Goal: Task Accomplishment & Management: Complete application form

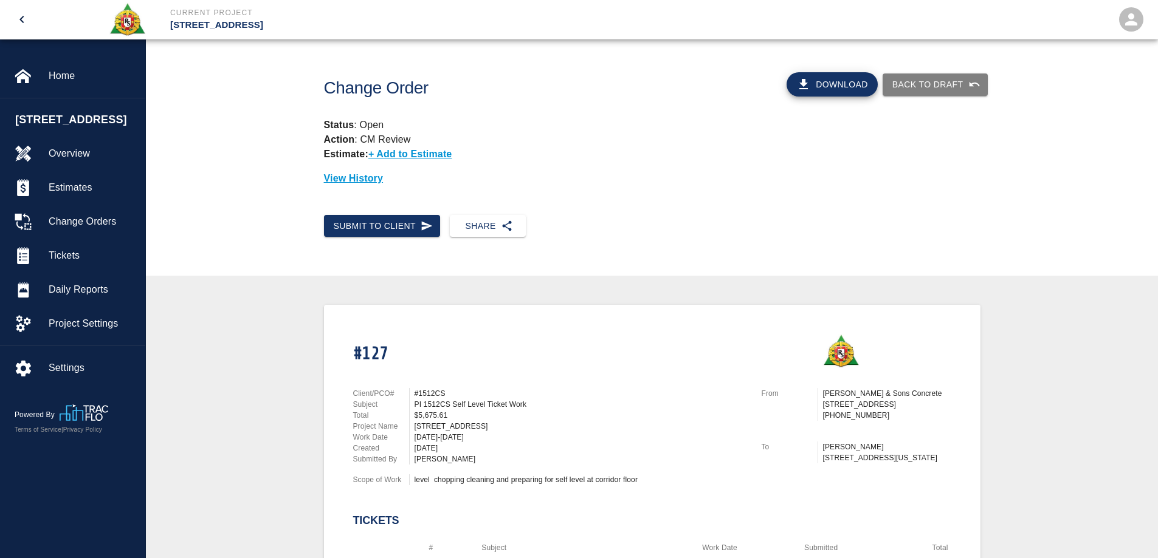
scroll to position [425, 0]
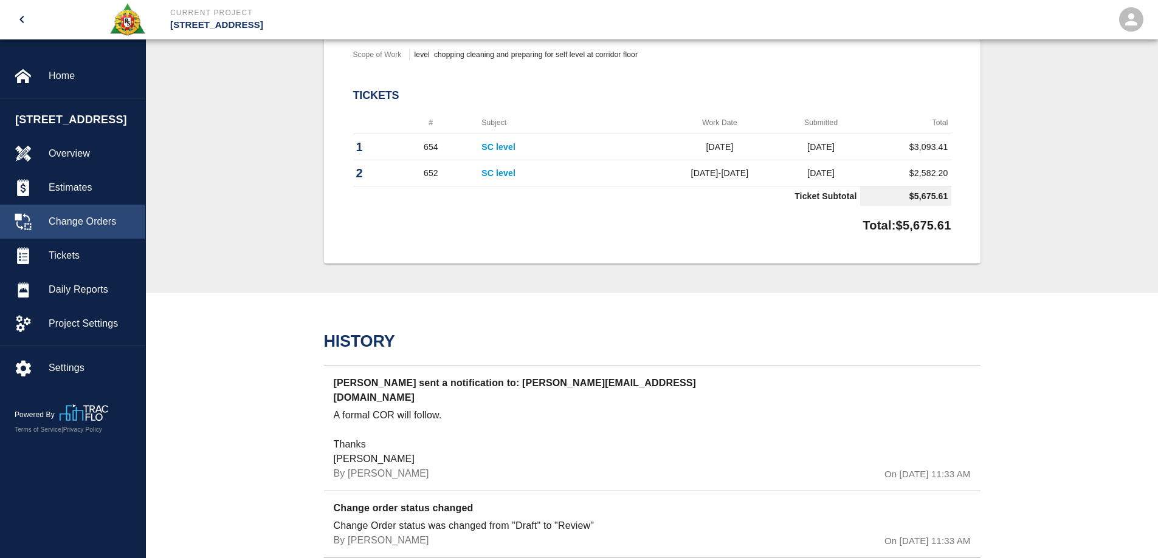
click at [84, 219] on span "Change Orders" at bounding box center [92, 222] width 87 height 15
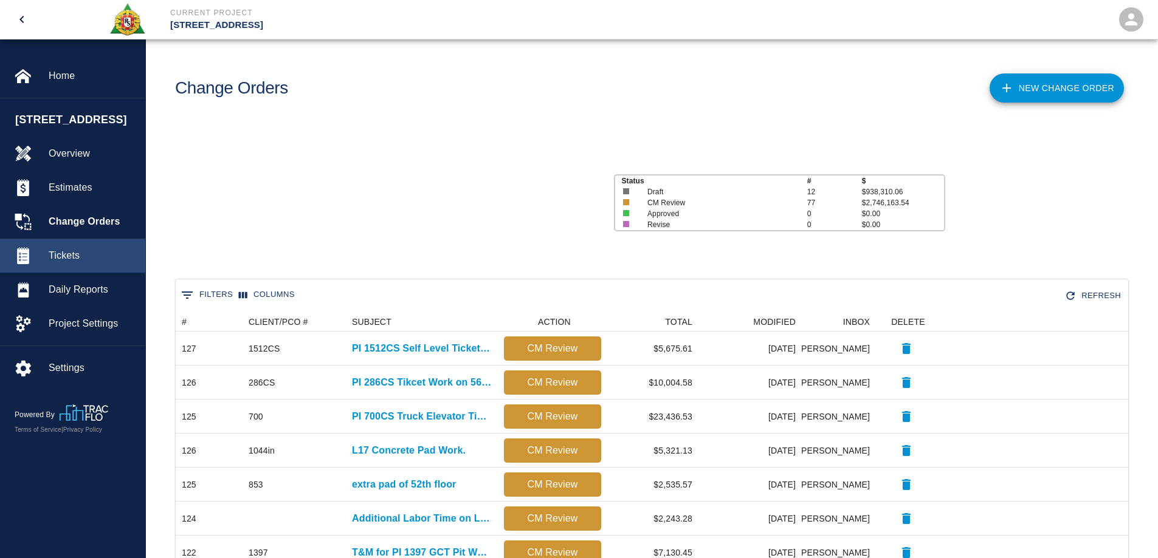
scroll to position [691, 943]
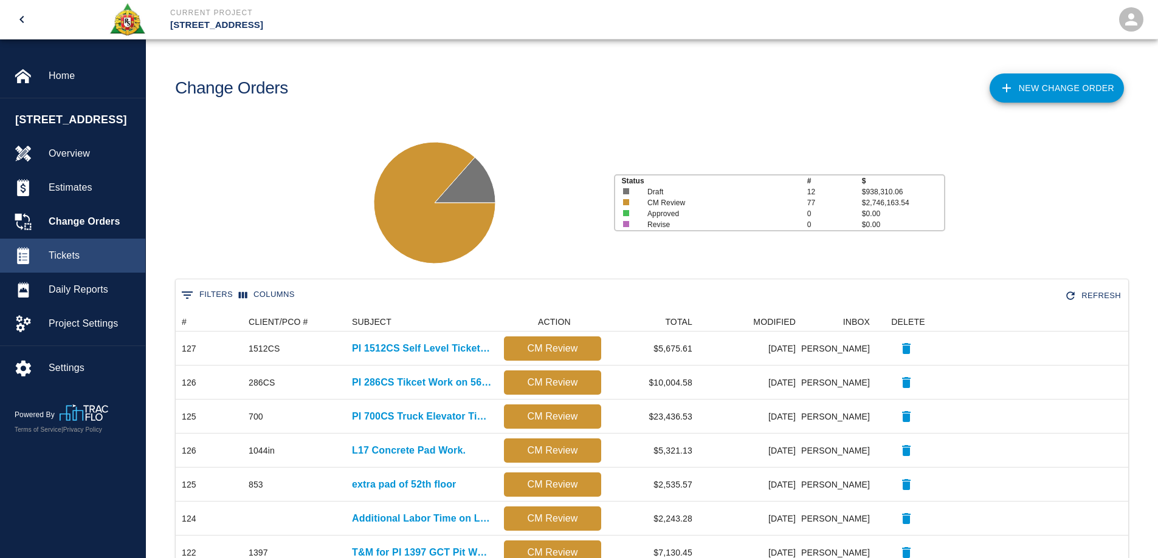
click at [77, 251] on span "Tickets" at bounding box center [92, 256] width 87 height 15
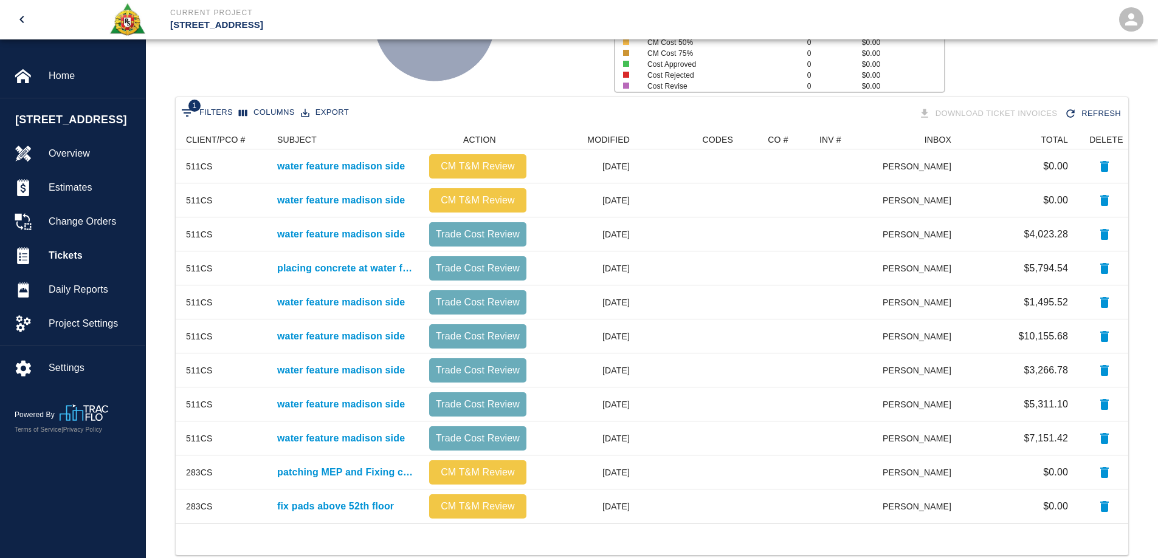
scroll to position [0, 100]
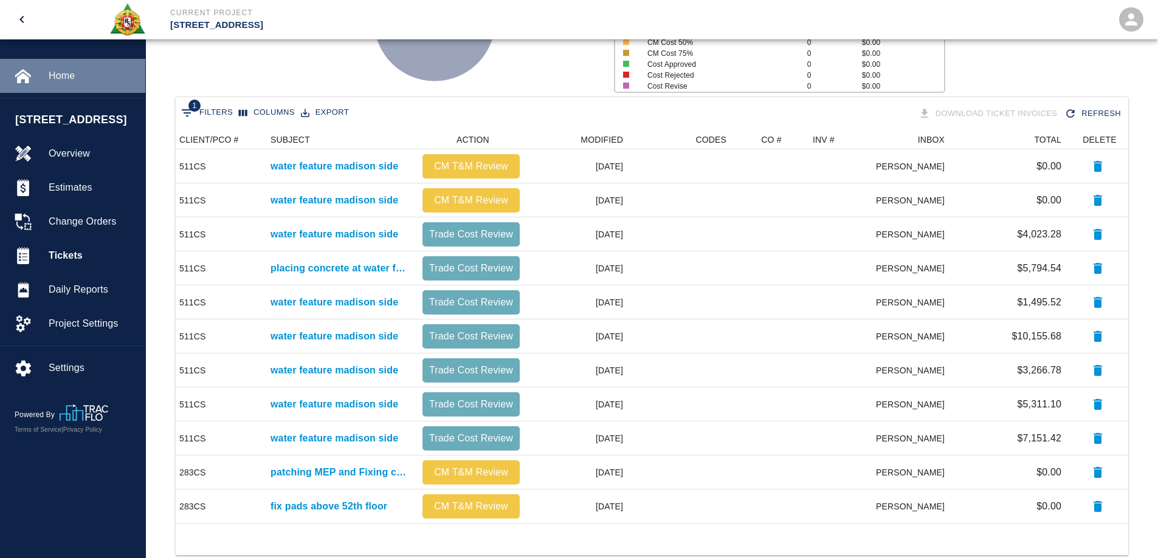
click at [48, 81] on div at bounding box center [32, 75] width 34 height 17
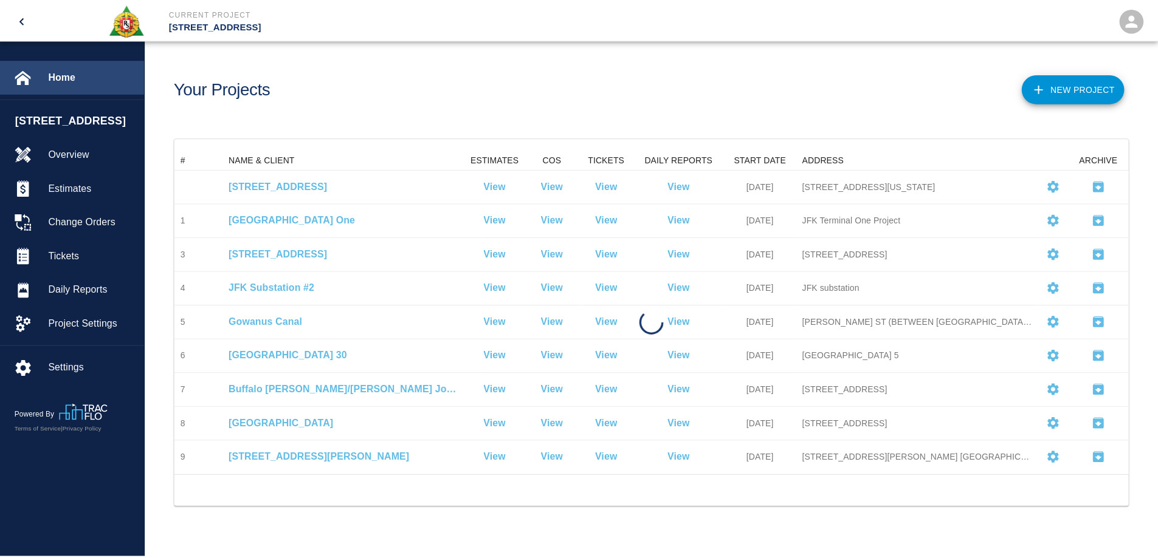
scroll to position [317, 952]
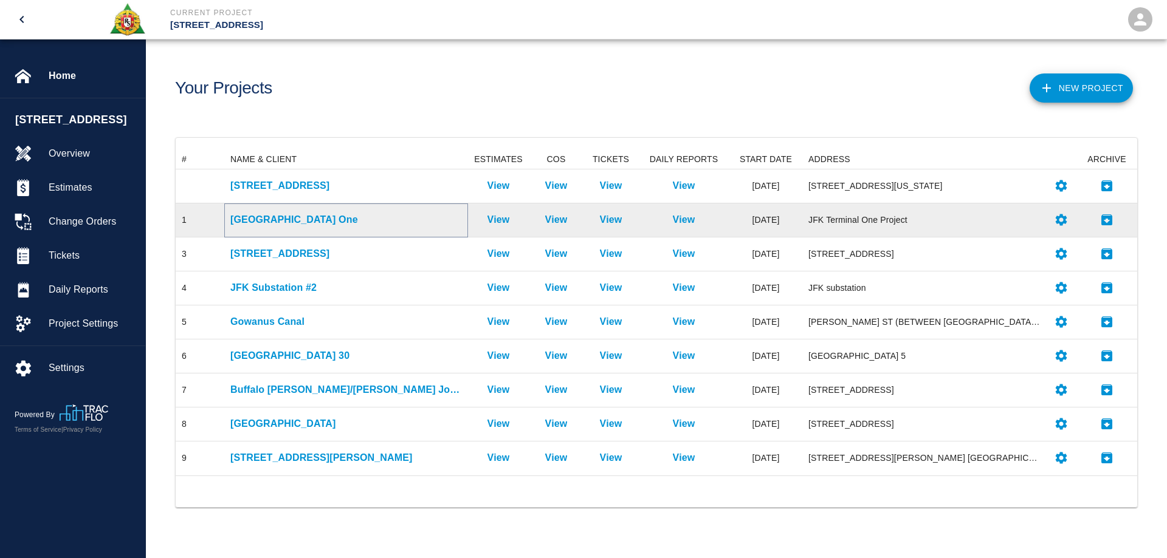
click at [268, 222] on p "JFK Terminal One" at bounding box center [346, 220] width 232 height 15
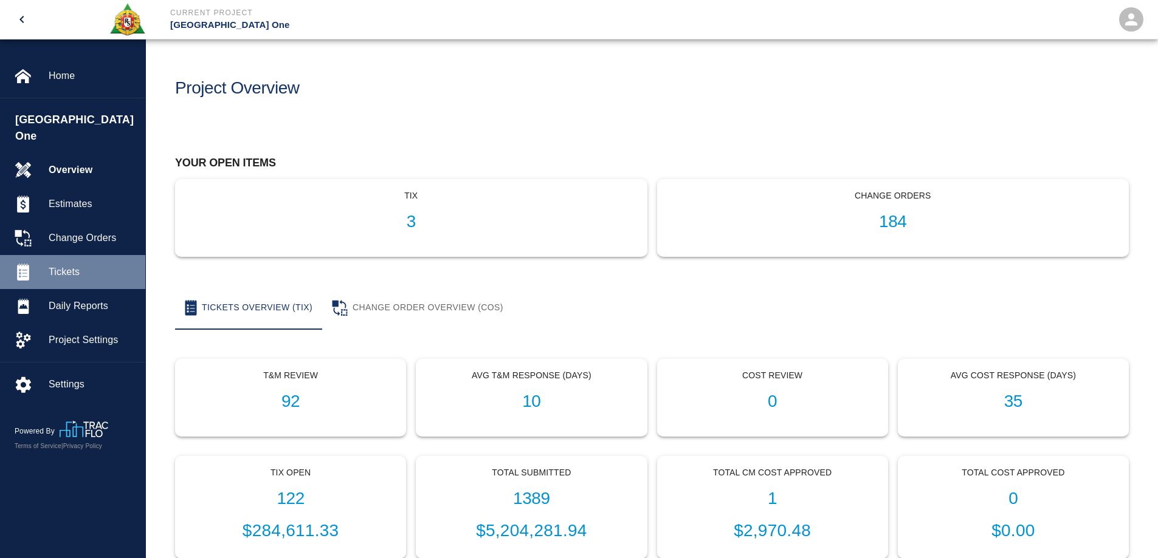
click at [64, 265] on span "Tickets" at bounding box center [92, 272] width 87 height 15
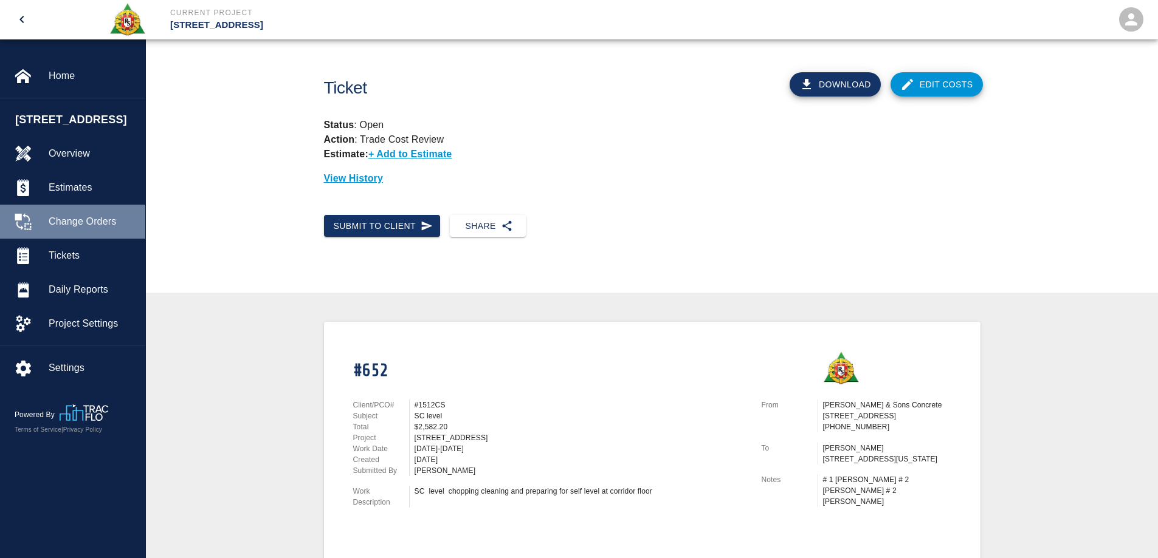
click at [98, 218] on span "Change Orders" at bounding box center [92, 222] width 87 height 15
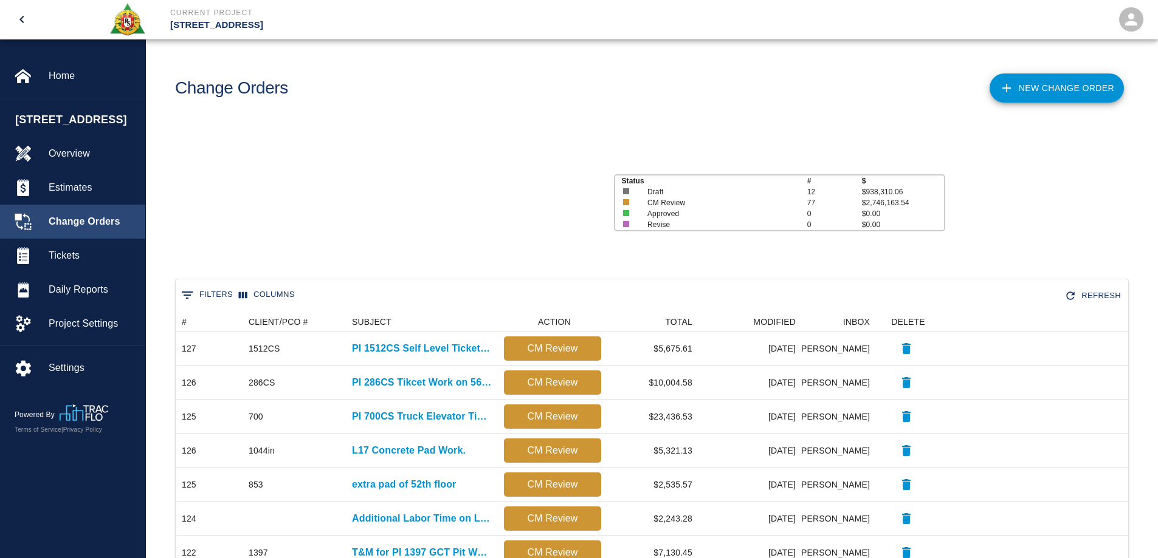
scroll to position [691, 943]
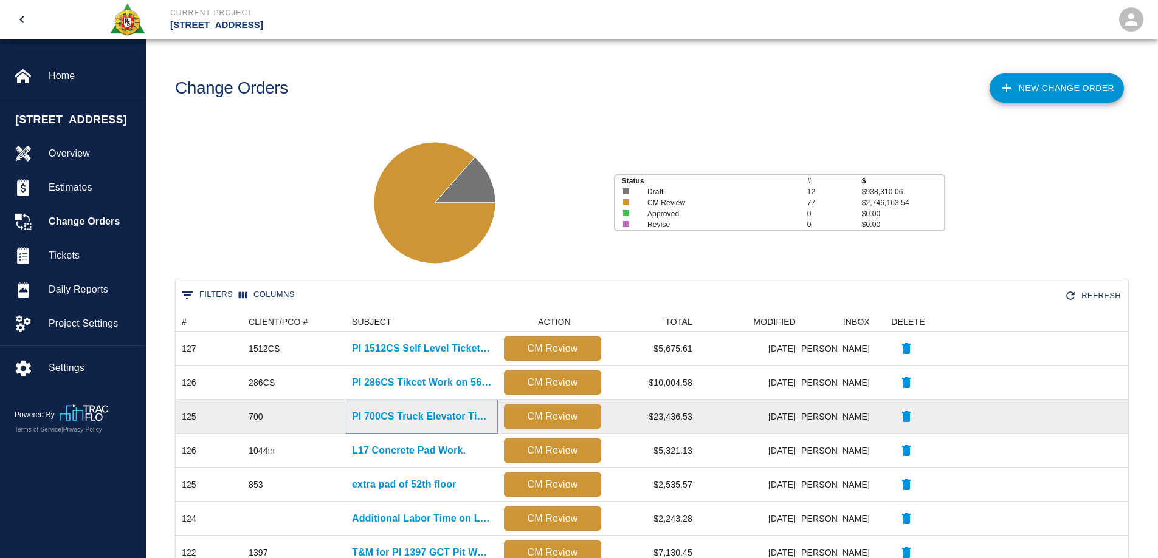
click at [436, 412] on p "PI 700CS Truck Elevator Ticket Work" at bounding box center [422, 417] width 140 height 15
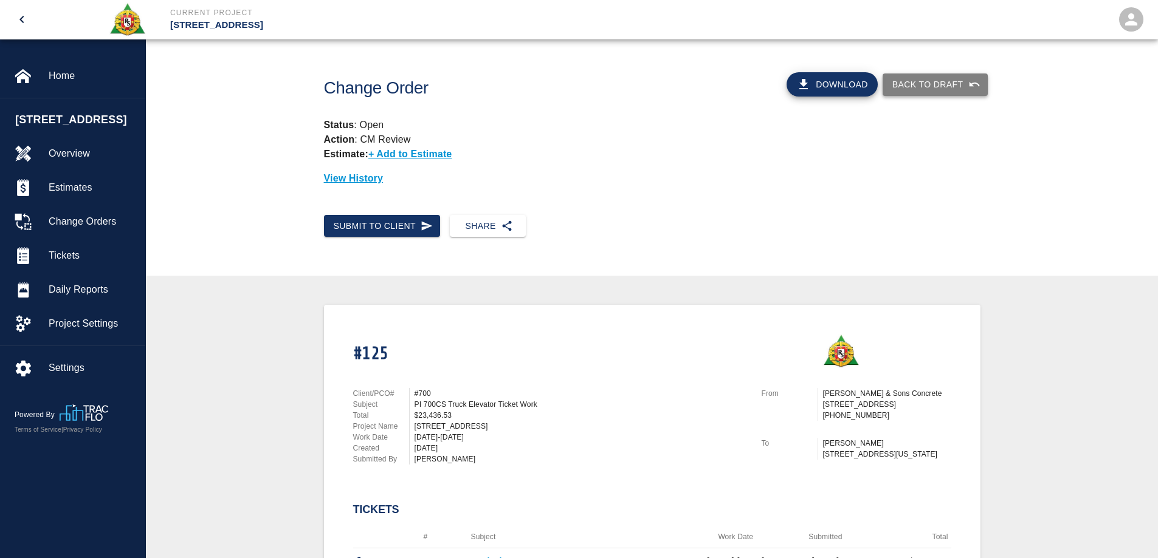
click at [943, 82] on button "Back to Draft" at bounding box center [934, 85] width 105 height 22
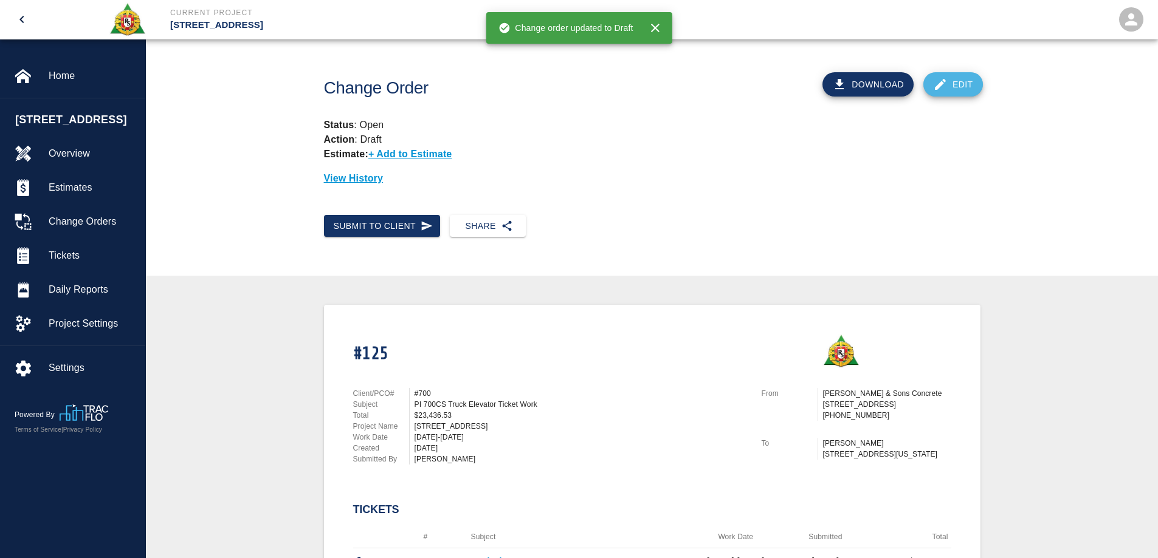
click at [950, 84] on link "Edit" at bounding box center [953, 84] width 60 height 24
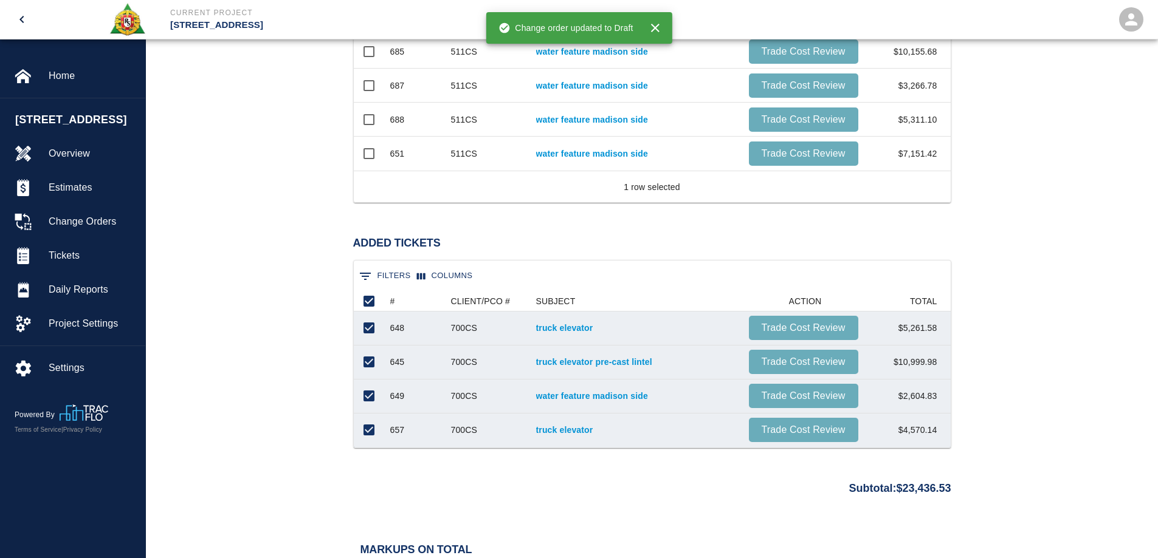
scroll to position [911, 0]
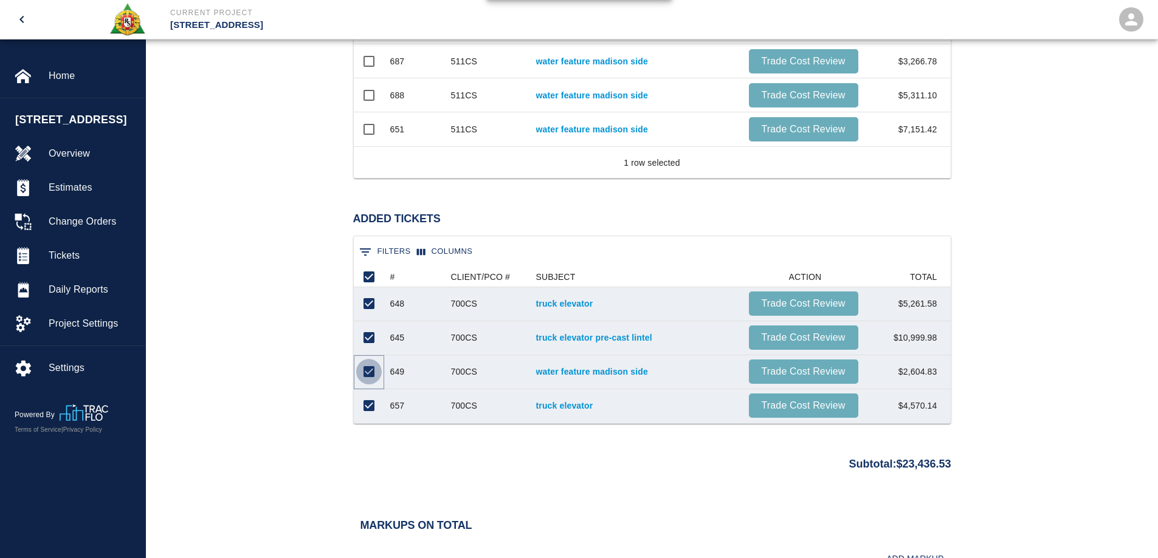
click at [371, 372] on input "Unselect row" at bounding box center [369, 372] width 26 height 26
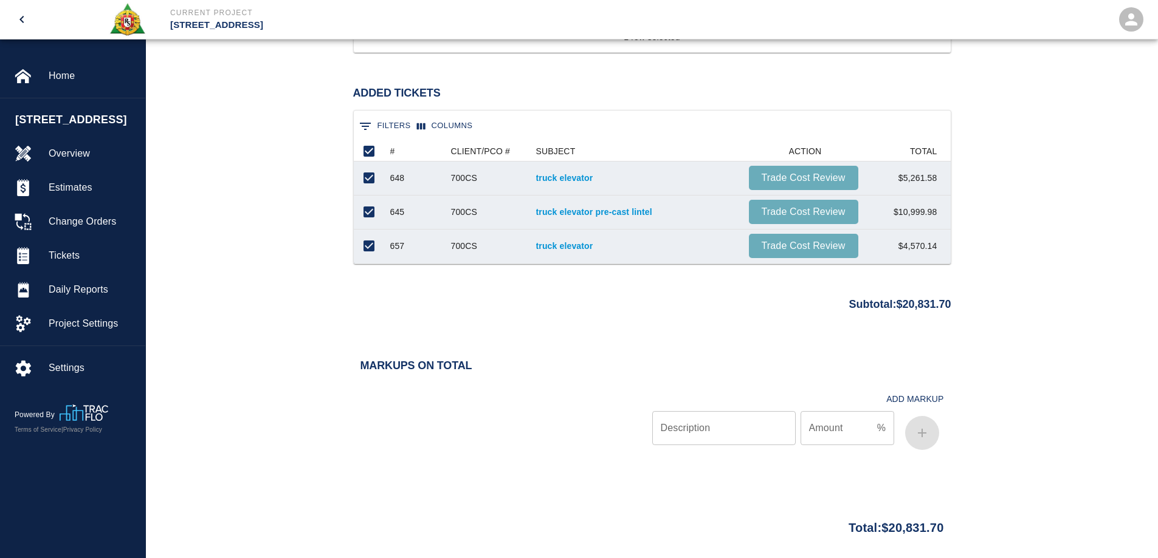
scroll to position [1150, 0]
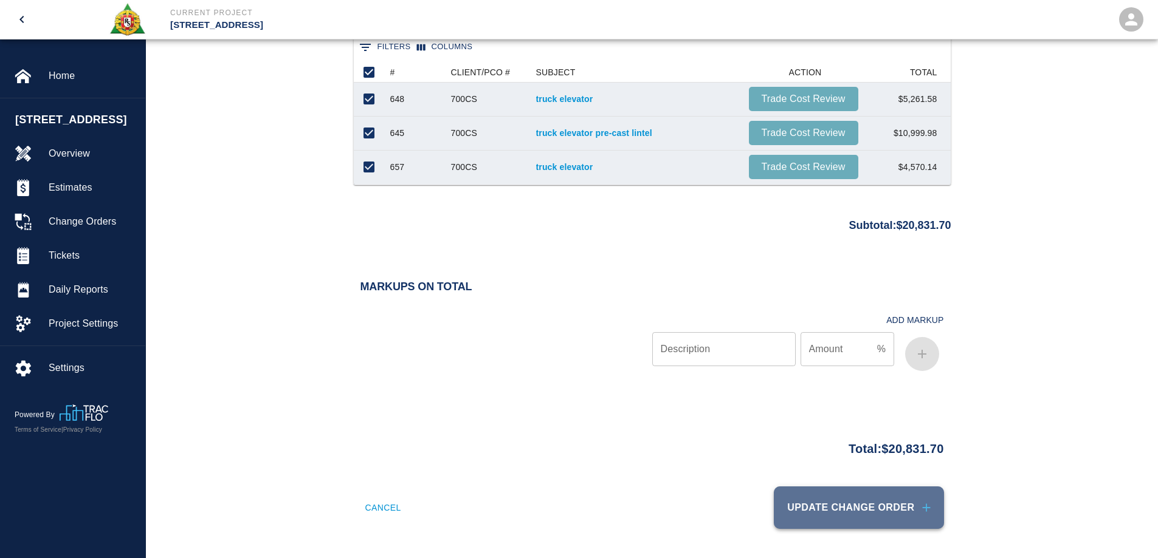
click at [913, 517] on button "Update Change Order" at bounding box center [859, 508] width 170 height 43
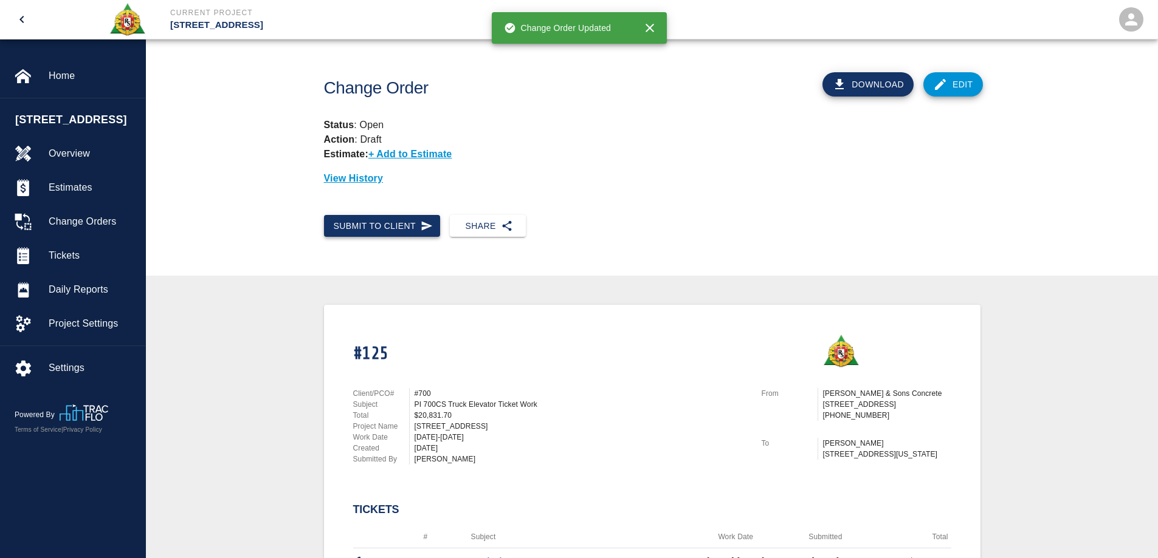
click at [393, 229] on button "Submit to Client" at bounding box center [382, 226] width 117 height 22
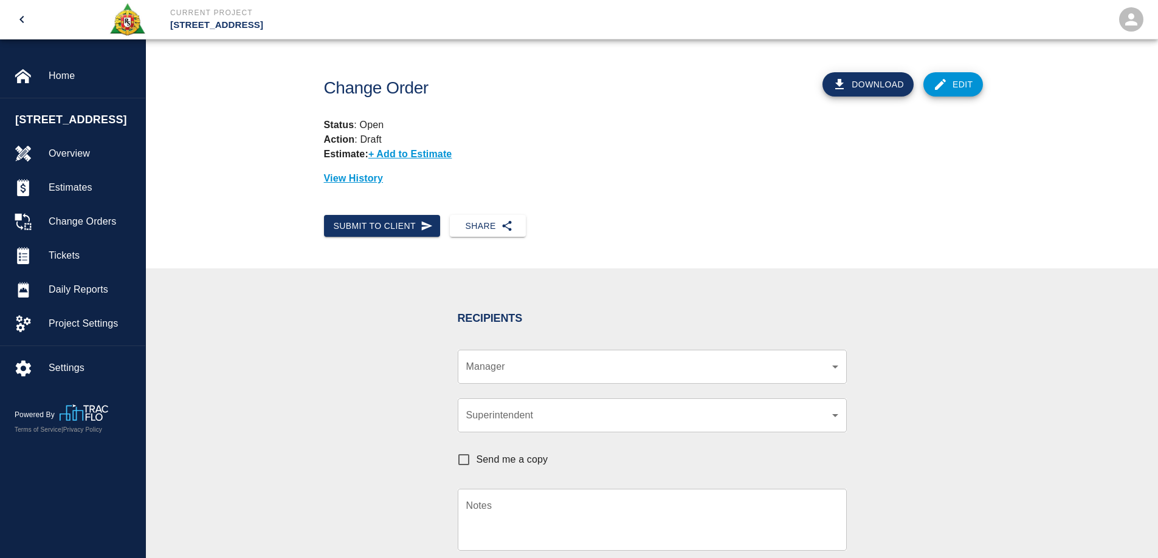
click at [952, 89] on link "Edit" at bounding box center [953, 84] width 60 height 24
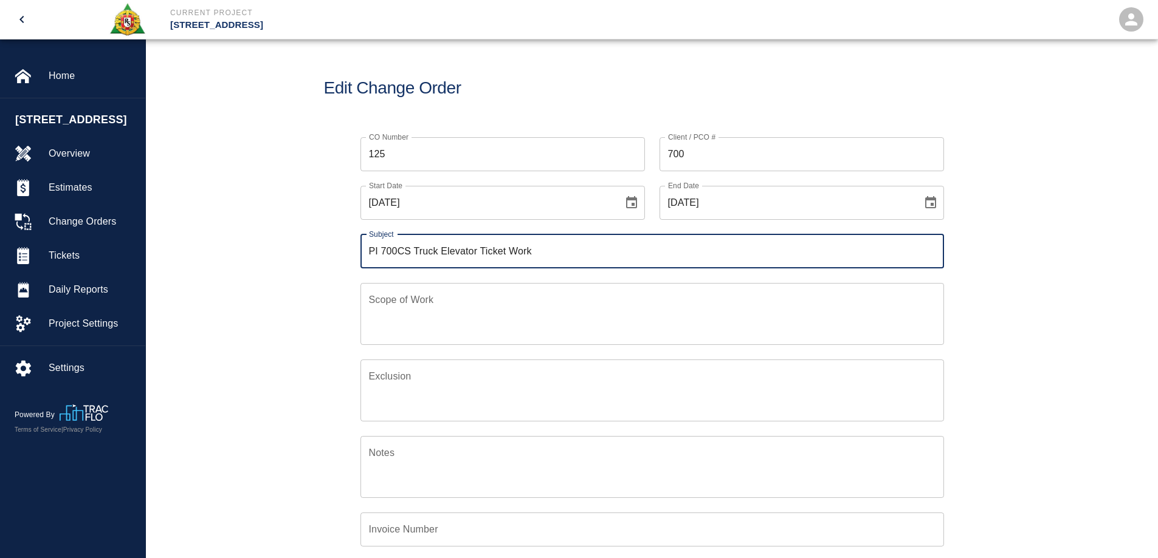
scroll to position [283, 588]
click at [393, 150] on input "125" at bounding box center [502, 154] width 284 height 34
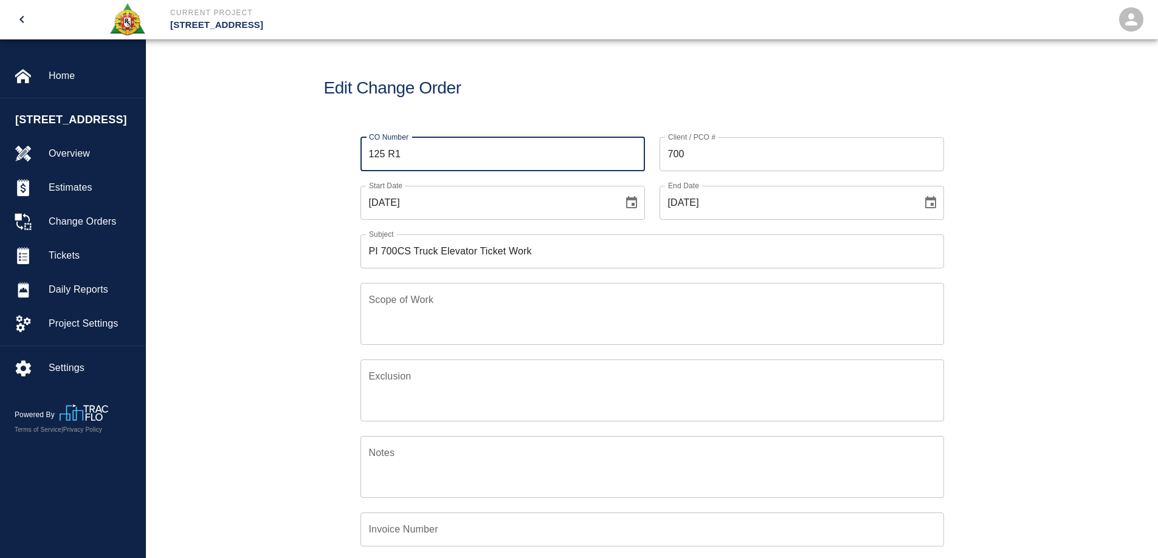
type input "125 R1"
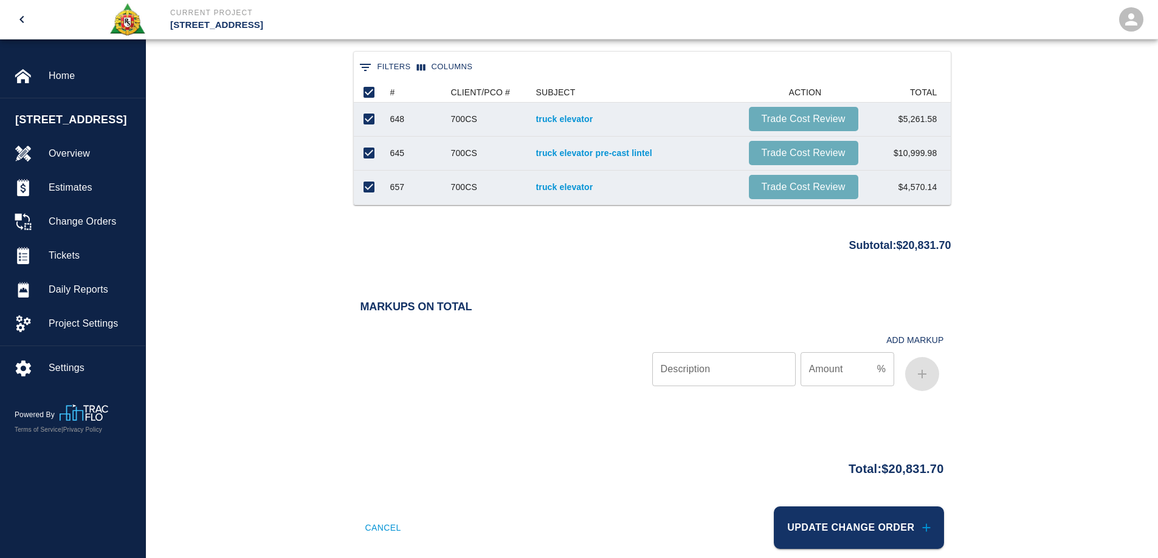
scroll to position [1150, 0]
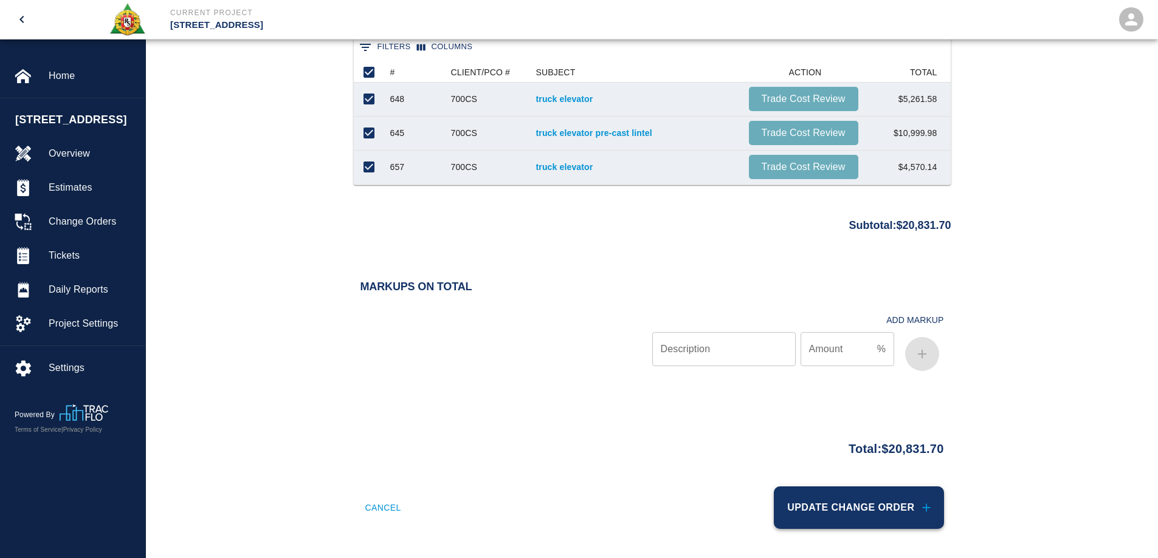
click at [842, 504] on button "Update Change Order" at bounding box center [859, 508] width 170 height 43
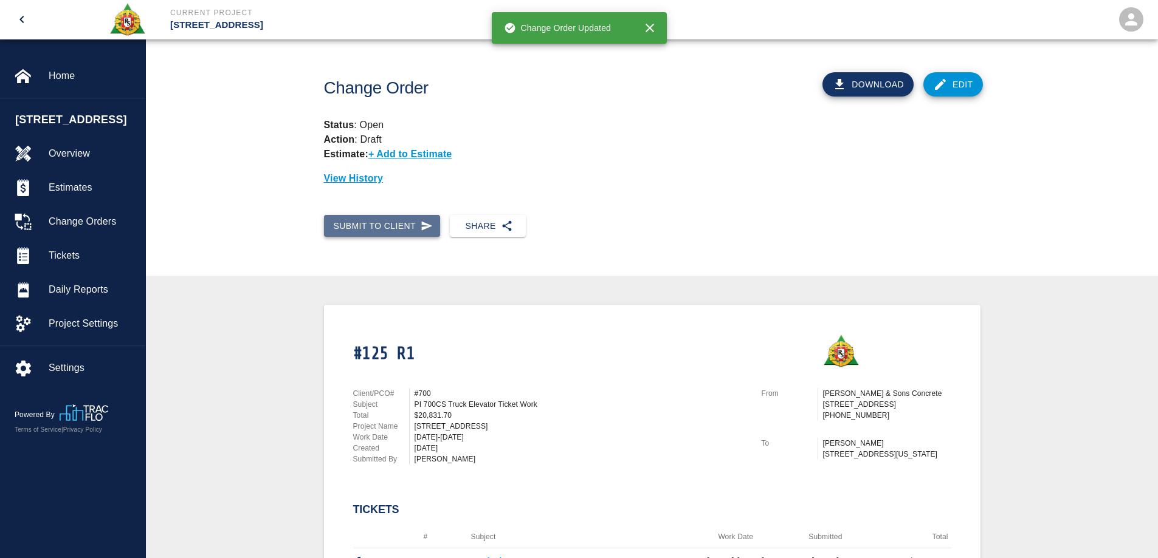
click at [355, 228] on button "Submit to Client" at bounding box center [382, 226] width 117 height 22
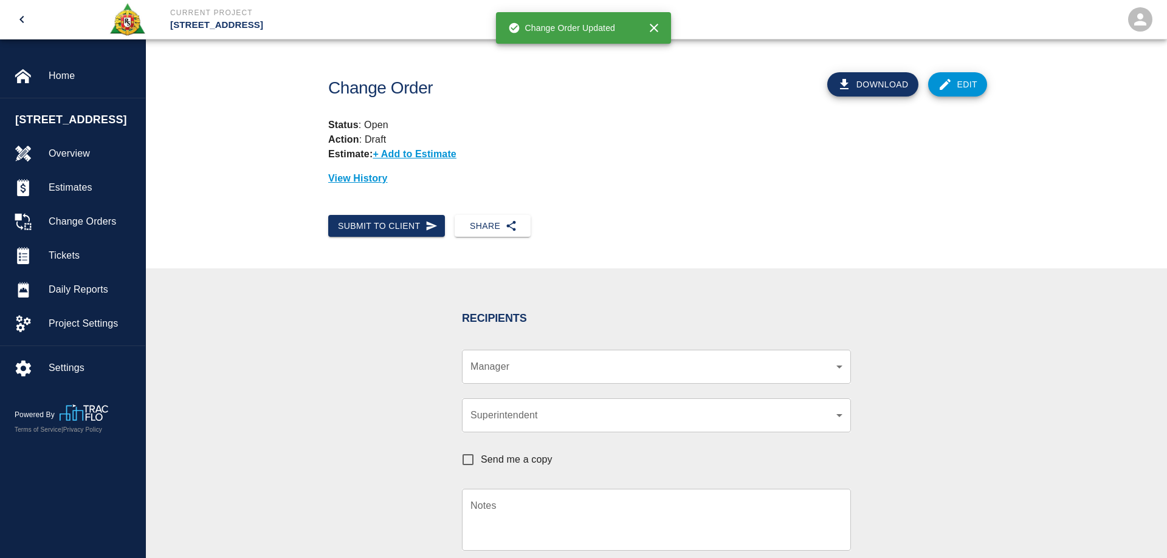
click at [525, 366] on body "Current Project 270 Park Ave Home 270 Park Ave Overview Estimates Change Orders…" at bounding box center [583, 279] width 1167 height 558
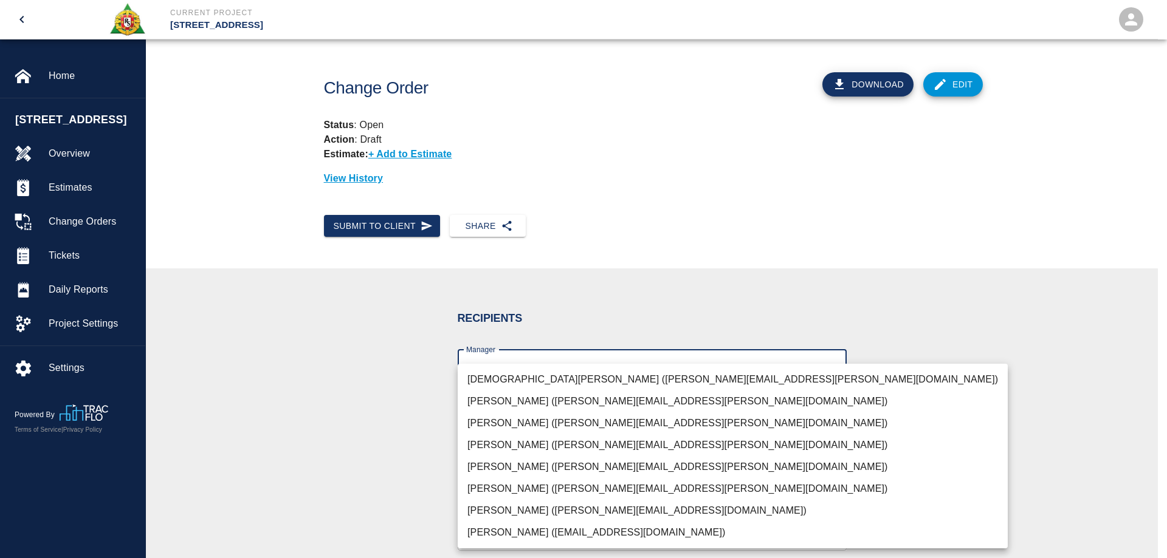
click at [512, 507] on li "Brian Daly (brian.daly1@aecom.com)" at bounding box center [733, 511] width 550 height 22
type input "85da188b-cc1c-4675-87f9-ec2c37837295"
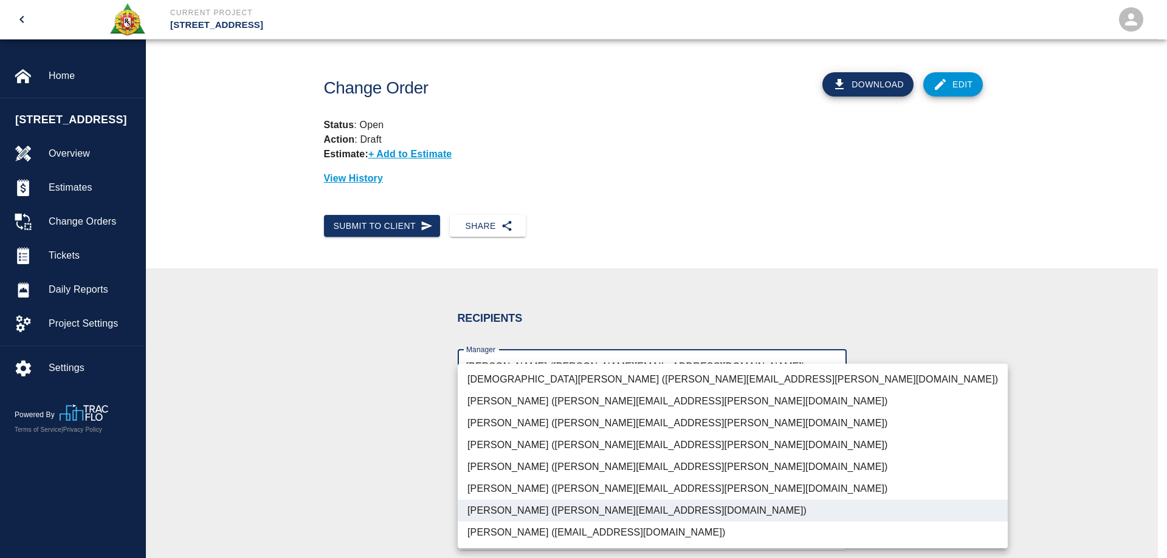
click at [378, 479] on div at bounding box center [583, 279] width 1167 height 558
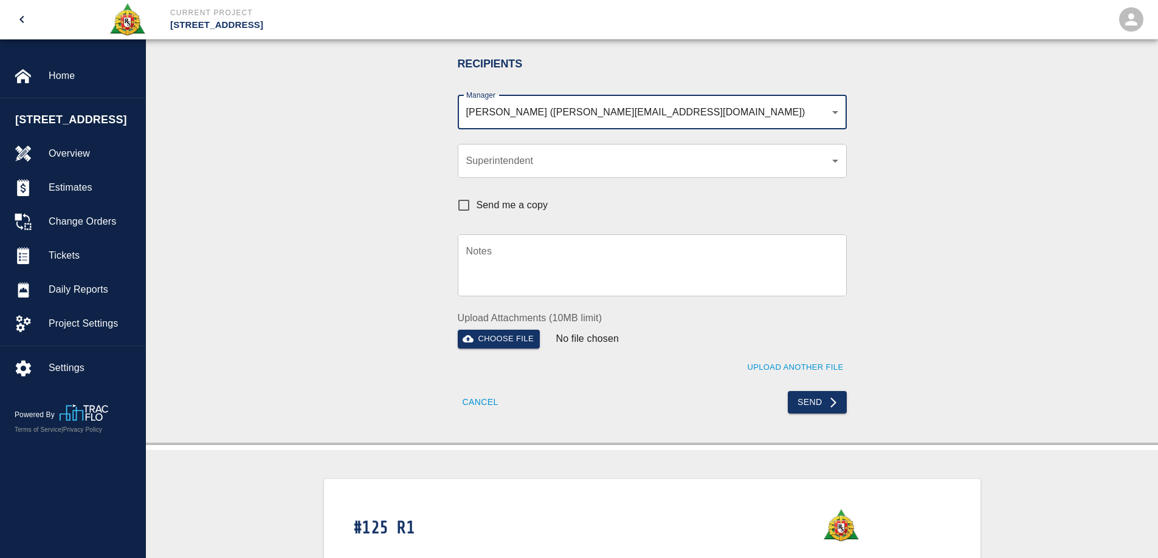
scroll to position [486, 0]
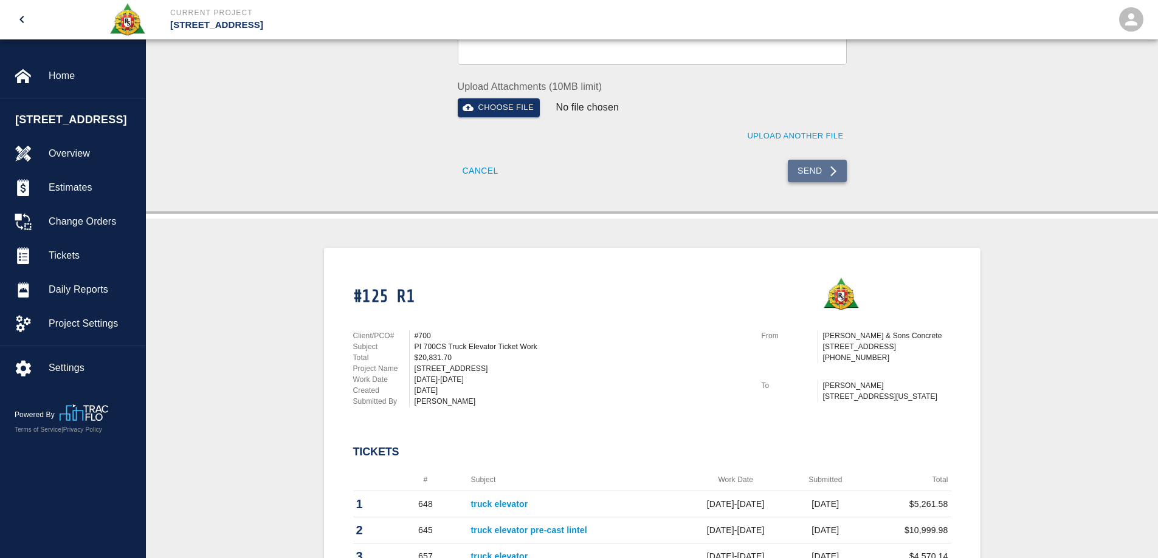
click at [810, 176] on button "Send" at bounding box center [817, 171] width 59 height 22
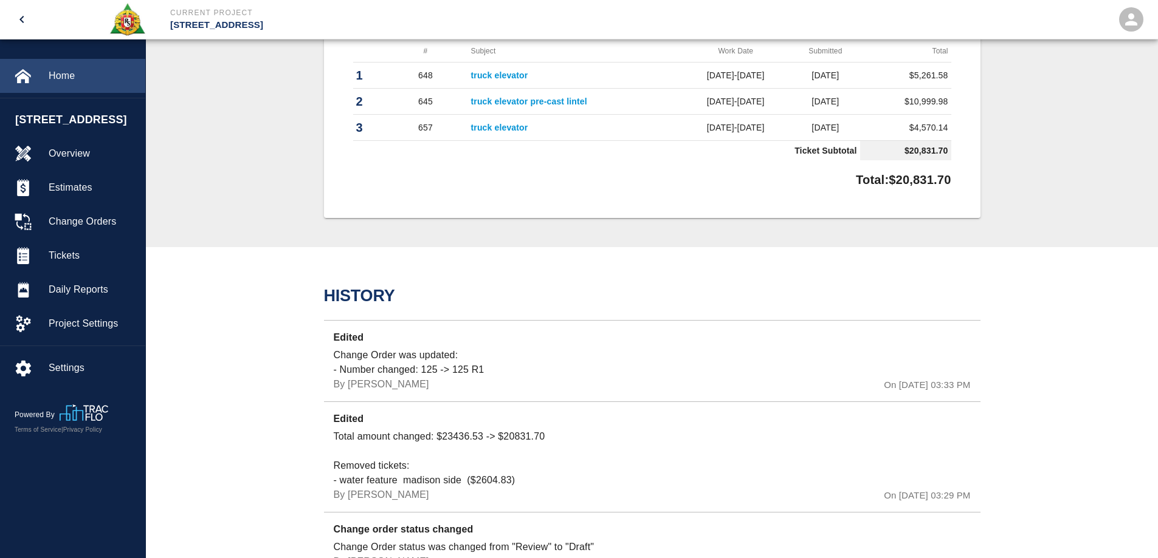
click at [68, 72] on span "Home" at bounding box center [92, 76] width 87 height 15
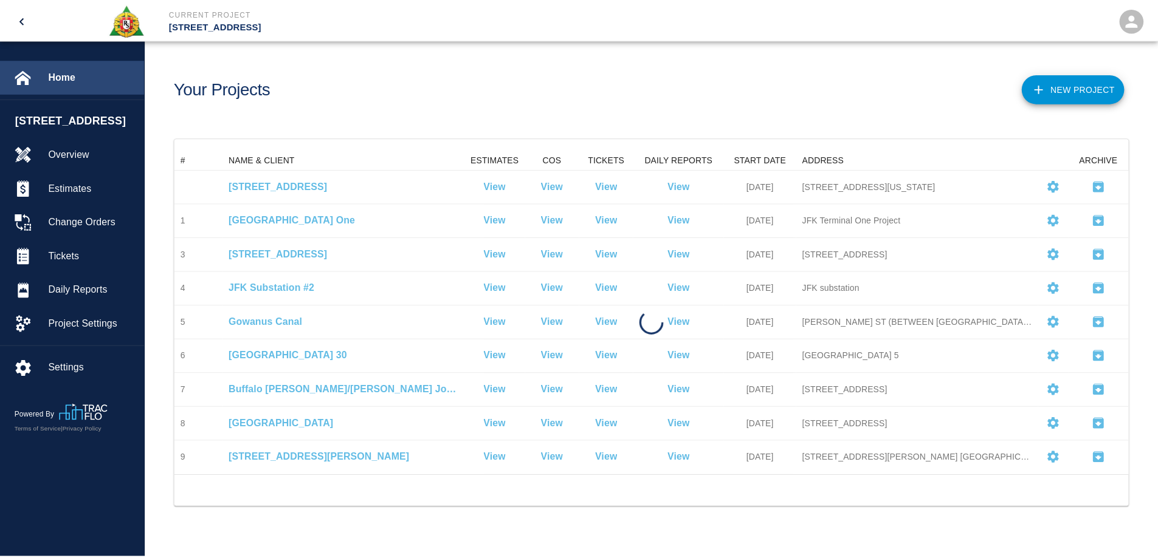
scroll to position [317, 952]
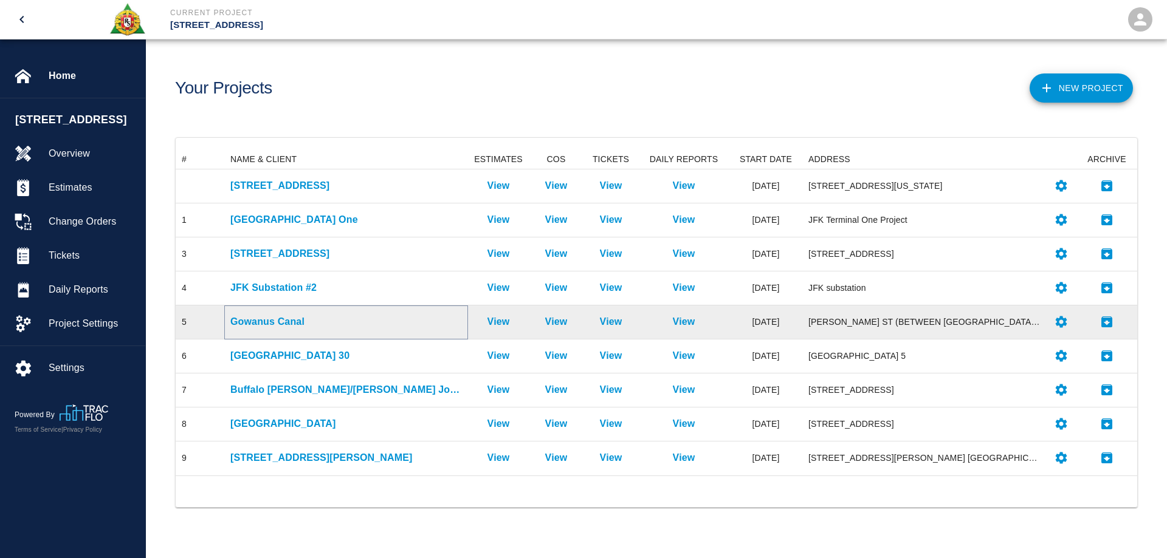
click at [272, 320] on p "Gowanus Canal" at bounding box center [346, 322] width 232 height 15
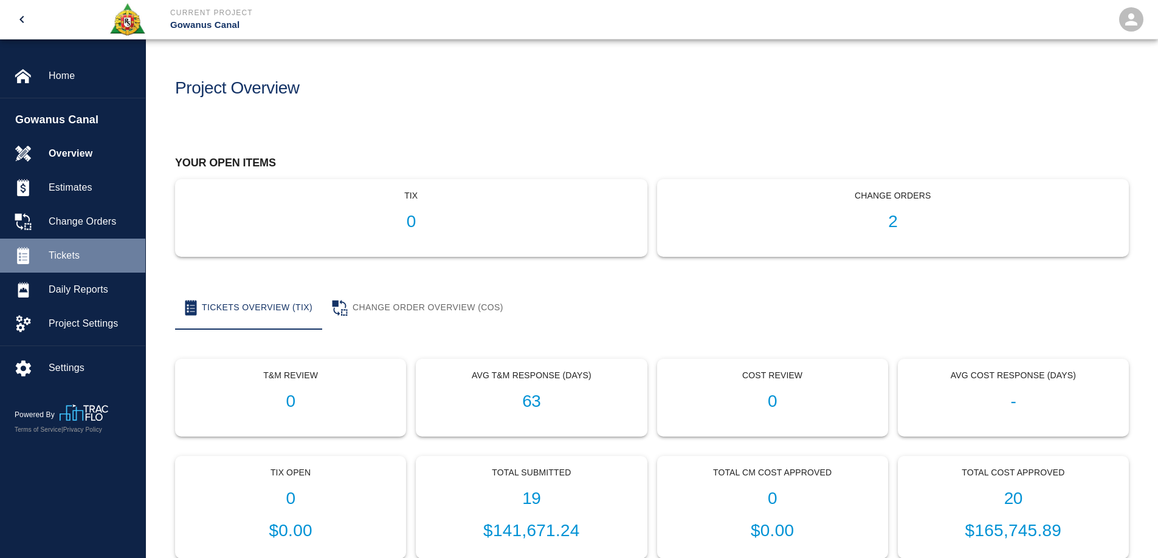
click at [74, 253] on span "Tickets" at bounding box center [92, 256] width 87 height 15
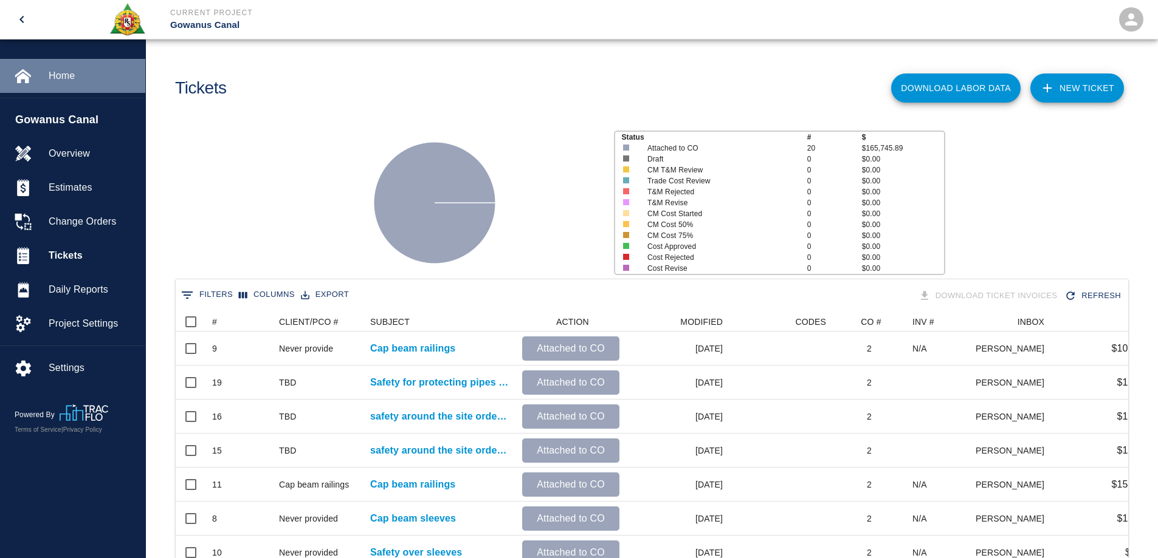
click at [67, 83] on span "Home" at bounding box center [92, 76] width 87 height 15
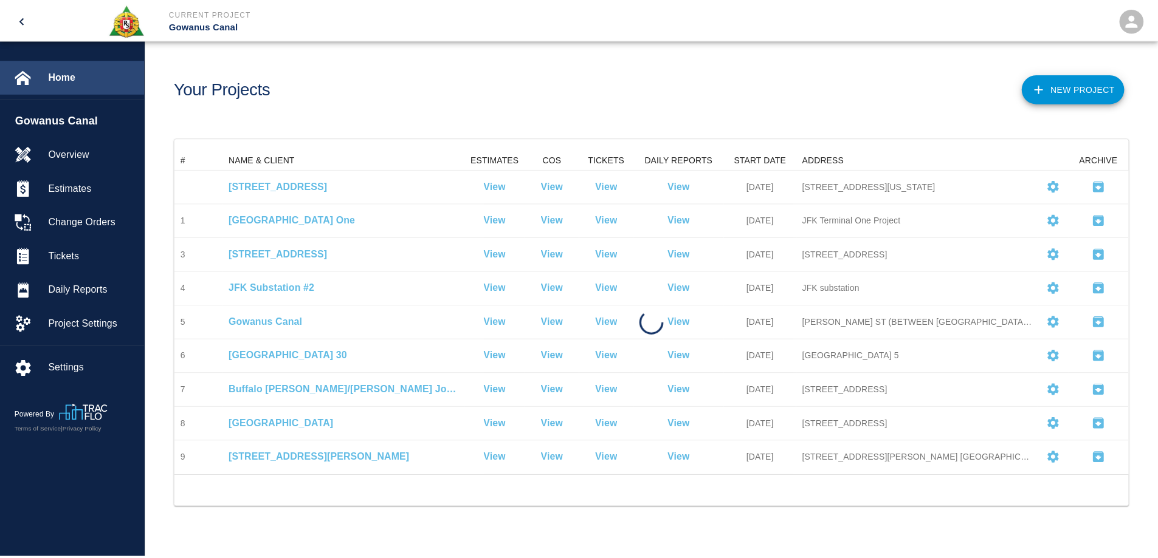
scroll to position [317, 952]
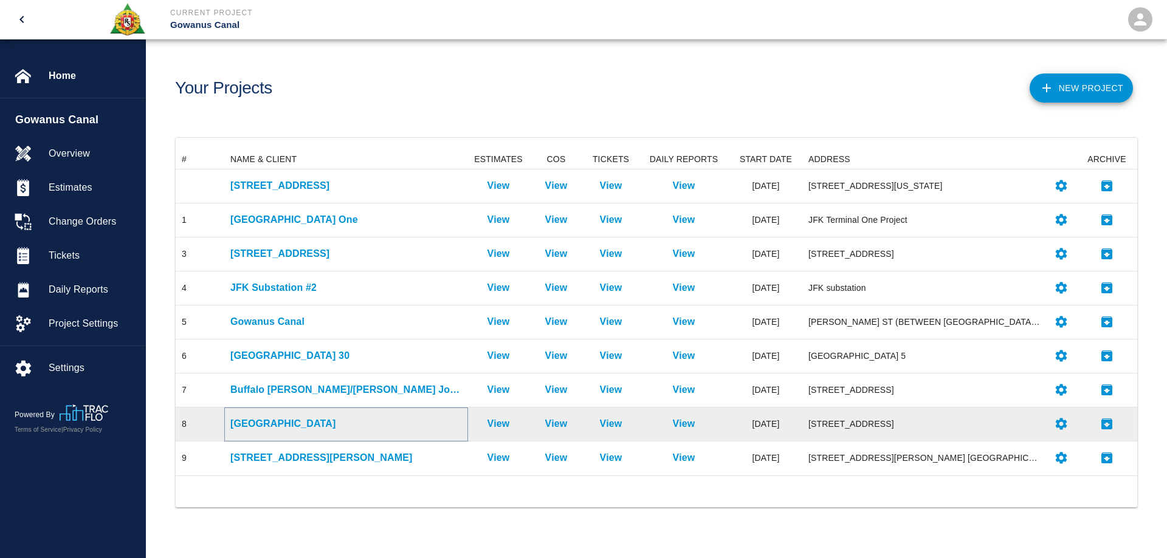
click at [307, 423] on p "[GEOGRAPHIC_DATA]" at bounding box center [346, 424] width 232 height 15
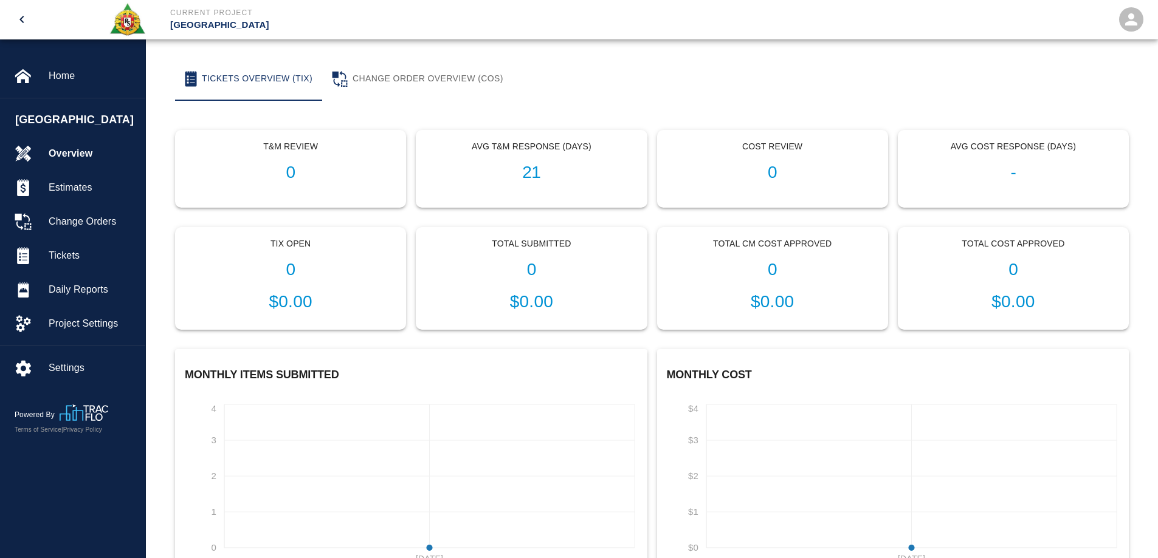
scroll to position [243, 0]
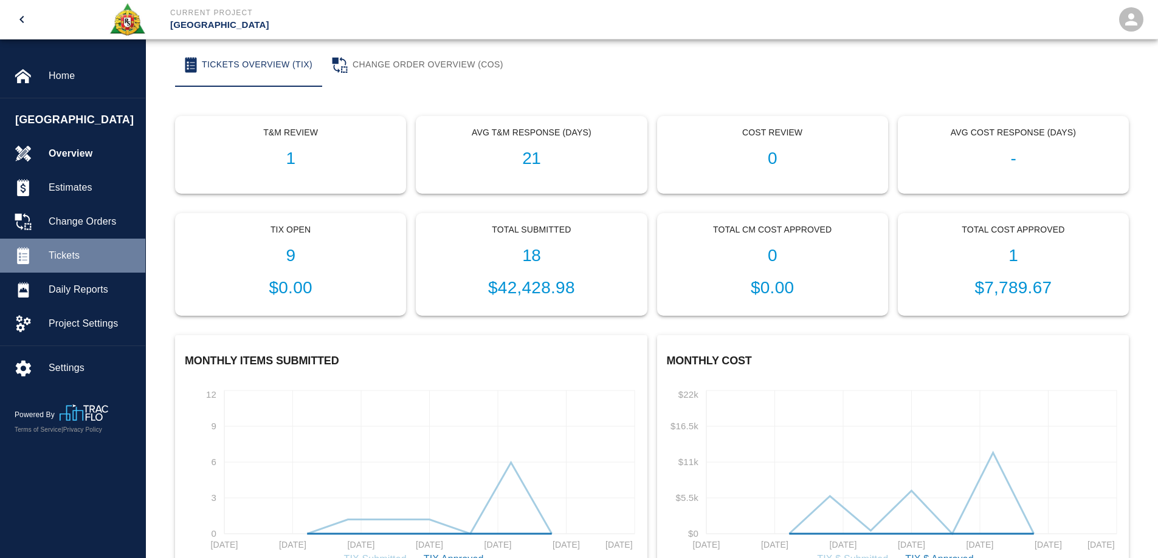
click at [82, 248] on div "Tickets" at bounding box center [72, 256] width 145 height 34
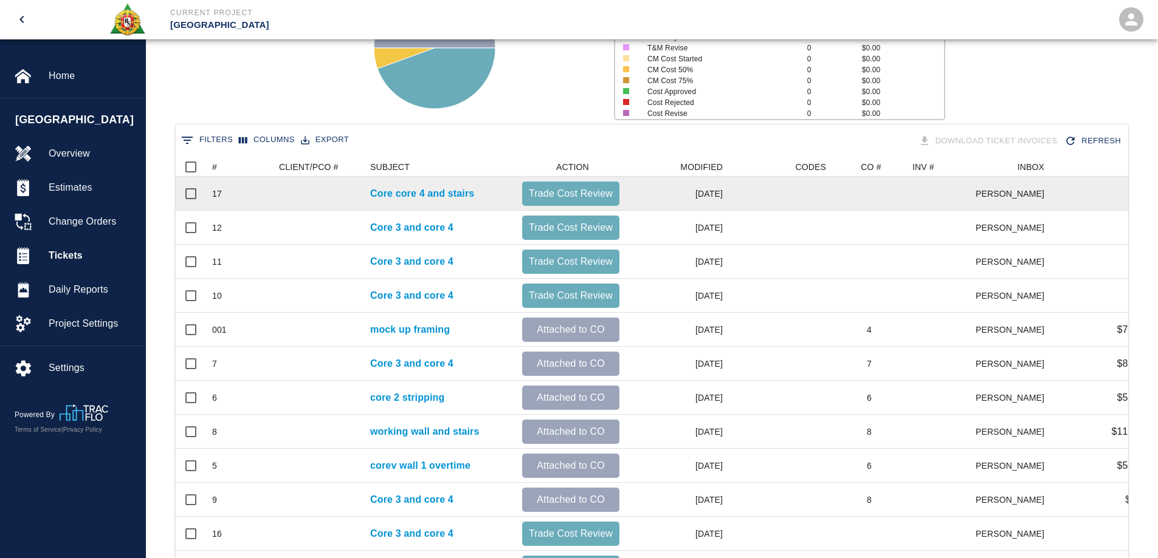
scroll to position [153, 0]
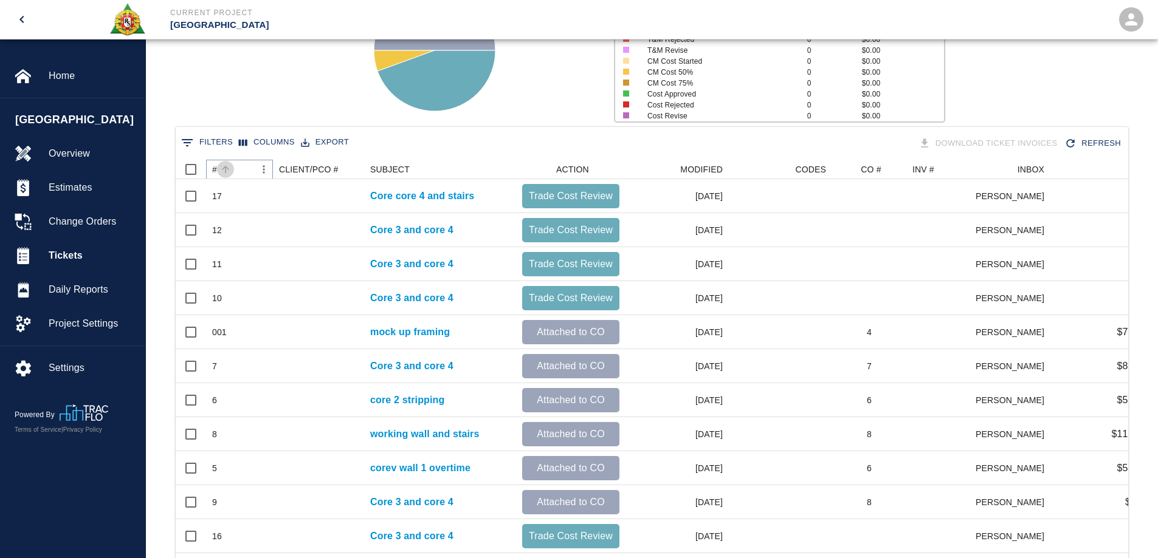
click at [218, 170] on button "Sort" at bounding box center [225, 169] width 17 height 17
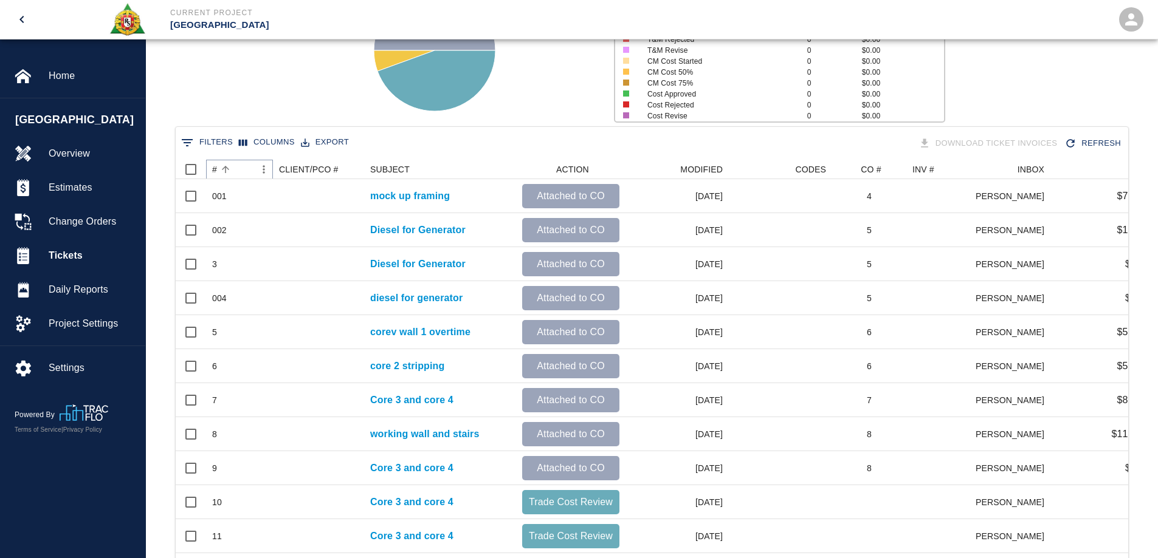
click at [218, 170] on button "Sort" at bounding box center [225, 169] width 17 height 17
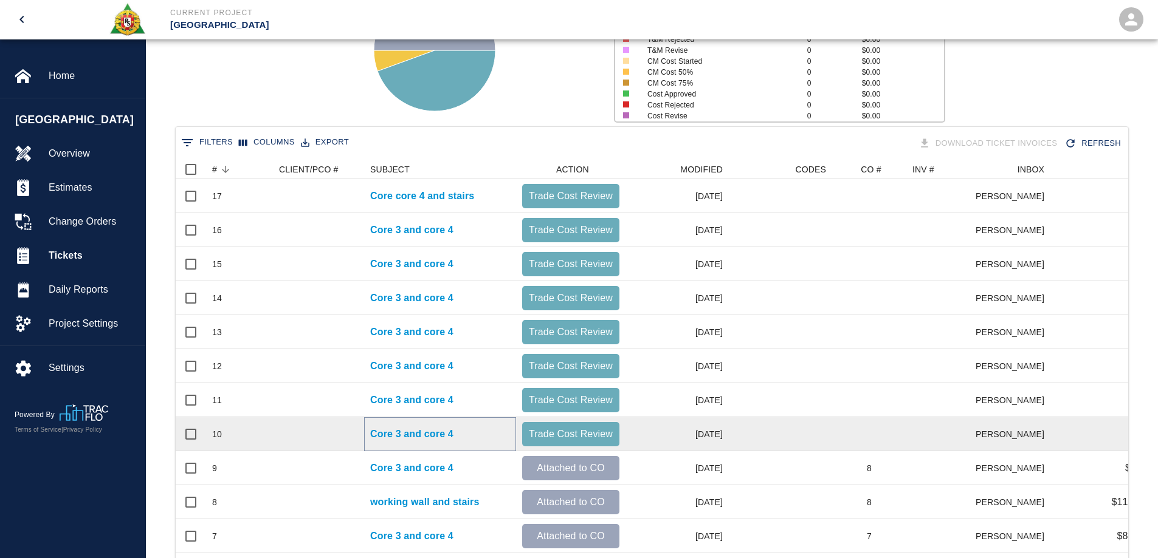
click at [445, 433] on p "Core 3 and core 4" at bounding box center [411, 434] width 83 height 15
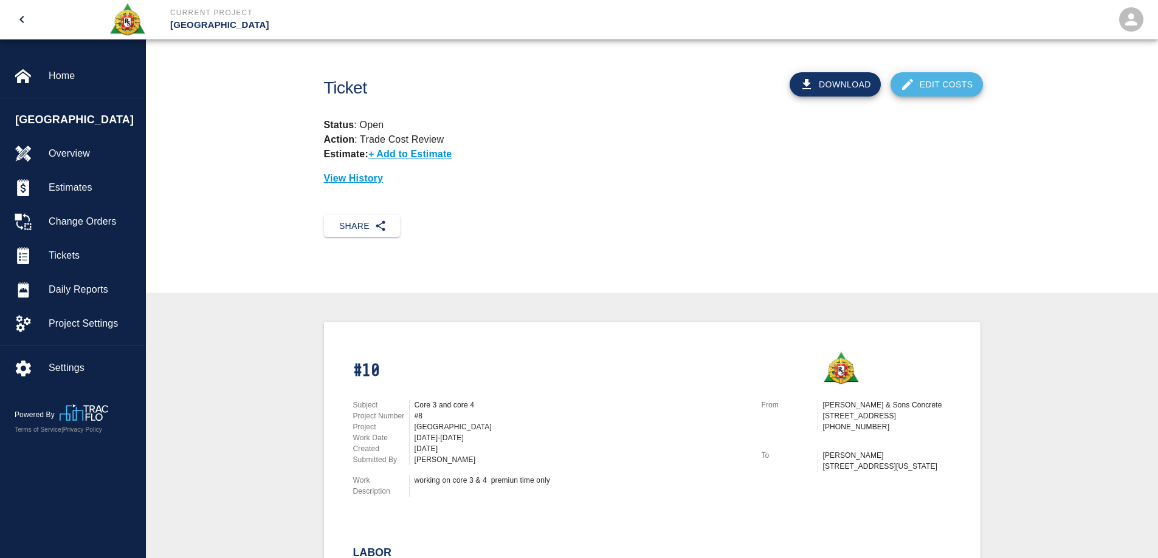
click at [908, 92] on icon at bounding box center [907, 84] width 15 height 15
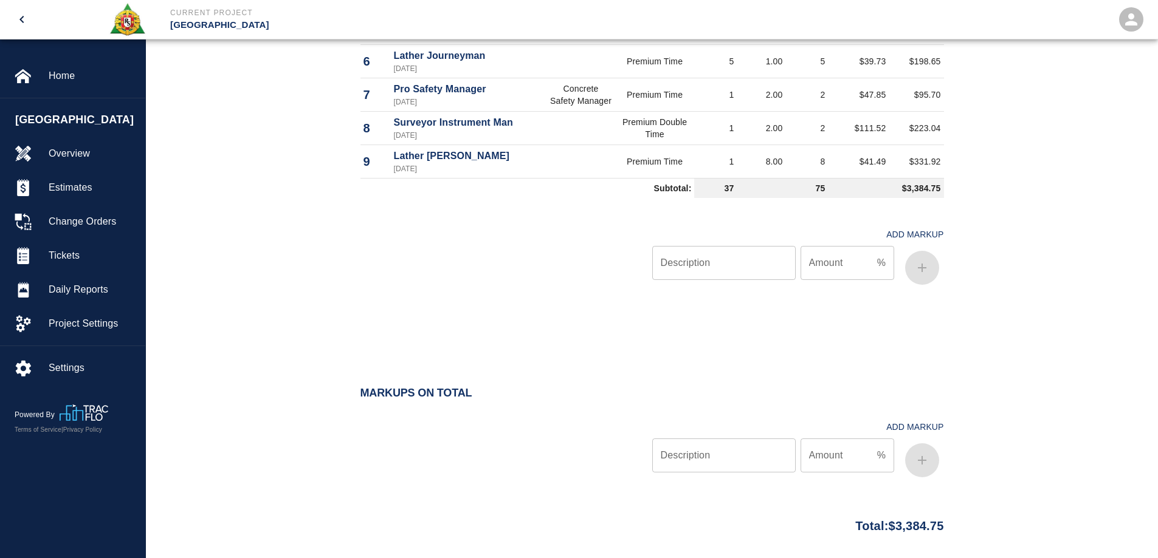
scroll to position [851, 0]
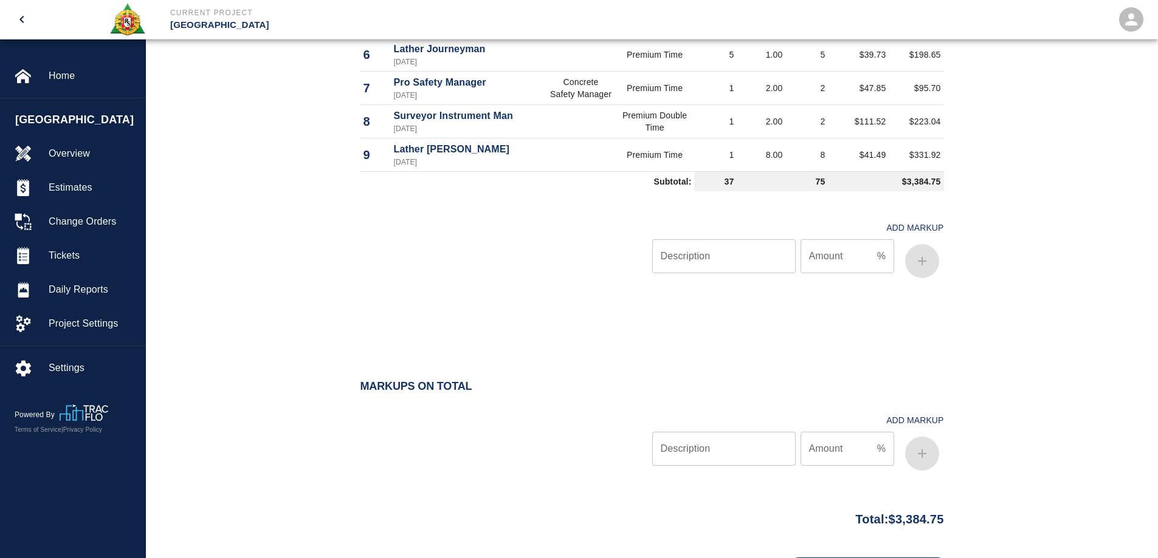
click at [715, 268] on input "Description" at bounding box center [723, 256] width 143 height 34
type input "oh/p"
type input "10"
click at [930, 264] on button "button" at bounding box center [922, 261] width 34 height 34
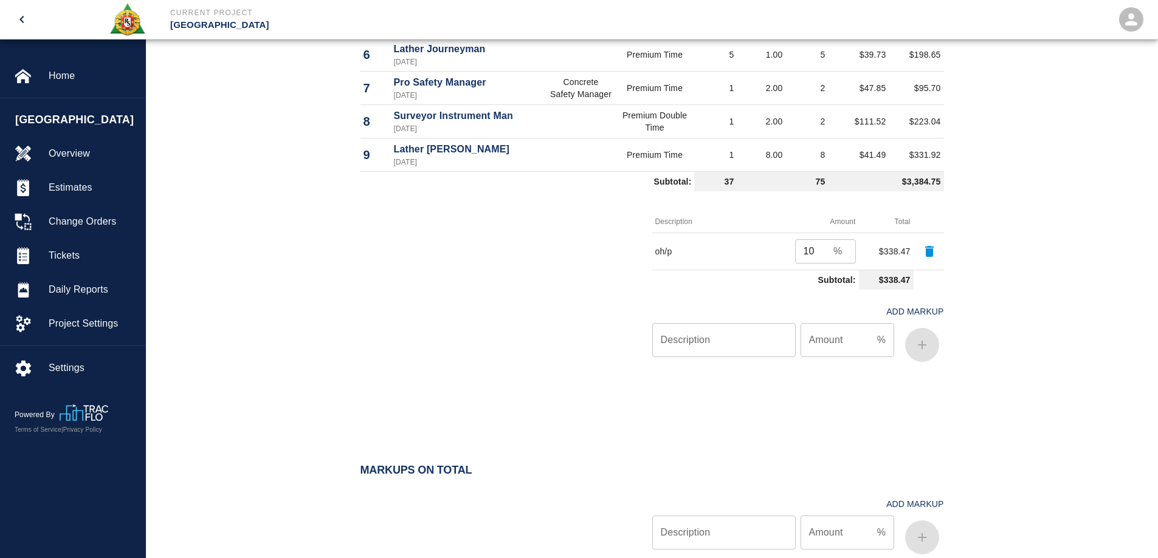
scroll to position [1006, 0]
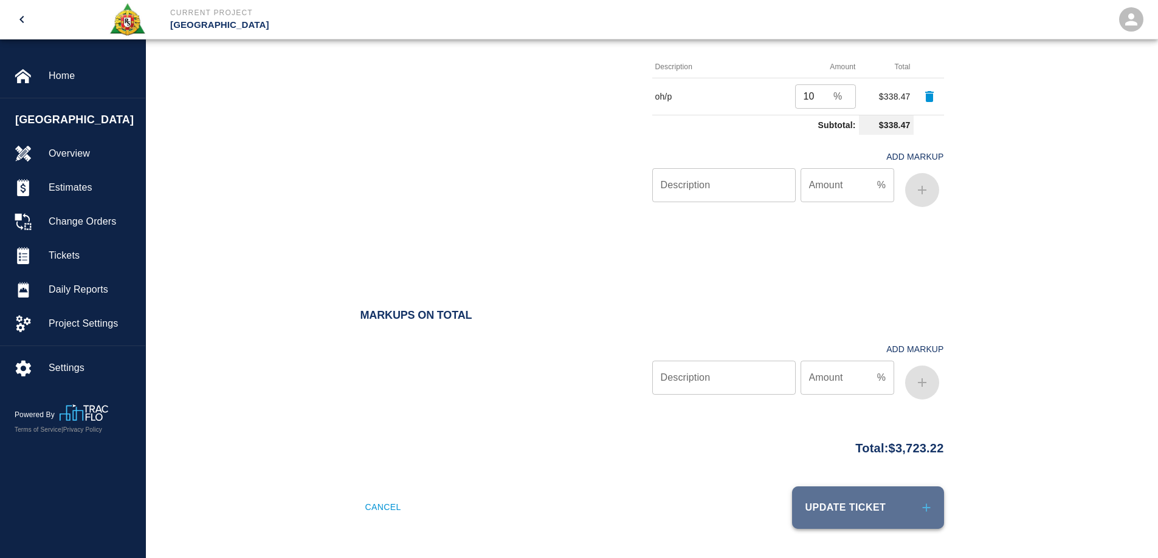
click at [850, 518] on button "Update Ticket" at bounding box center [868, 508] width 152 height 43
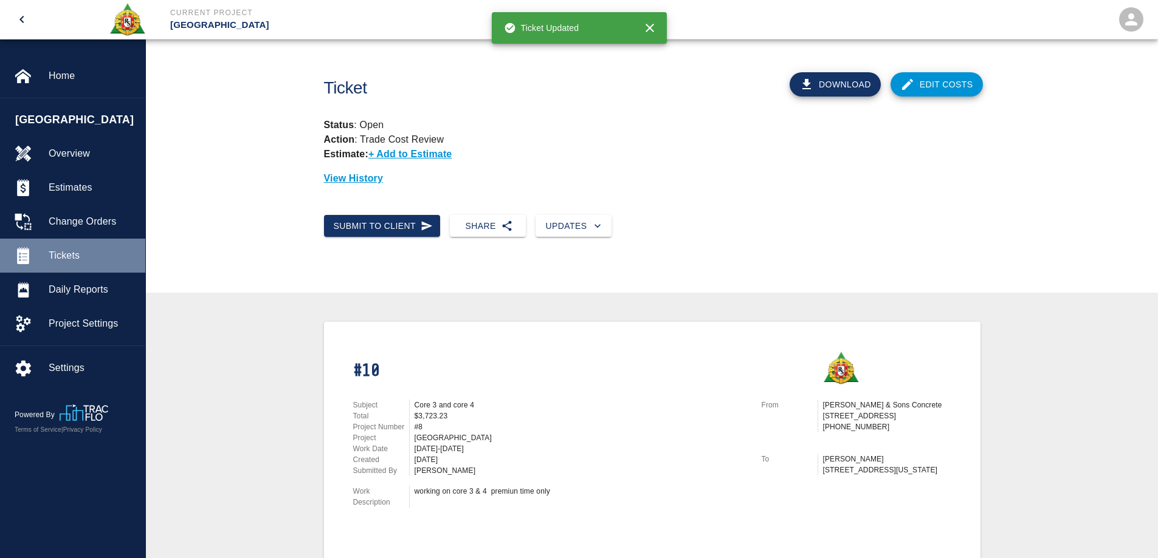
click at [70, 252] on span "Tickets" at bounding box center [92, 256] width 87 height 15
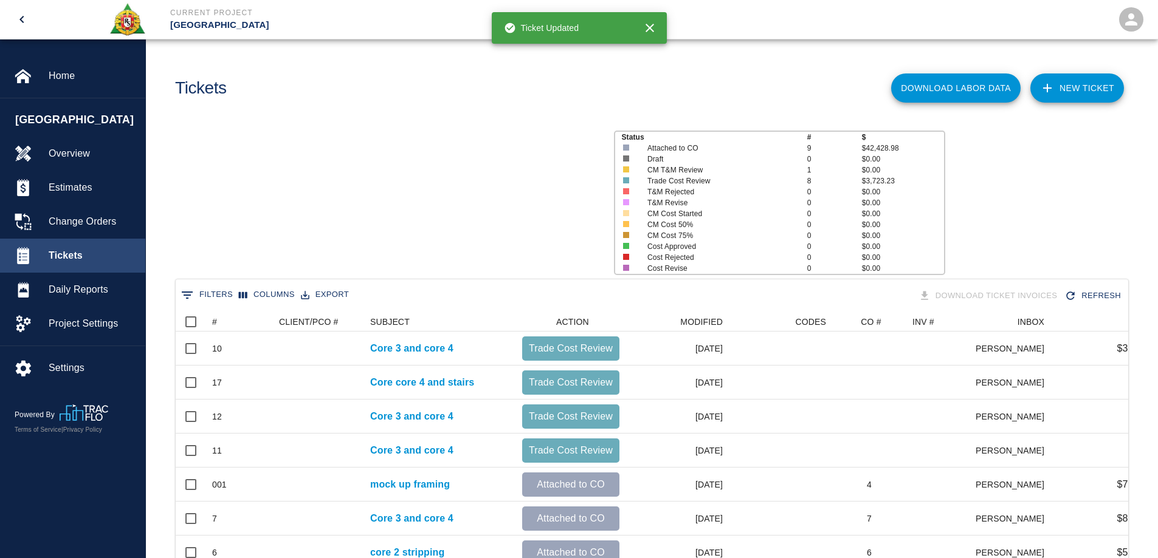
scroll to position [632, 943]
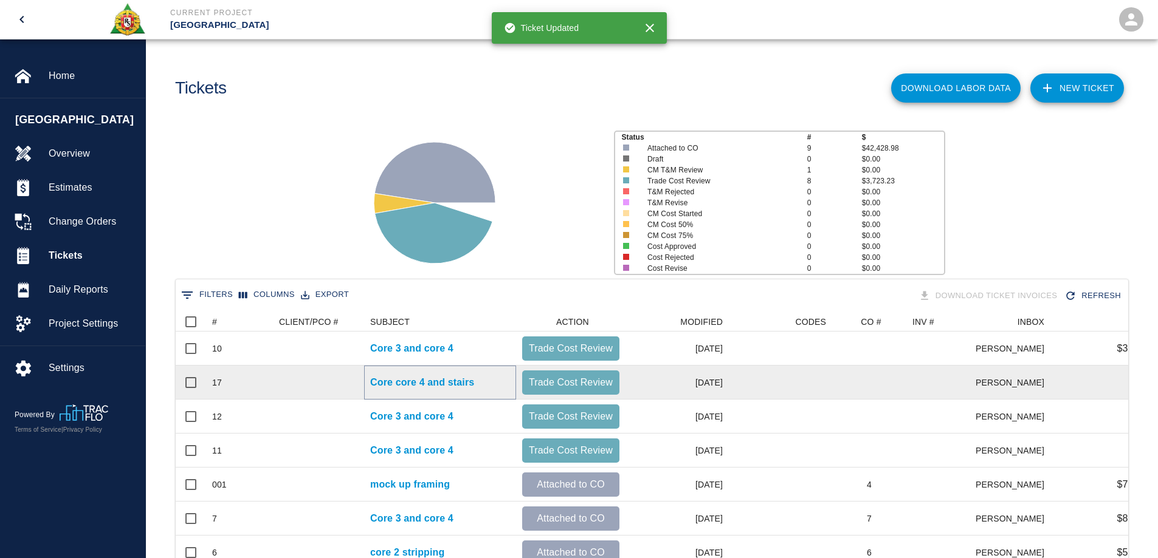
click at [428, 383] on p "Core core 4 and stairs" at bounding box center [422, 383] width 104 height 15
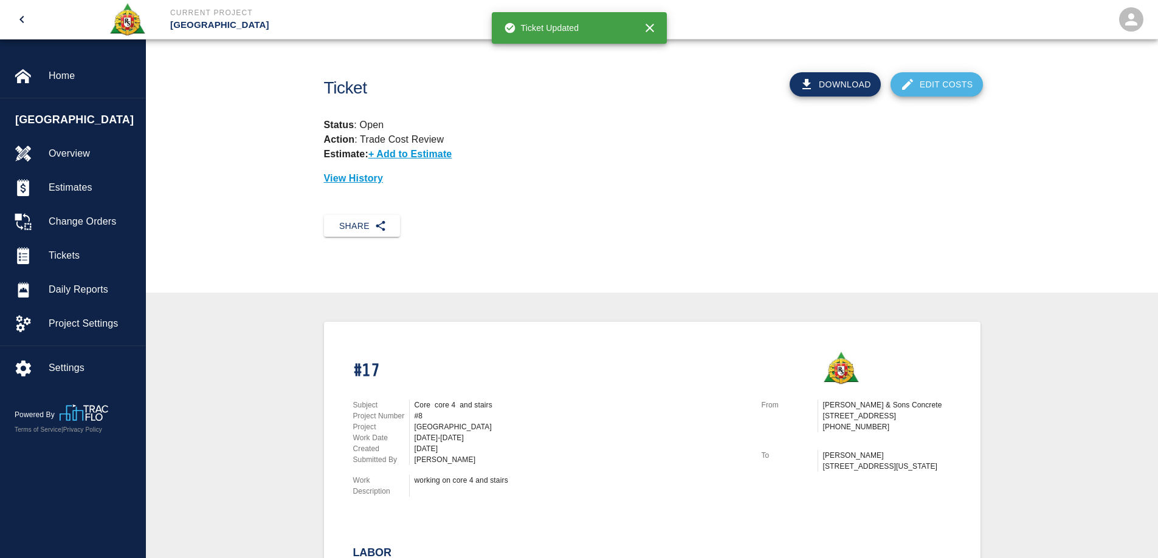
click at [930, 78] on link "Edit Costs" at bounding box center [936, 84] width 92 height 24
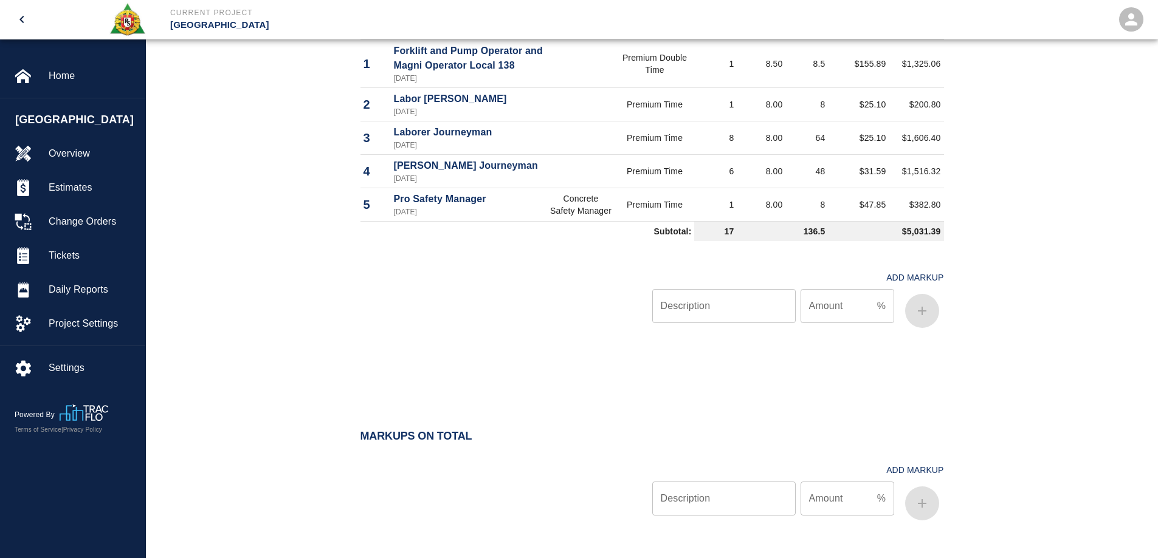
scroll to position [668, 0]
click at [747, 317] on input "Description" at bounding box center [723, 305] width 143 height 34
type input "oh/p"
type input "15"
click at [922, 317] on icon "button" at bounding box center [922, 310] width 15 height 15
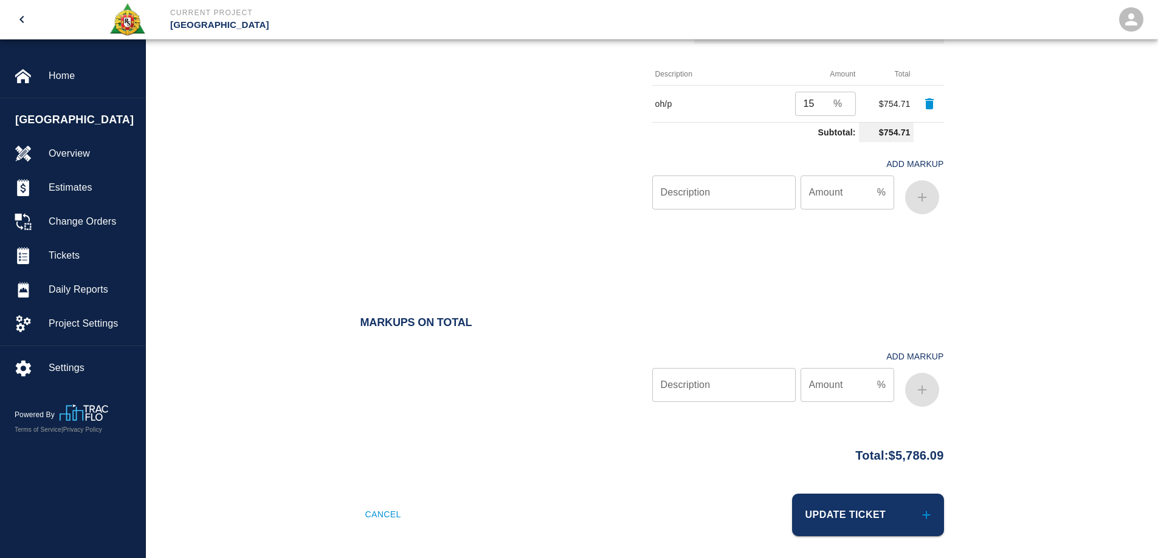
scroll to position [872, 0]
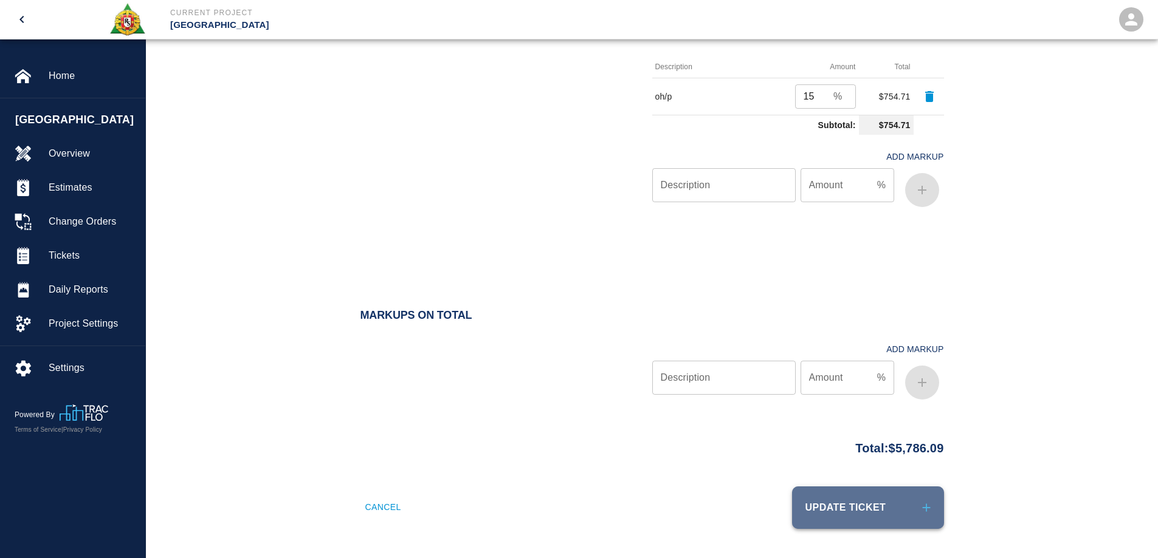
click at [896, 504] on button "Update Ticket" at bounding box center [868, 508] width 152 height 43
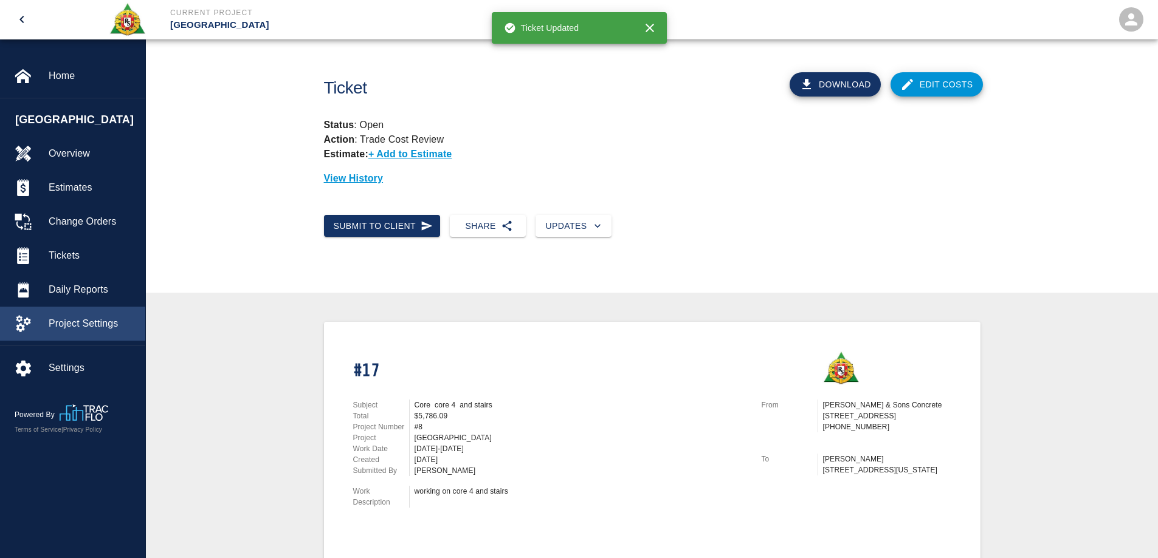
click at [81, 329] on span "Project Settings" at bounding box center [92, 324] width 87 height 15
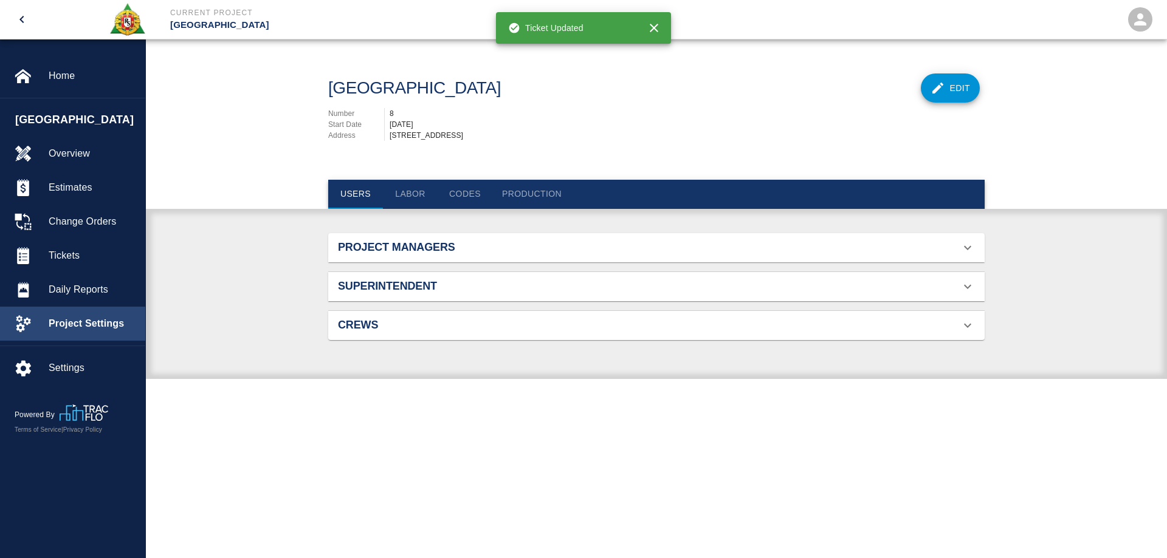
scroll to position [44, 628]
click at [407, 193] on button "Labor" at bounding box center [410, 194] width 55 height 29
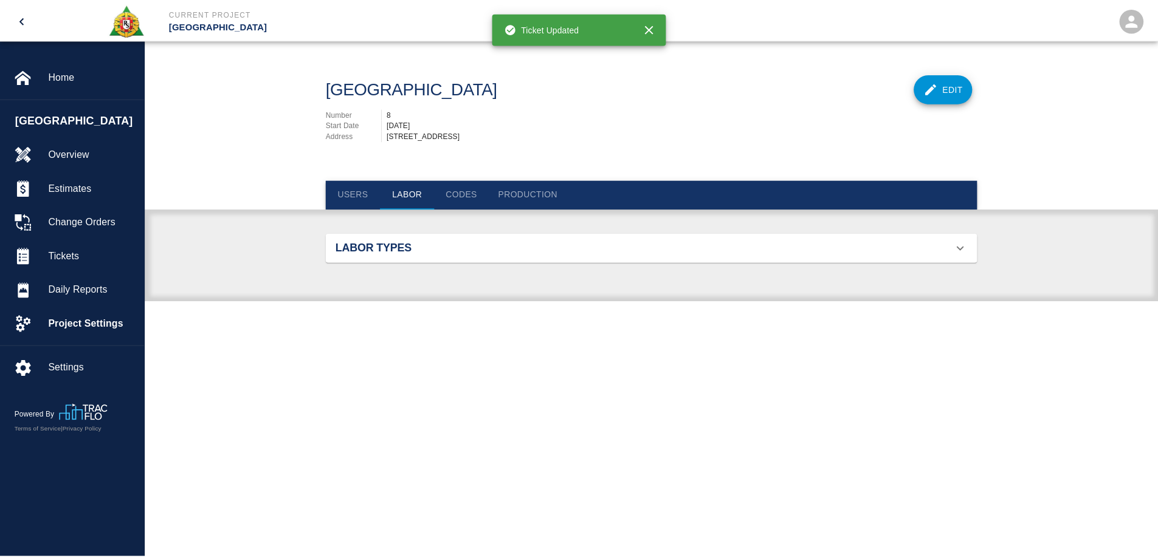
scroll to position [453, 628]
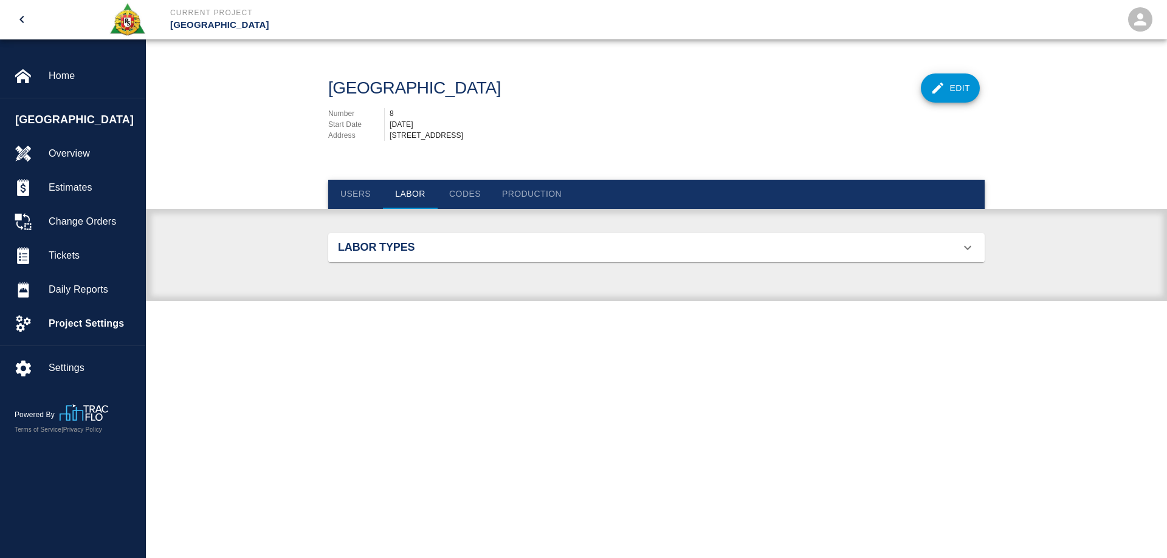
click at [413, 248] on h2 "Labor Types" at bounding box center [441, 247] width 207 height 13
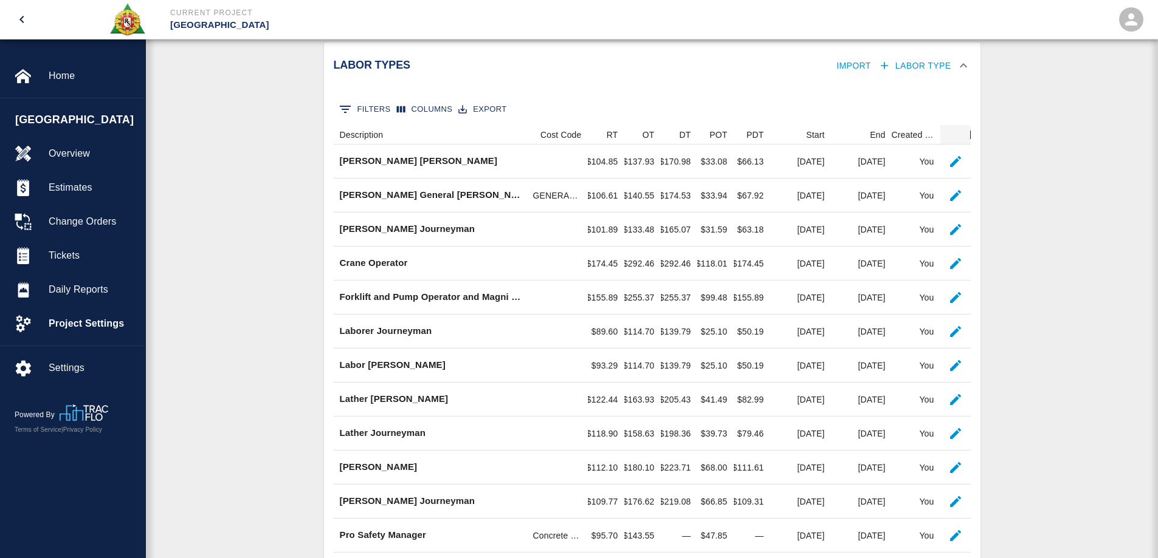
scroll to position [182, 0]
click at [56, 250] on span "Tickets" at bounding box center [92, 256] width 87 height 15
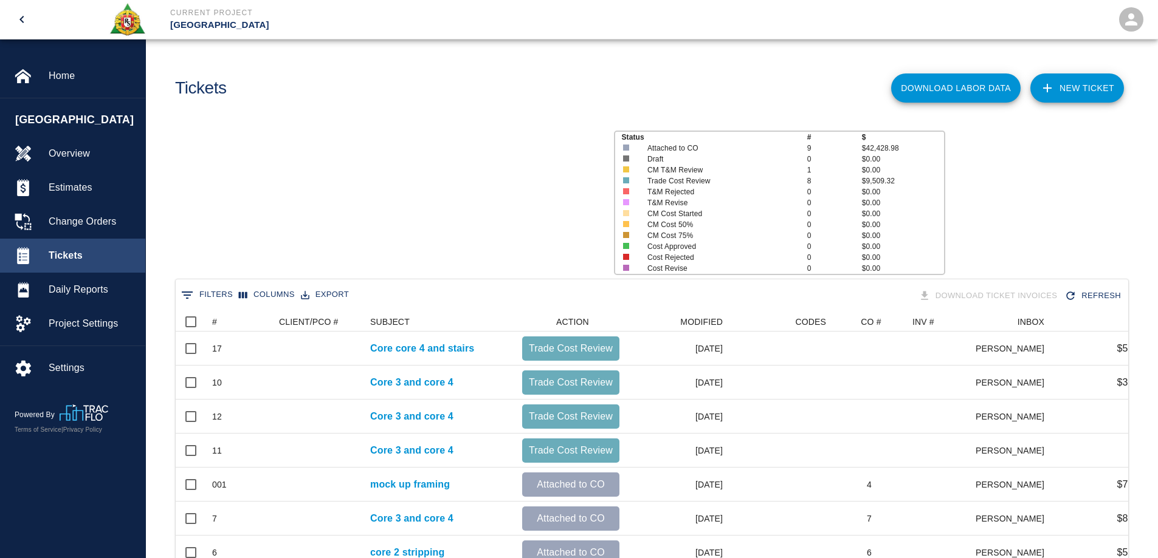
scroll to position [632, 943]
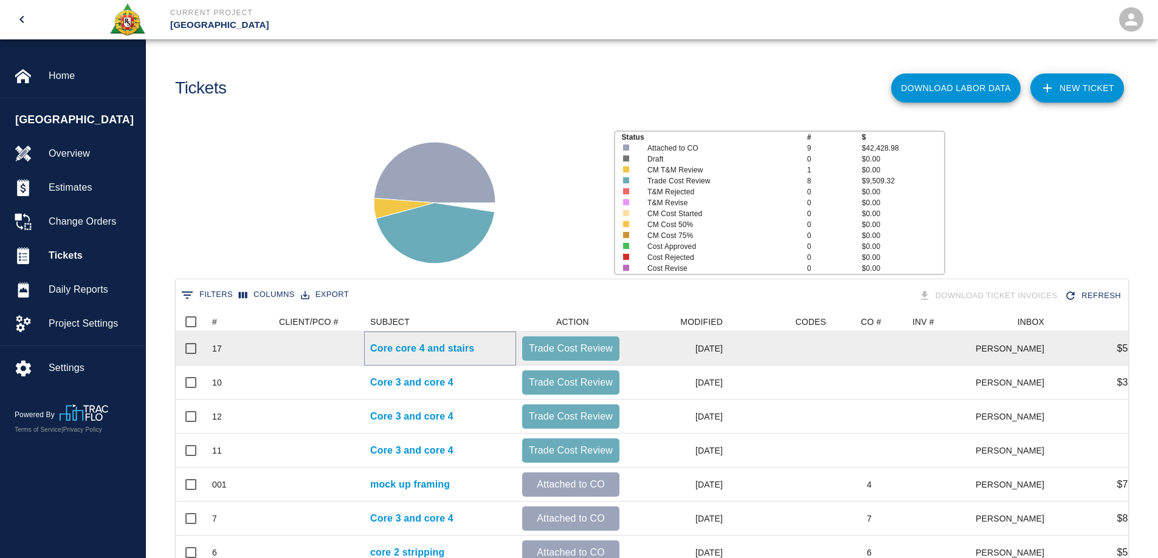
click at [426, 344] on p "Core core 4 and stairs" at bounding box center [422, 349] width 104 height 15
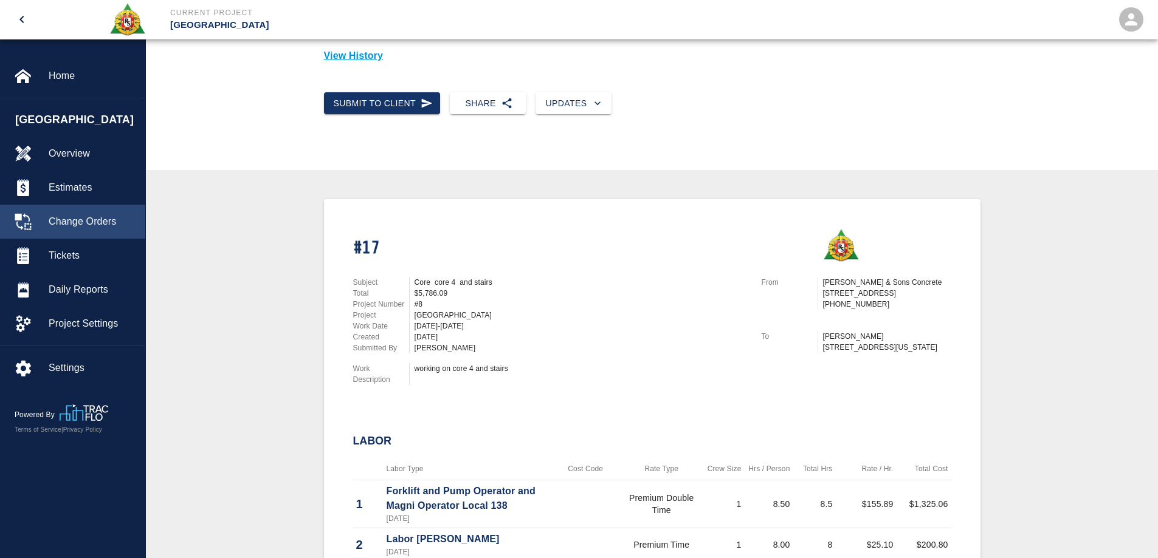
scroll to position [122, 0]
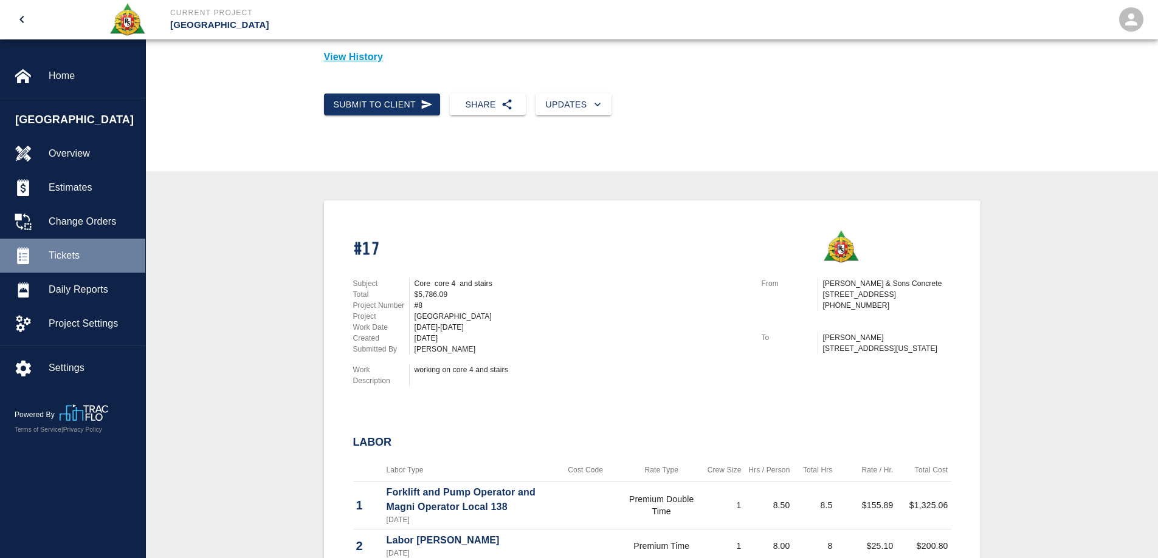
click at [86, 256] on span "Tickets" at bounding box center [92, 256] width 87 height 15
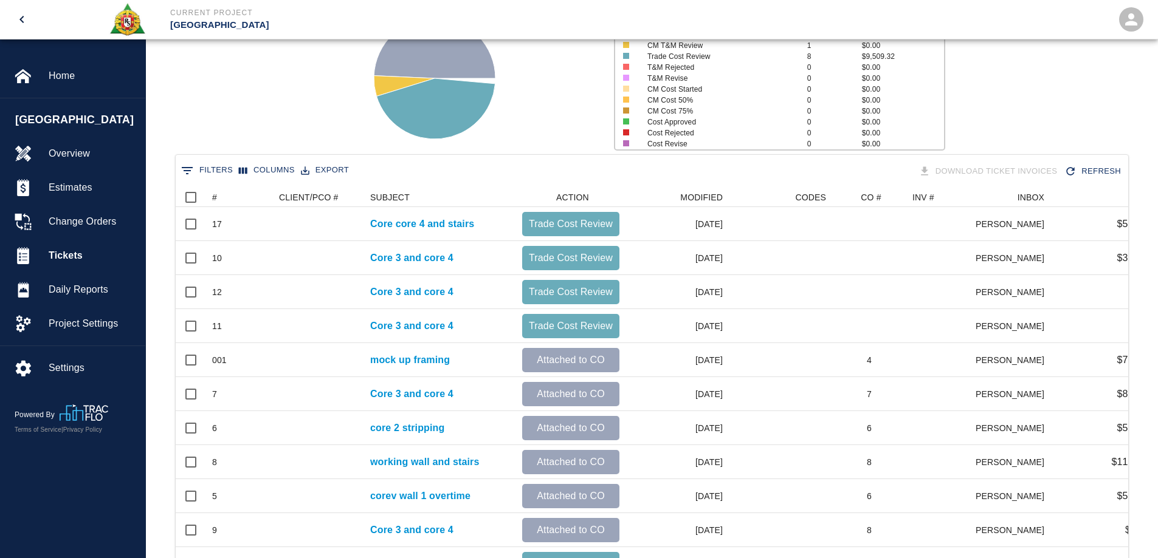
scroll to position [122, 0]
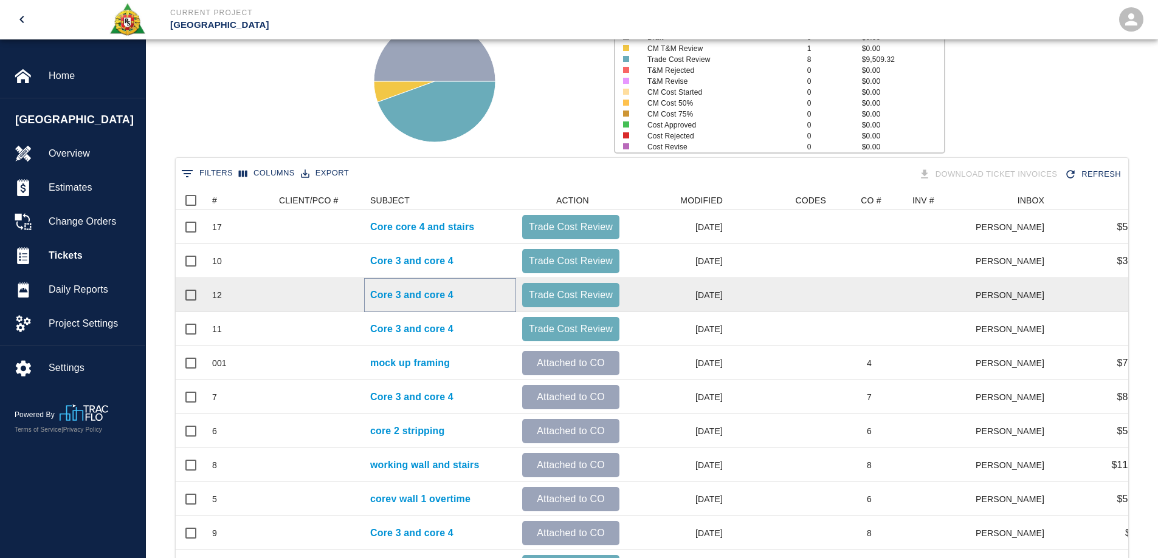
click at [453, 292] on p "Core 3 and core 4" at bounding box center [411, 295] width 83 height 15
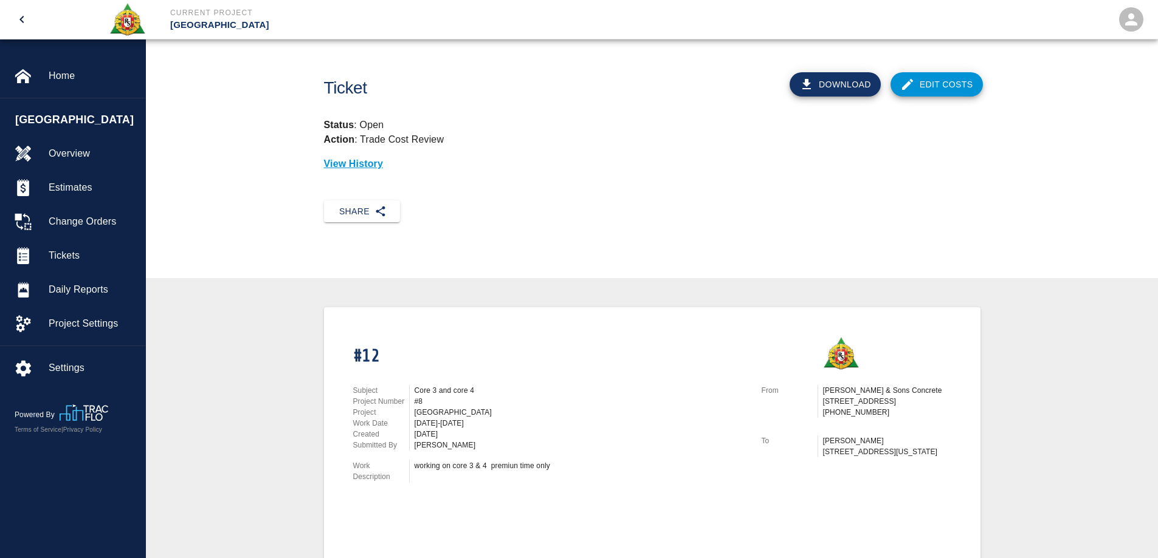
click at [961, 91] on link "Edit Costs" at bounding box center [936, 84] width 92 height 24
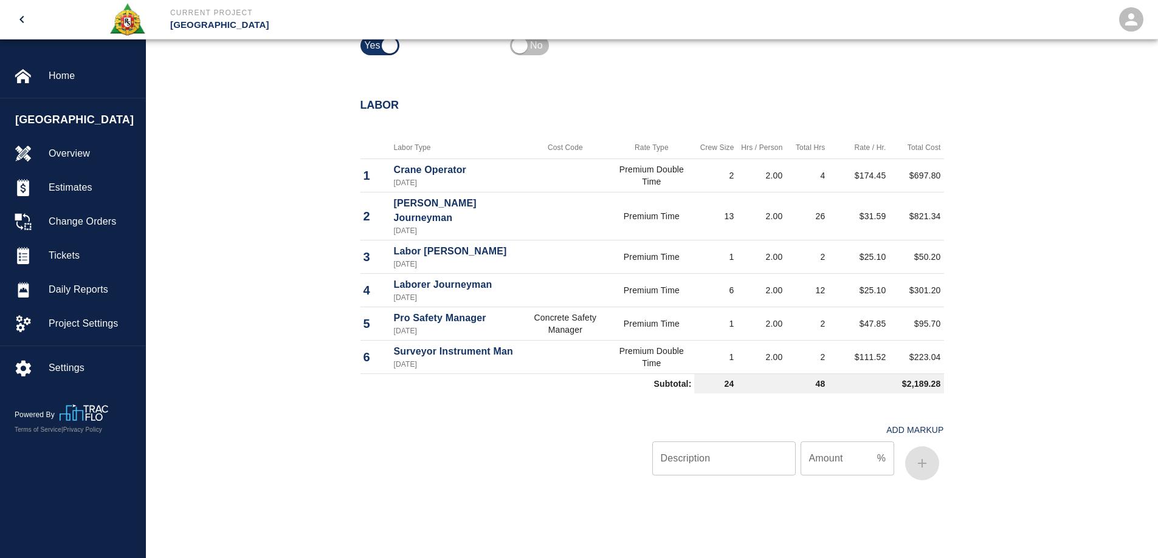
scroll to position [547, 0]
click at [726, 464] on input "Description" at bounding box center [723, 460] width 143 height 34
type input "oh/9"
type input "10"
click at [724, 462] on input "oh/9" at bounding box center [723, 460] width 143 height 34
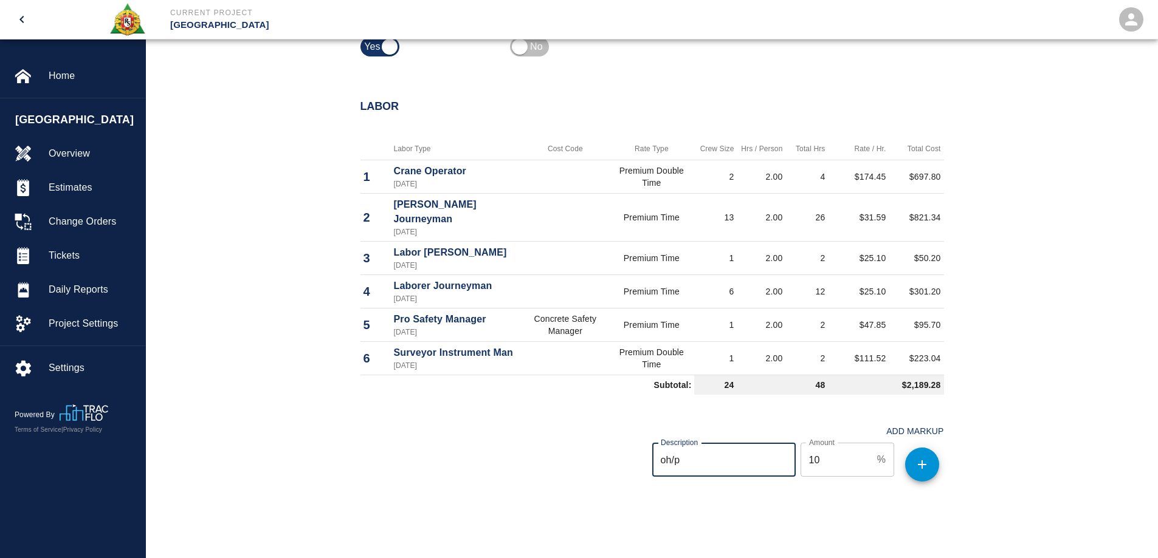
type input "oh/p"
click at [919, 469] on icon "button" at bounding box center [922, 465] width 15 height 15
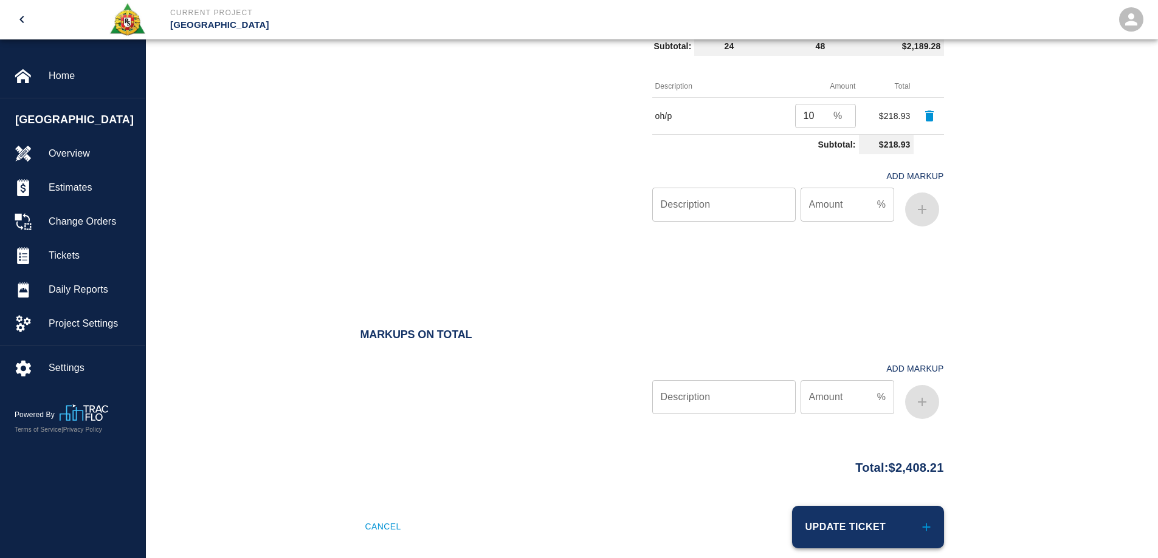
scroll to position [905, 0]
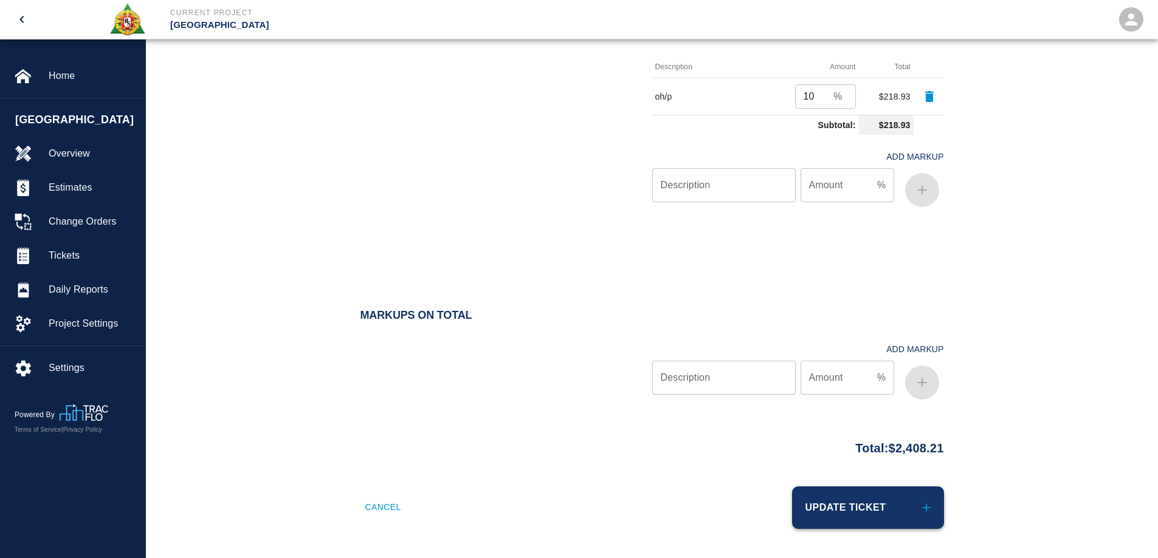
click at [896, 503] on button "Update Ticket" at bounding box center [868, 508] width 152 height 43
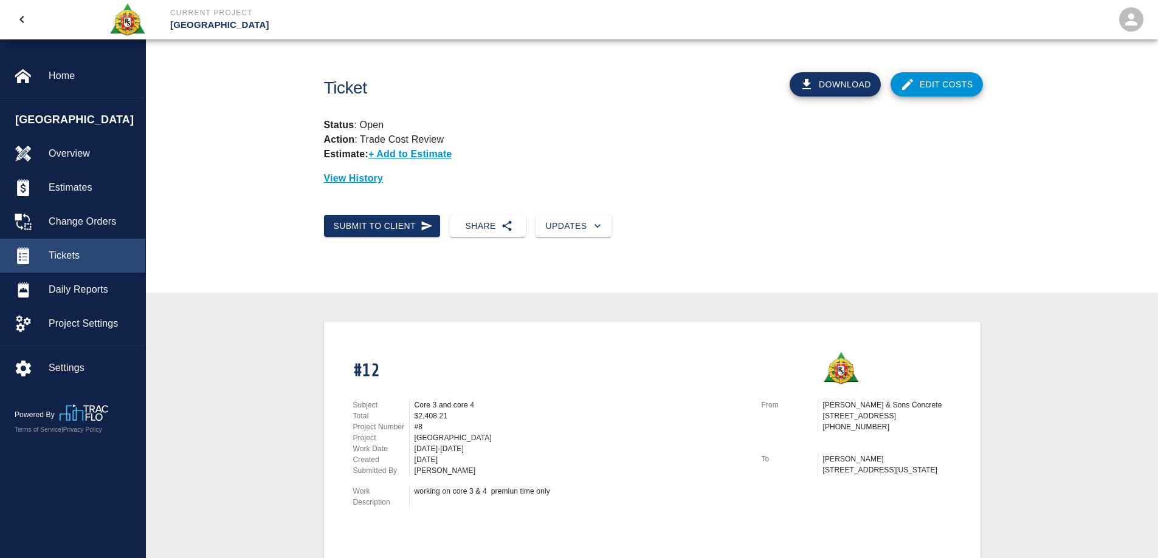
click at [77, 255] on span "Tickets" at bounding box center [92, 256] width 87 height 15
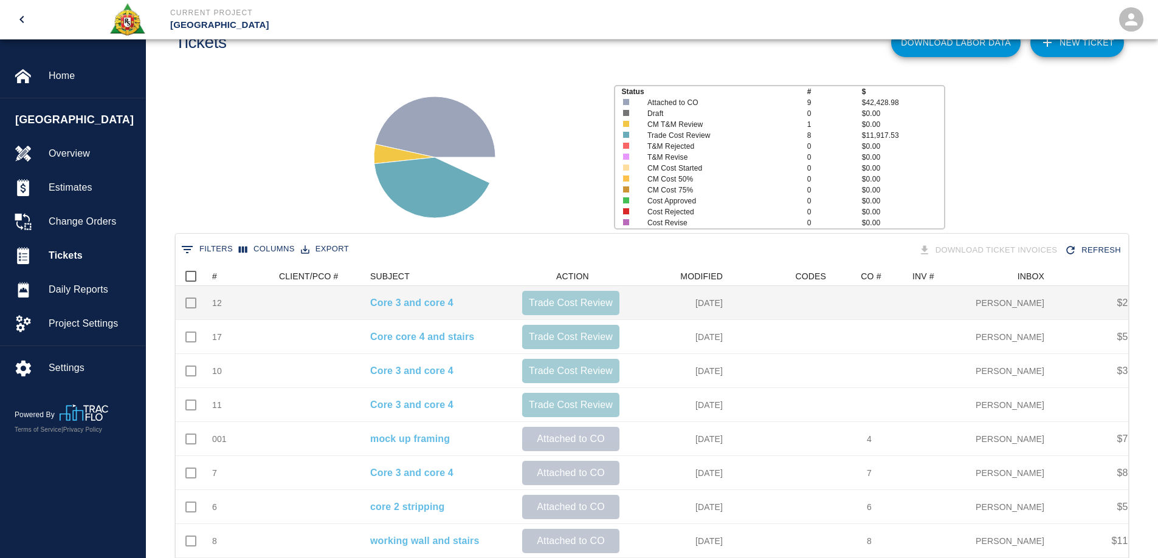
scroll to position [122, 0]
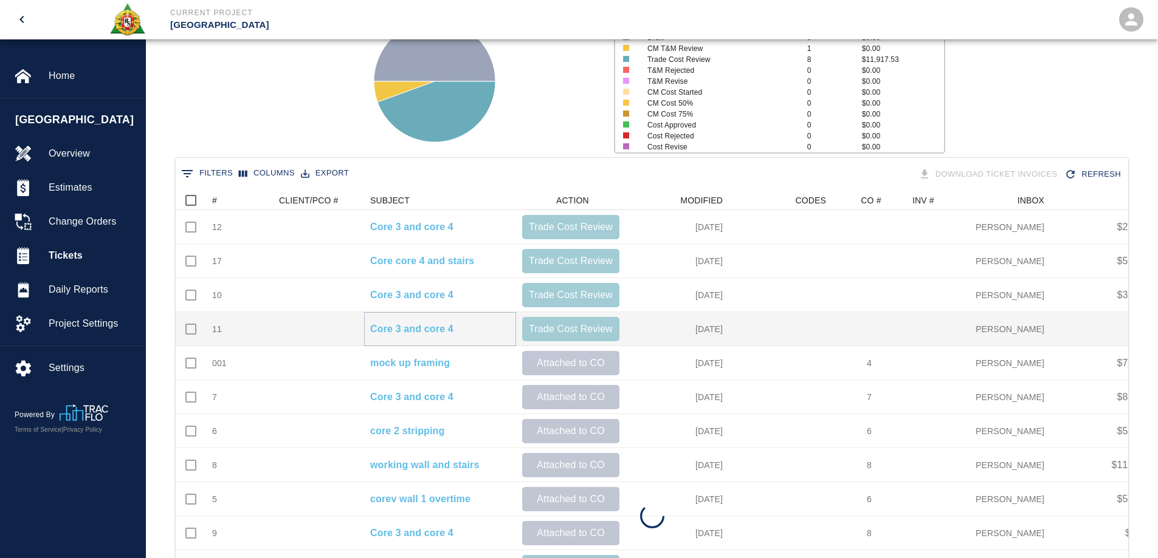
click at [428, 324] on p "Core 3 and core 4" at bounding box center [411, 329] width 83 height 15
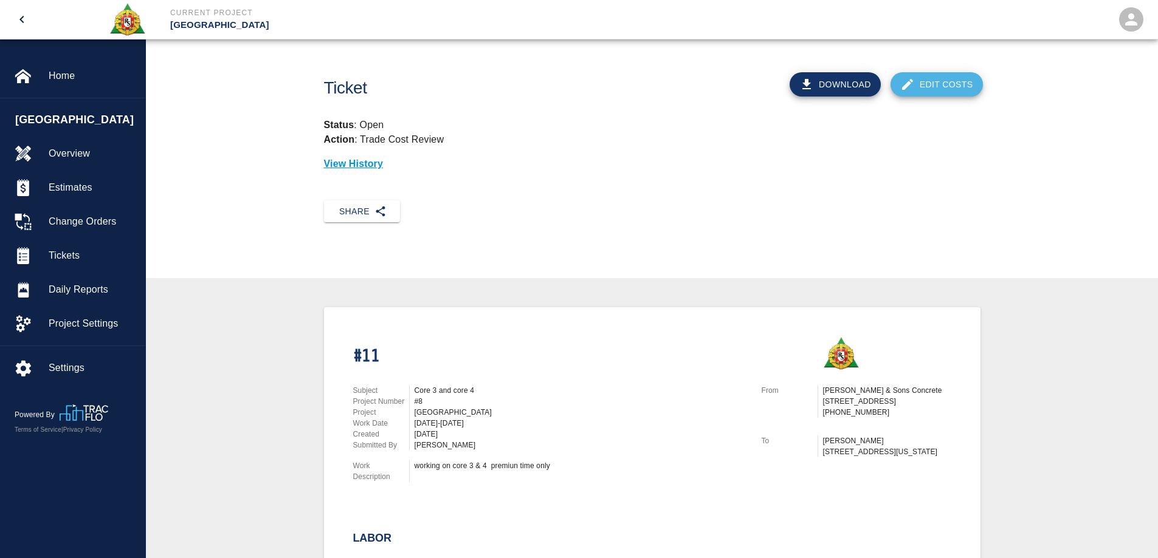
click at [944, 92] on link "Edit Costs" at bounding box center [936, 84] width 92 height 24
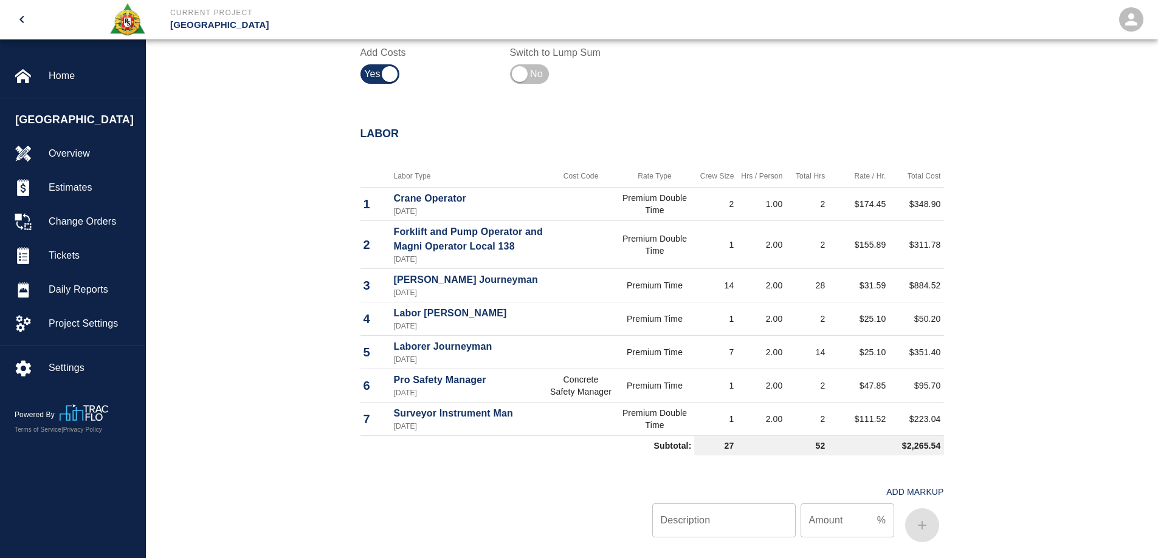
scroll to position [855, 0]
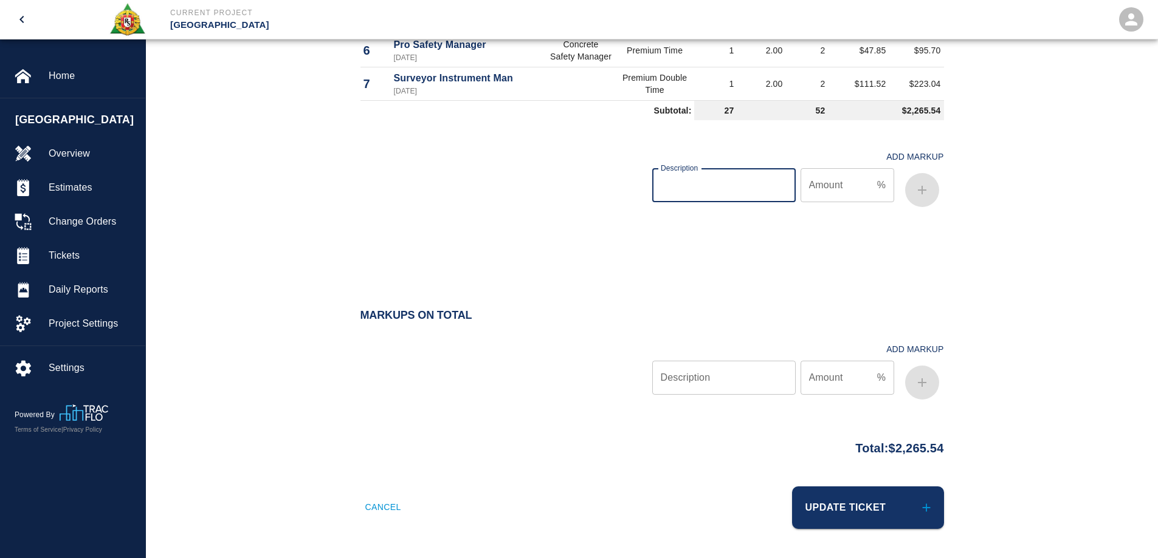
click at [739, 193] on input "Description" at bounding box center [723, 185] width 143 height 34
type input "oh/p"
type input "10"
click at [930, 197] on button "button" at bounding box center [922, 190] width 34 height 34
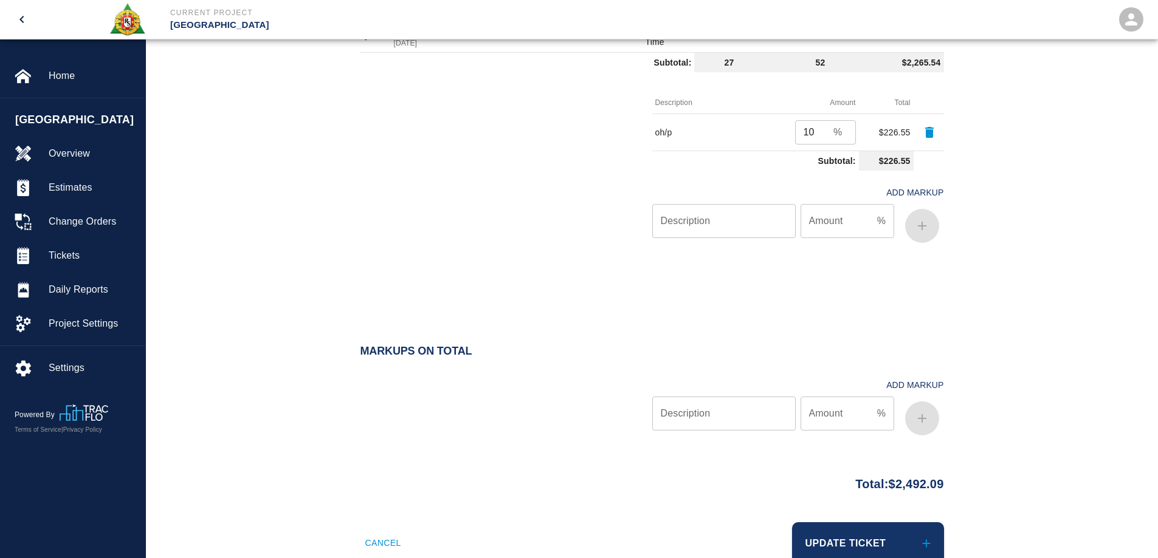
scroll to position [939, 0]
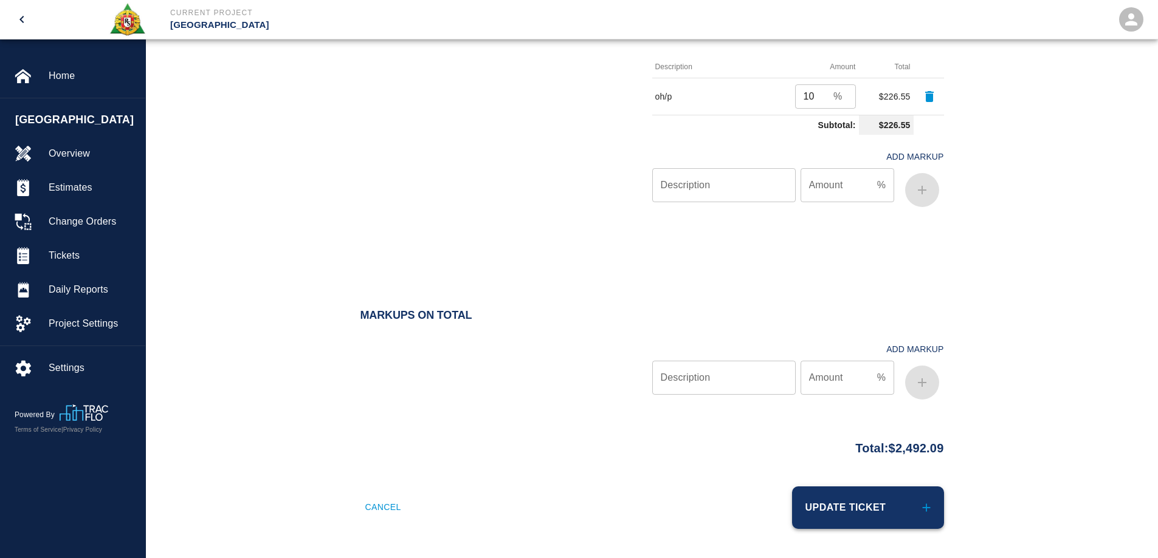
click at [876, 506] on button "Update Ticket" at bounding box center [868, 508] width 152 height 43
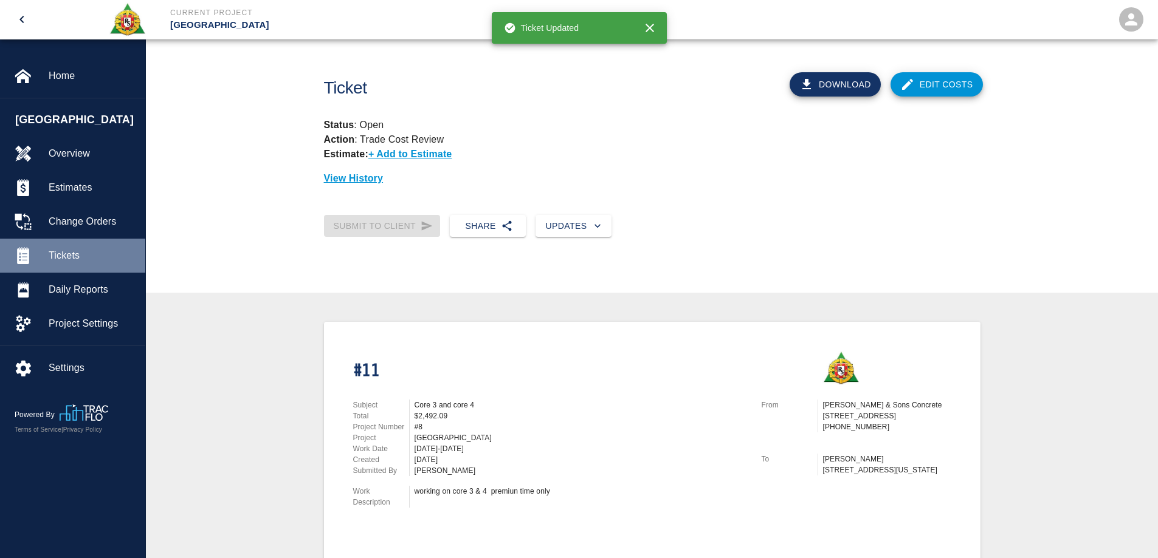
click at [70, 253] on span "Tickets" at bounding box center [92, 256] width 87 height 15
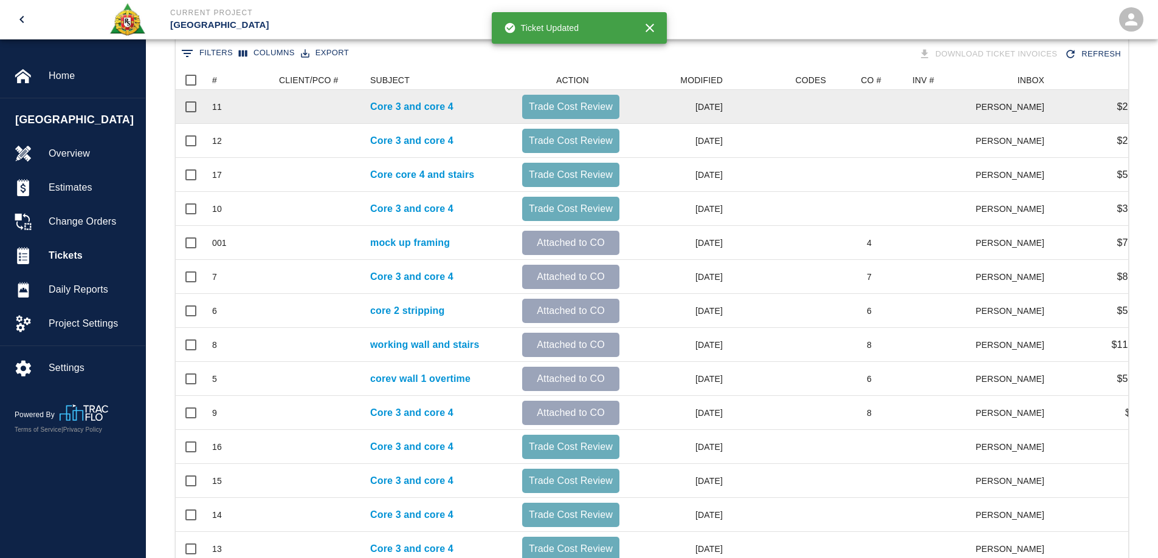
scroll to position [243, 0]
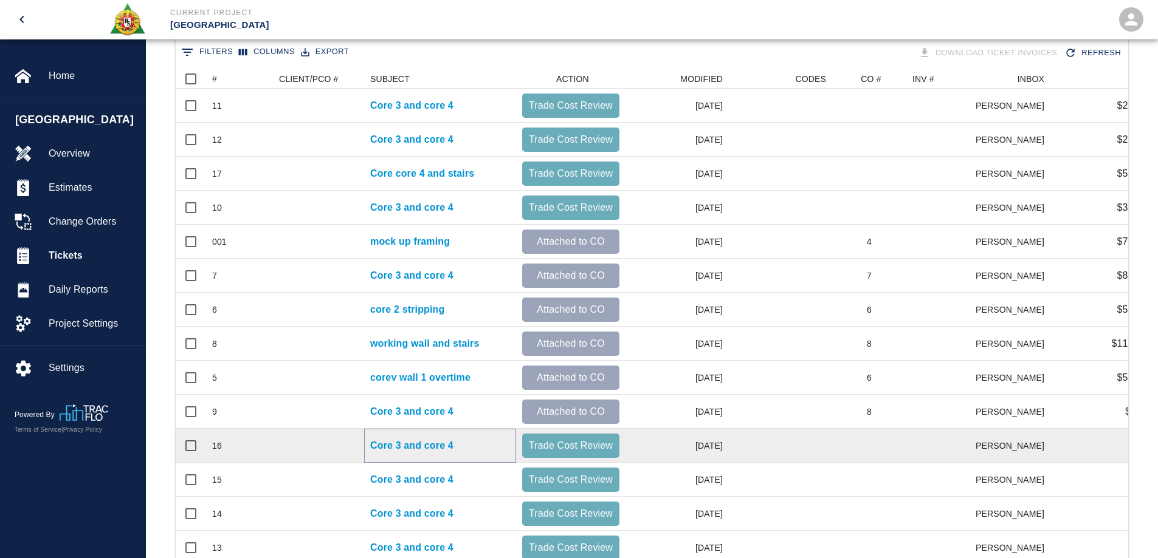
click at [435, 444] on p "Core 3 and core 4" at bounding box center [411, 446] width 83 height 15
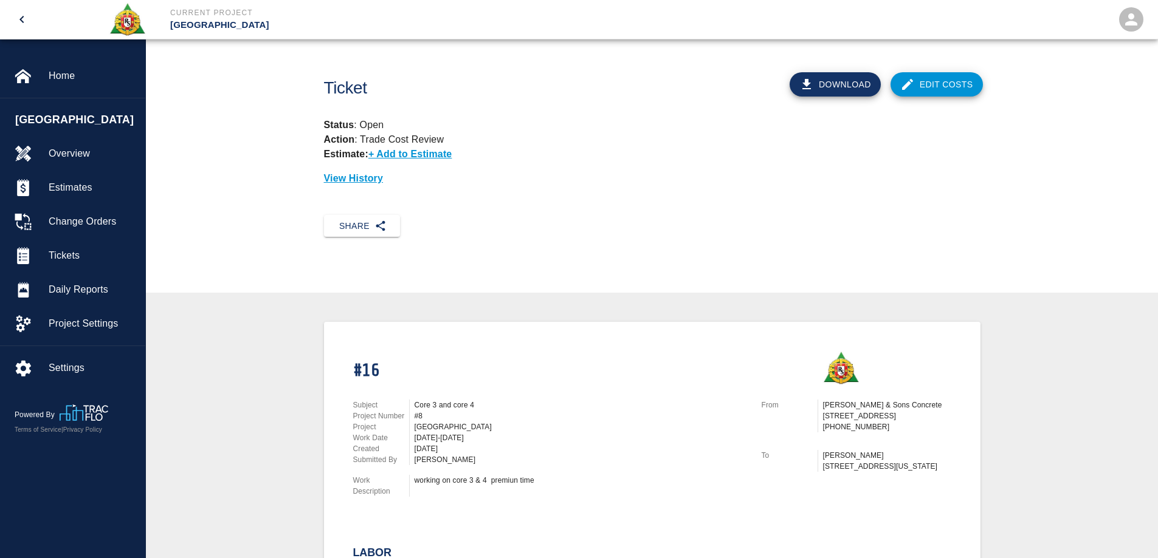
click at [950, 85] on link "Edit Costs" at bounding box center [936, 84] width 92 height 24
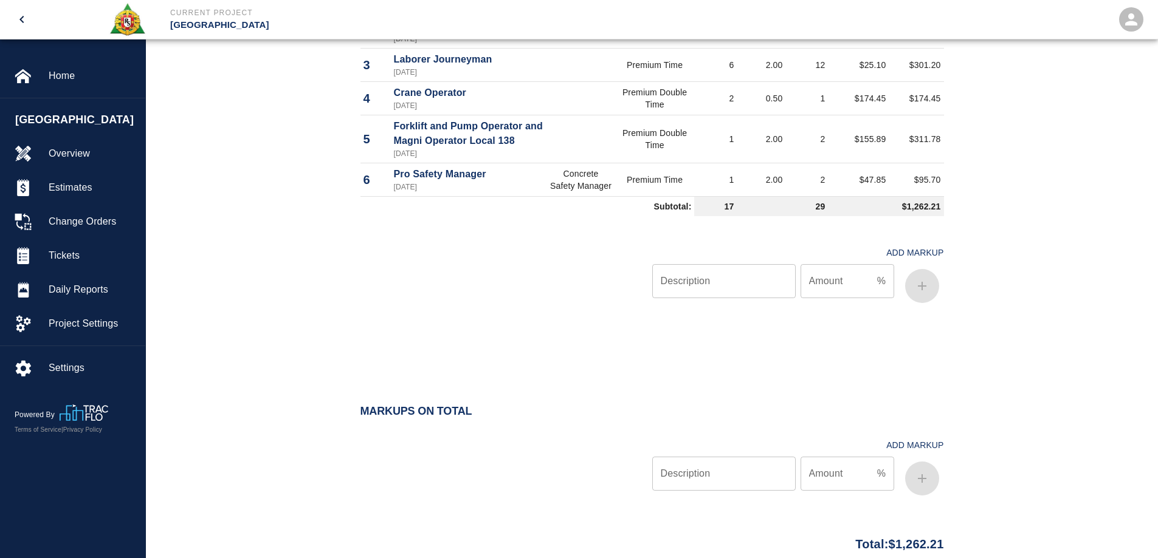
scroll to position [729, 0]
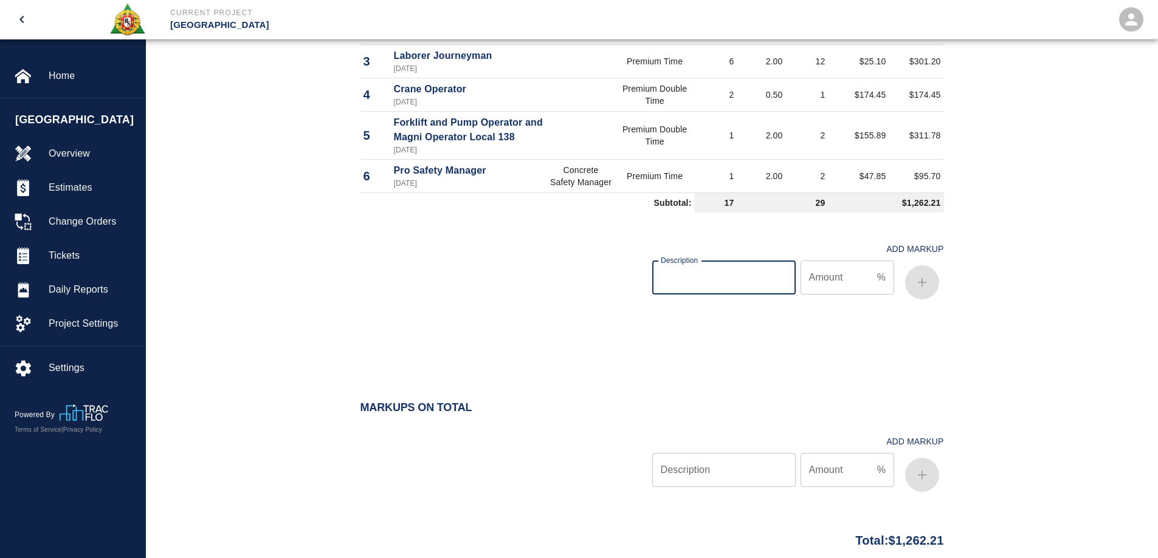
click at [758, 286] on input "Description" at bounding box center [723, 278] width 143 height 34
type input "oh/p"
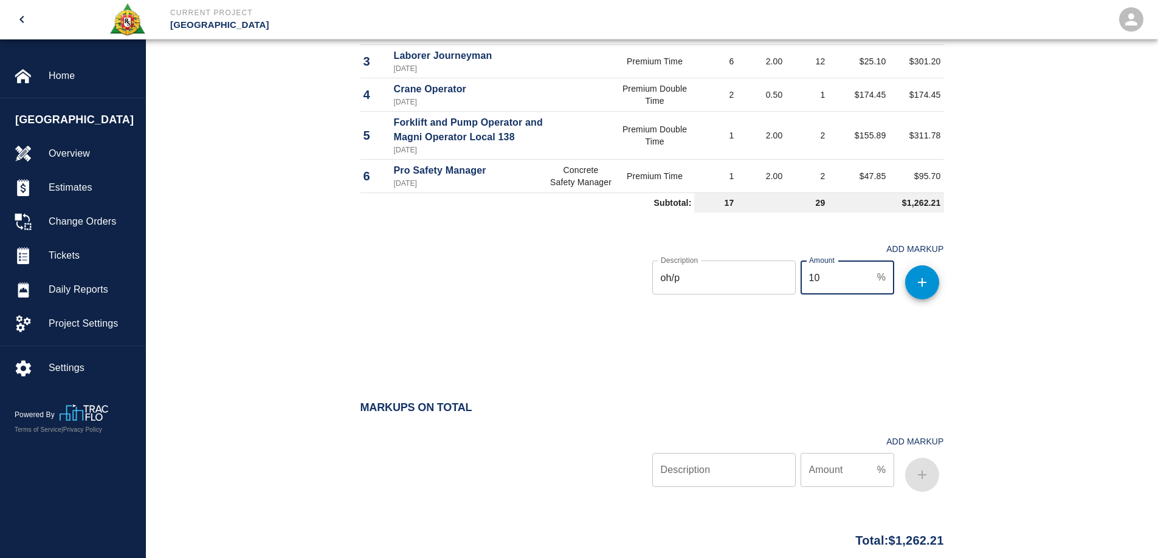
type input "10"
click at [922, 284] on icon "button" at bounding box center [922, 282] width 15 height 15
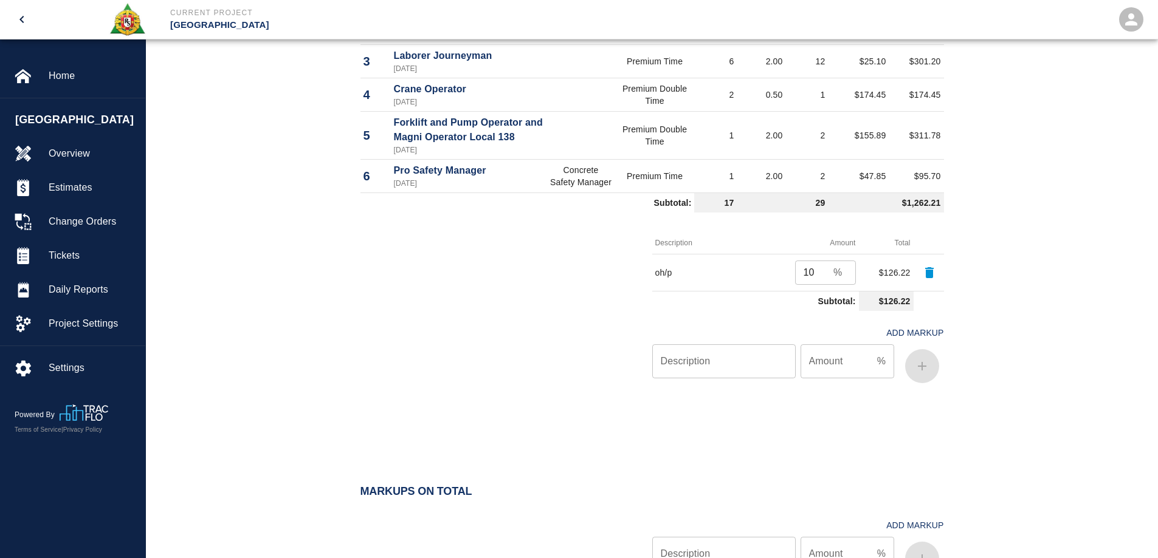
scroll to position [905, 0]
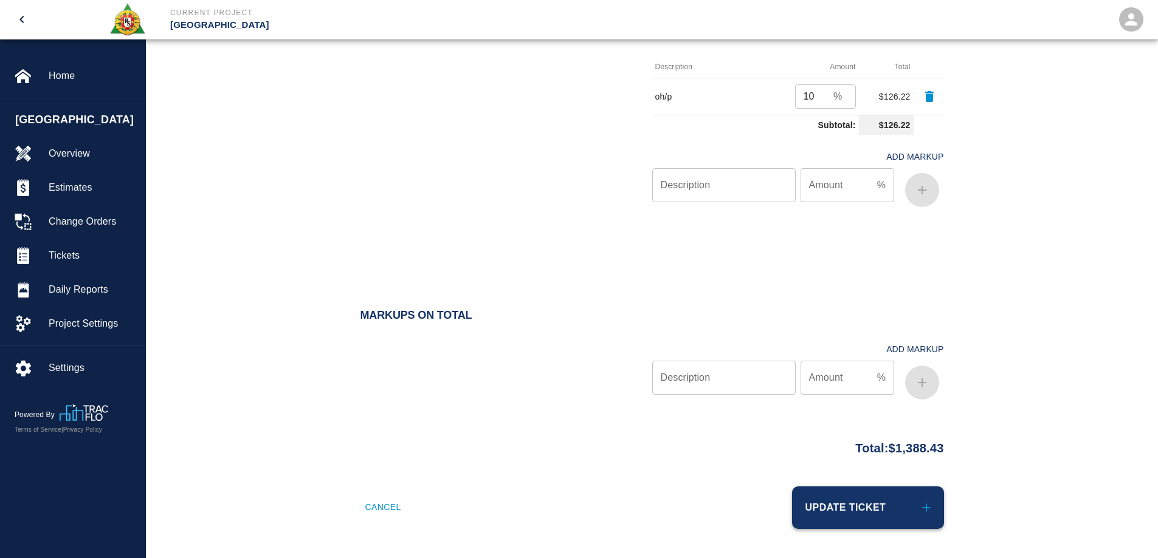
click at [876, 521] on button "Update Ticket" at bounding box center [868, 508] width 152 height 43
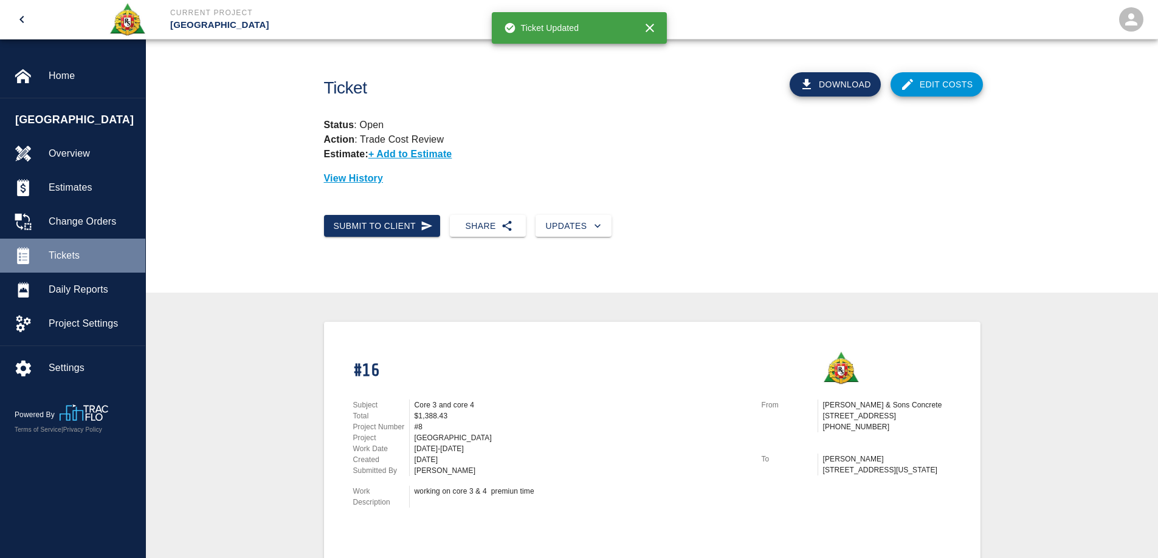
click at [72, 252] on span "Tickets" at bounding box center [92, 256] width 87 height 15
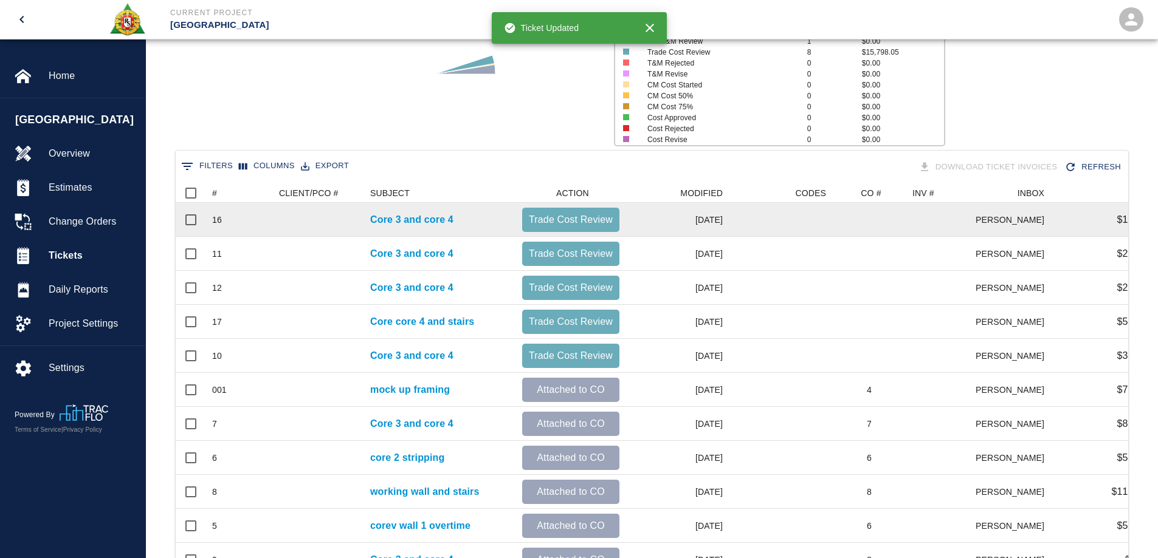
scroll to position [365, 0]
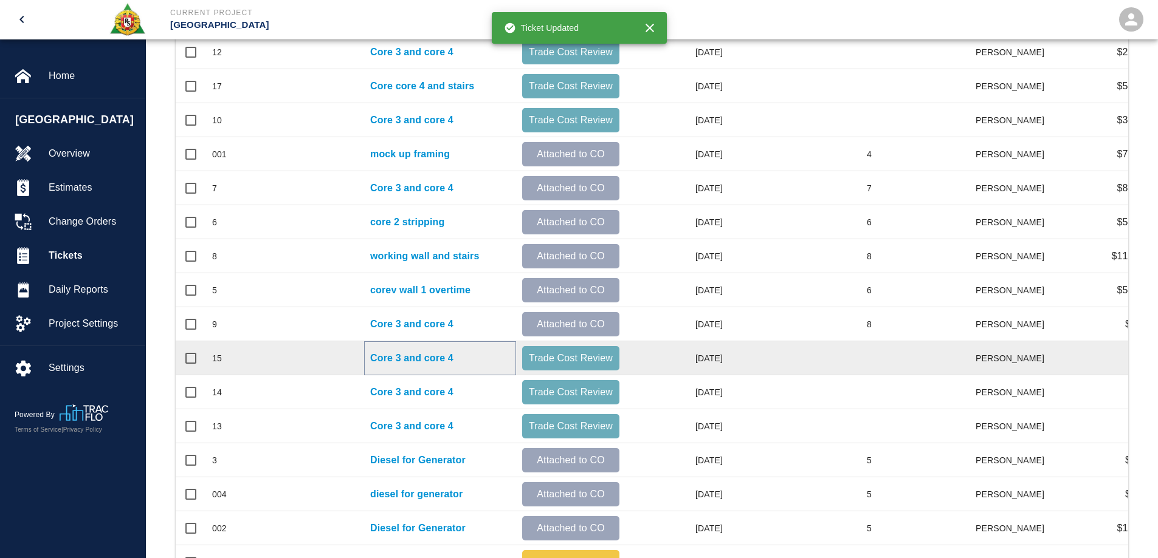
click at [447, 356] on p "Core 3 and core 4" at bounding box center [411, 358] width 83 height 15
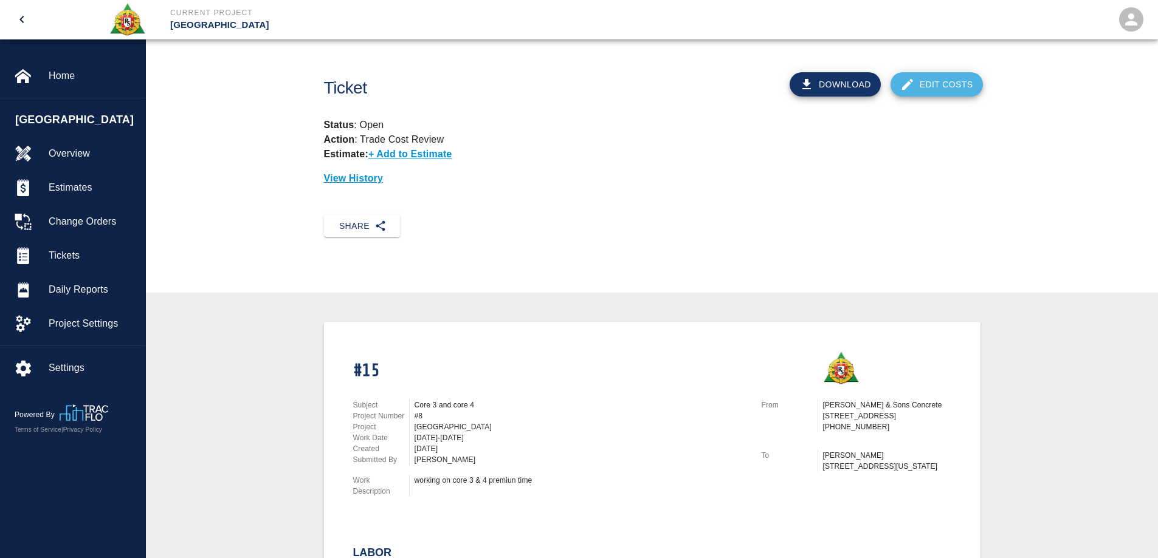
click at [929, 83] on link "Edit Costs" at bounding box center [936, 84] width 92 height 24
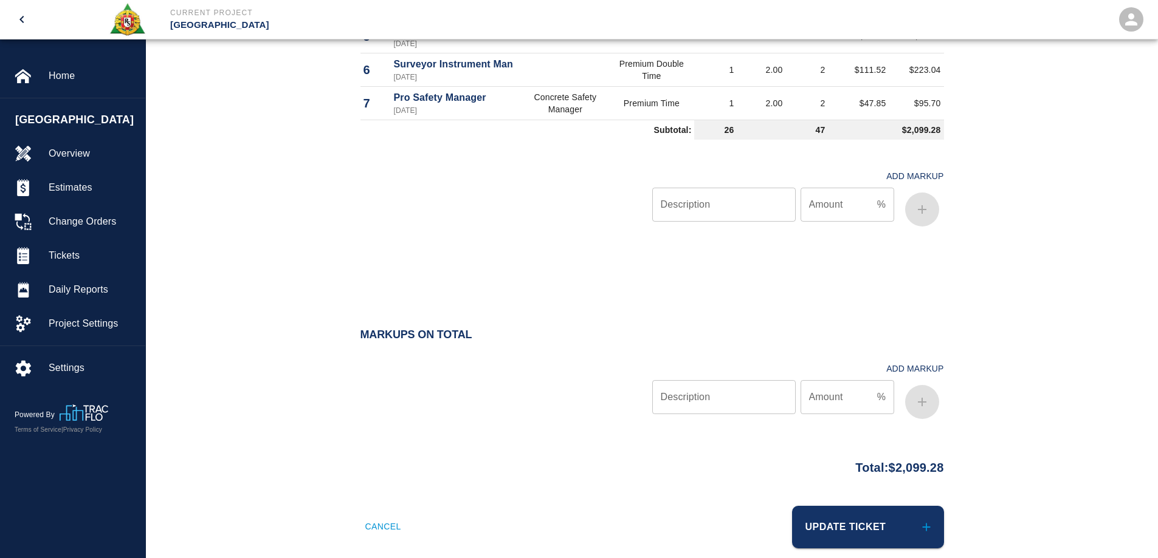
scroll to position [851, 0]
click at [787, 193] on input "Description" at bounding box center [723, 204] width 143 height 34
type input "oh/p"
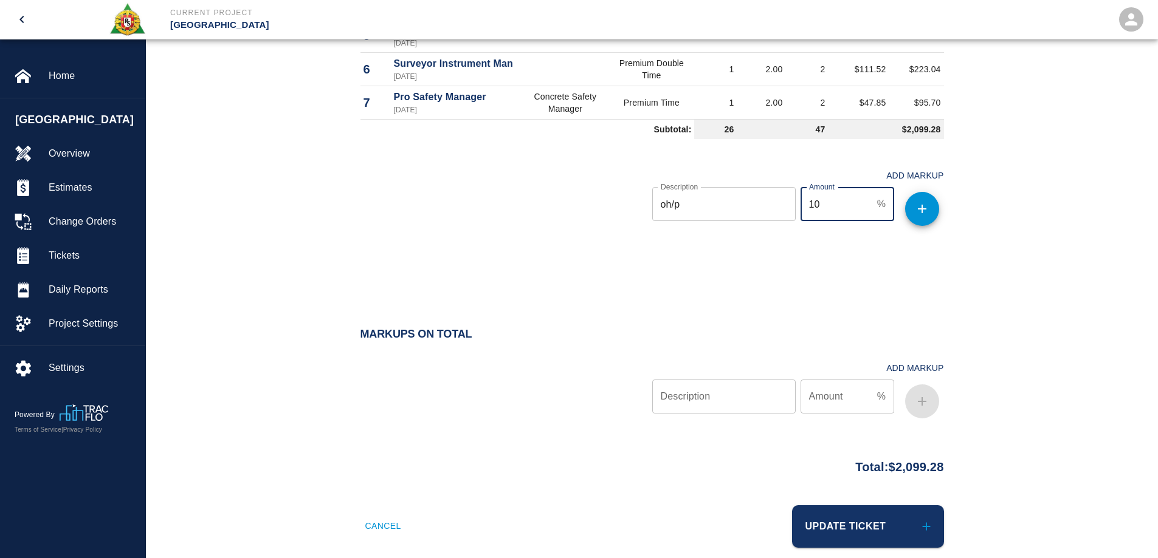
type input "10"
click at [923, 202] on icon "button" at bounding box center [922, 209] width 15 height 15
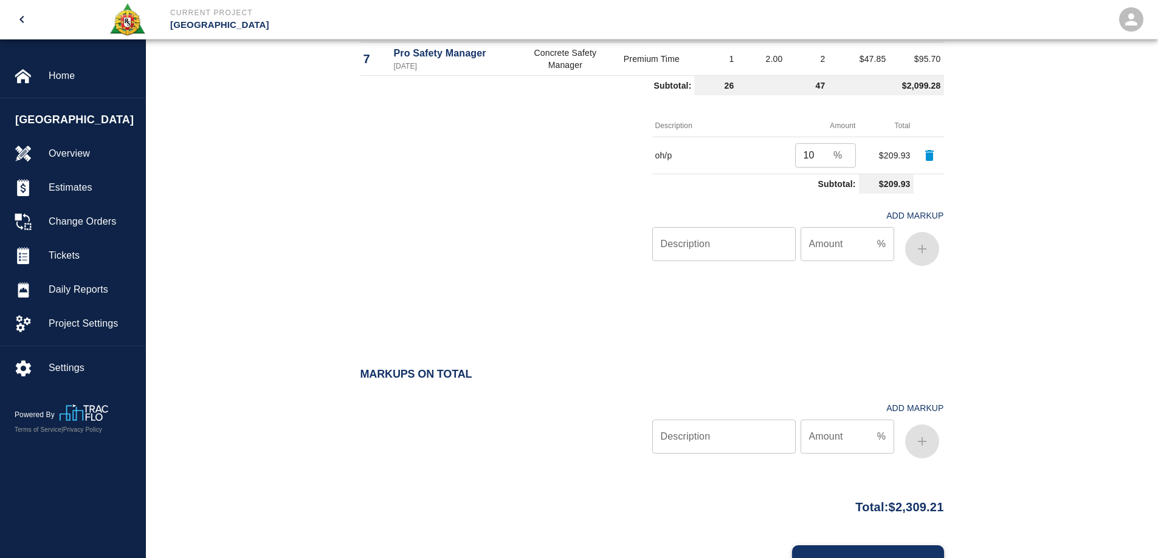
scroll to position [939, 0]
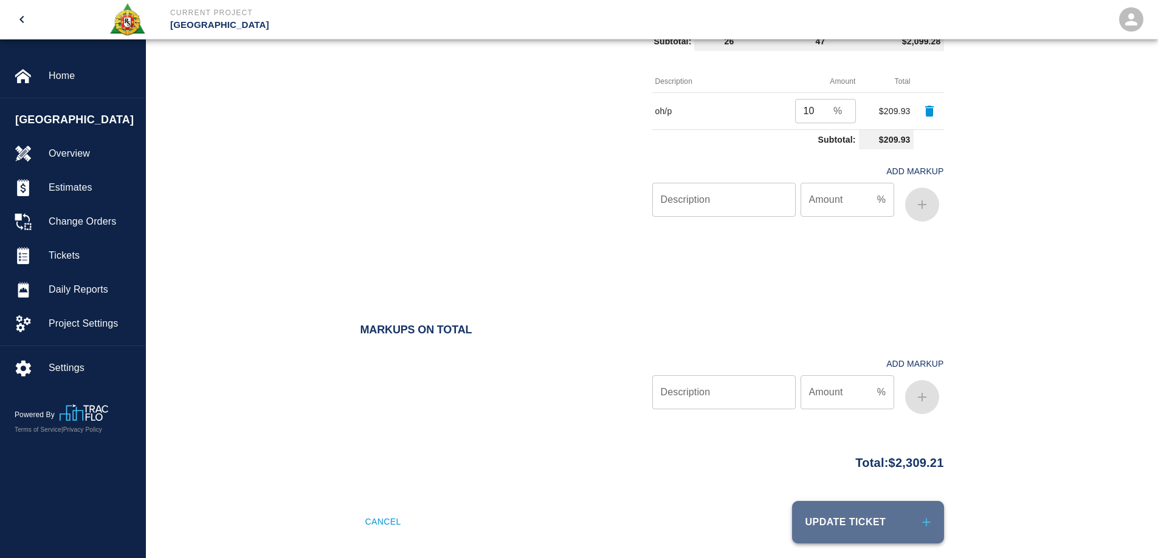
click at [863, 512] on button "Update Ticket" at bounding box center [868, 522] width 152 height 43
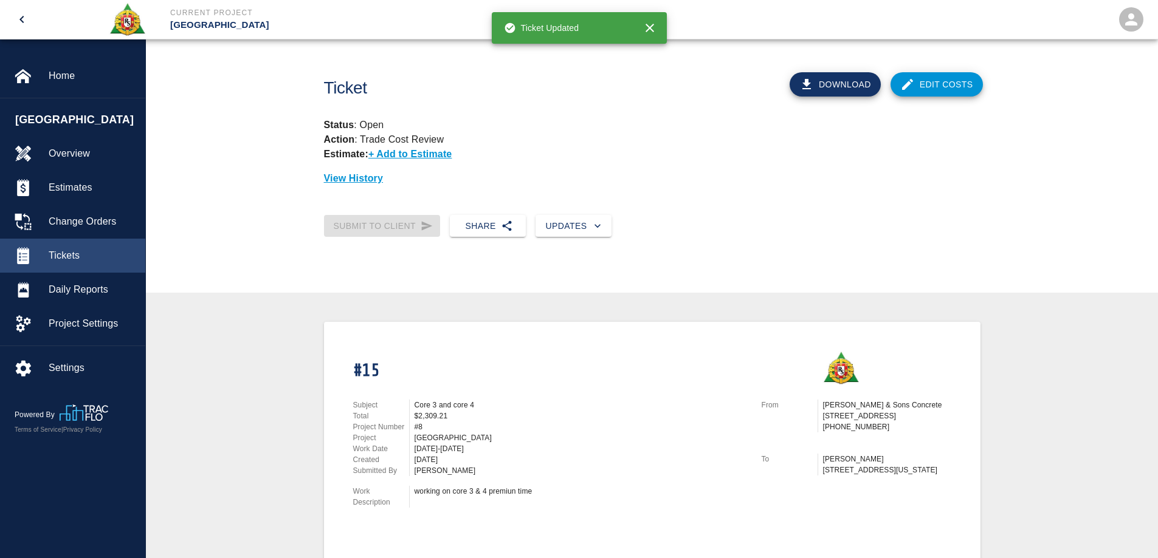
click at [76, 256] on span "Tickets" at bounding box center [92, 256] width 87 height 15
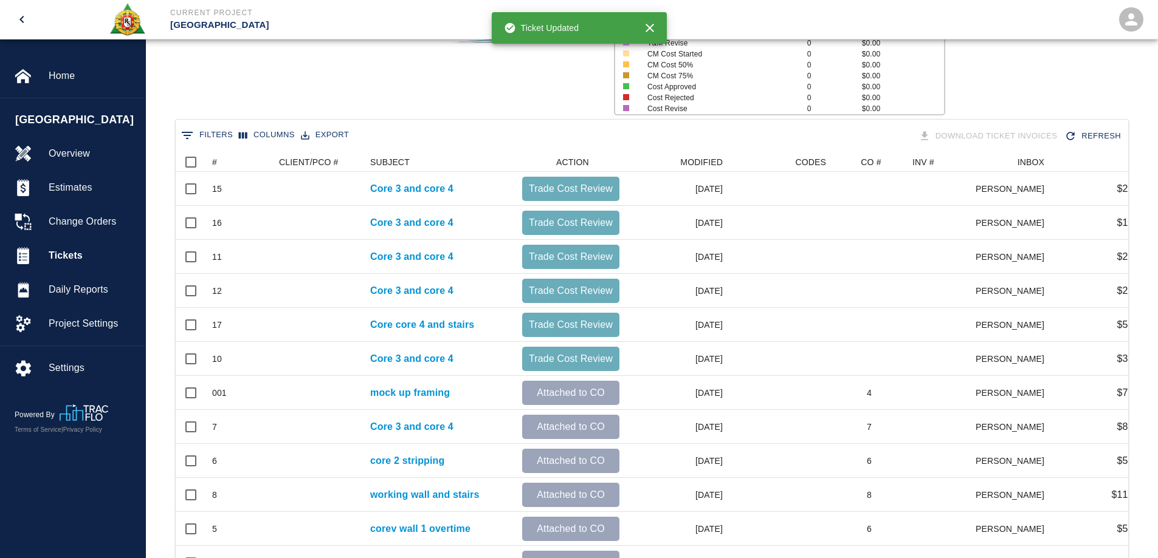
scroll to position [425, 0]
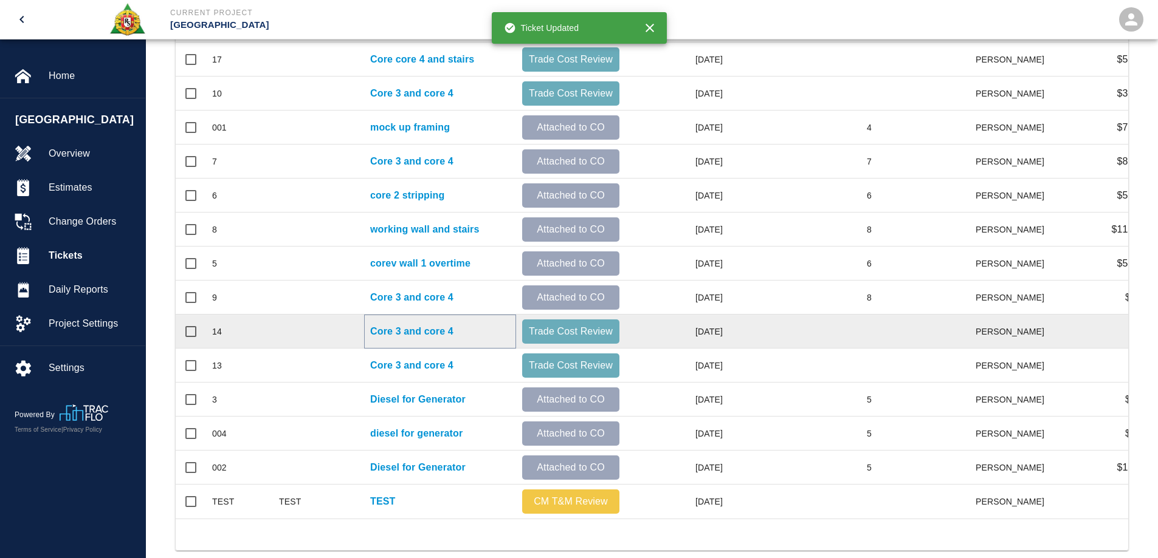
click at [430, 326] on p "Core 3 and core 4" at bounding box center [411, 331] width 83 height 15
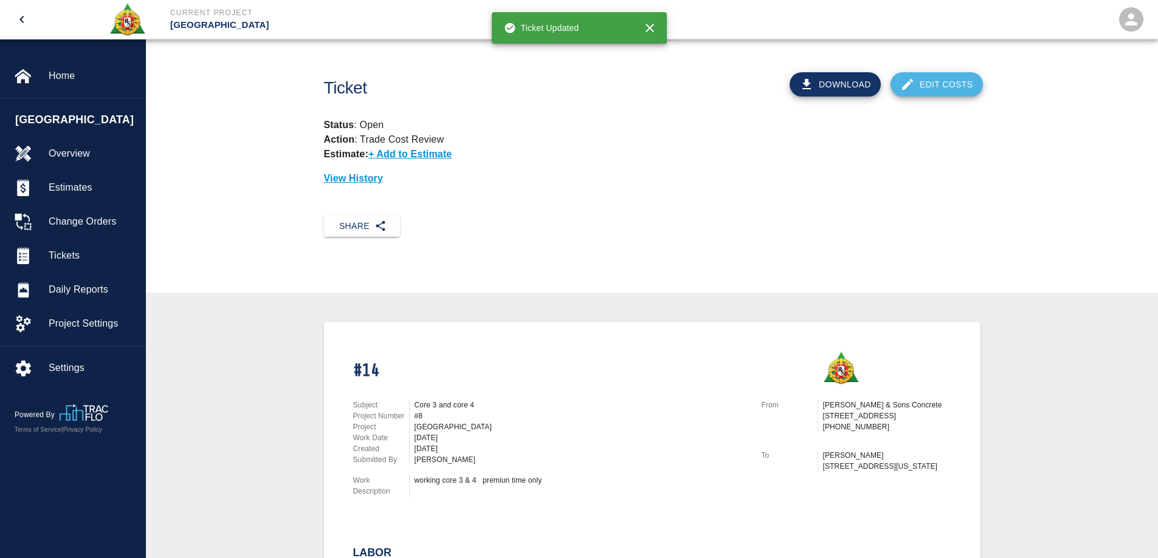
click at [964, 85] on link "Edit Costs" at bounding box center [936, 84] width 92 height 24
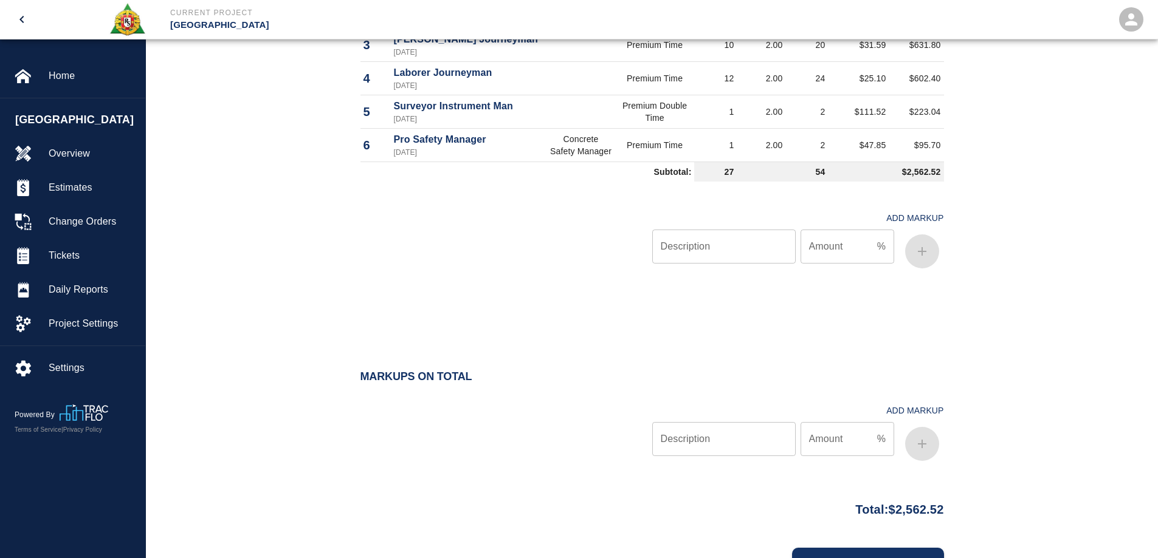
scroll to position [790, 0]
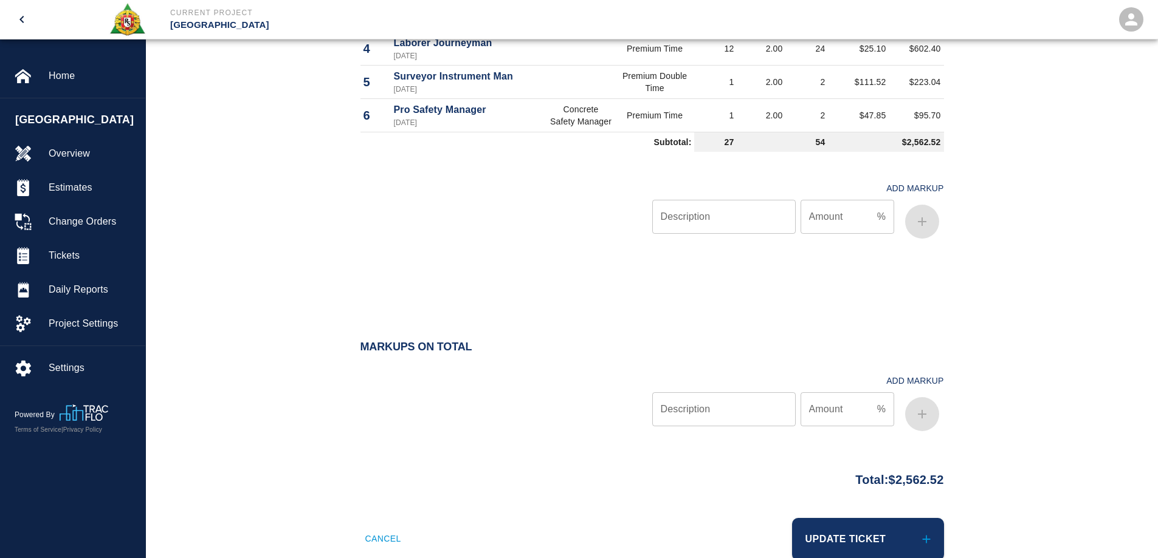
click at [749, 208] on input "Description" at bounding box center [723, 217] width 143 height 34
type input "oh/p"
type input "10"
click at [923, 222] on icon "button" at bounding box center [922, 222] width 9 height 9
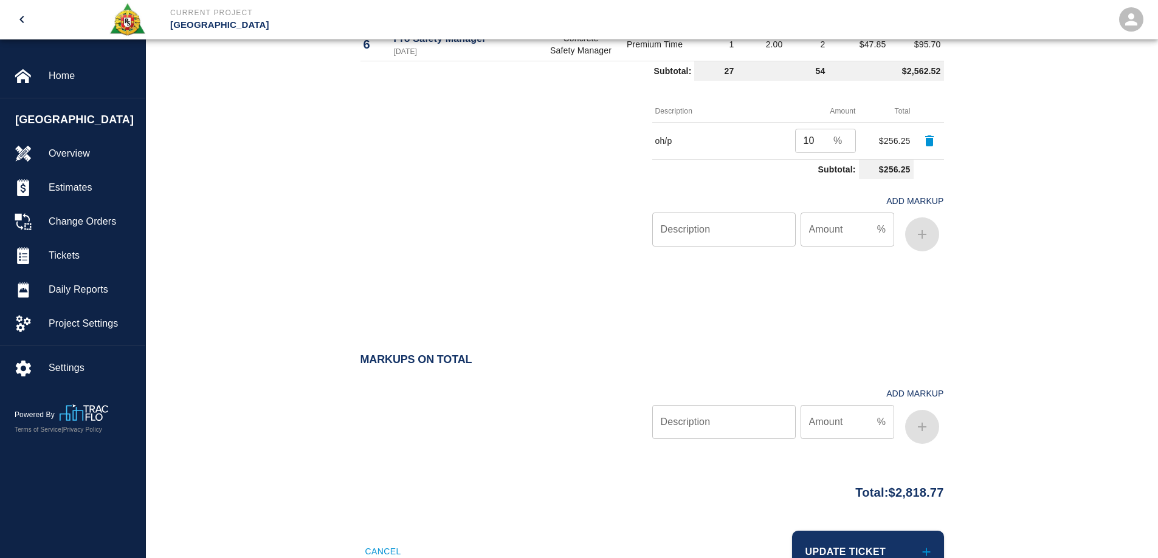
scroll to position [905, 0]
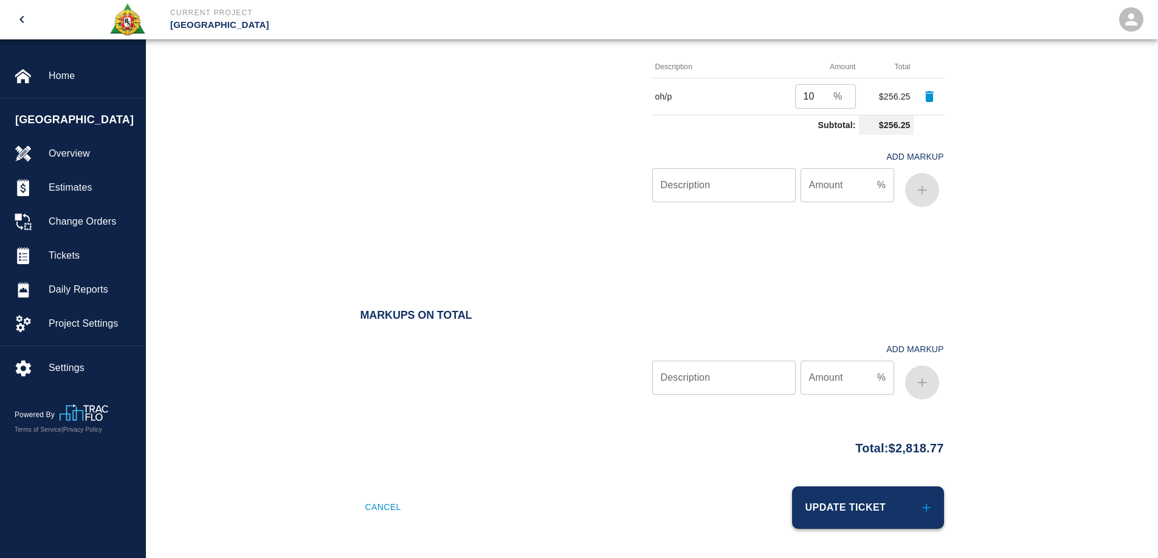
click at [880, 519] on button "Update Ticket" at bounding box center [868, 508] width 152 height 43
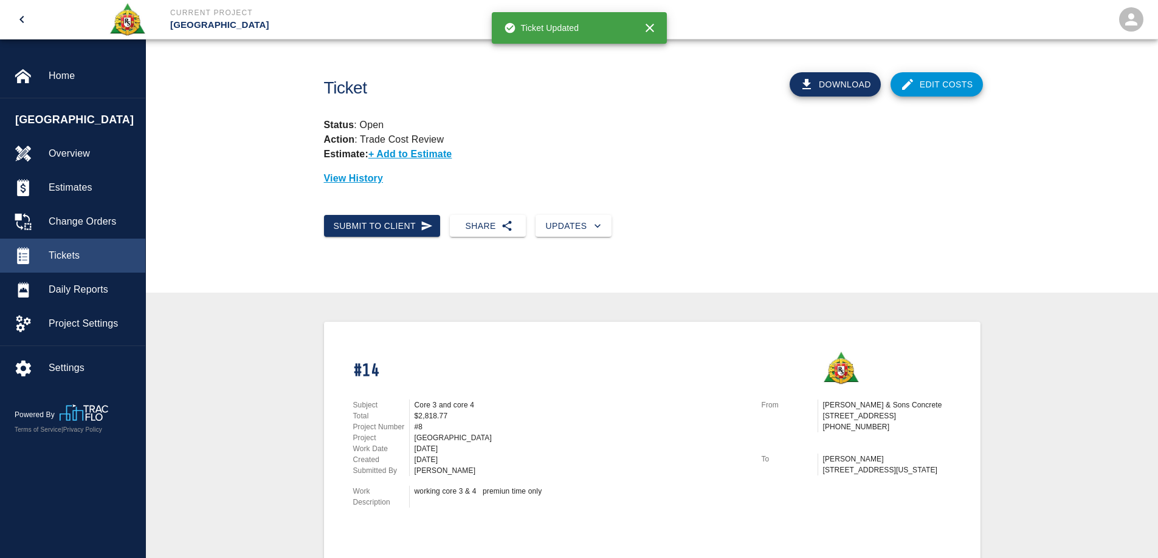
click at [67, 255] on span "Tickets" at bounding box center [92, 256] width 87 height 15
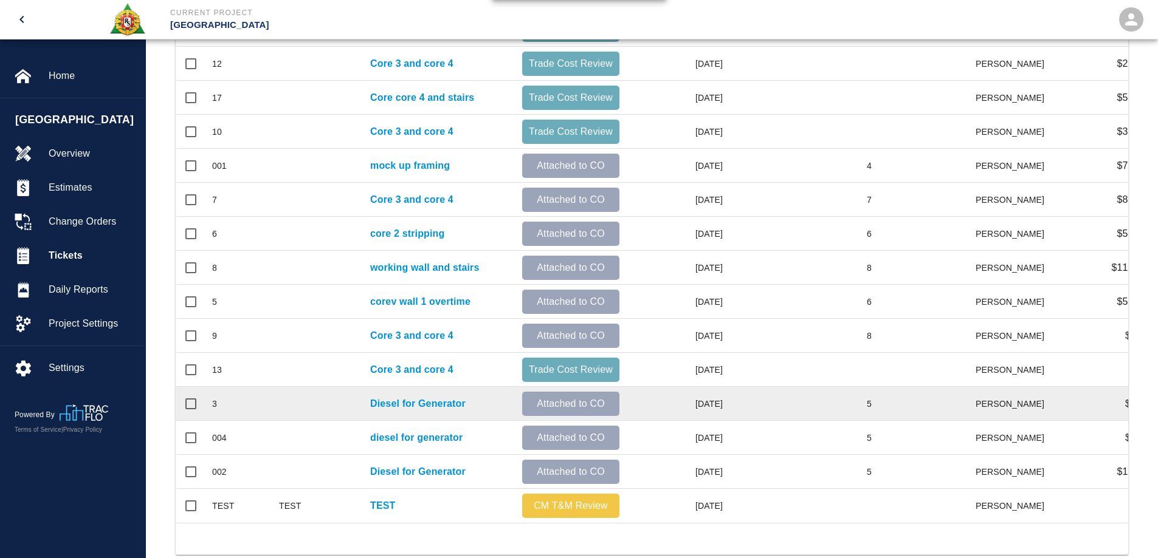
scroll to position [456, 0]
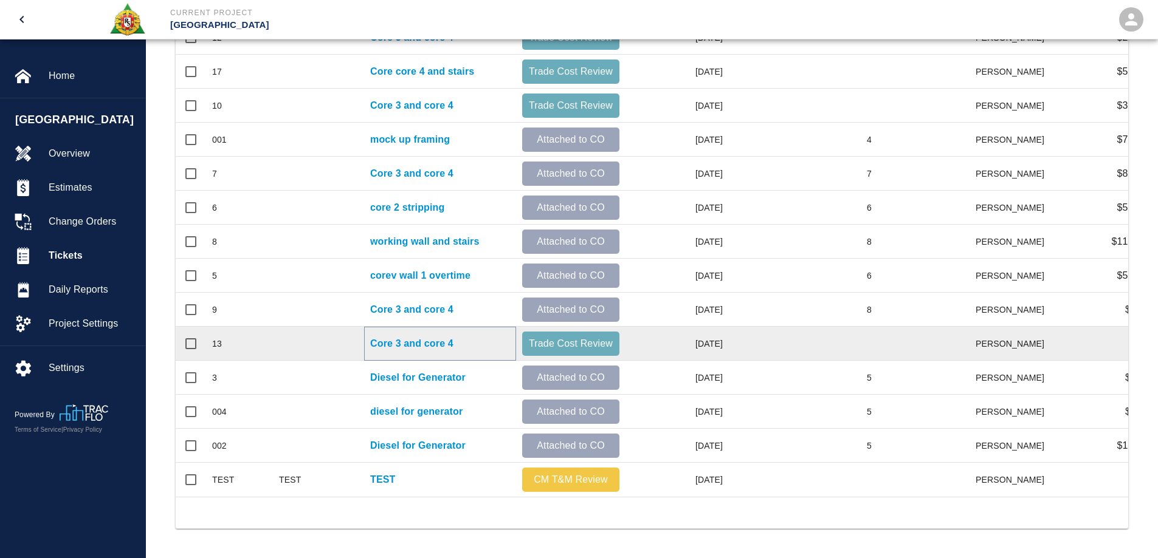
click at [448, 337] on p "Core 3 and core 4" at bounding box center [411, 344] width 83 height 15
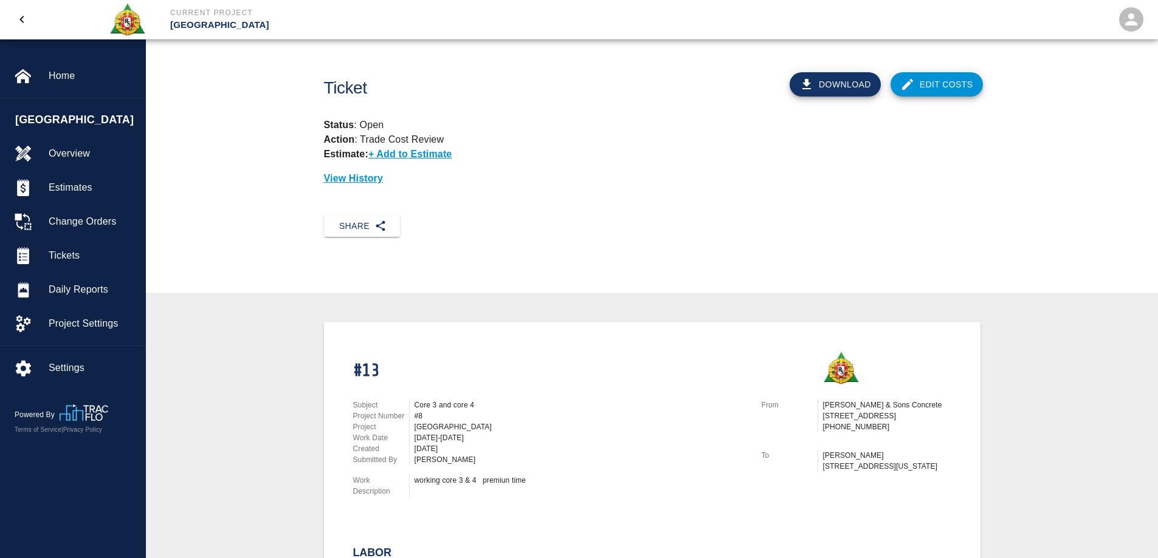
click at [922, 83] on link "Edit Costs" at bounding box center [936, 84] width 92 height 24
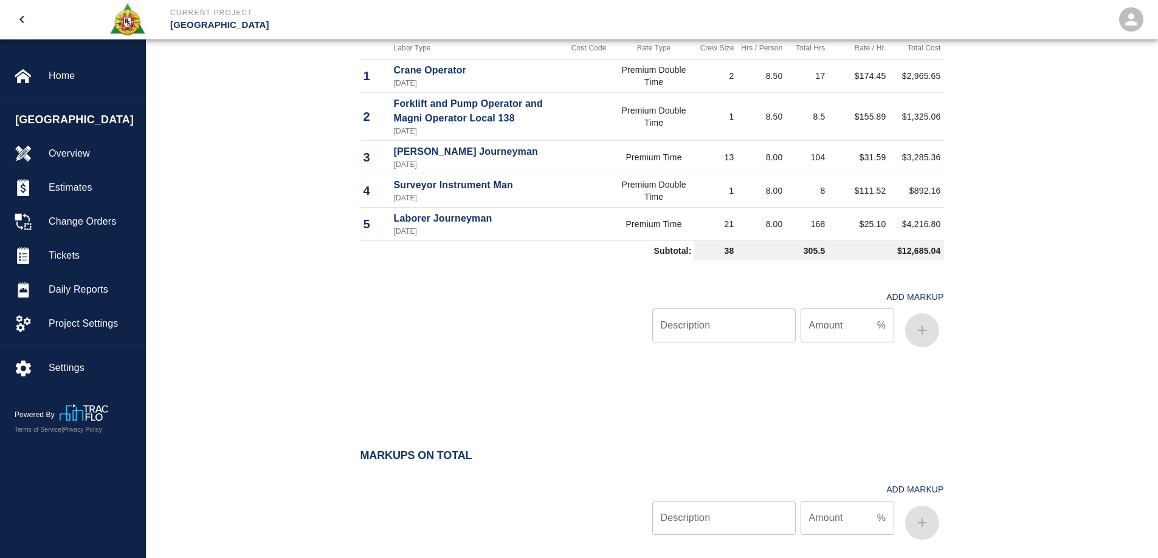
scroll to position [668, 0]
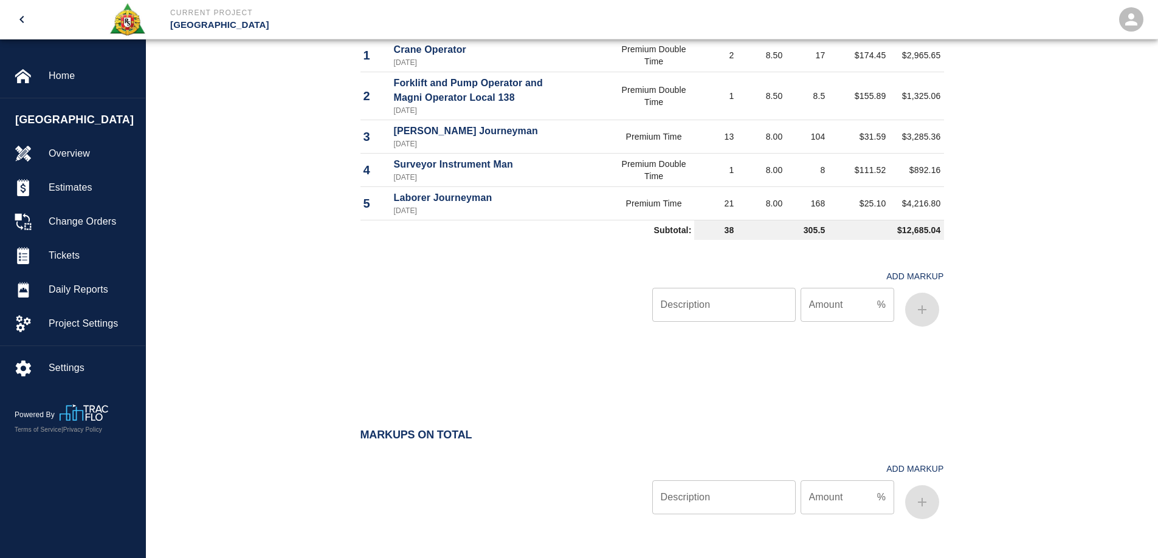
click at [760, 295] on input "Description" at bounding box center [723, 305] width 143 height 34
type input "oh/p"
type input "10"
click at [934, 308] on button "button" at bounding box center [922, 310] width 34 height 34
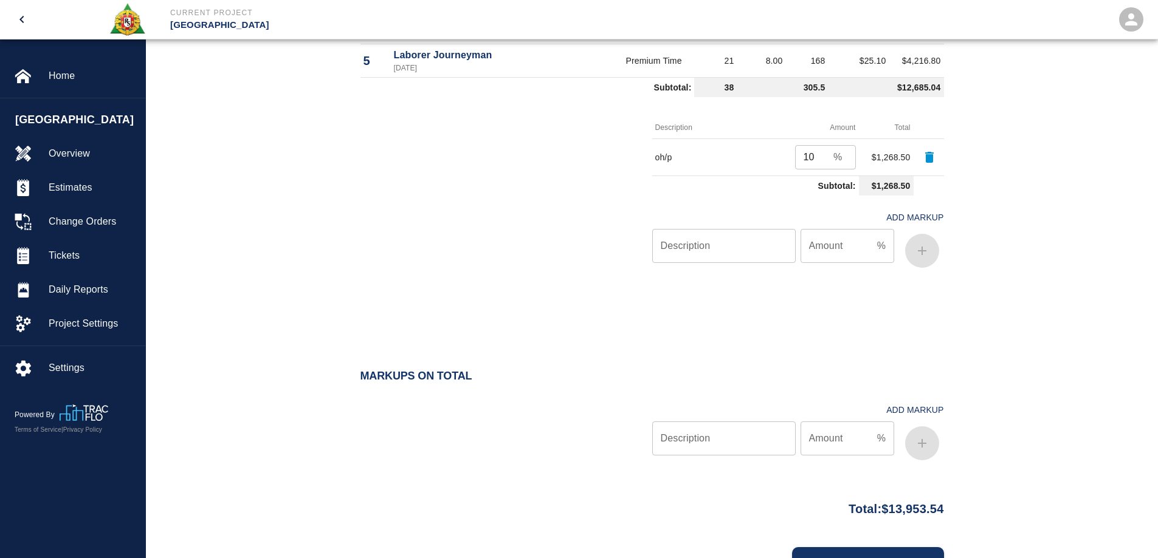
scroll to position [872, 0]
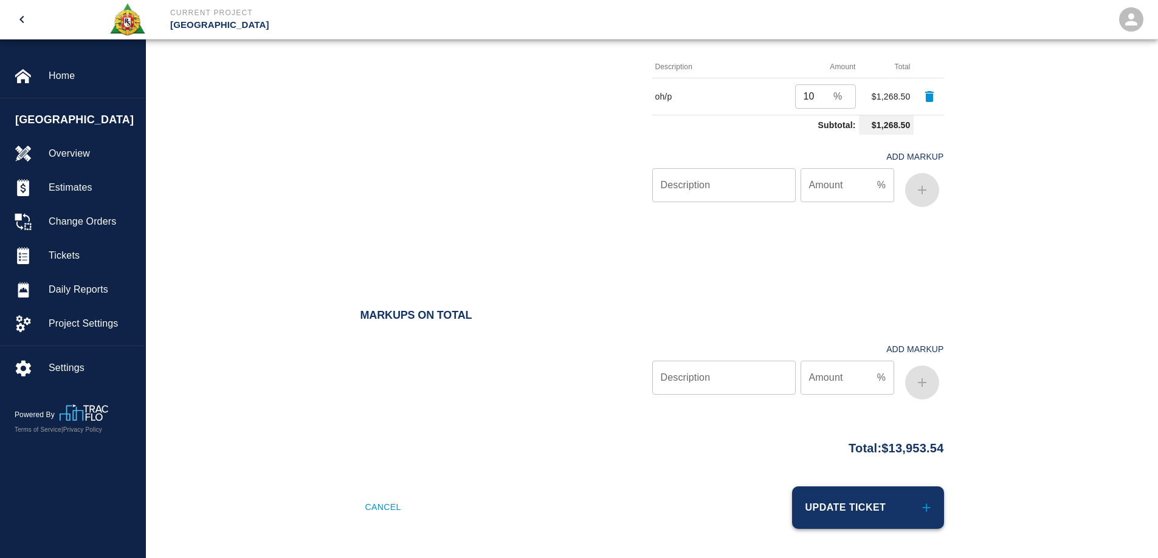
click at [874, 521] on button "Update Ticket" at bounding box center [868, 508] width 152 height 43
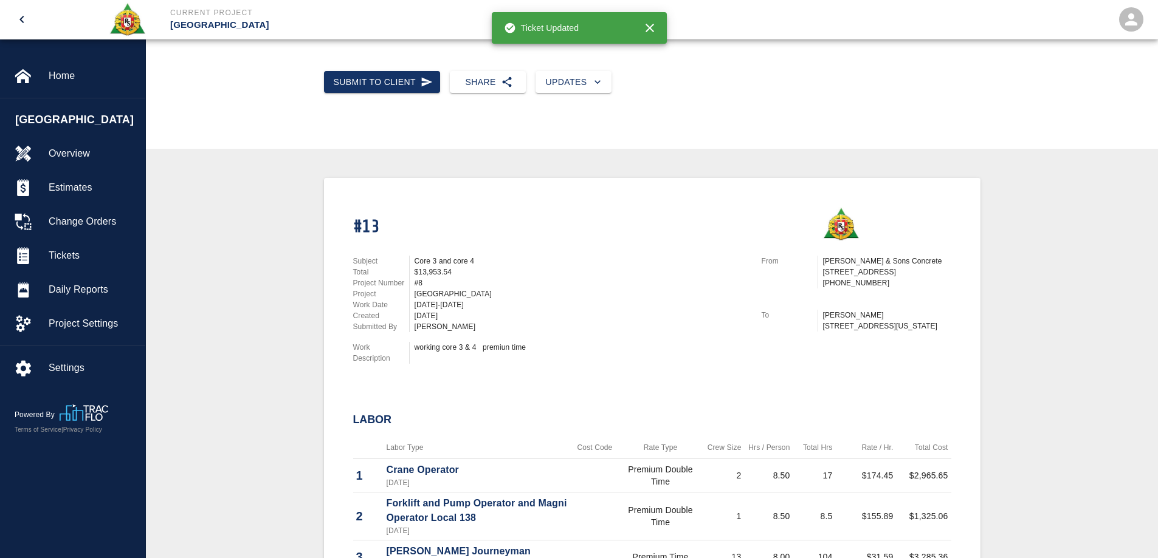
scroll to position [304, 0]
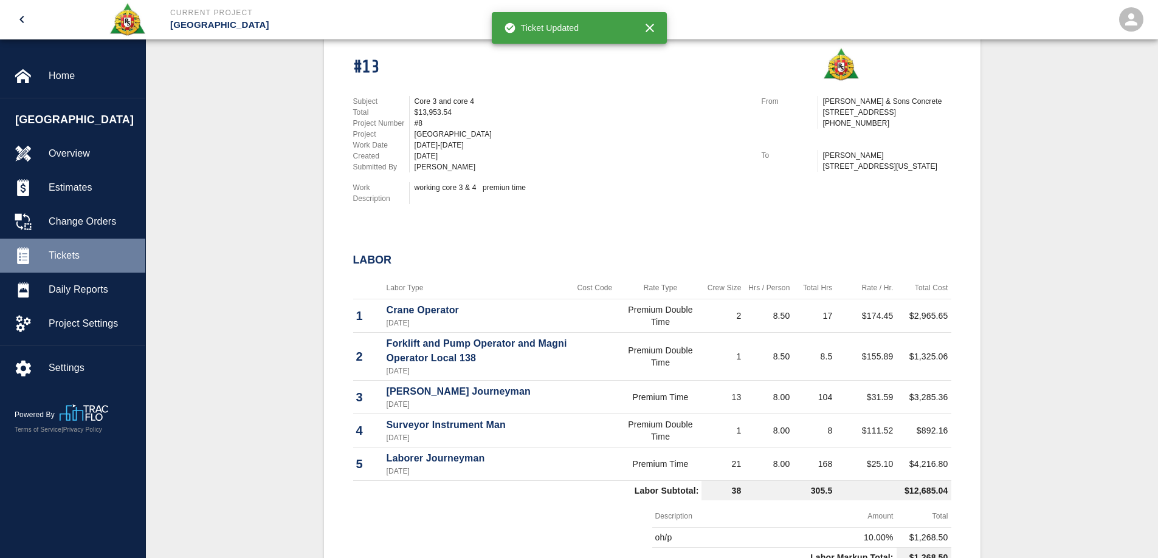
click at [74, 250] on span "Tickets" at bounding box center [92, 256] width 87 height 15
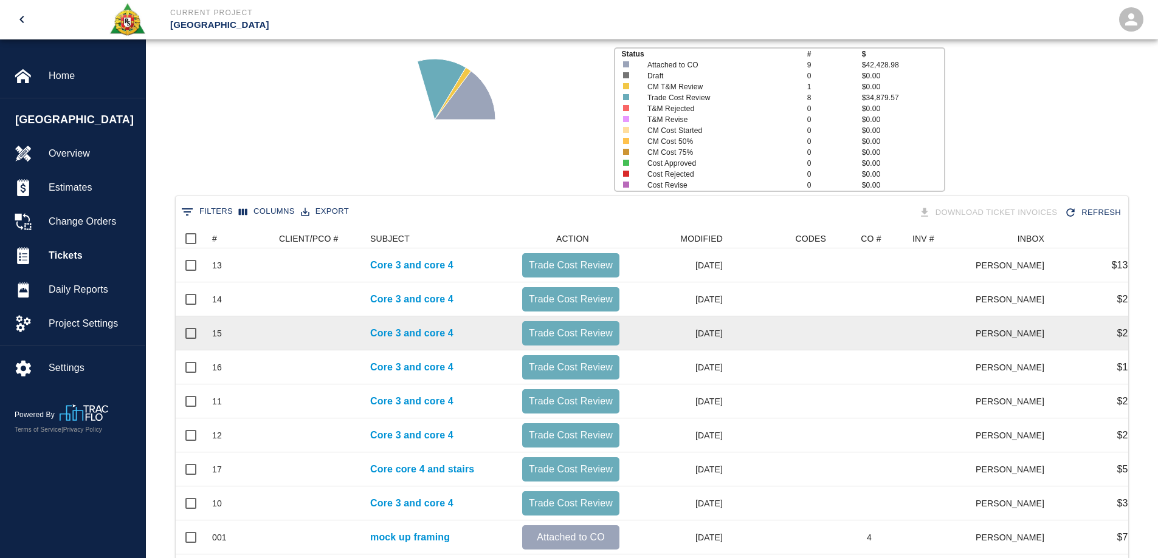
scroll to position [304, 0]
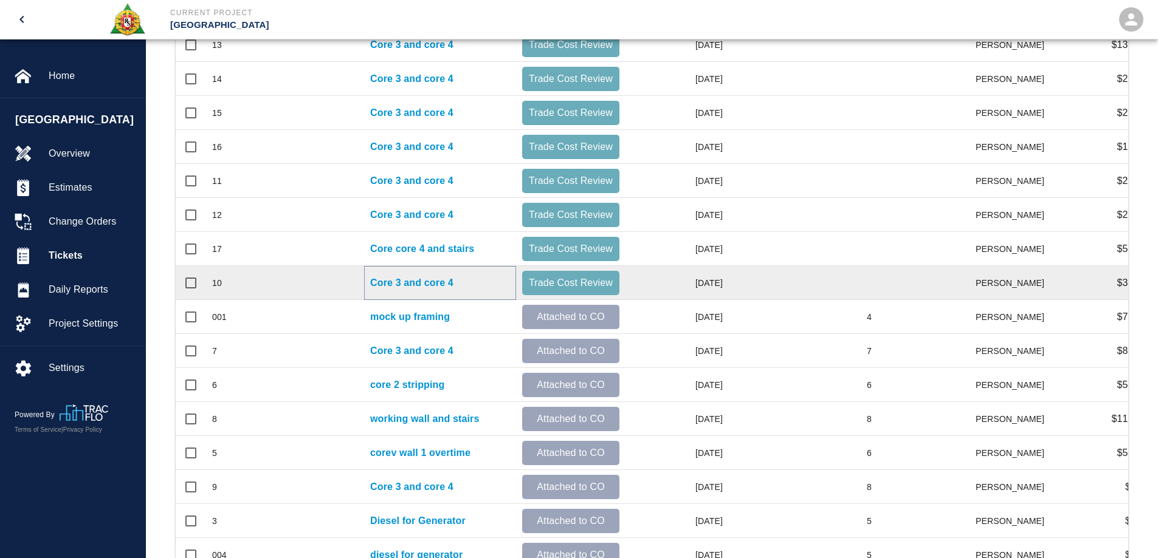
click at [441, 285] on p "Core 3 and core 4" at bounding box center [411, 283] width 83 height 15
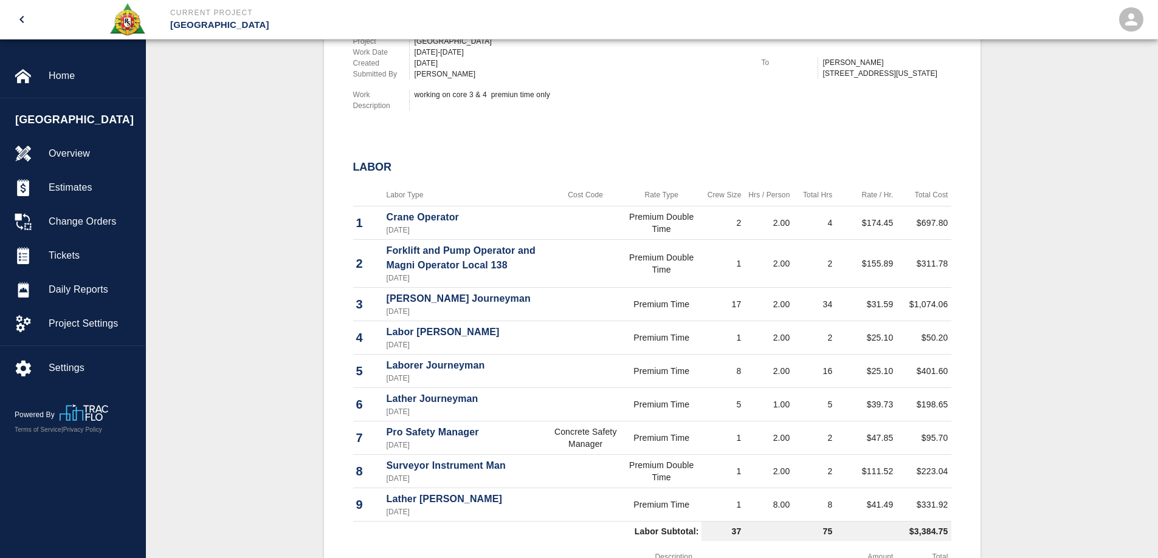
scroll to position [425, 0]
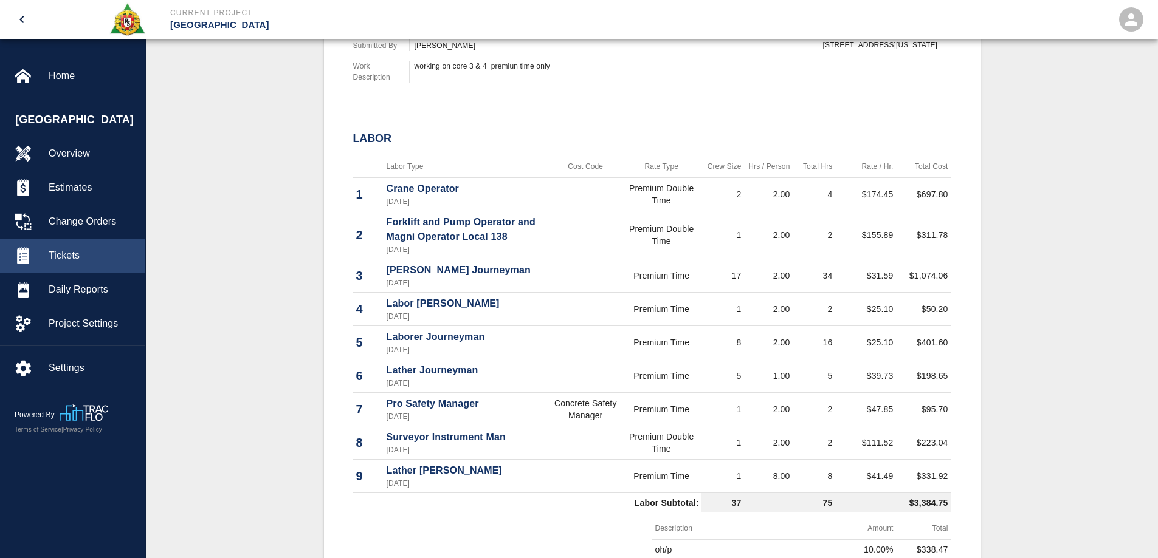
click at [85, 247] on div "Tickets" at bounding box center [72, 256] width 145 height 34
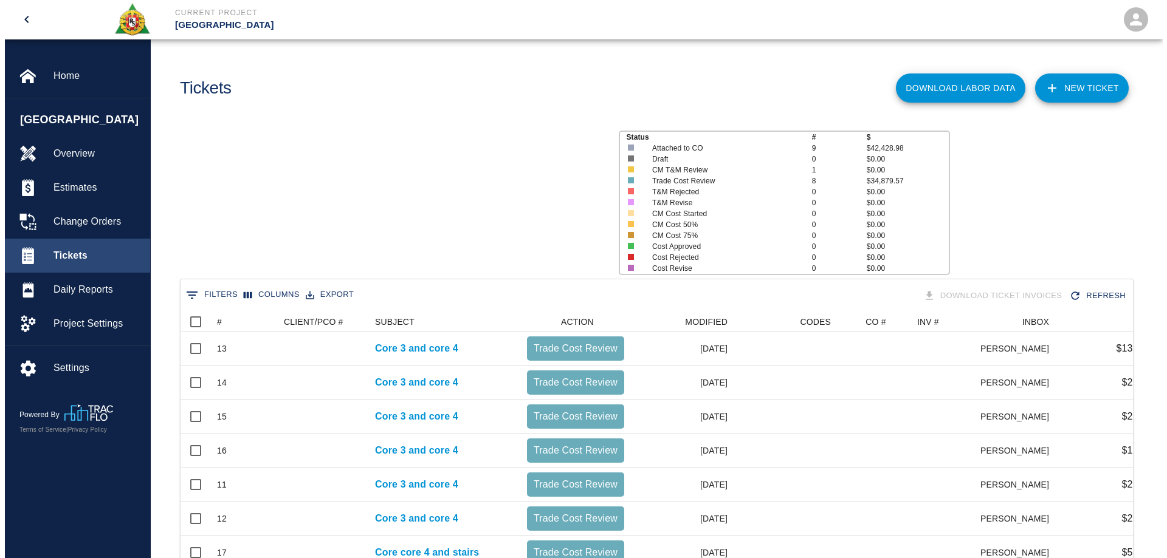
scroll to position [632, 943]
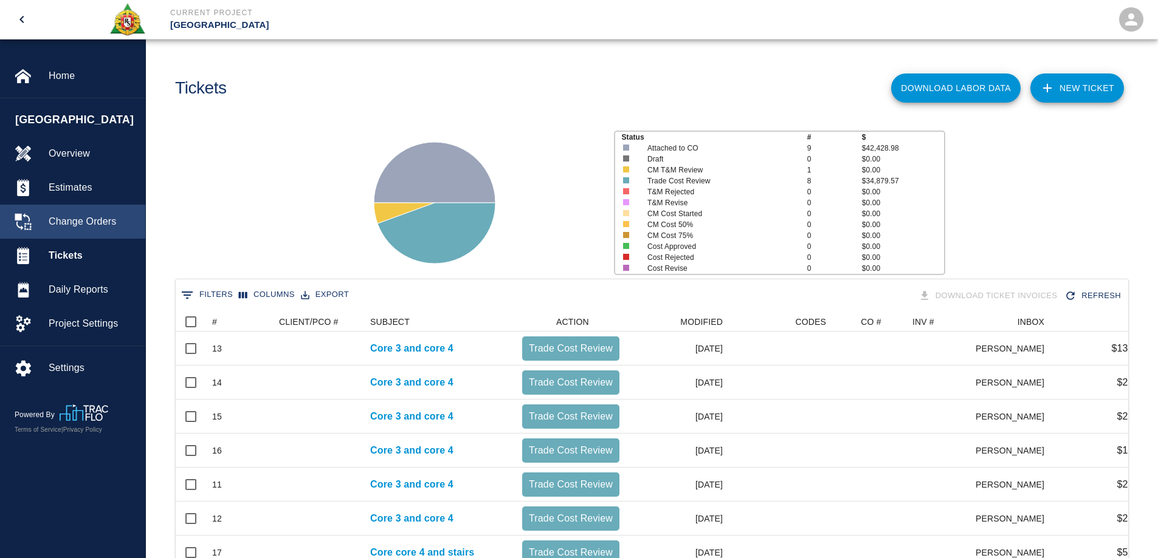
click at [83, 213] on div "Change Orders" at bounding box center [72, 222] width 145 height 34
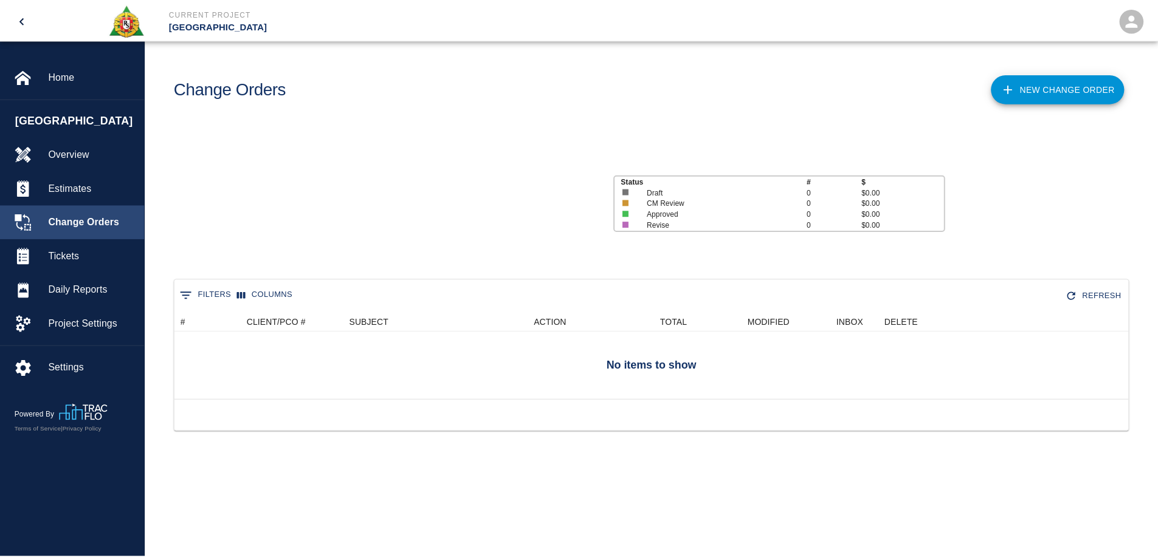
scroll to position [180, 943]
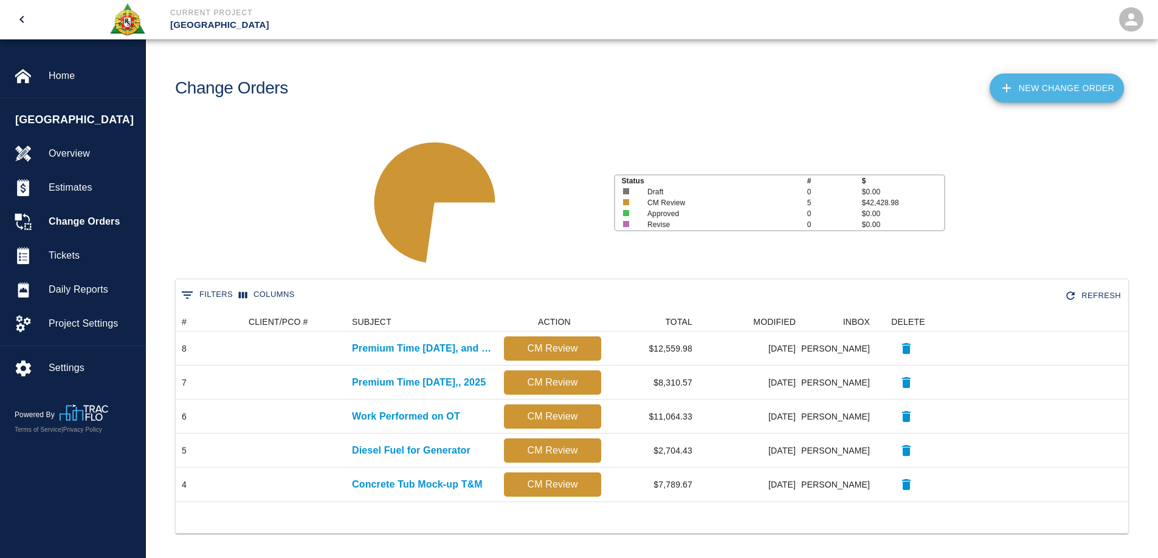
click at [1048, 91] on link "New Change Order" at bounding box center [1056, 88] width 134 height 29
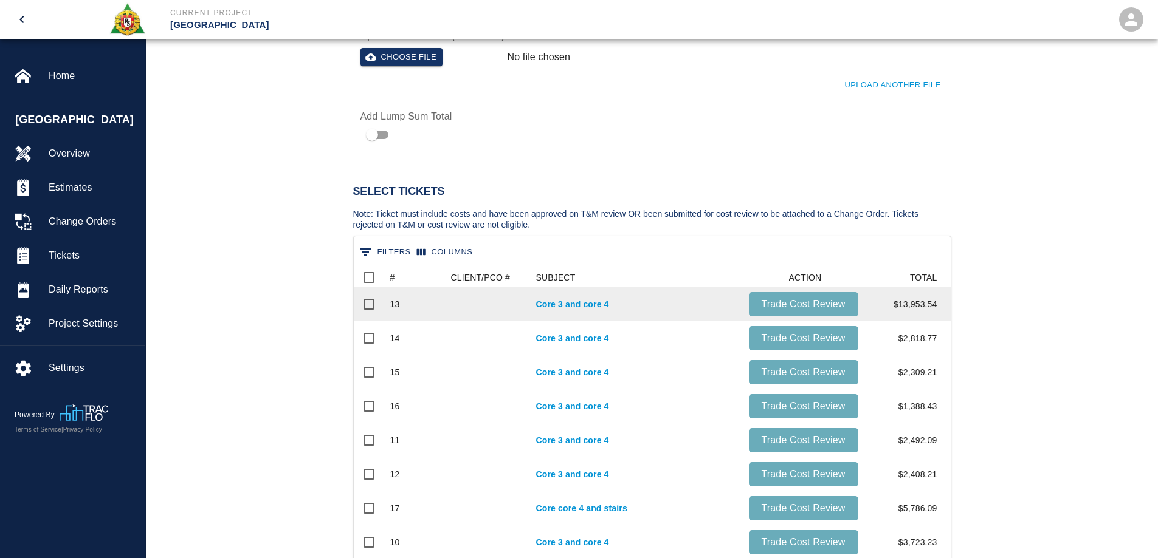
scroll to position [547, 0]
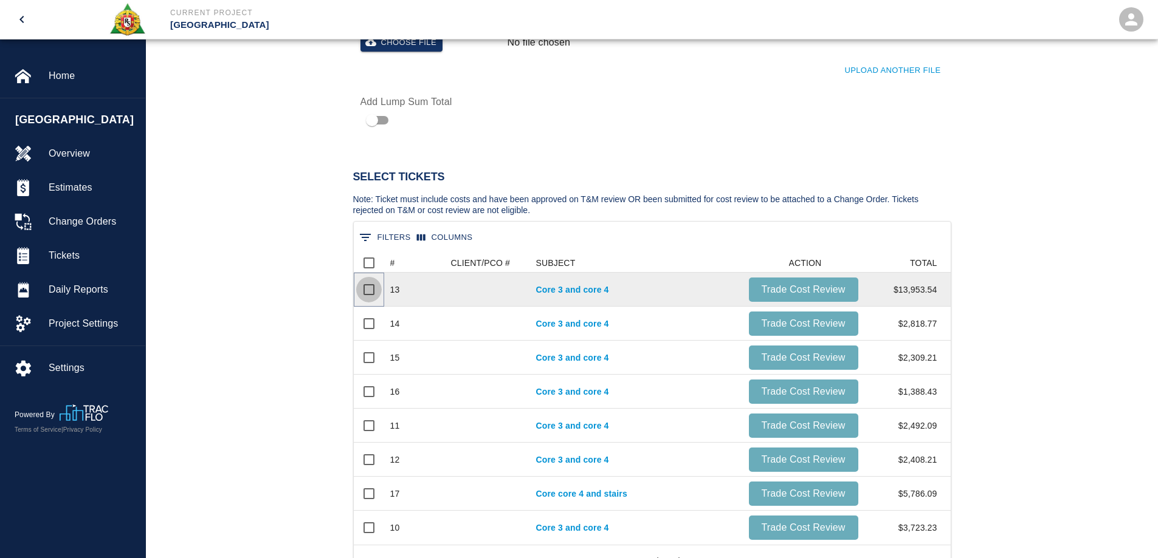
click at [372, 288] on input "Select row" at bounding box center [369, 290] width 26 height 26
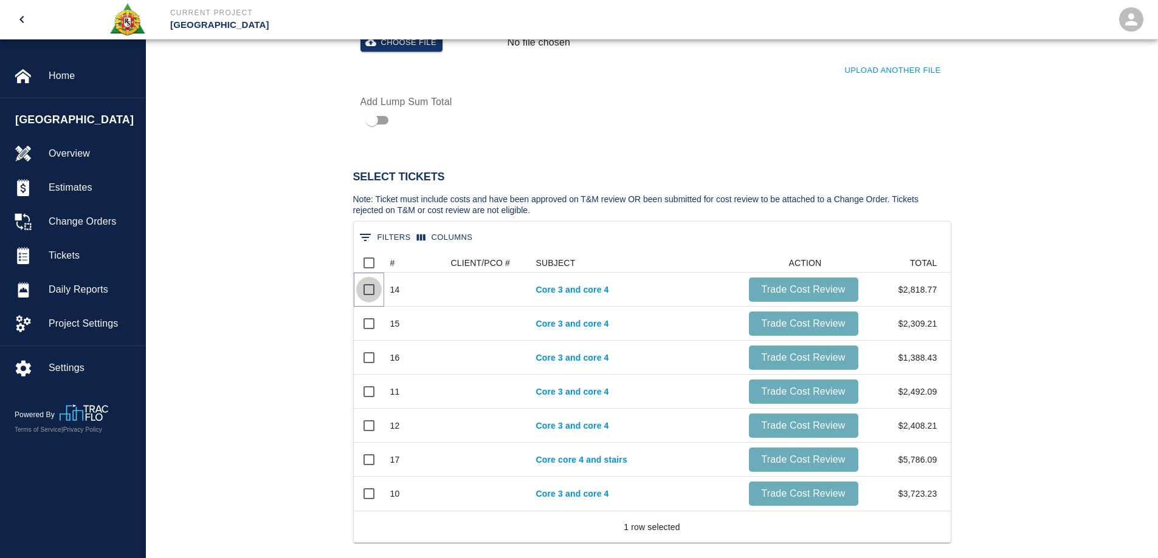
scroll to position [249, 588]
click at [372, 288] on input "Select row" at bounding box center [369, 290] width 26 height 26
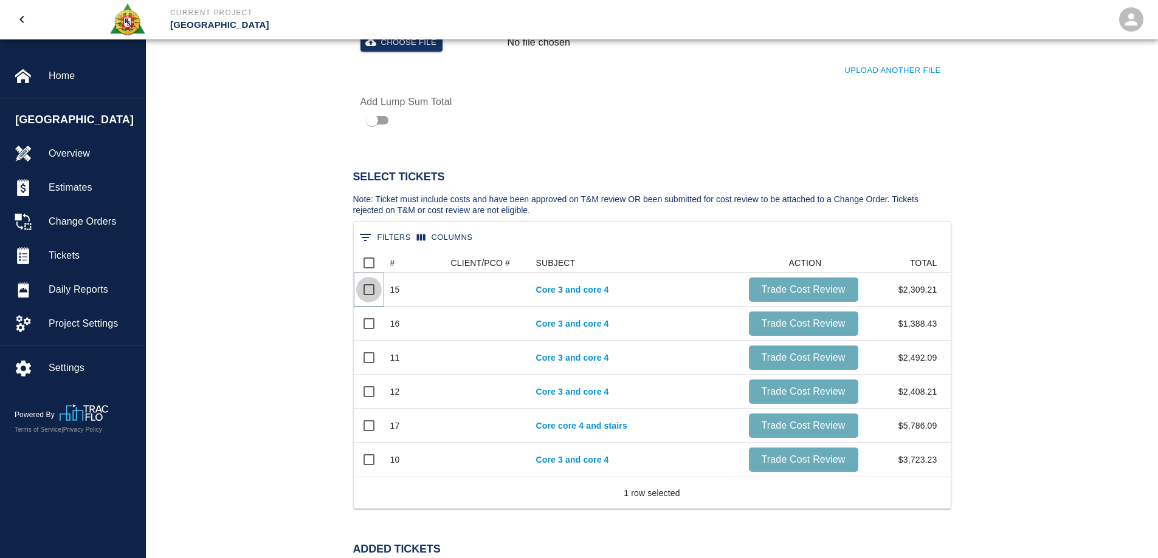
click at [372, 288] on input "Select row" at bounding box center [369, 290] width 26 height 26
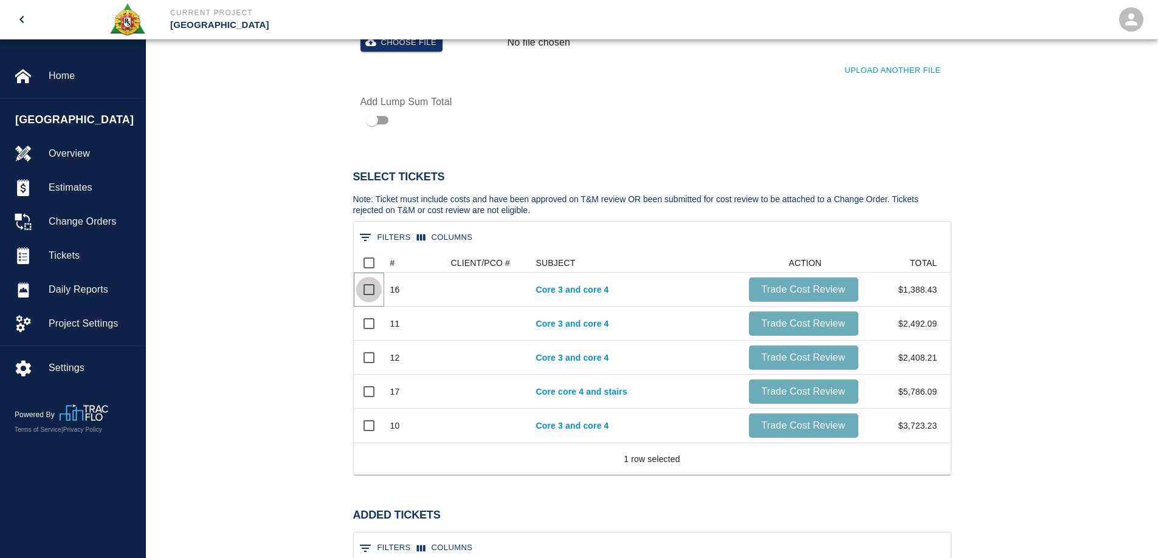
click at [372, 288] on input "Select row" at bounding box center [369, 290] width 26 height 26
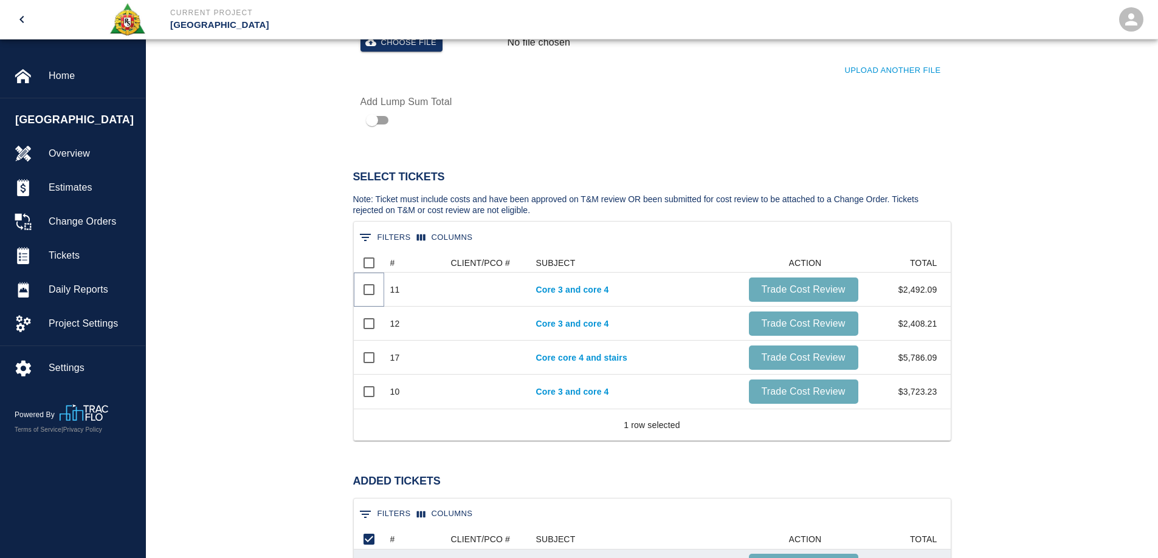
scroll to position [0, 0]
click at [372, 288] on input "Select row" at bounding box center [369, 290] width 26 height 26
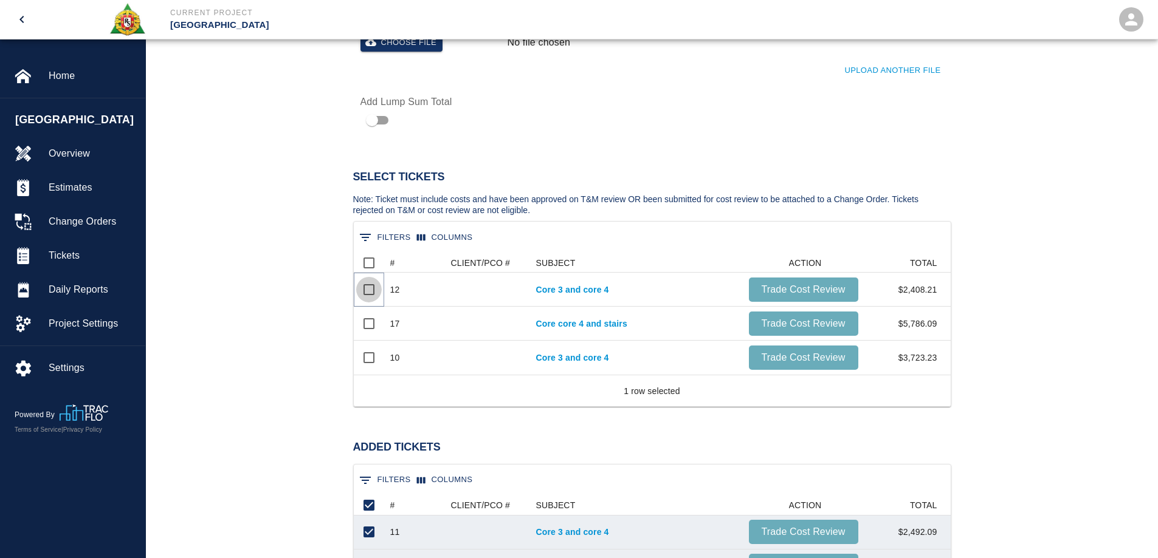
click at [372, 288] on input "Select row" at bounding box center [369, 290] width 26 height 26
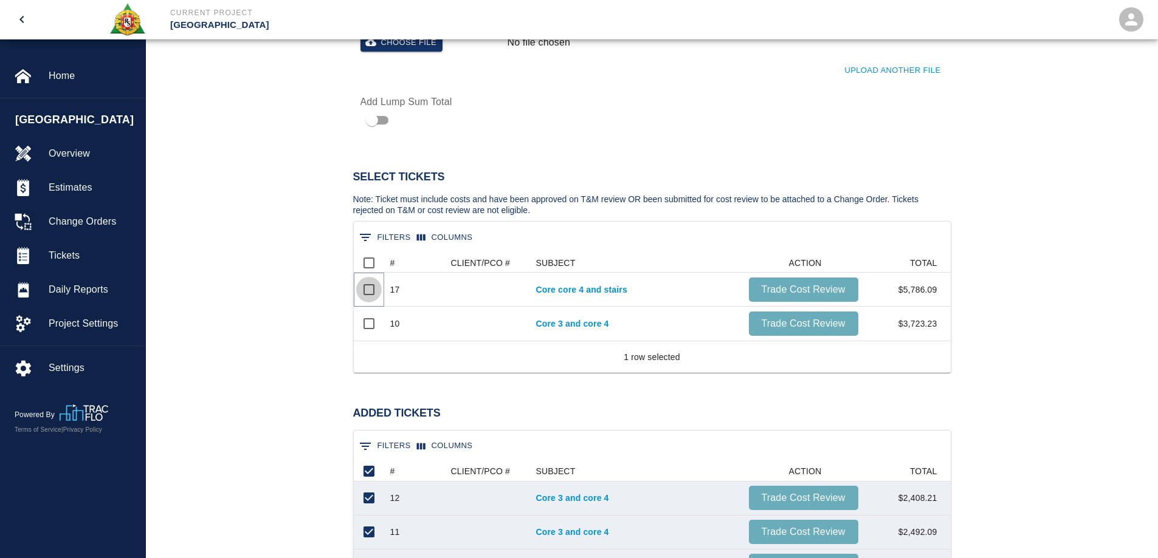
click at [372, 288] on input "Select row" at bounding box center [369, 290] width 26 height 26
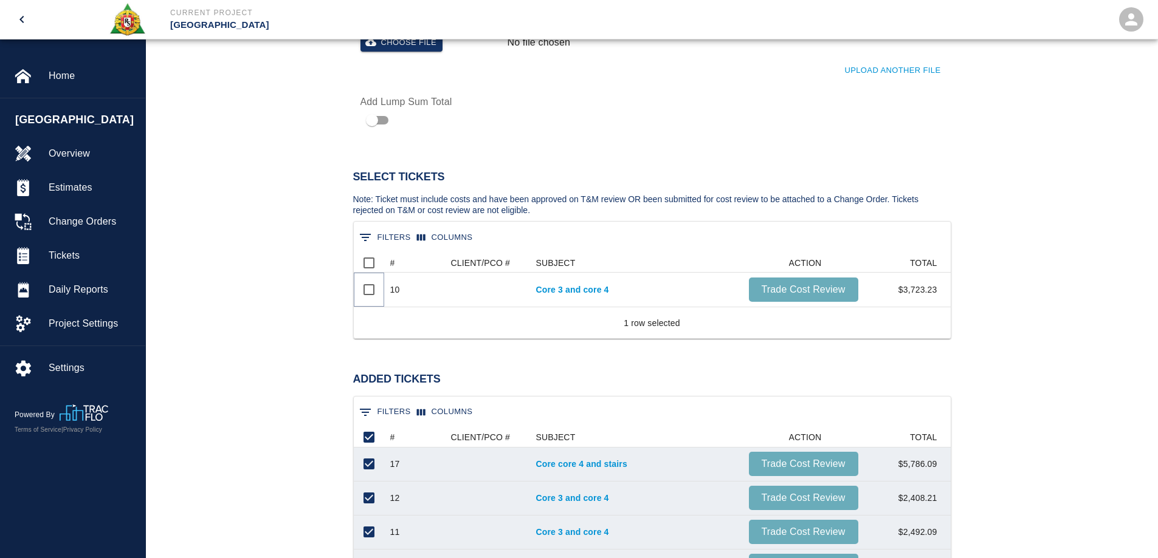
click at [372, 288] on input "Select row" at bounding box center [369, 290] width 26 height 26
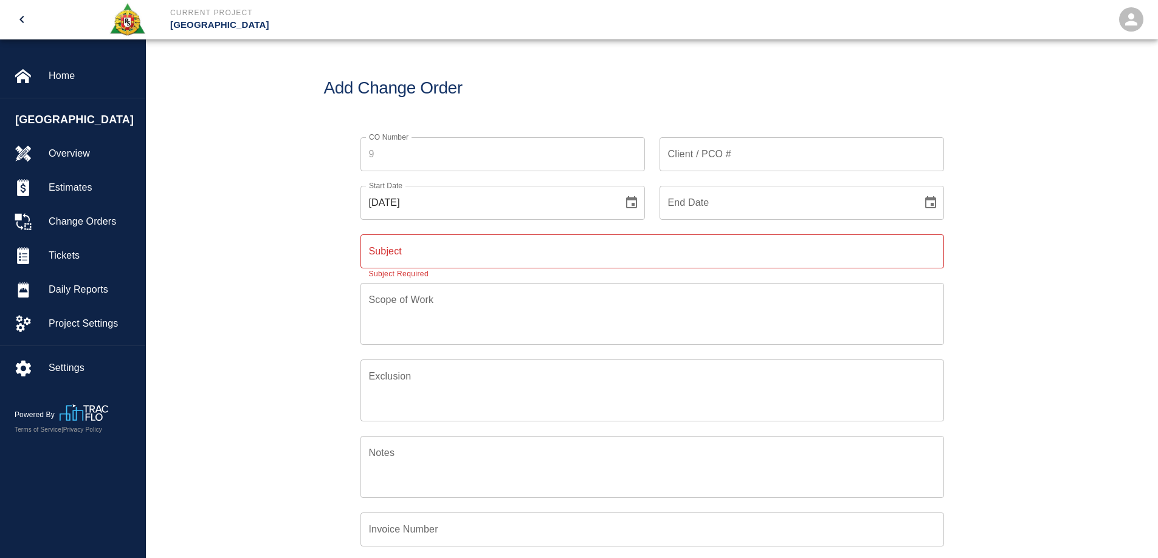
click at [398, 247] on input "Subject" at bounding box center [651, 252] width 583 height 34
type input "Premium Time"
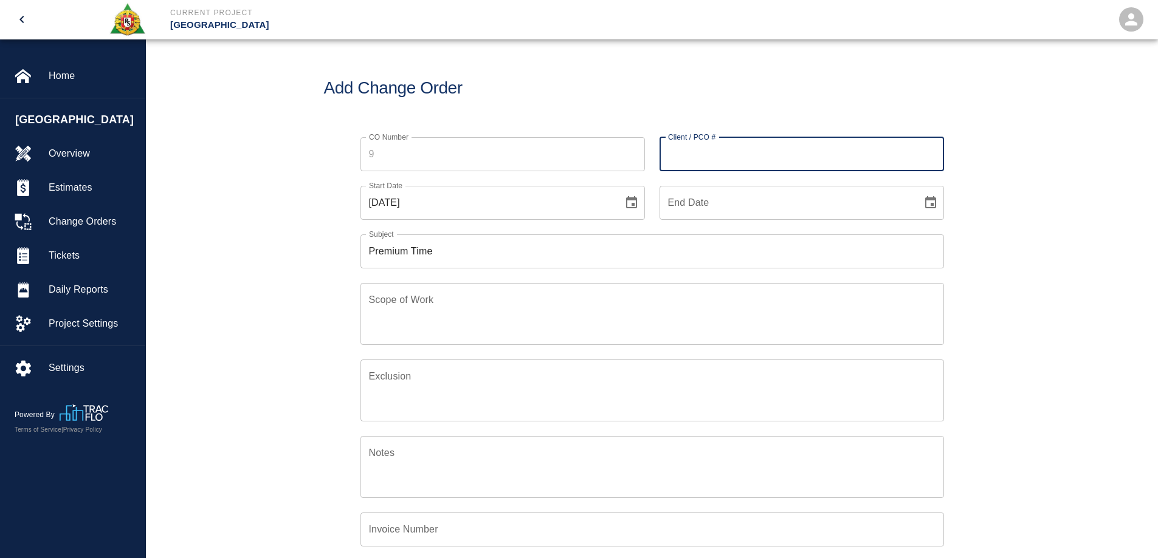
click at [761, 162] on input "Client / PCO #" at bounding box center [801, 154] width 284 height 34
click at [1012, 292] on div "CO Number CO Number Client / PCO # Client / PCO # Start Date 09/29/2025 Start D…" at bounding box center [652, 401] width 1012 height 557
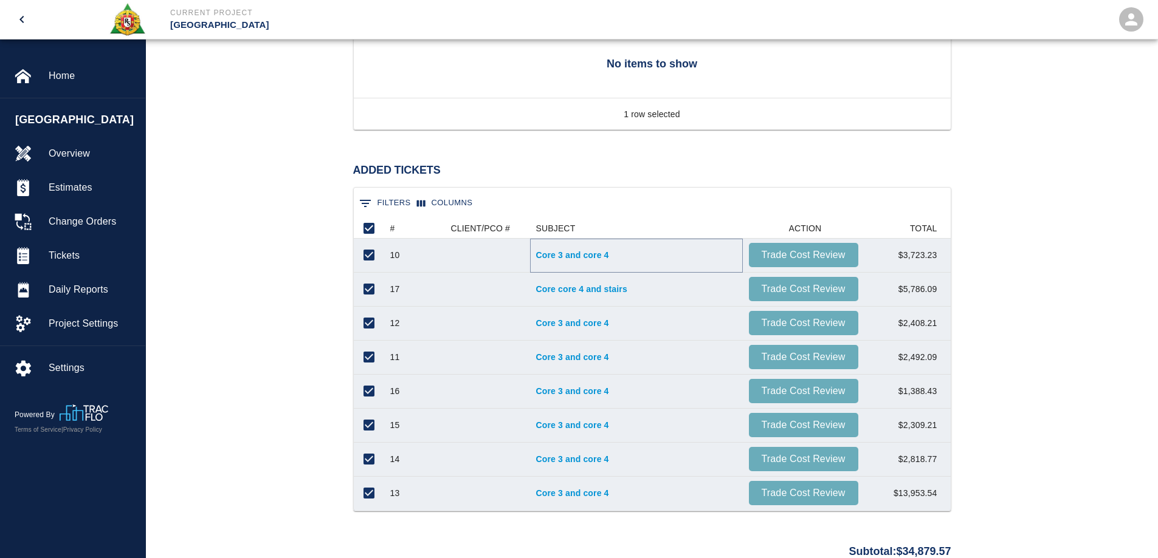
click at [567, 256] on link "Core 3 and core 4" at bounding box center [636, 255] width 201 height 12
click at [583, 289] on link "Core core 4 and stairs" at bounding box center [636, 289] width 201 height 12
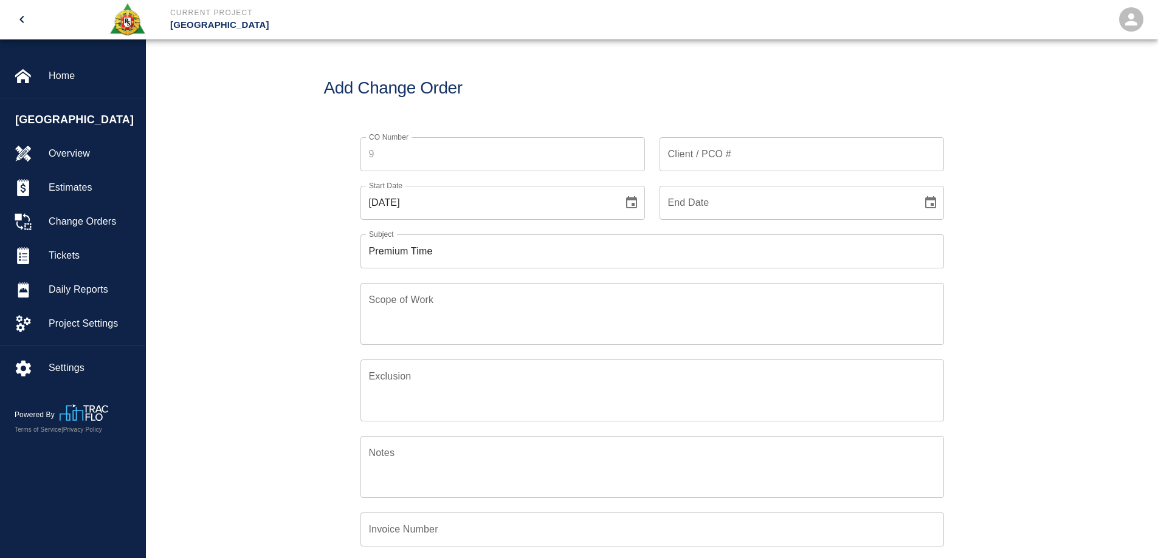
click at [633, 204] on icon "Choose date, selected date is Sep 29, 2025" at bounding box center [631, 202] width 11 height 12
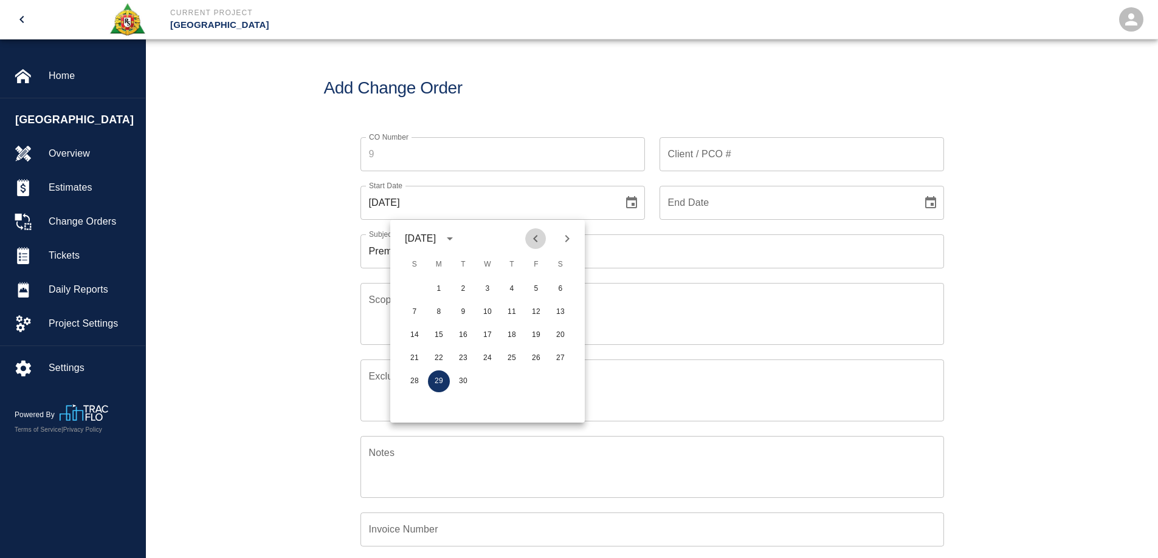
click at [532, 242] on icon "Previous month" at bounding box center [535, 239] width 15 height 15
click at [467, 334] on button "12" at bounding box center [463, 335] width 22 height 22
type input "08/12/2025"
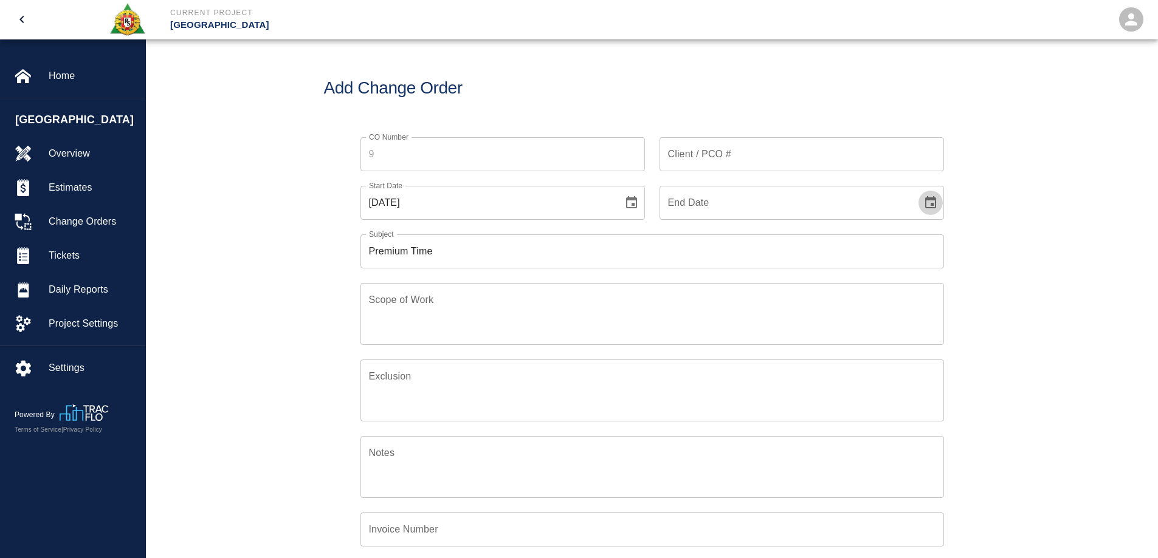
click at [923, 206] on icon "Choose date" at bounding box center [930, 203] width 15 height 15
click at [836, 239] on icon "Previous month" at bounding box center [834, 239] width 15 height 15
click at [850, 361] on button "23" at bounding box center [859, 359] width 22 height 22
type input "[DATE]"
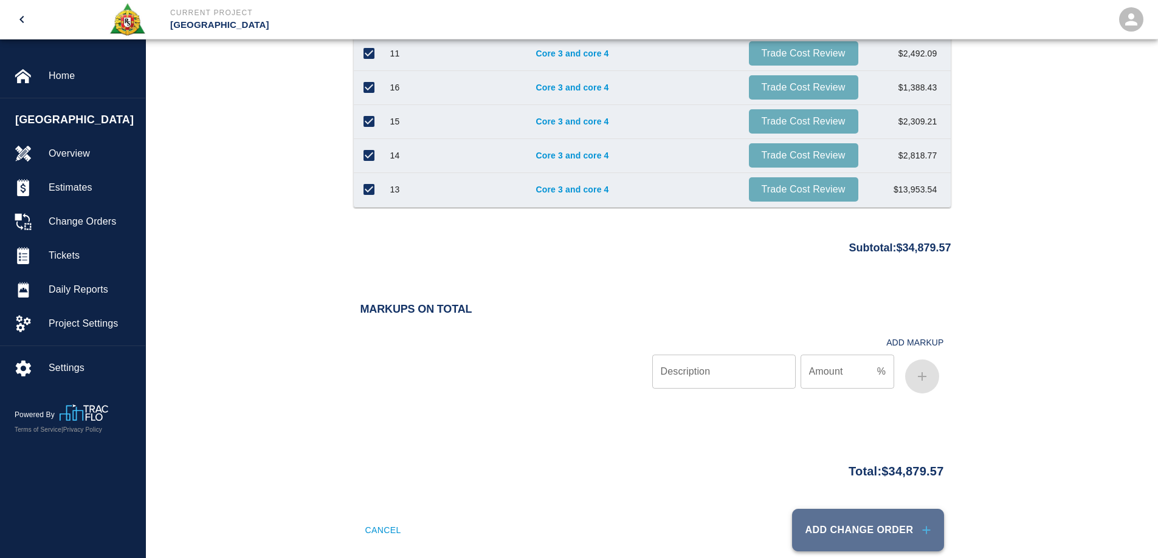
click at [895, 524] on button "Add Change Order" at bounding box center [868, 530] width 152 height 43
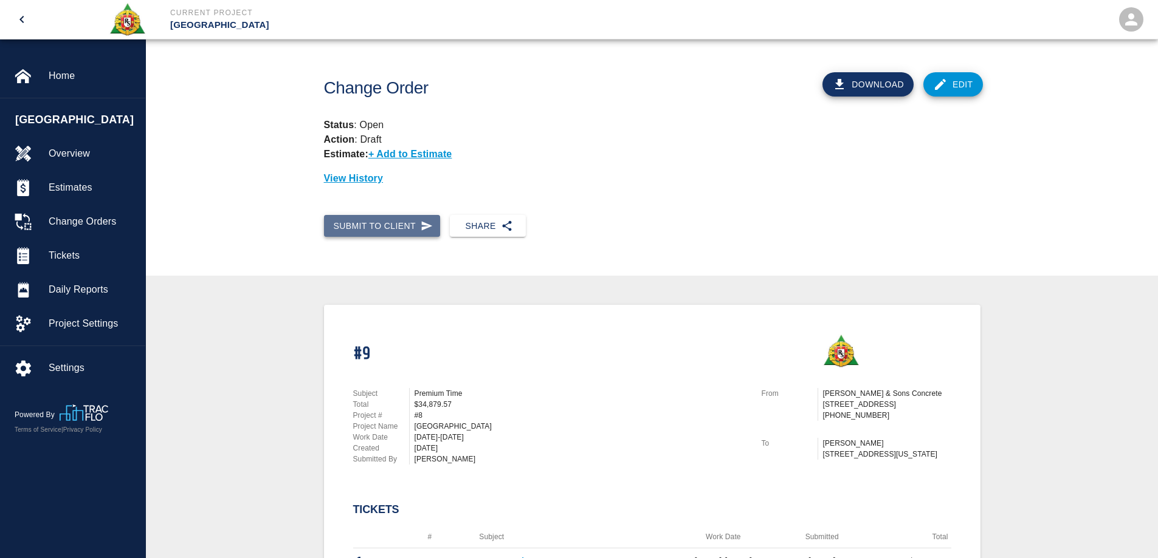
click at [405, 219] on button "Submit to Client" at bounding box center [382, 226] width 117 height 22
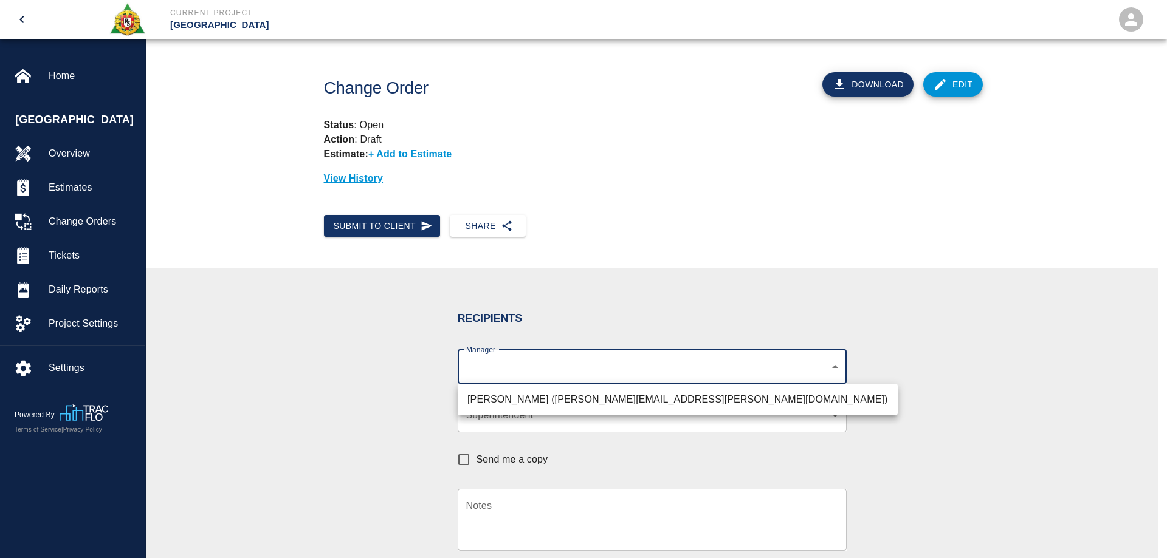
click at [522, 363] on body "Current Project Belmont Race Park Home Belmont Race Park Overview Estimates Cha…" at bounding box center [583, 279] width 1167 height 558
click at [512, 416] on div at bounding box center [583, 279] width 1167 height 558
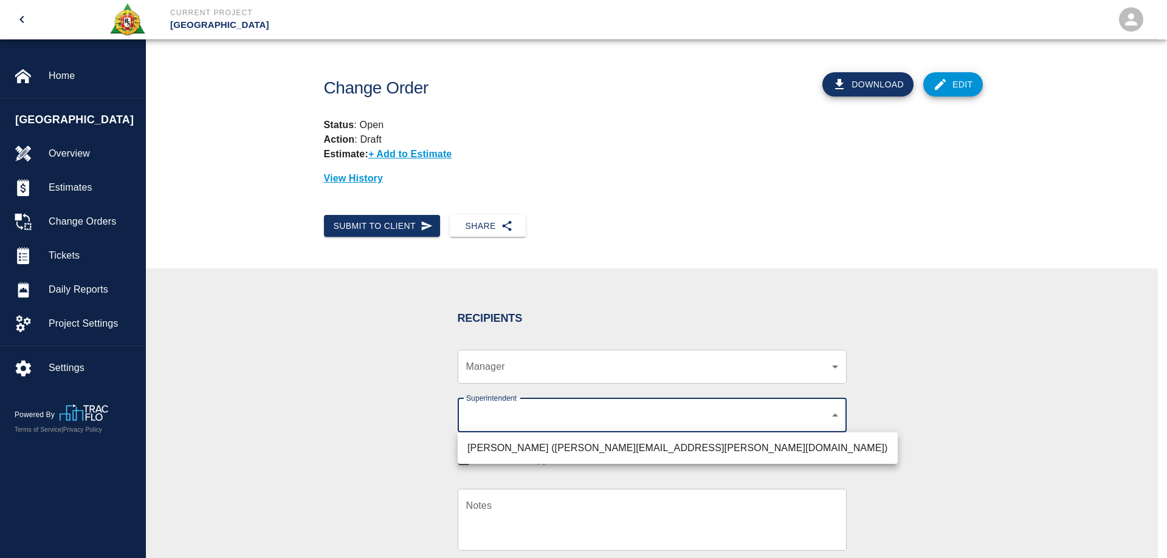
click at [512, 416] on body "Current Project Belmont Race Park Home Belmont Race Park Overview Estimates Cha…" at bounding box center [583, 279] width 1167 height 558
click at [512, 446] on li "Roger Cettina (roger.cettina@aecom.com)" at bounding box center [678, 449] width 440 height 22
type input "607e8b2f-6e2b-4864-a614-ca92a3a6e287"
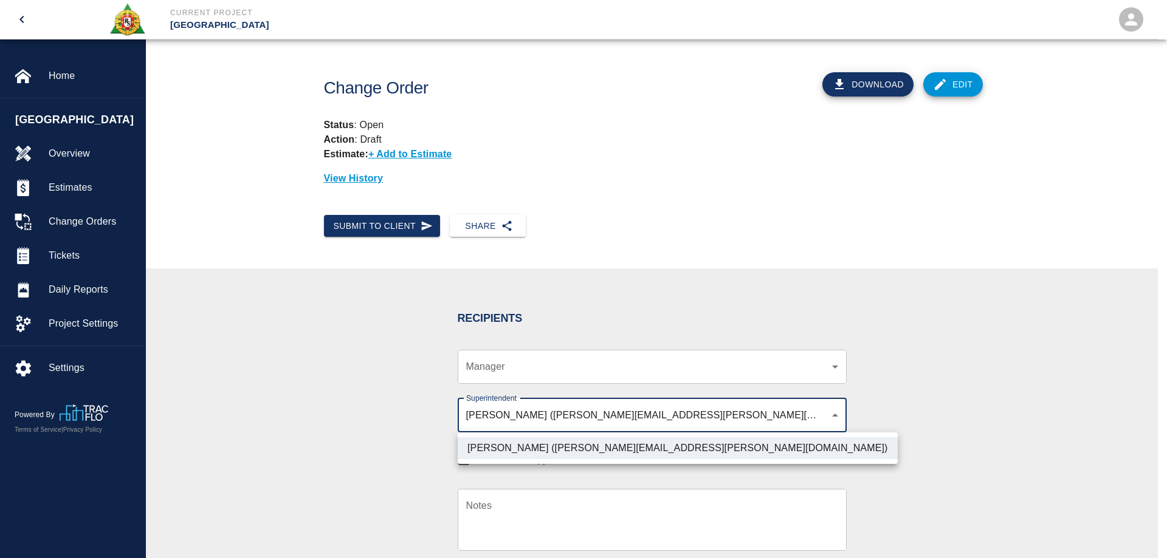
drag, startPoint x: 372, startPoint y: 463, endPoint x: 431, endPoint y: 495, distance: 67.2
click at [372, 467] on div at bounding box center [583, 279] width 1167 height 558
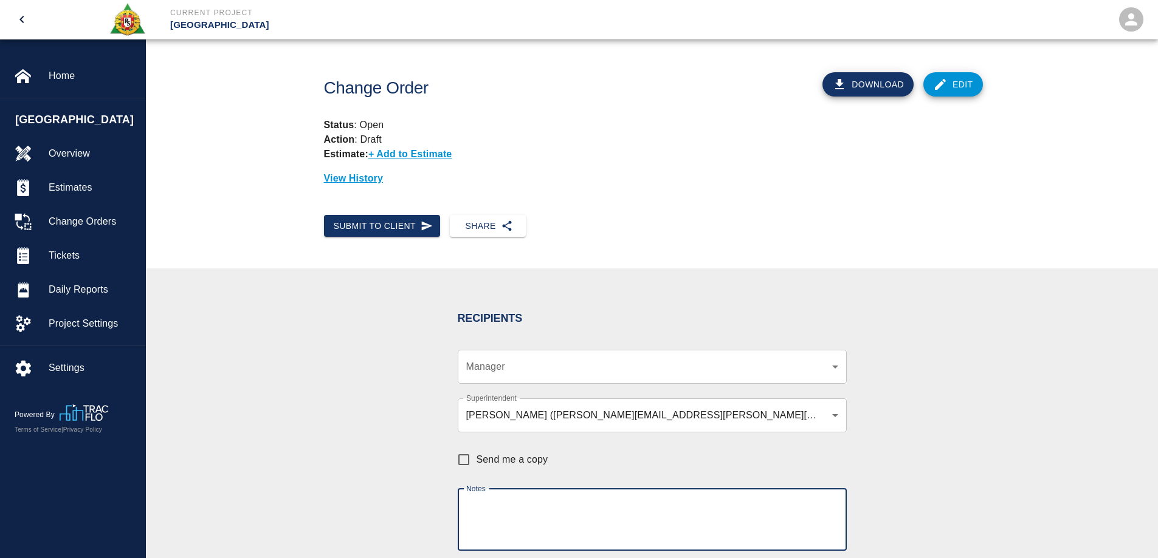
click at [482, 517] on textarea "Notes" at bounding box center [652, 520] width 372 height 42
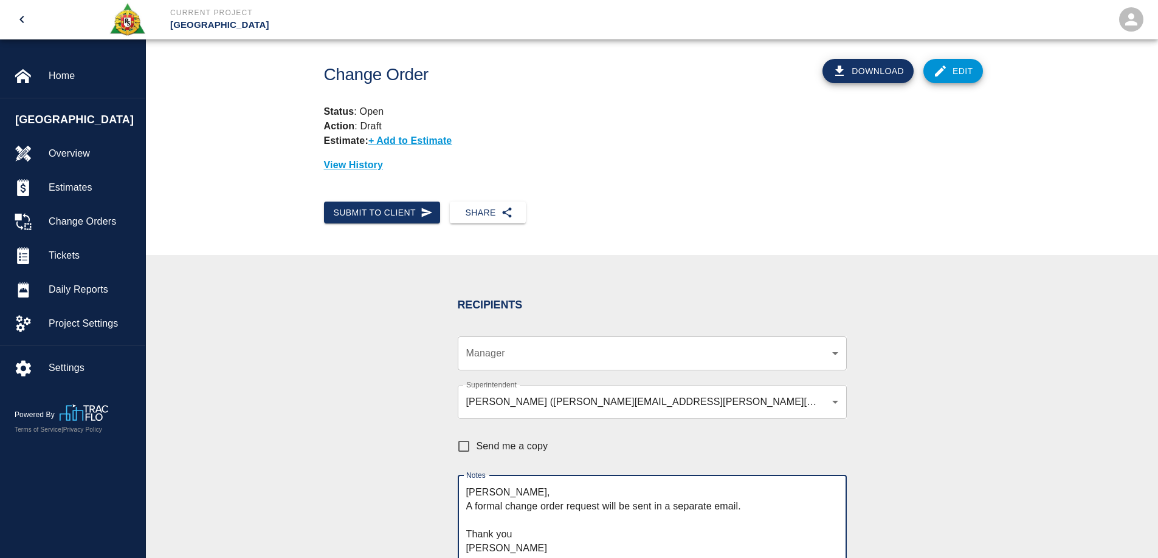
scroll to position [252, 0]
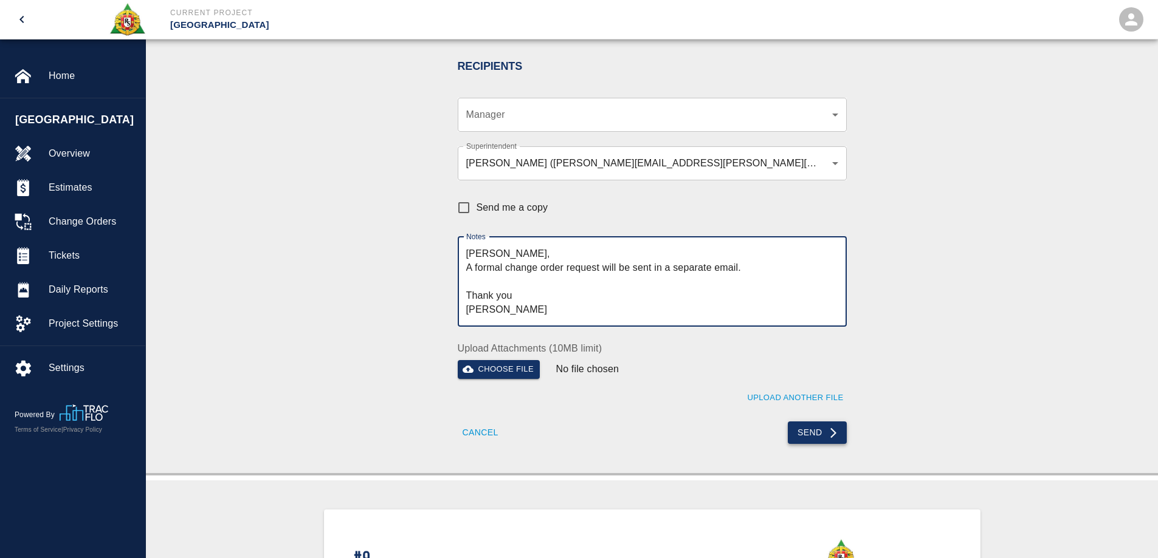
type textarea "Roger, A formal change order request will be sent in a separate email. Thank yo…"
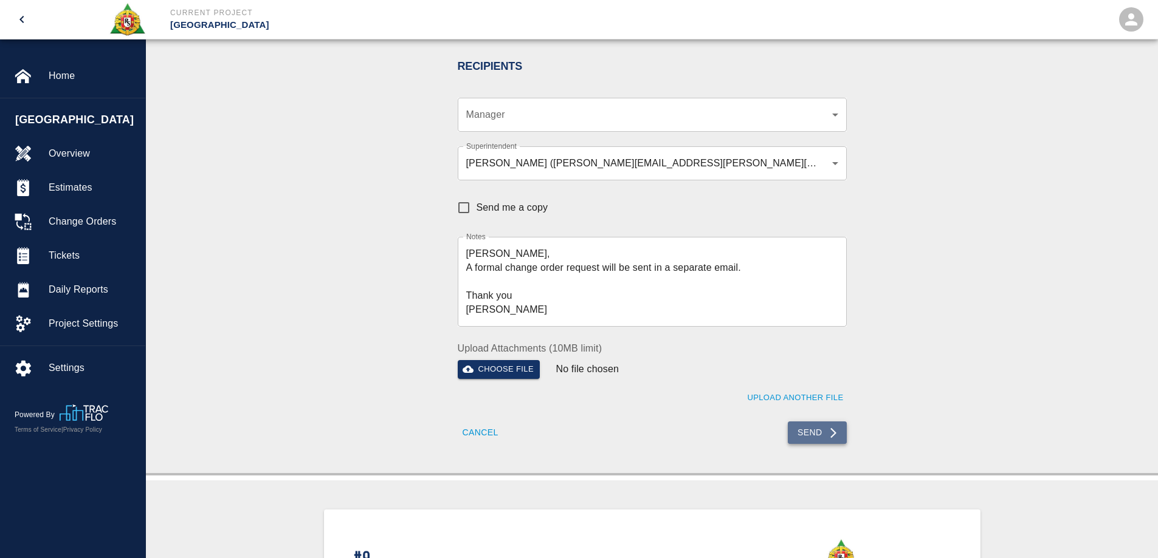
click at [813, 430] on button "Send" at bounding box center [817, 433] width 59 height 22
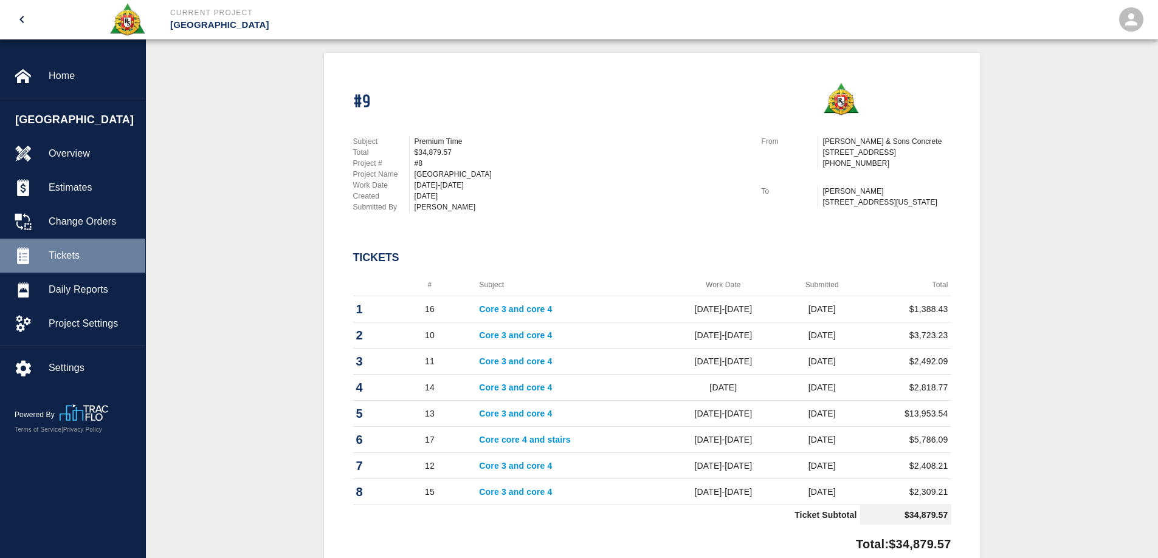
click at [78, 253] on span "Tickets" at bounding box center [92, 256] width 87 height 15
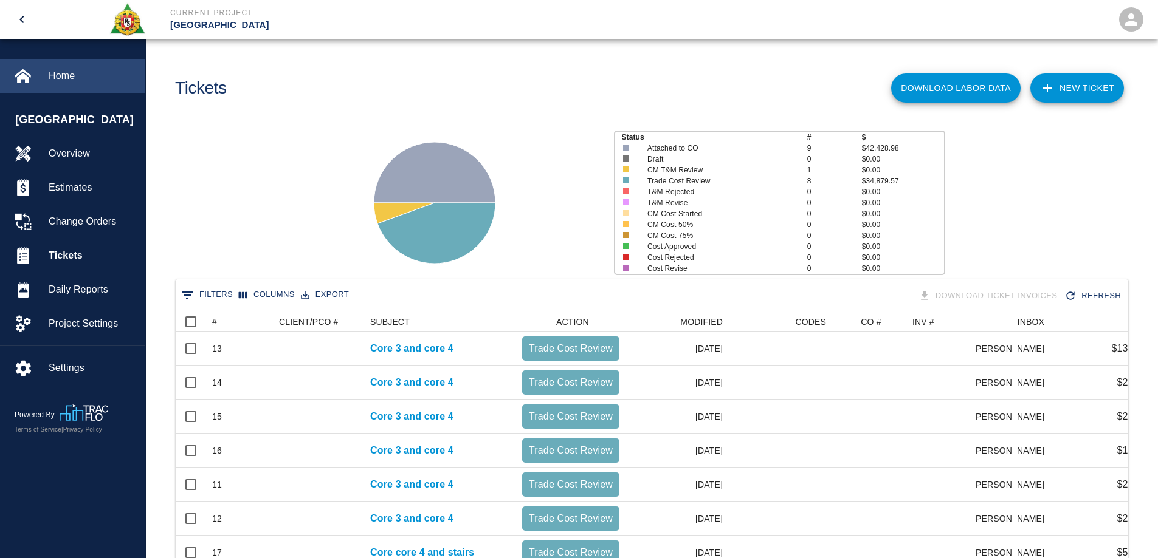
click at [64, 74] on span "Home" at bounding box center [92, 76] width 87 height 15
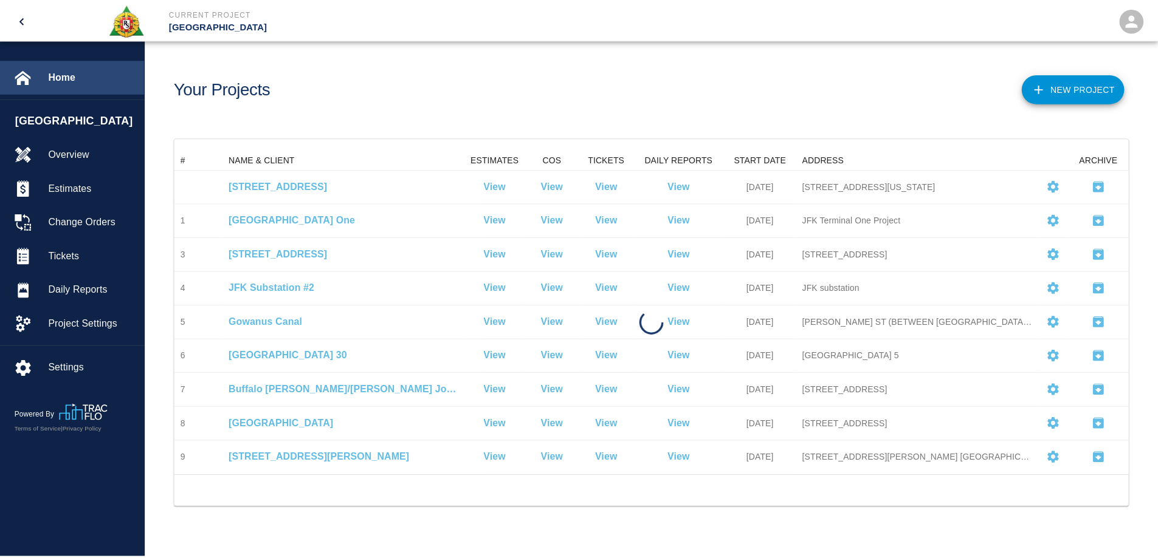
scroll to position [317, 952]
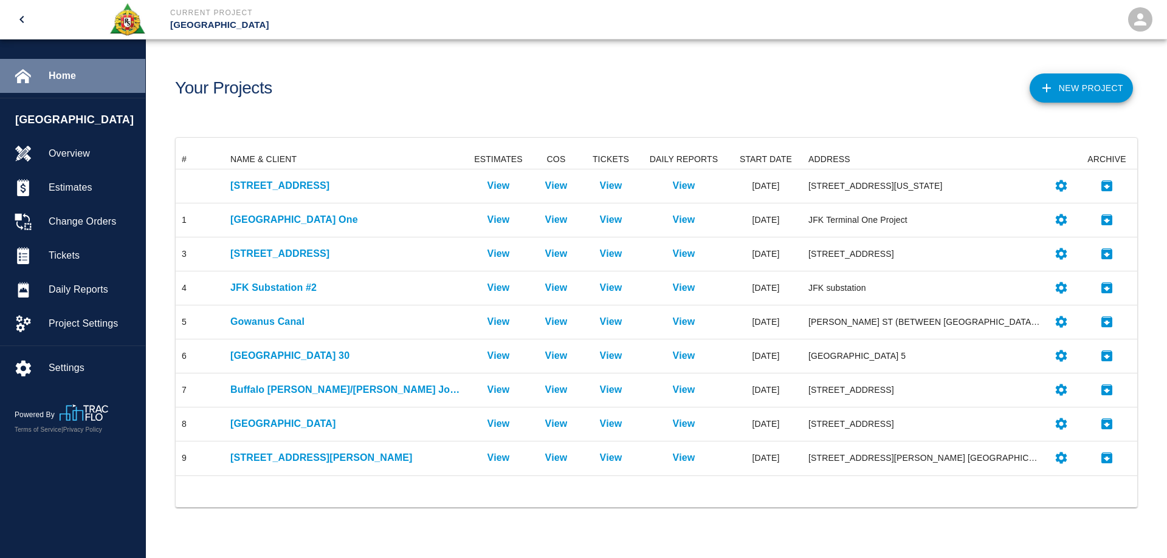
click at [66, 72] on span "Home" at bounding box center [92, 76] width 87 height 15
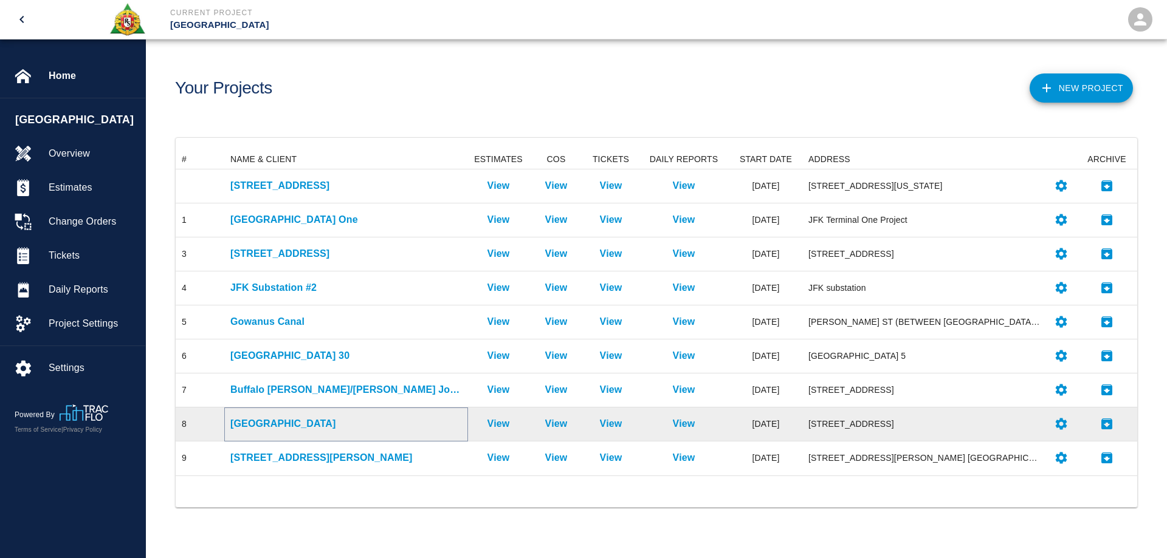
click at [275, 425] on p "[GEOGRAPHIC_DATA]" at bounding box center [346, 424] width 232 height 15
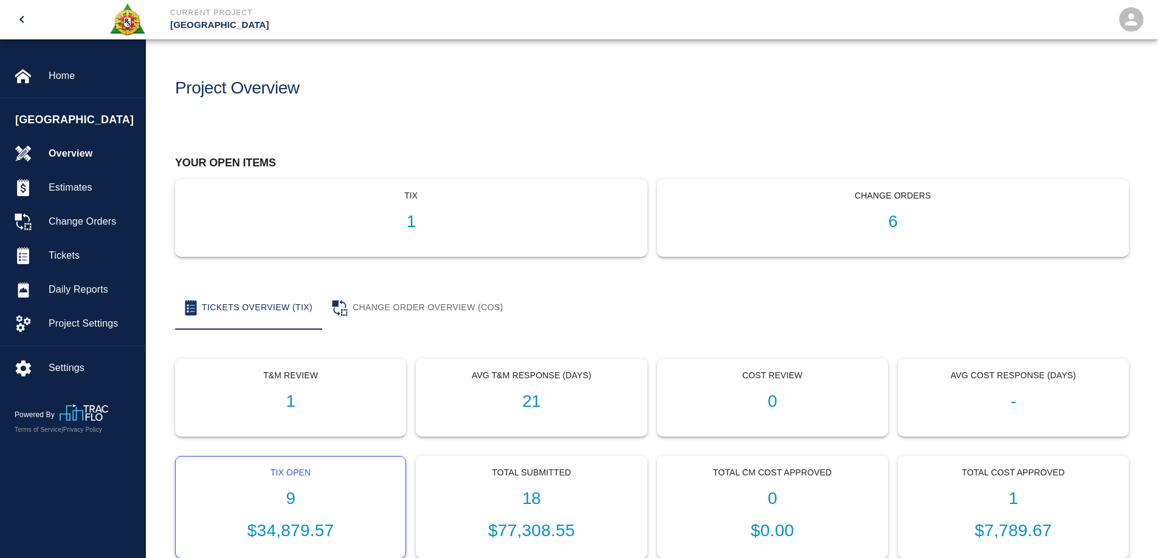
click at [297, 488] on div "Tix Open 9 $34,879.57" at bounding box center [291, 508] width 230 height 102
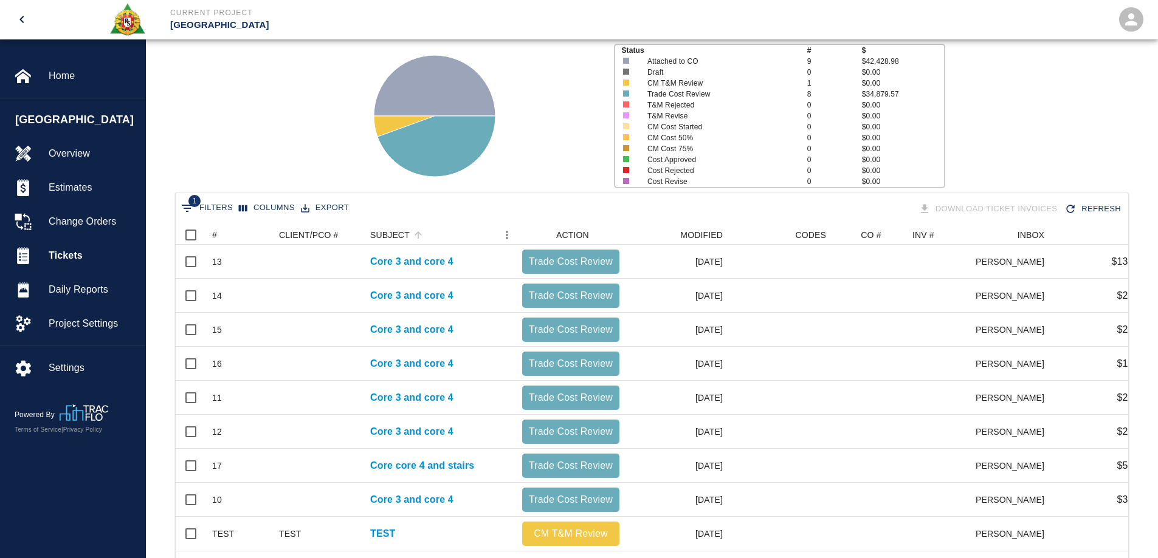
scroll to position [150, 0]
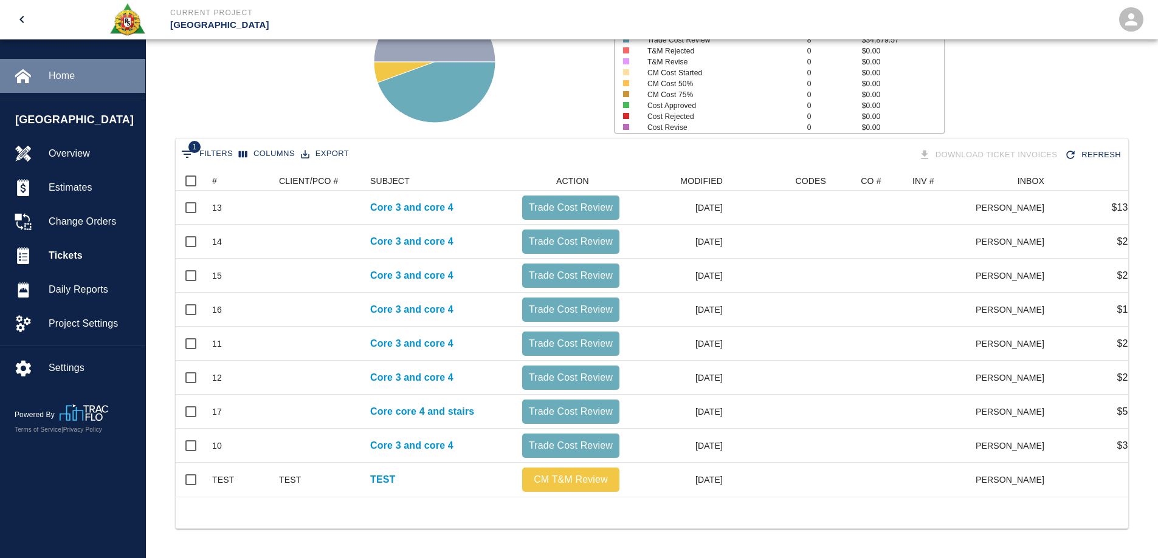
click at [58, 74] on span "Home" at bounding box center [92, 76] width 87 height 15
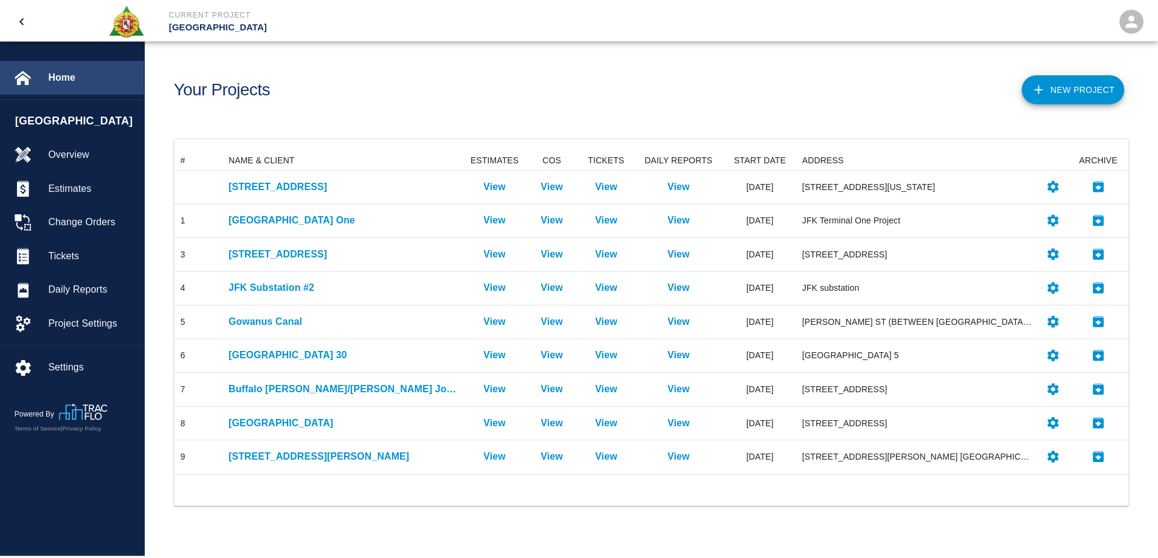
scroll to position [317, 952]
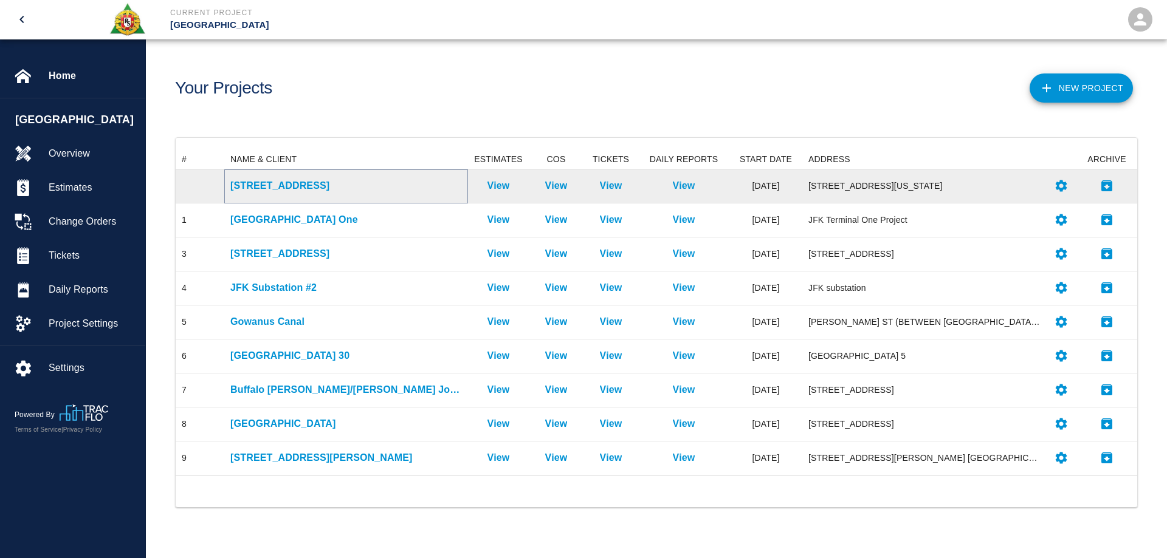
click at [261, 188] on p "270 Park Ave" at bounding box center [346, 186] width 232 height 15
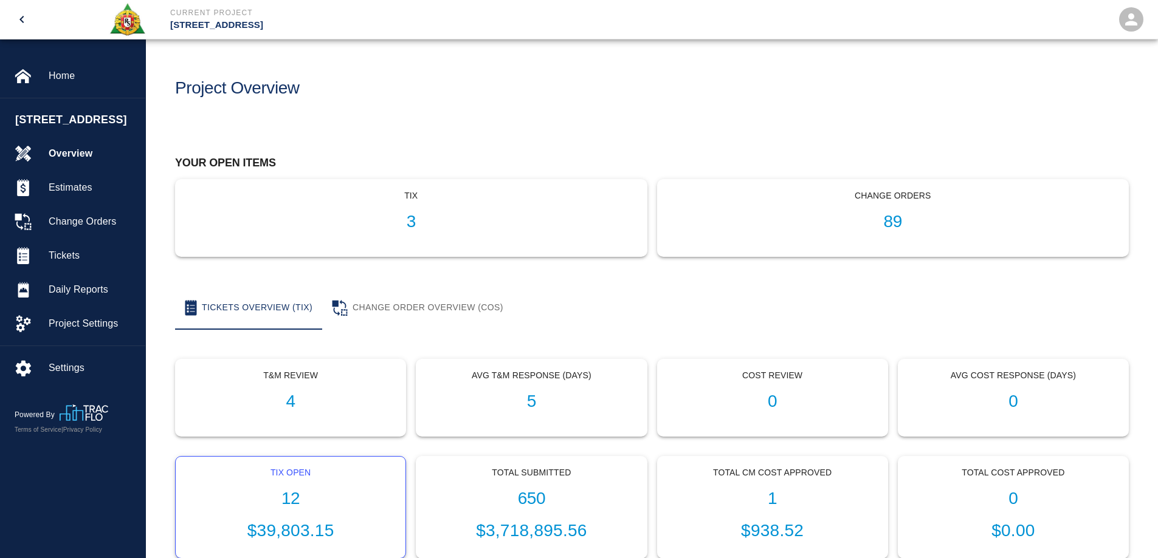
click at [288, 484] on div "Tix Open 12 $39,803.15" at bounding box center [291, 508] width 230 height 102
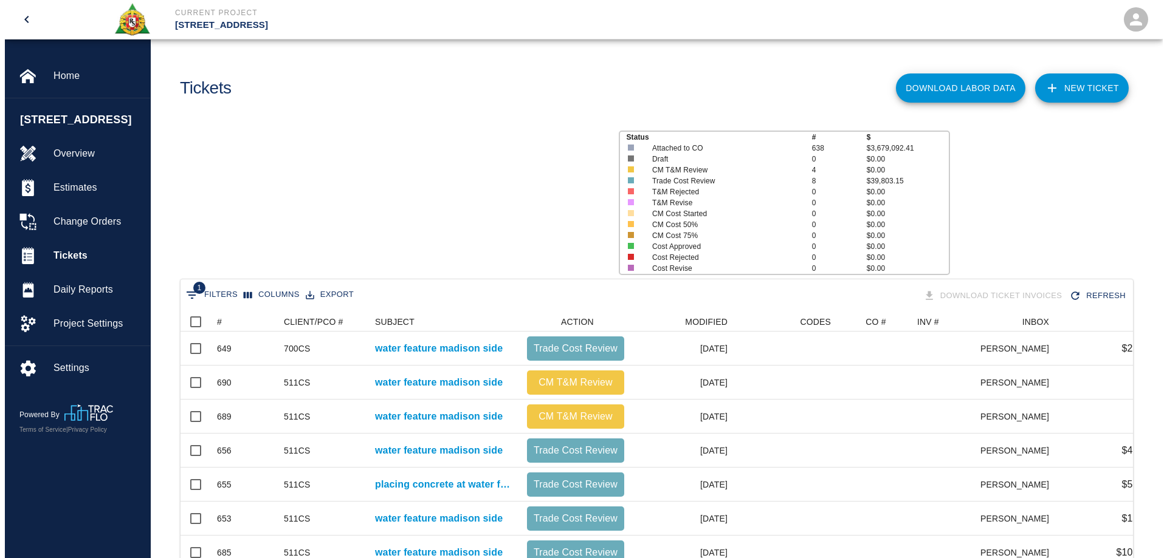
scroll to position [428, 943]
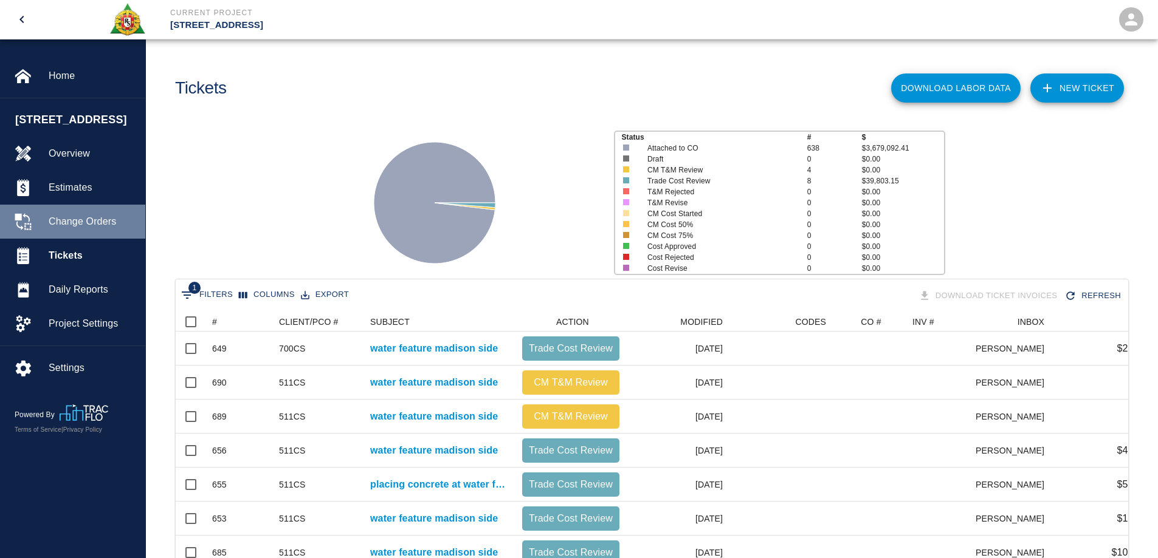
click at [80, 224] on span "Change Orders" at bounding box center [92, 222] width 87 height 15
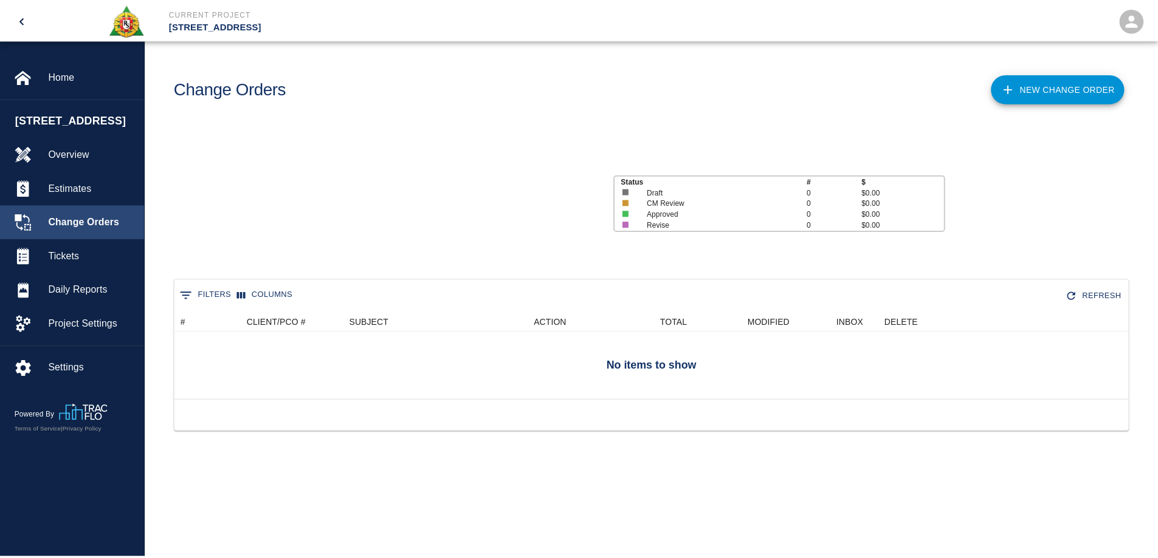
scroll to position [691, 943]
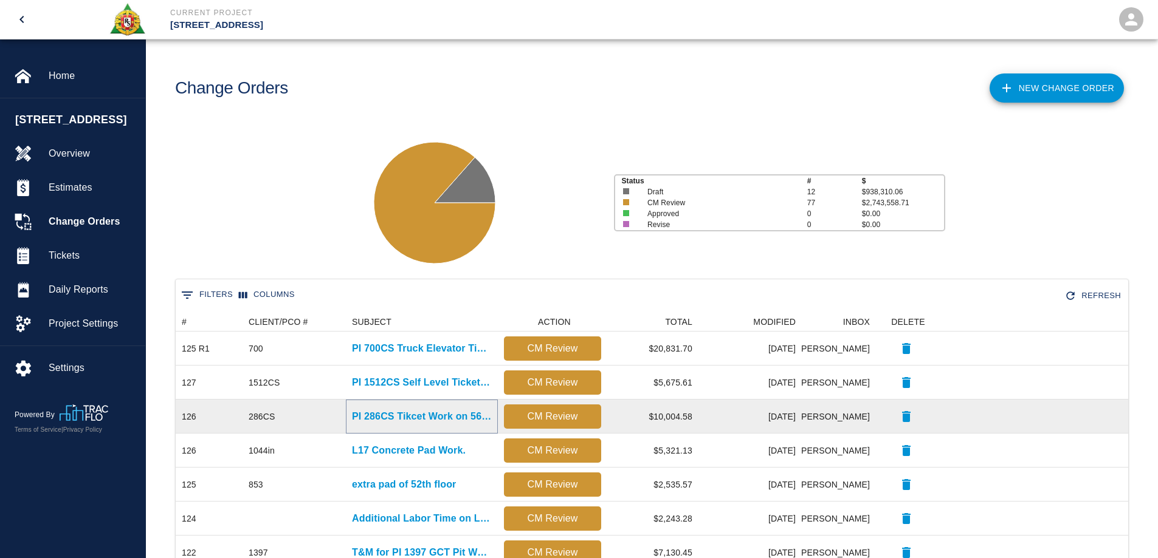
click at [403, 416] on p "PI 286CS Tikcet Work on 56th floor." at bounding box center [422, 417] width 140 height 15
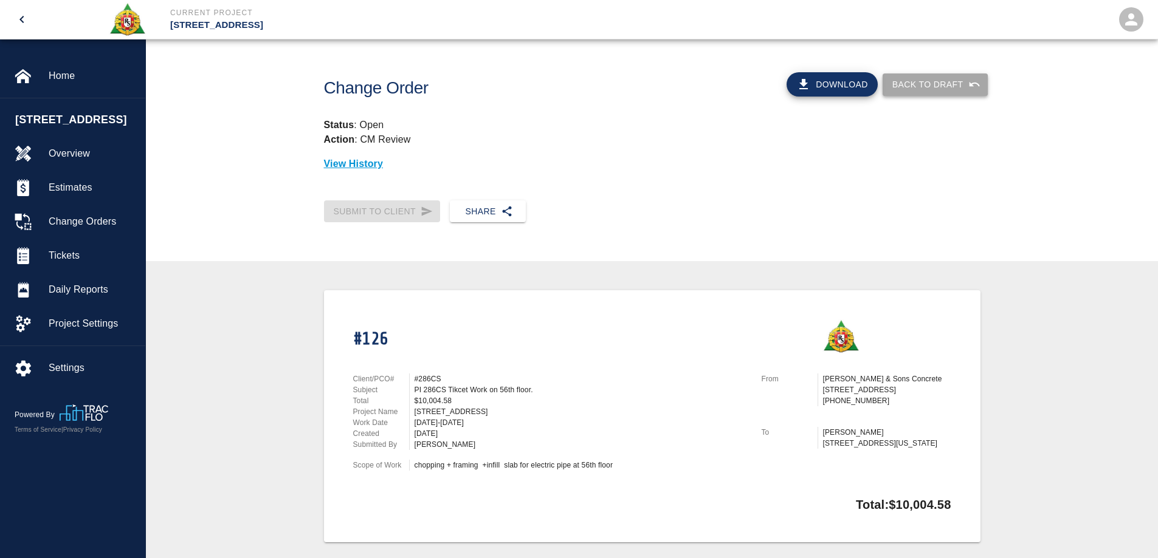
click at [919, 87] on button "Back to Draft" at bounding box center [934, 85] width 105 height 22
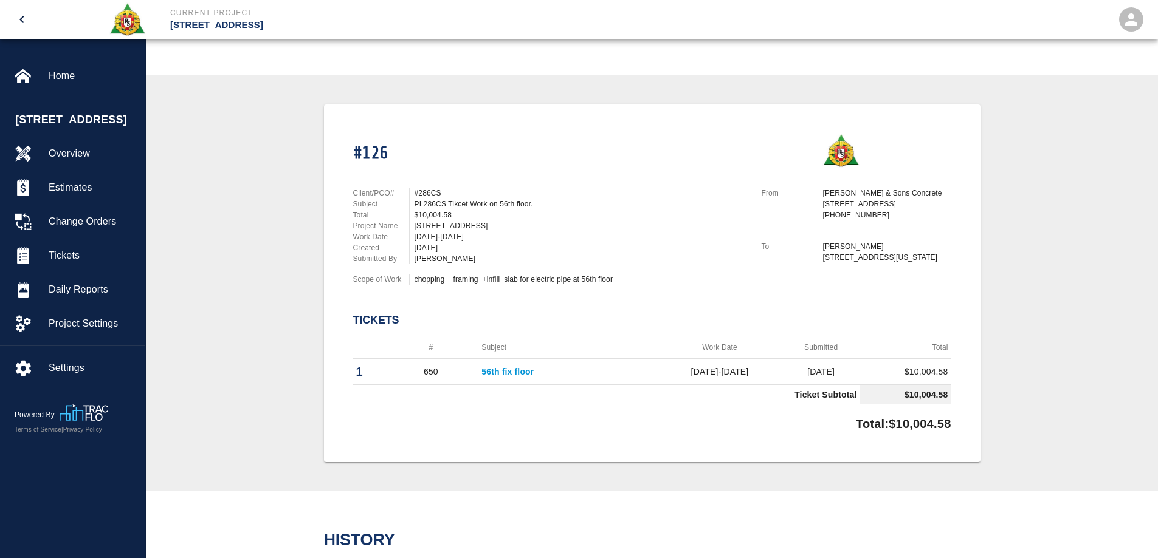
scroll to position [243, 0]
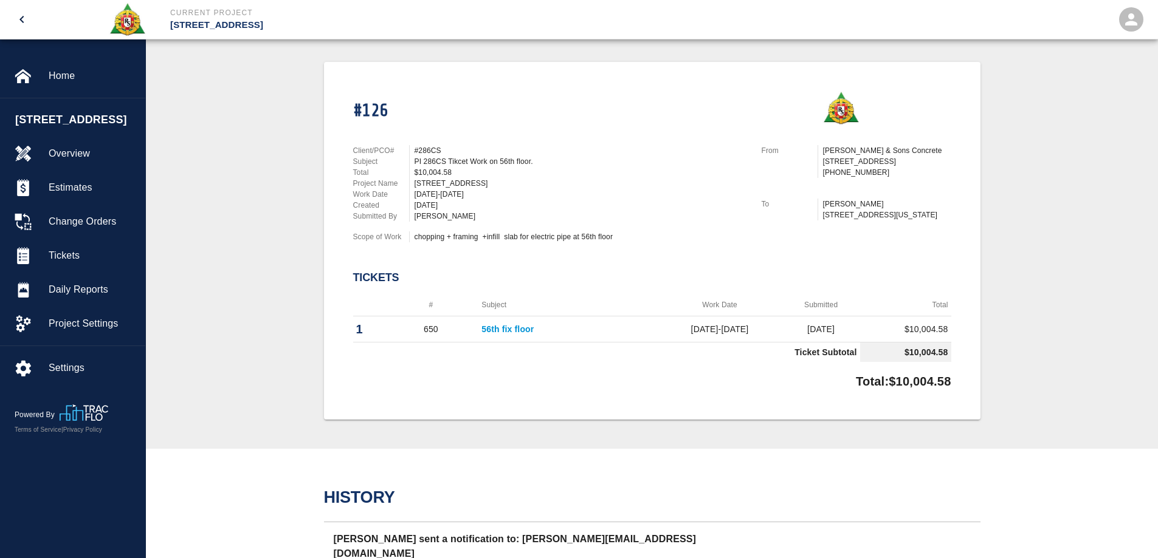
click at [492, 329] on link "56th fix floor" at bounding box center [507, 329] width 52 height 10
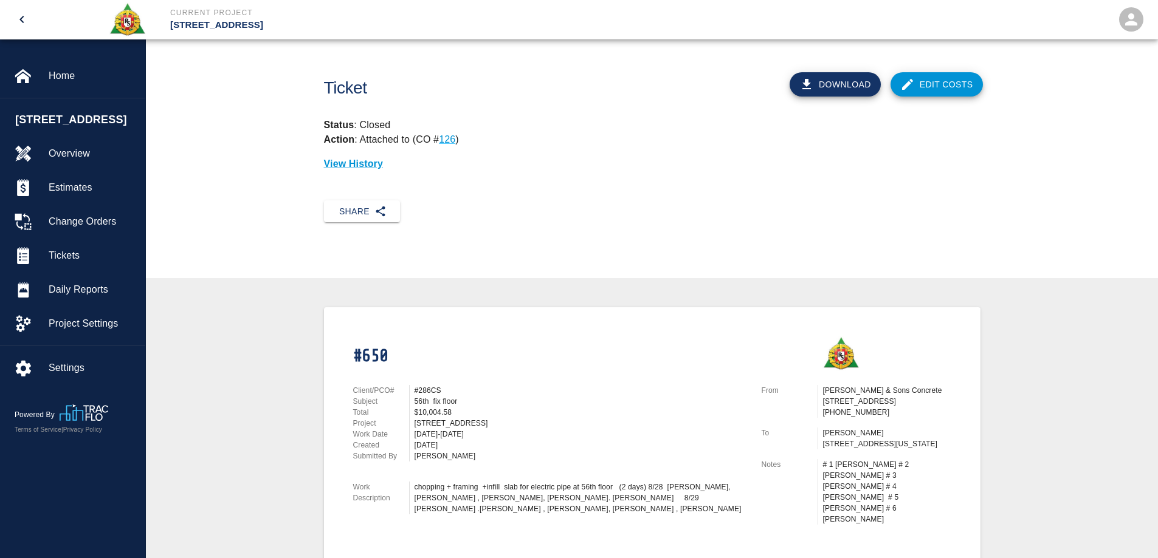
click at [953, 83] on link "Edit Costs" at bounding box center [936, 84] width 92 height 24
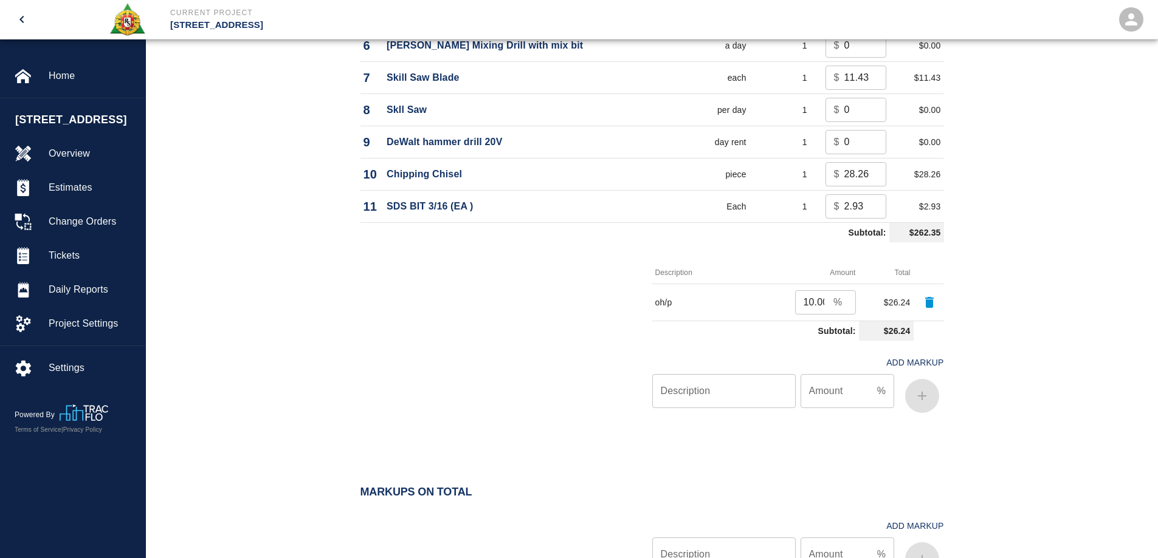
scroll to position [1513, 0]
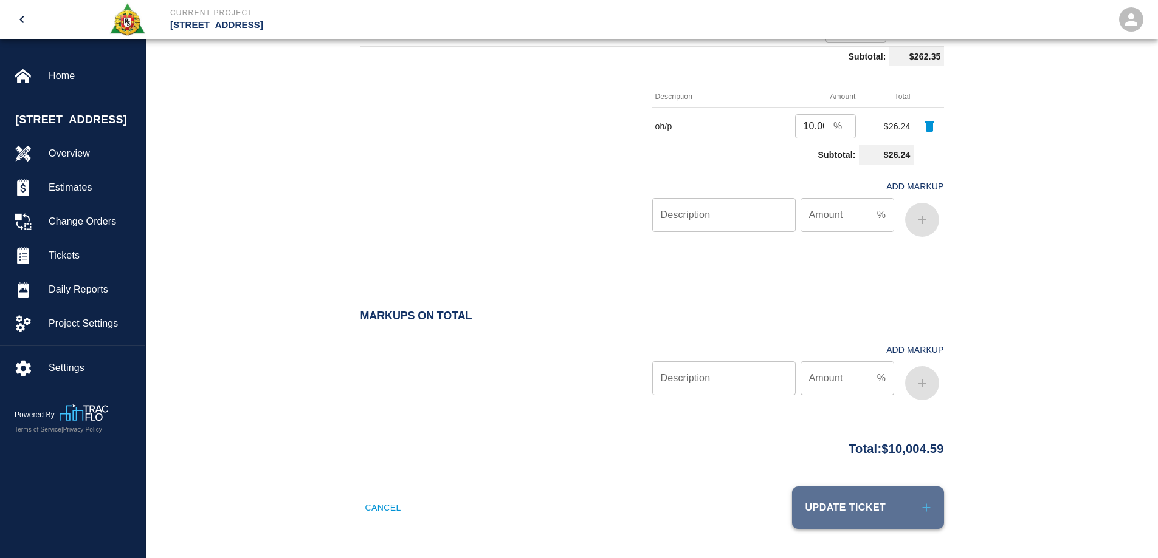
click at [874, 497] on button "Update Ticket" at bounding box center [868, 508] width 152 height 43
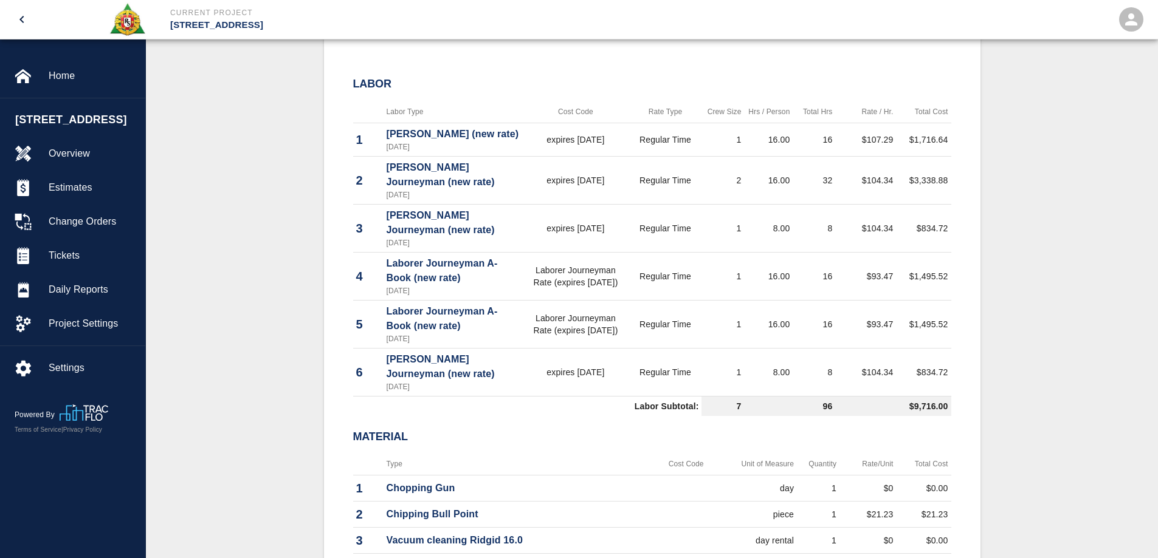
scroll to position [243, 0]
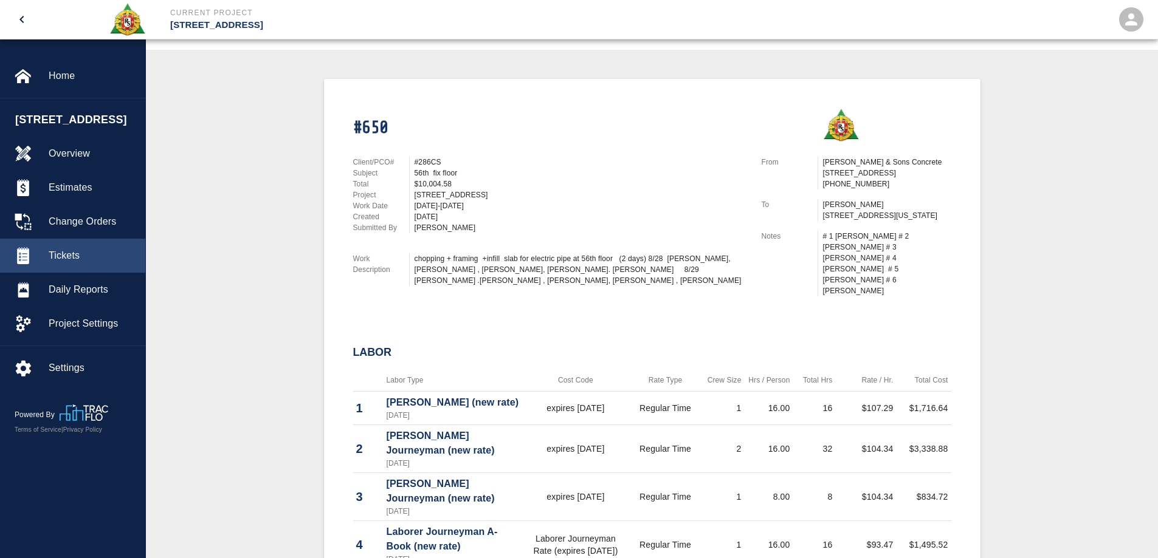
click at [74, 256] on span "Tickets" at bounding box center [92, 256] width 87 height 15
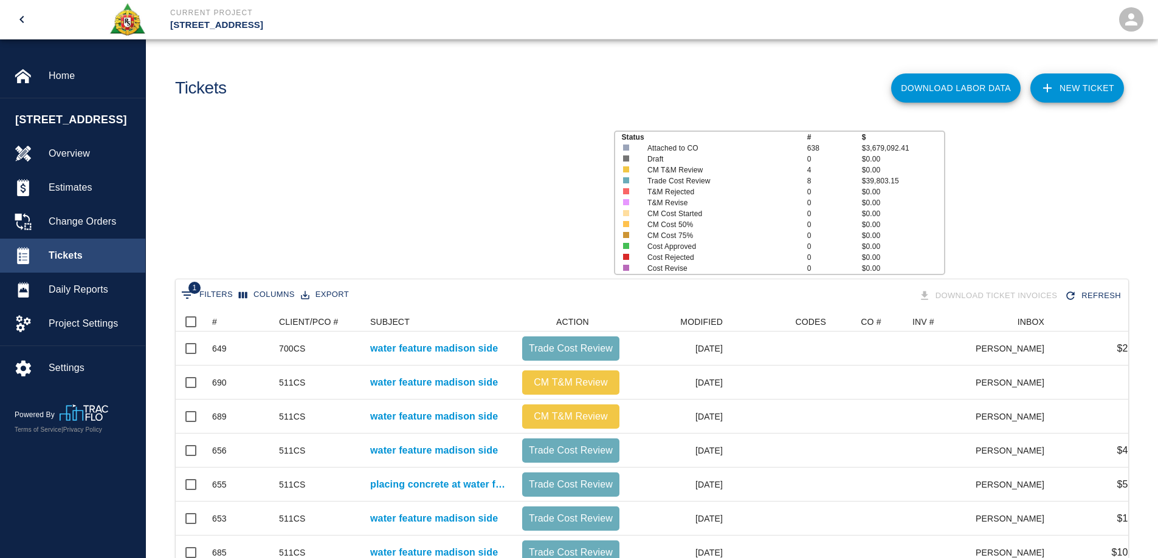
scroll to position [428, 943]
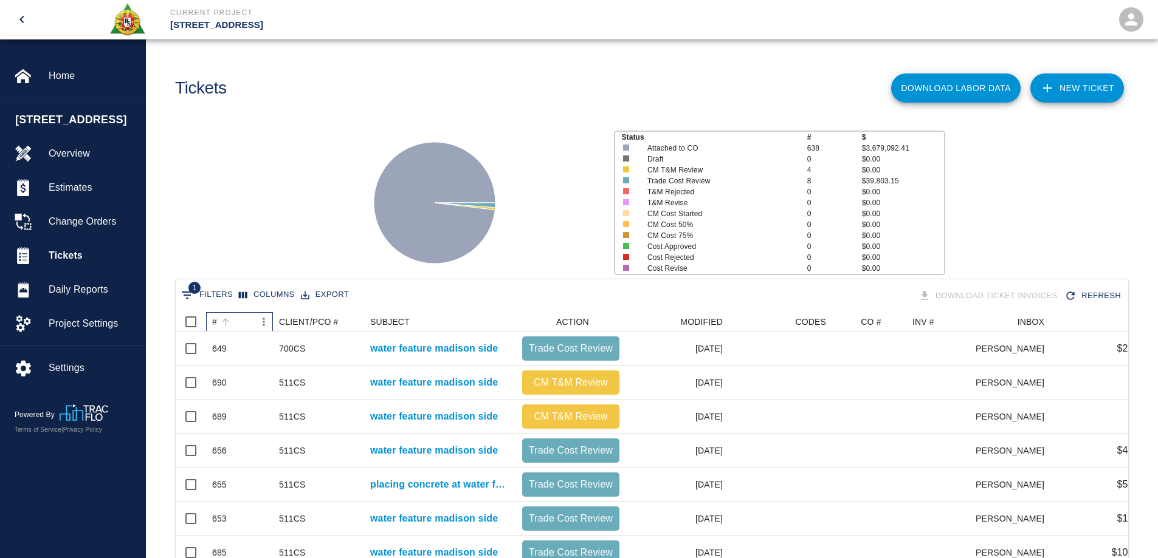
click at [214, 321] on div "#" at bounding box center [214, 321] width 5 height 19
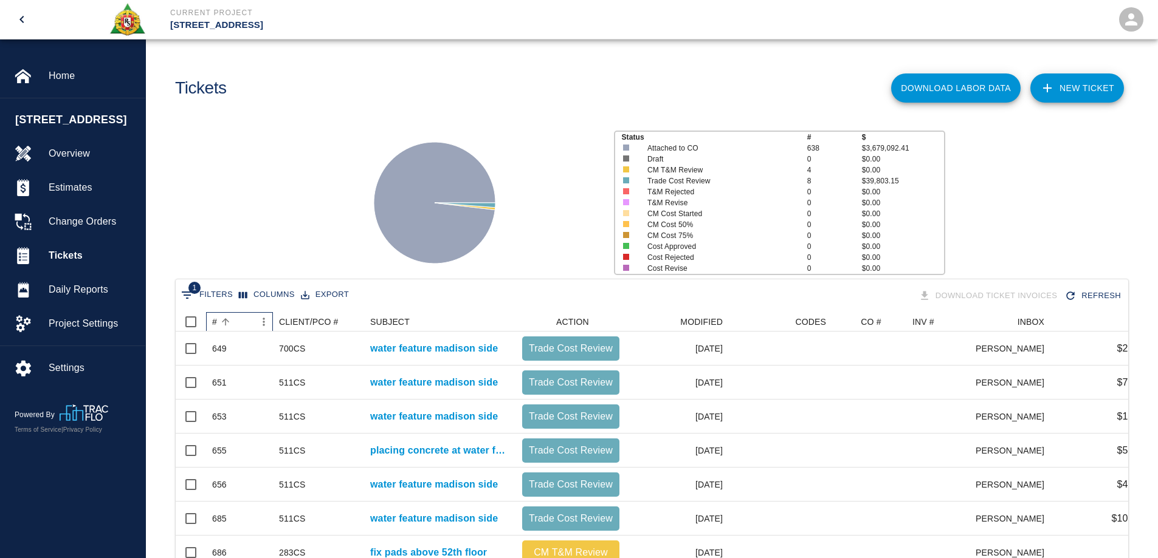
click at [214, 321] on div "#" at bounding box center [214, 321] width 5 height 19
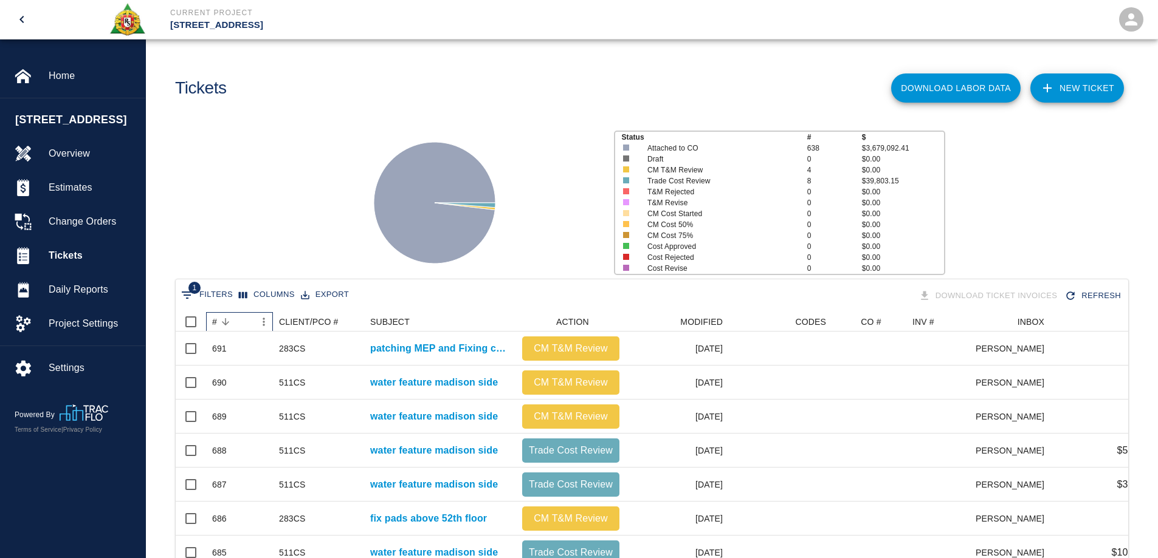
click at [214, 321] on div "#" at bounding box center [214, 321] width 5 height 19
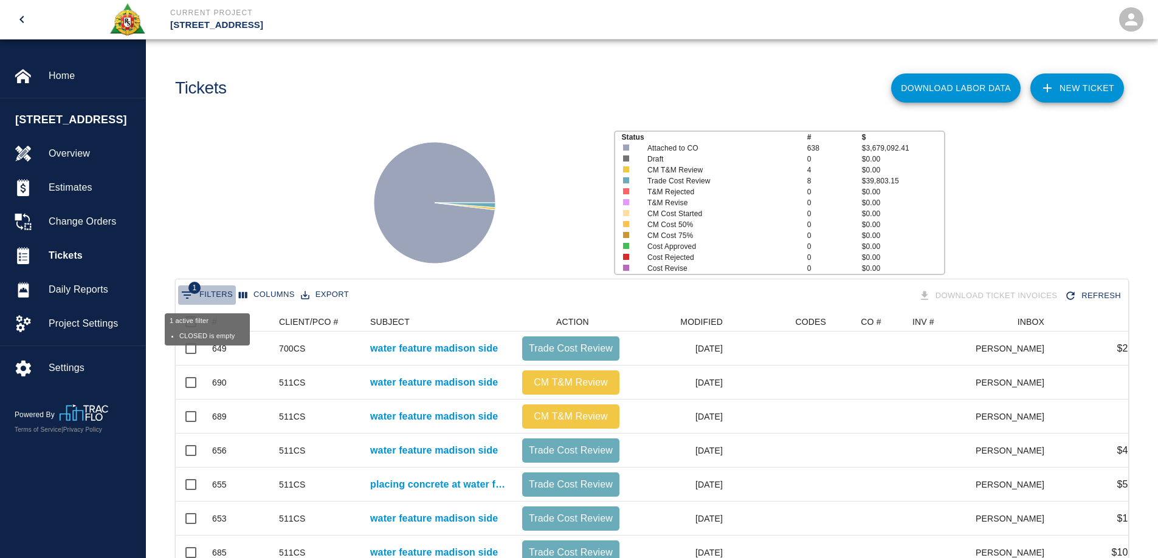
click at [216, 295] on button "1 Filters" at bounding box center [207, 295] width 58 height 19
select select "date_closed"
select select "isEmpty"
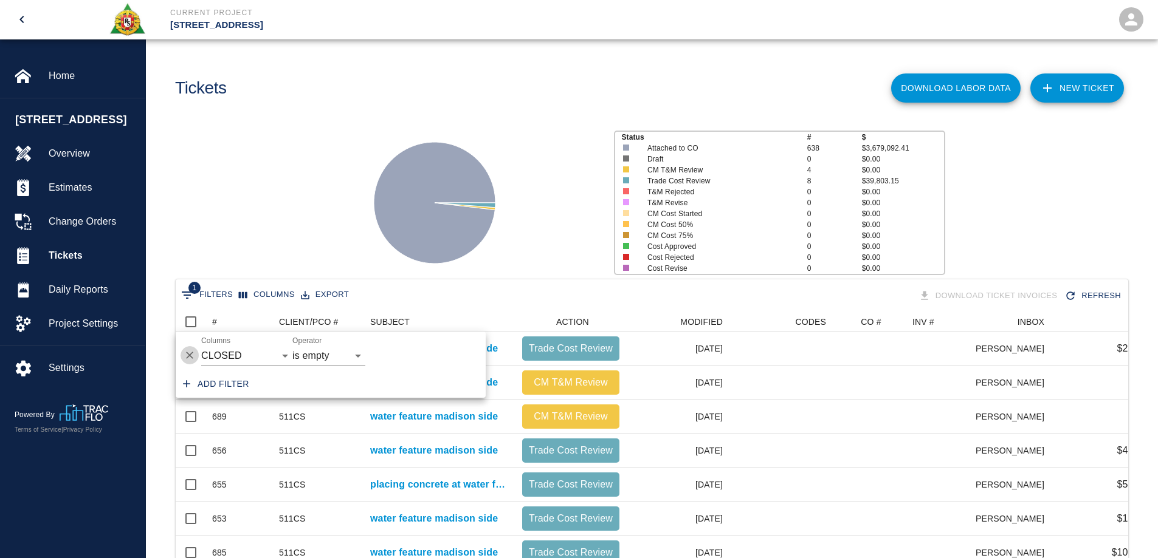
click at [188, 352] on icon "Delete" at bounding box center [190, 355] width 12 height 12
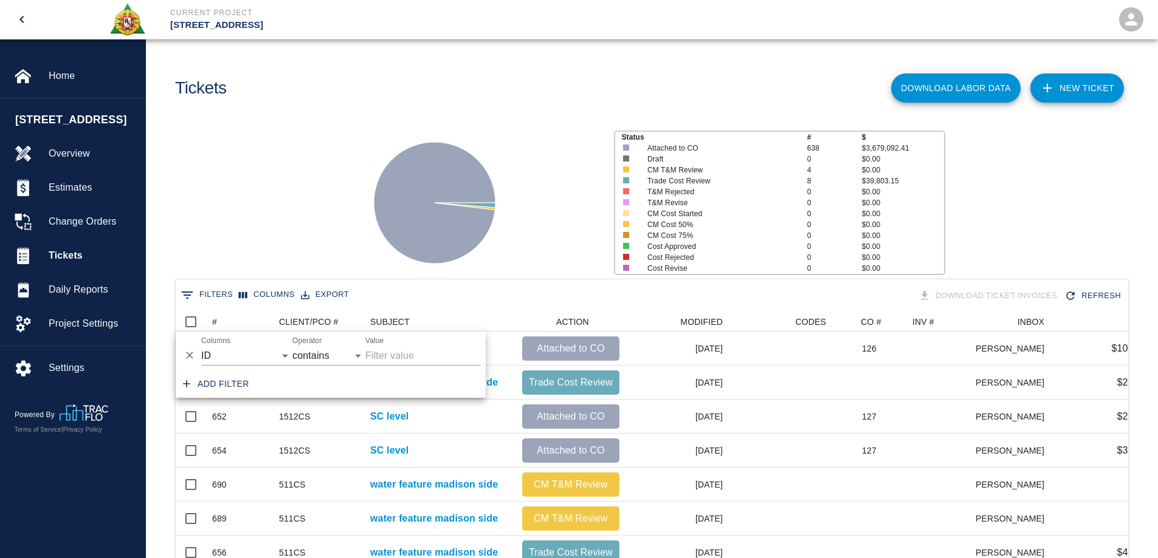
scroll to position [700, 943]
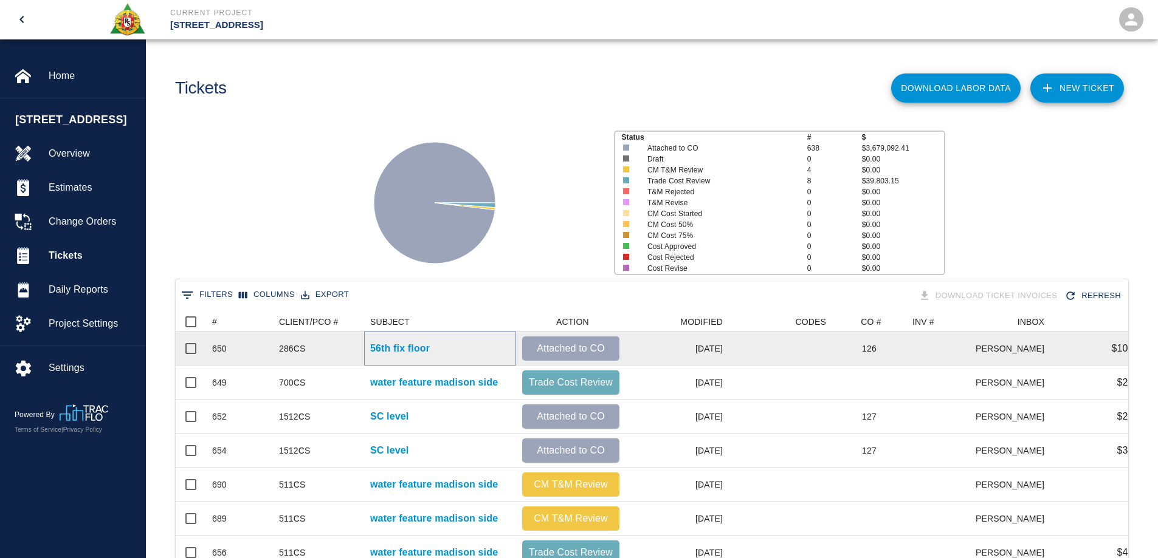
click at [404, 346] on p "56th fix floor" at bounding box center [400, 349] width 60 height 15
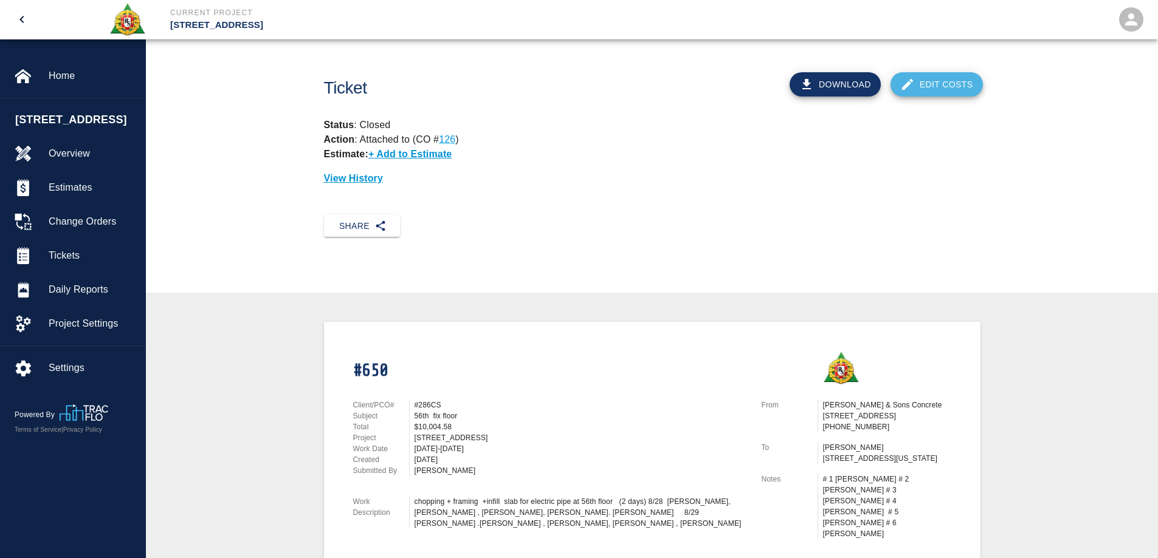
click at [939, 83] on link "Edit Costs" at bounding box center [936, 84] width 92 height 24
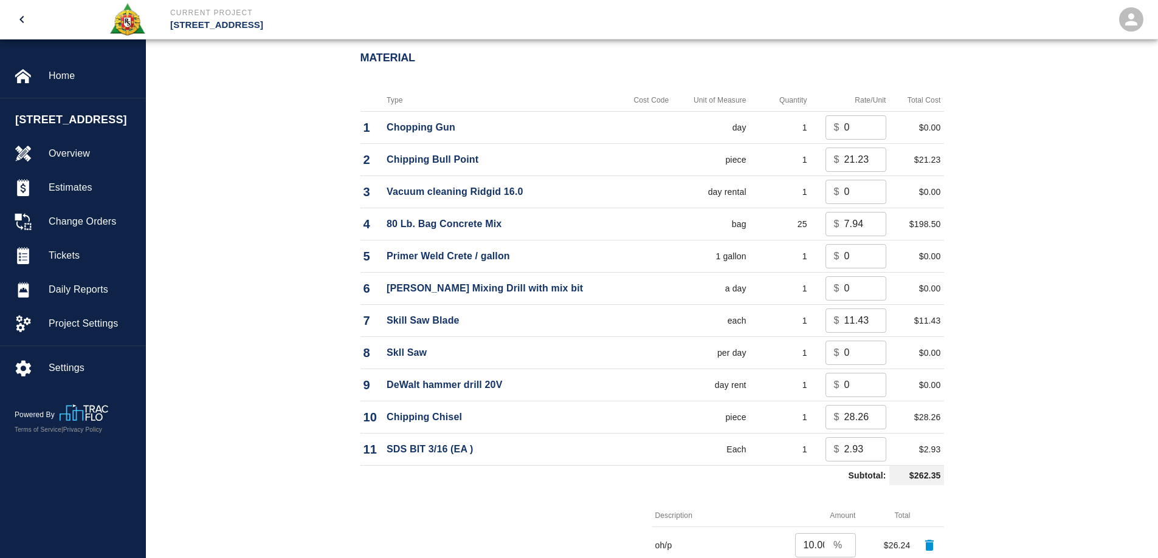
scroll to position [1513, 0]
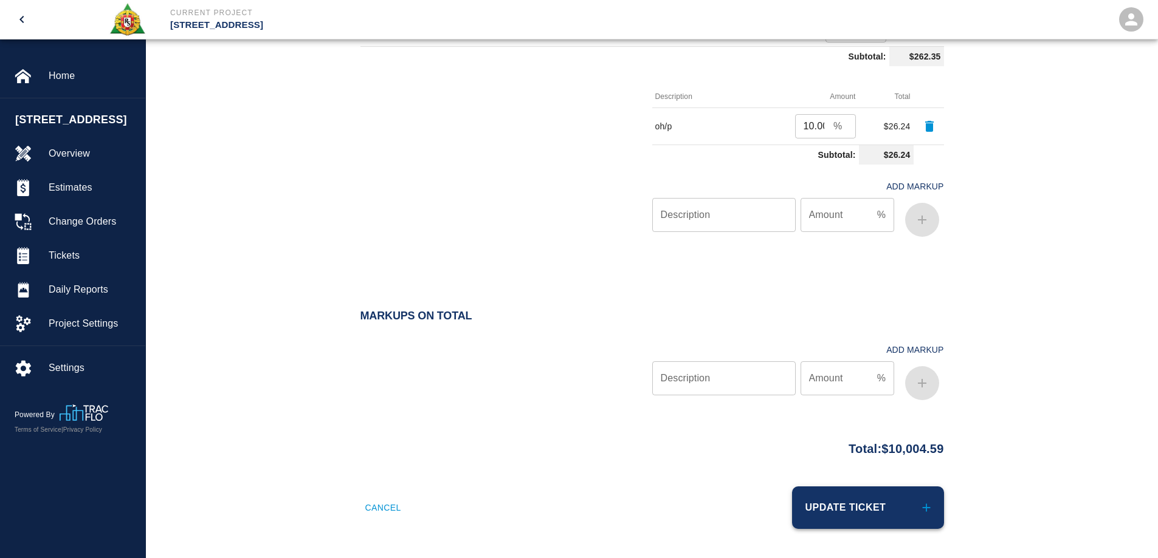
click at [839, 501] on button "Update Ticket" at bounding box center [868, 508] width 152 height 43
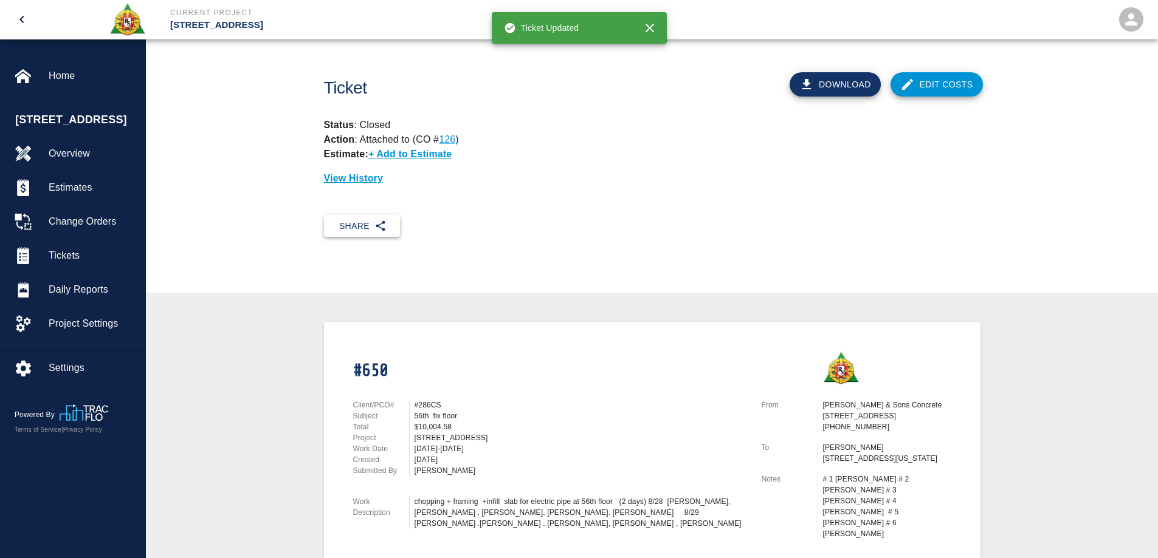
click at [358, 231] on button "Share" at bounding box center [362, 226] width 76 height 22
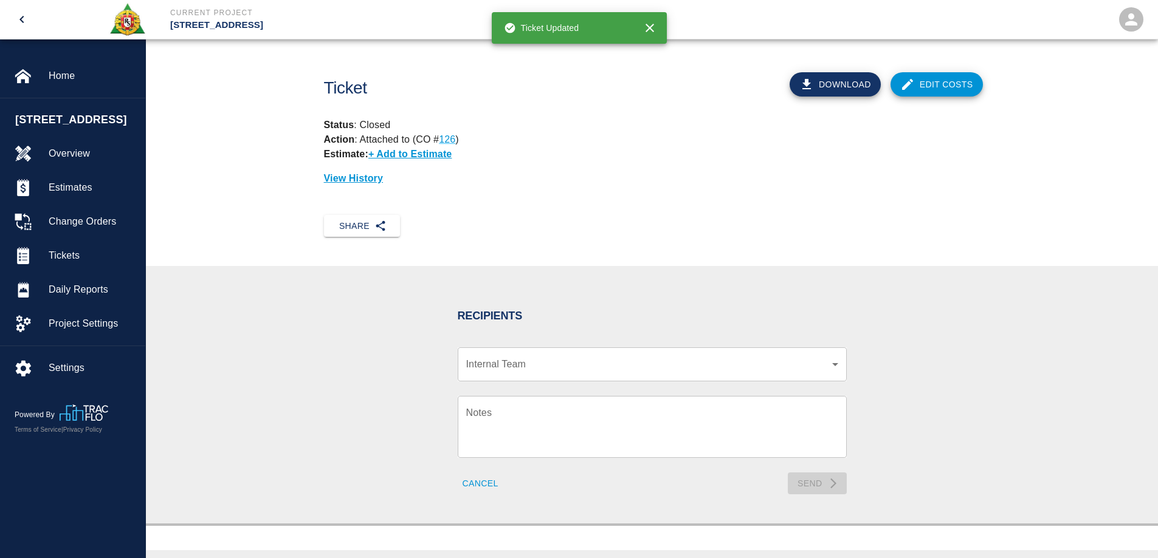
click at [605, 234] on div "Share" at bounding box center [647, 221] width 666 height 32
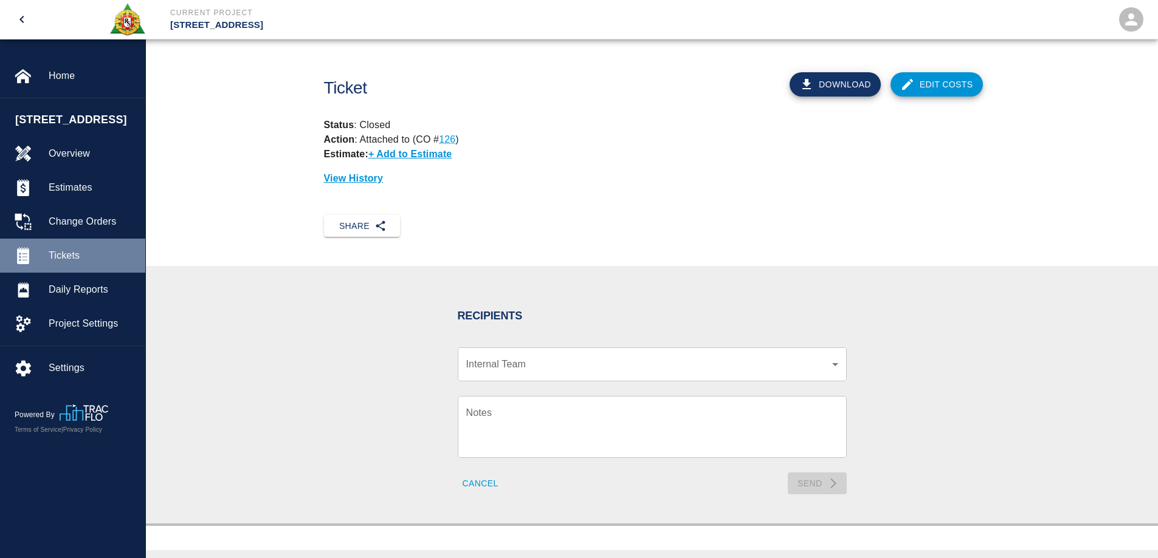
click at [77, 245] on div "Tickets" at bounding box center [72, 256] width 145 height 34
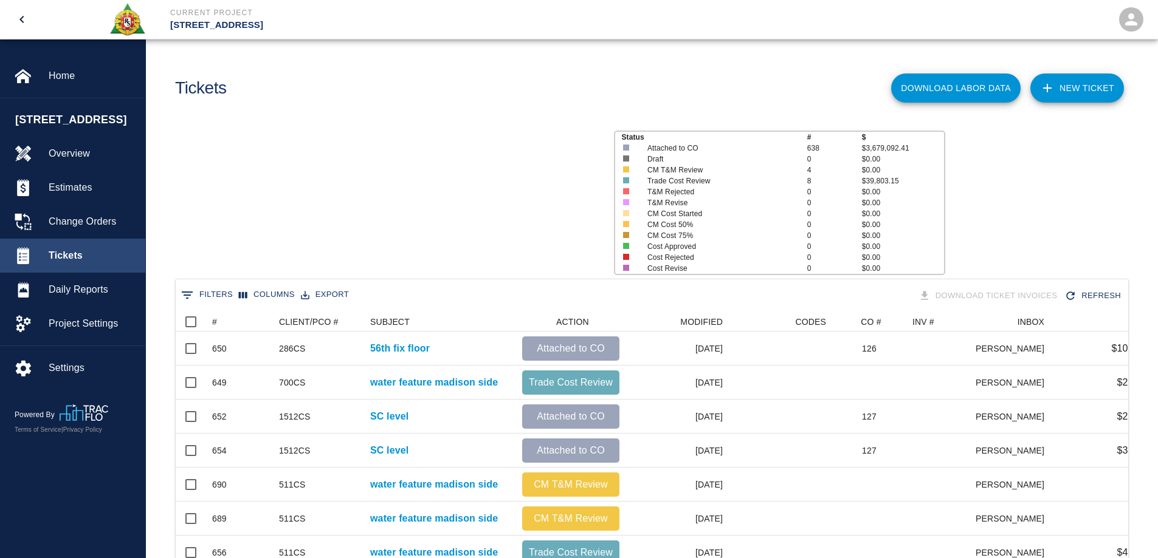
scroll to position [700, 943]
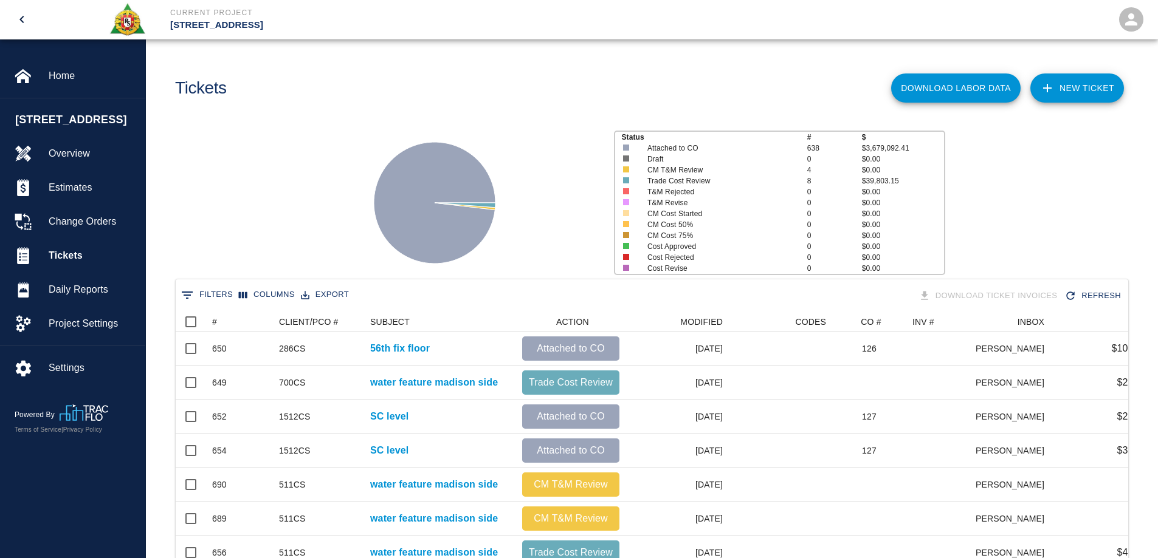
click at [1060, 90] on link "NEW TICKET" at bounding box center [1077, 88] width 94 height 29
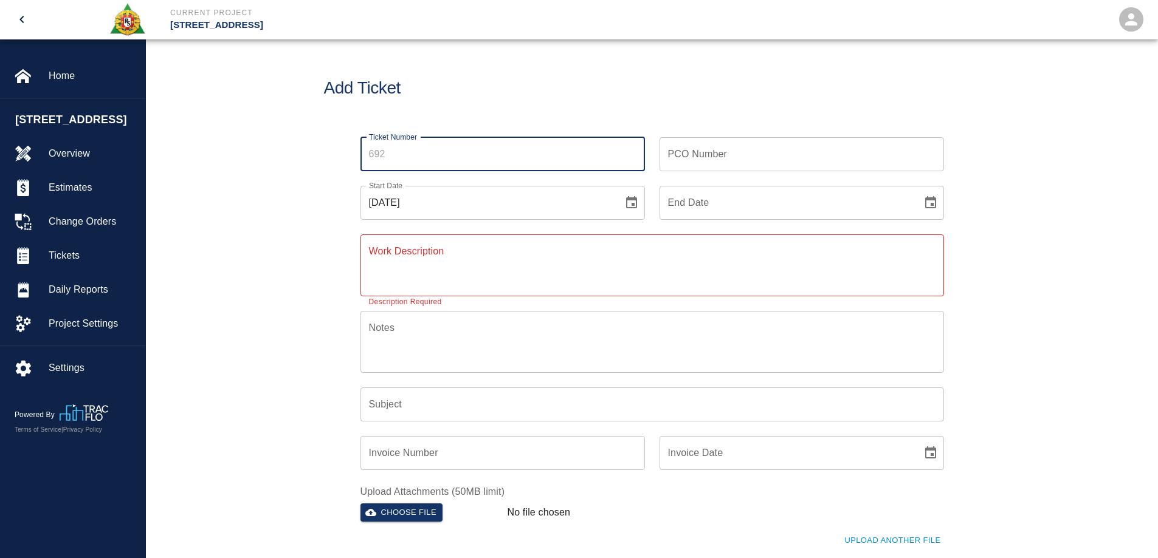
drag, startPoint x: 425, startPoint y: 153, endPoint x: 335, endPoint y: 149, distance: 90.0
click at [335, 149] on div "Ticket Number Ticket Number PCO Number PCO Number Start Date 09/29/2025 Start D…" at bounding box center [652, 366] width 656 height 486
type input "650"
click at [729, 150] on input "PCO Number" at bounding box center [801, 154] width 284 height 34
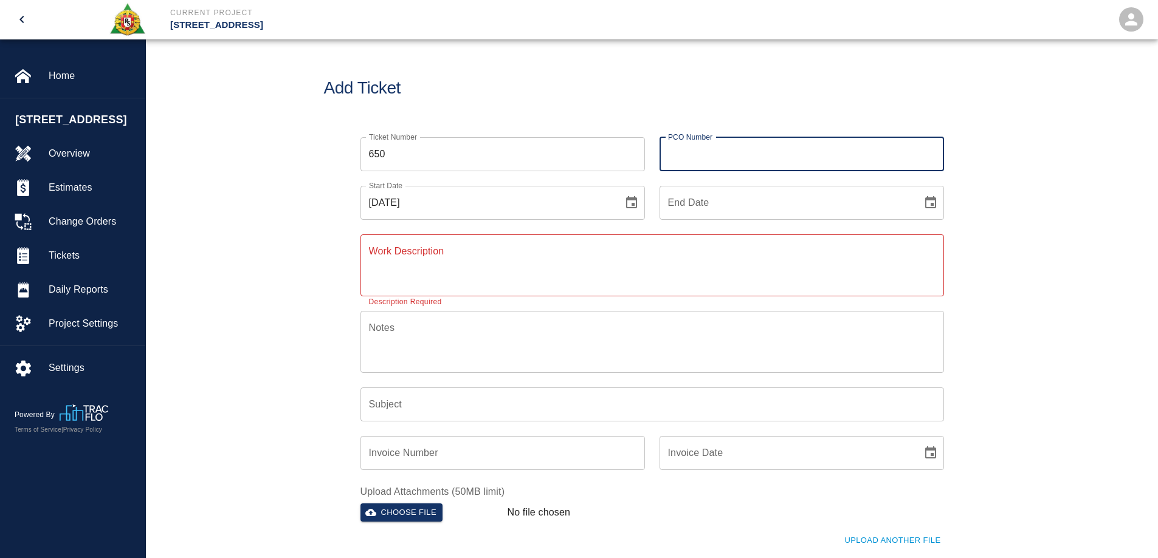
type input "3"
type input "286CS"
click at [631, 201] on icon "Choose date, selected date is Sep 29, 2025" at bounding box center [631, 203] width 15 height 15
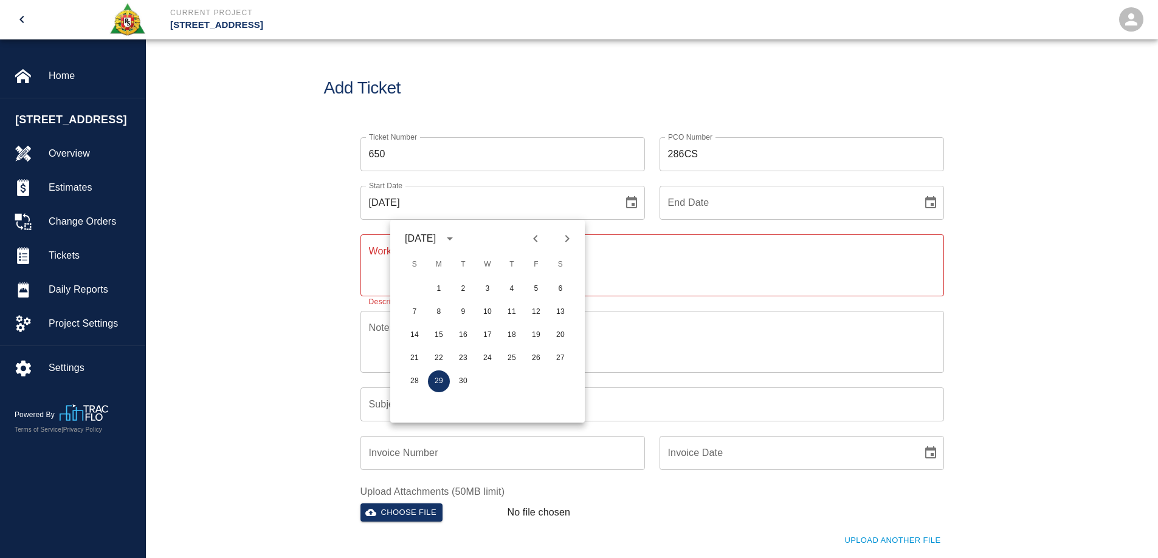
click at [530, 237] on icon "Previous month" at bounding box center [535, 239] width 15 height 15
click at [518, 377] on button "28" at bounding box center [512, 382] width 22 height 22
type input "08/28/2025"
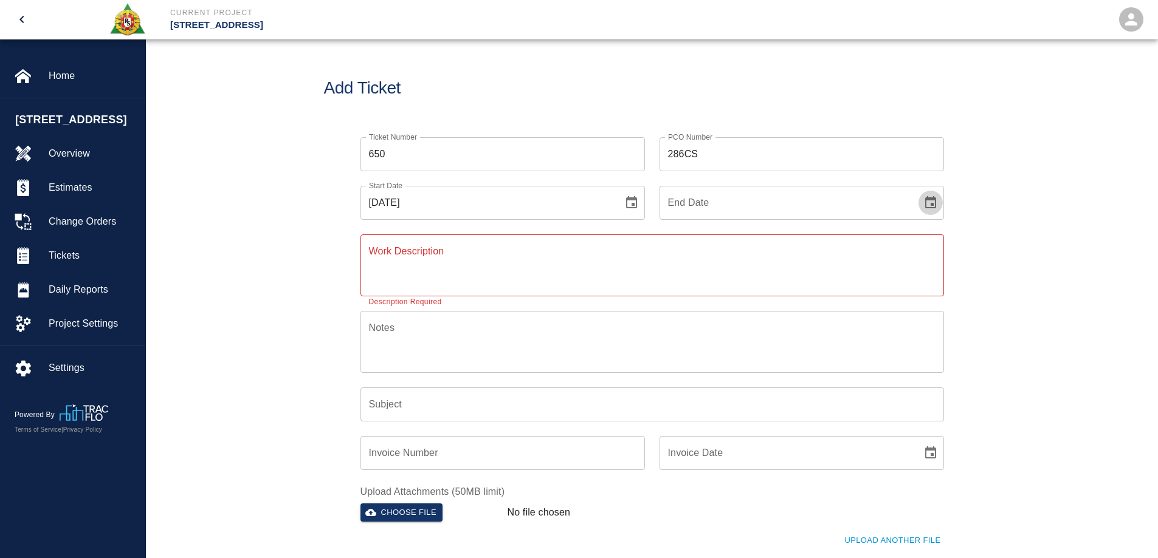
click at [934, 198] on icon "Choose date" at bounding box center [930, 202] width 11 height 12
click at [842, 236] on button "Previous month" at bounding box center [834, 238] width 21 height 21
click at [836, 378] on button "29" at bounding box center [835, 382] width 22 height 22
type input "08/29/2025"
drag, startPoint x: 1010, startPoint y: 326, endPoint x: 1025, endPoint y: 321, distance: 15.8
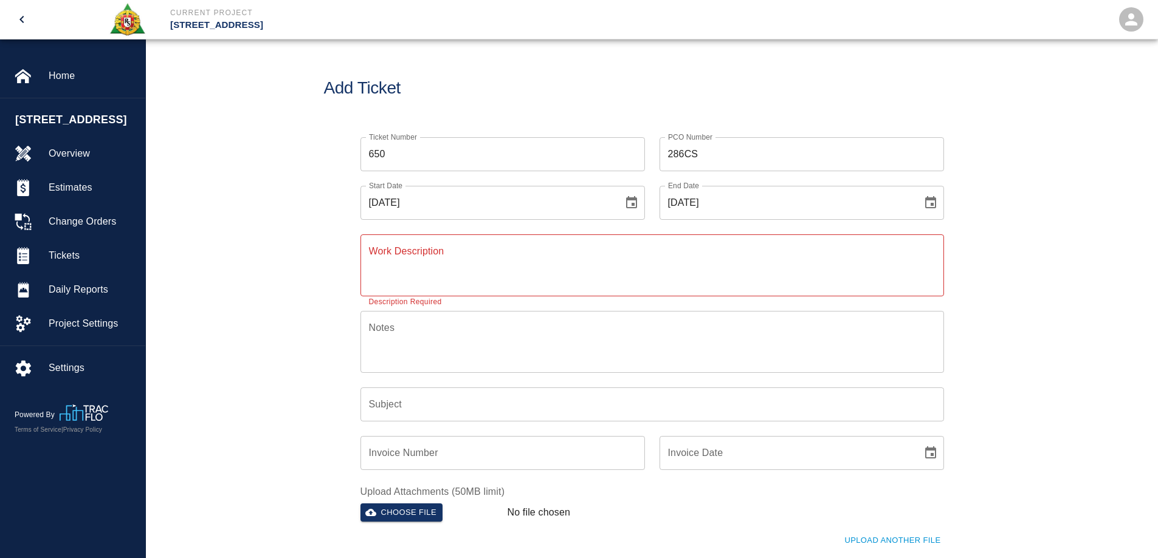
click at [1015, 323] on div "Ticket Number 650 Ticket Number PCO Number 286CS PCO Number Start Date 08/28/20…" at bounding box center [652, 380] width 1012 height 515
click at [411, 274] on textarea "Work Description" at bounding box center [652, 265] width 566 height 42
paste textarea "chopping + framing +infill slab for electric pipe at 56th floor (2 days) 8/28 w…"
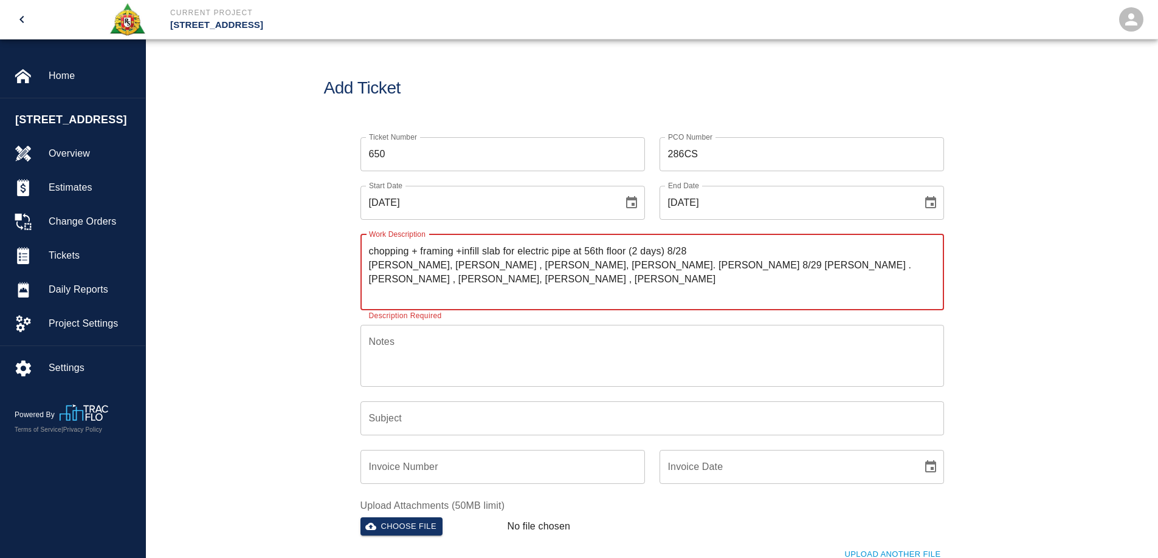
type textarea "chopping + framing +infill slab for electric pipe at 56th floor (2 days) 8/28 w…"
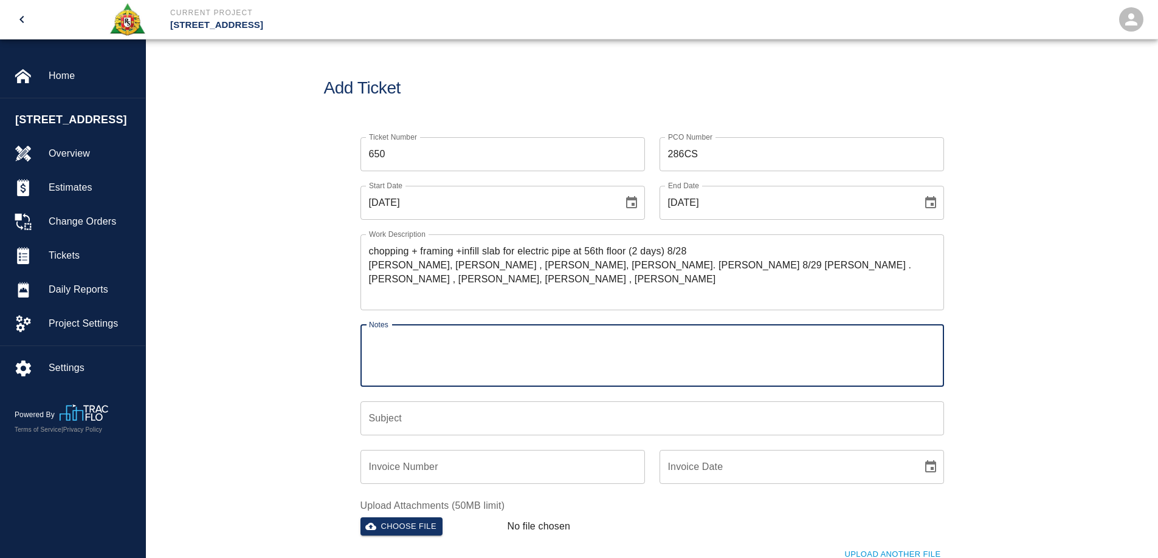
click at [422, 343] on textarea "Notes" at bounding box center [652, 356] width 566 height 42
paste textarea "# 1 William James # 2 Bryan Dinnen # 3 Mike Stennett # 4 Carlos Zhizhpon # 5 Lu…"
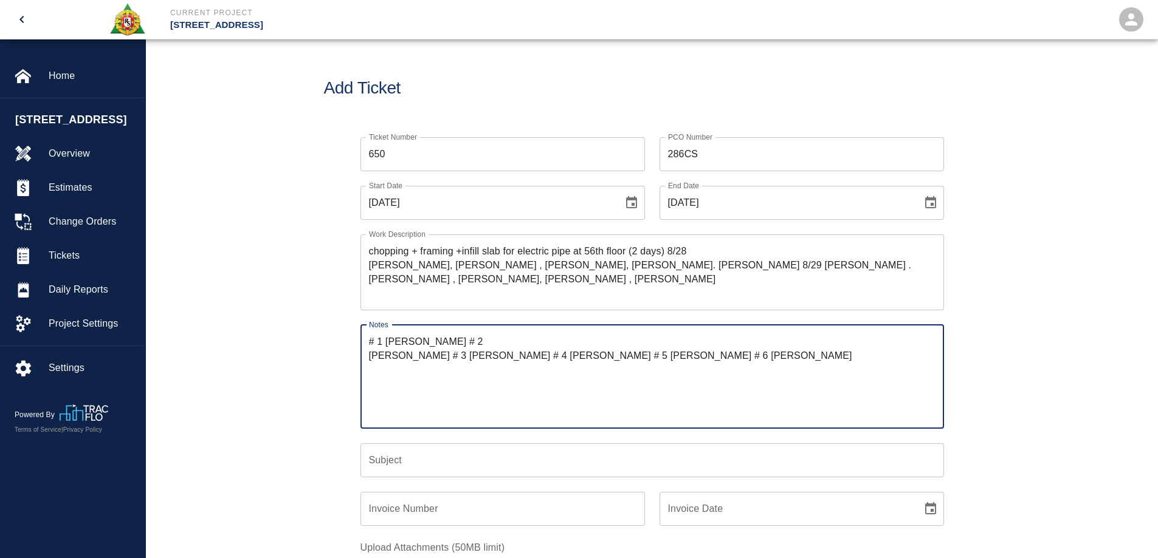
type textarea "# 1 William James # 2 Bryan Dinnen # 3 Mike Stennett # 4 Carlos Zhizhpon # 5 Lu…"
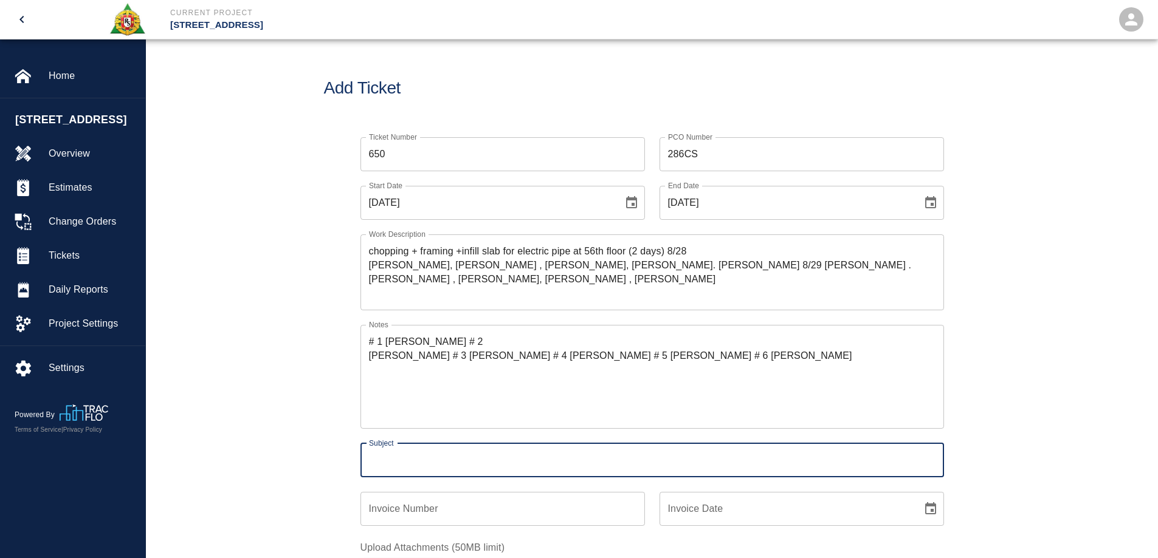
click at [444, 466] on input "Subject" at bounding box center [651, 461] width 583 height 34
type input "PI 286CS 56th Floor"
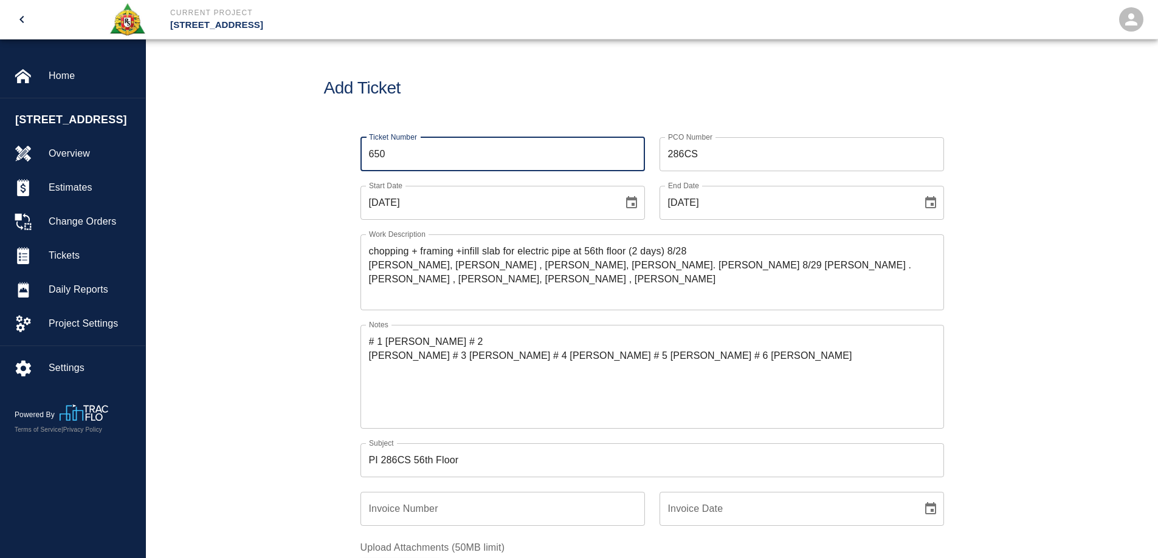
drag, startPoint x: 403, startPoint y: 152, endPoint x: 343, endPoint y: 151, distance: 60.8
click at [343, 151] on div "Ticket Number 650 Ticket Number PCO Number 286CS PCO Number Start Date 08/28/20…" at bounding box center [652, 394] width 656 height 542
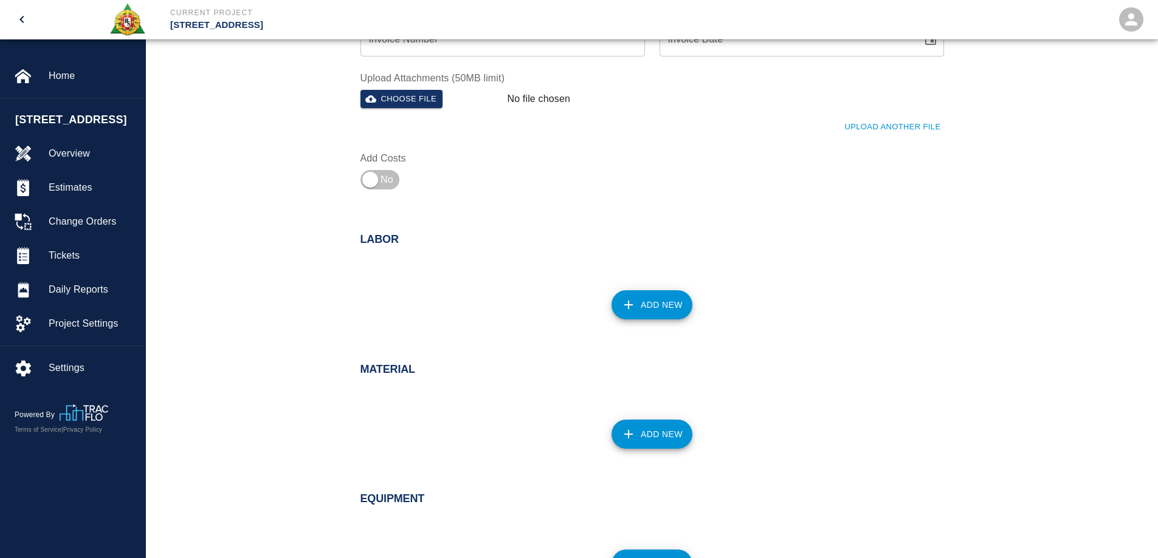
scroll to position [475, 0]
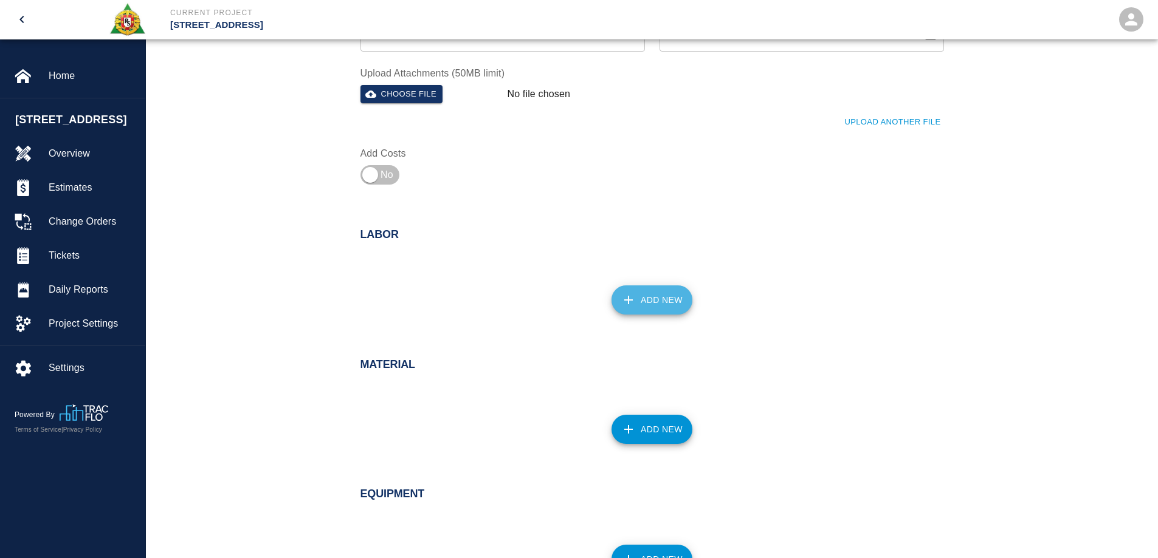
click at [643, 305] on button "Add New" at bounding box center [651, 300] width 81 height 29
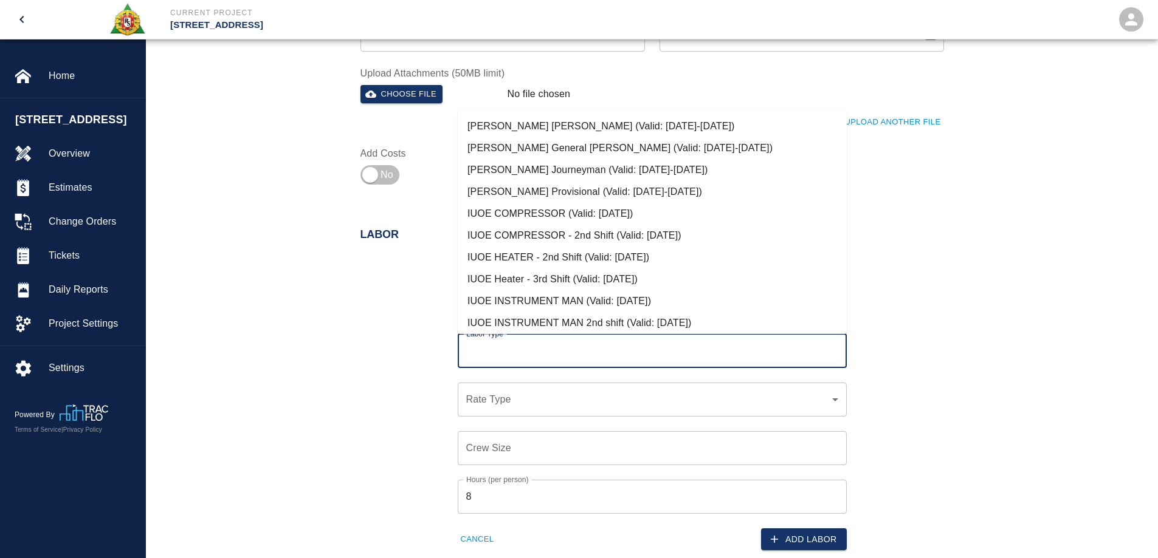
click at [589, 341] on input "Labor Type" at bounding box center [652, 351] width 378 height 23
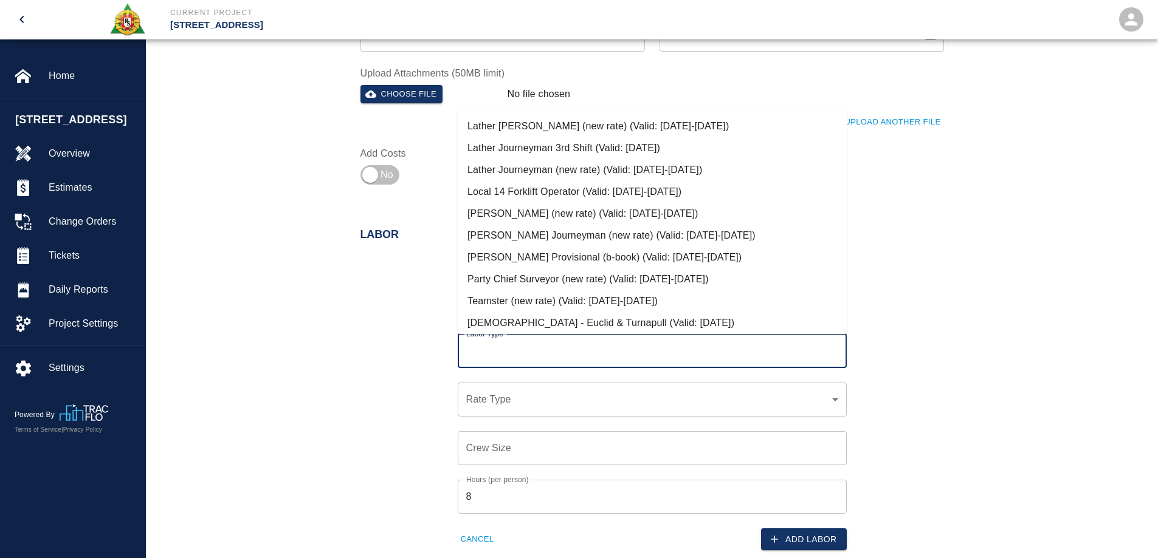
scroll to position [596, 0]
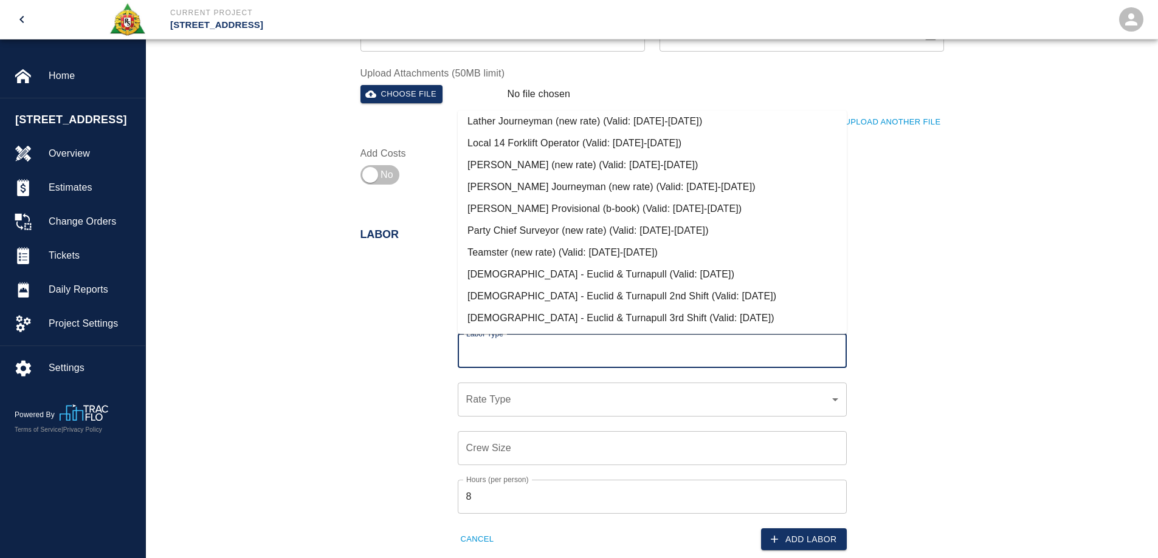
click at [578, 166] on li "Mason Foreman (new rate) (Valid: 07/01/2024-09/30/2025)" at bounding box center [652, 165] width 389 height 22
type input "Mason Foreman (new rate)"
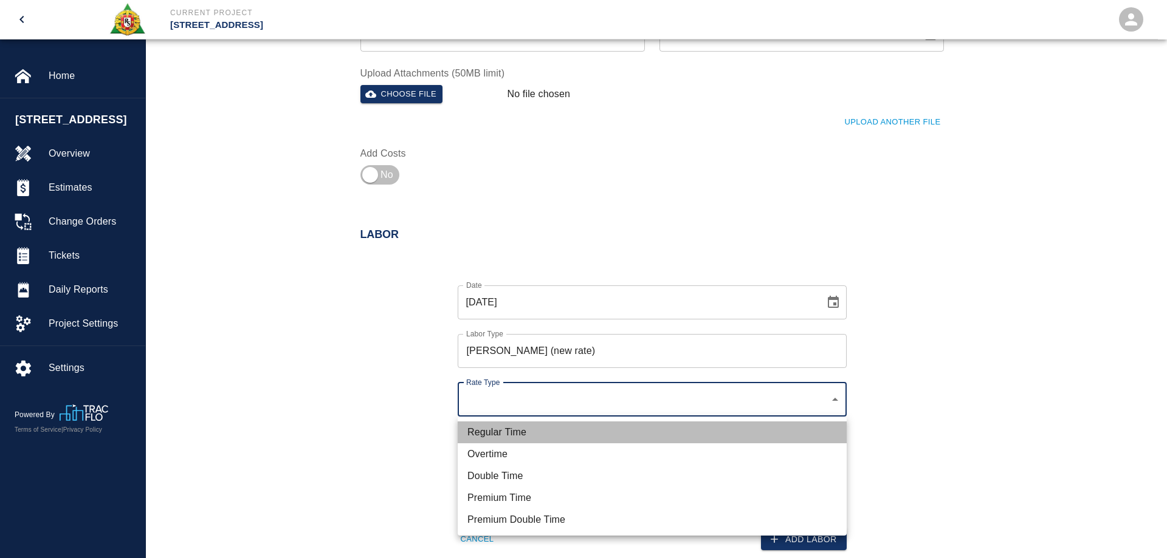
click at [517, 424] on li "Regular Time" at bounding box center [652, 433] width 389 height 22
type input "rate_rt"
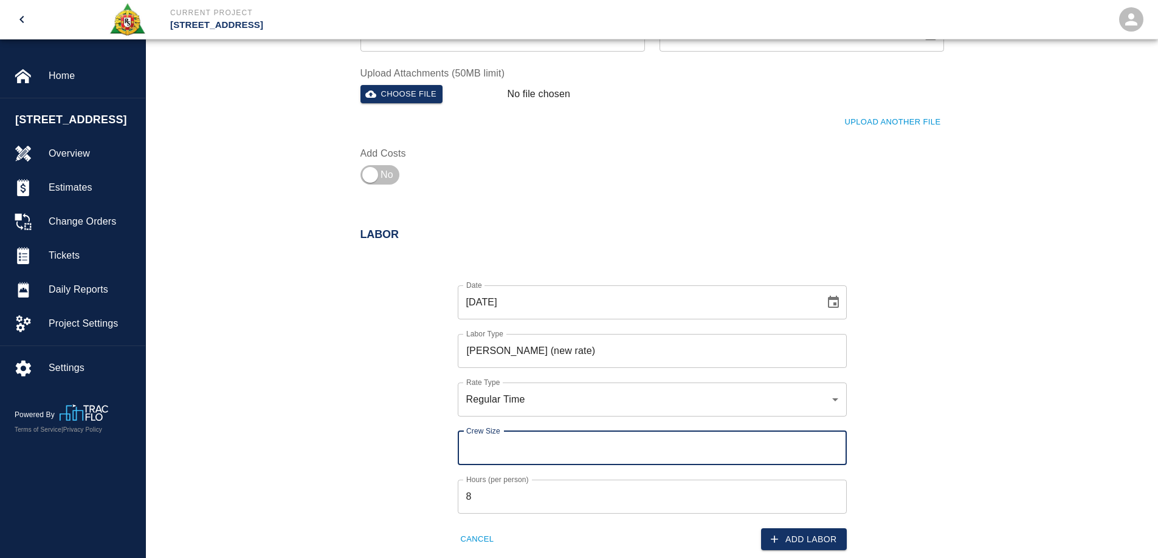
click at [501, 455] on input "Crew Size" at bounding box center [652, 448] width 389 height 34
click at [501, 449] on input "Crew Size" at bounding box center [652, 448] width 389 height 34
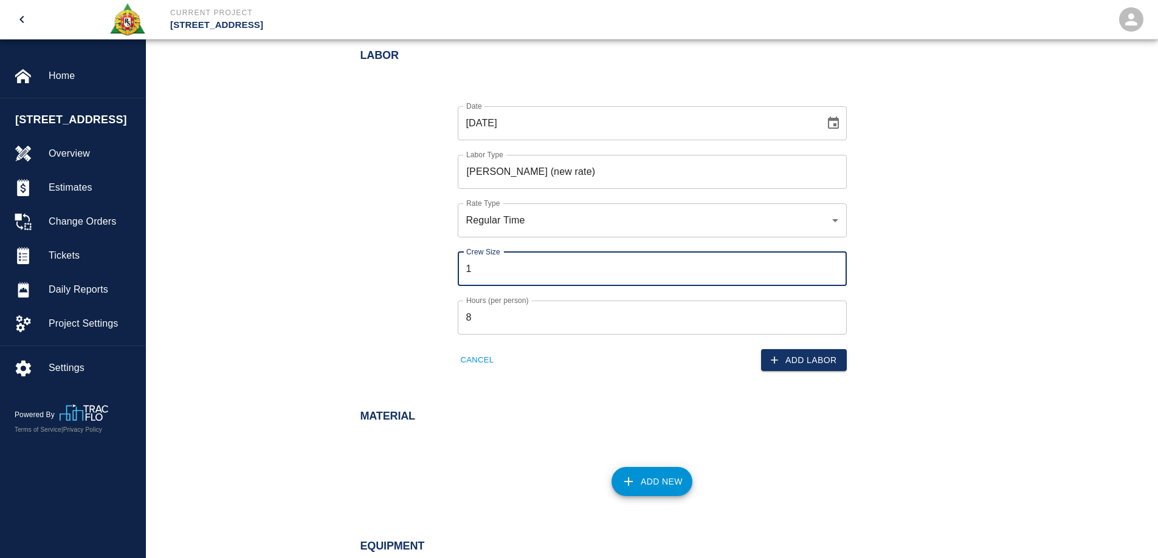
scroll to position [657, 0]
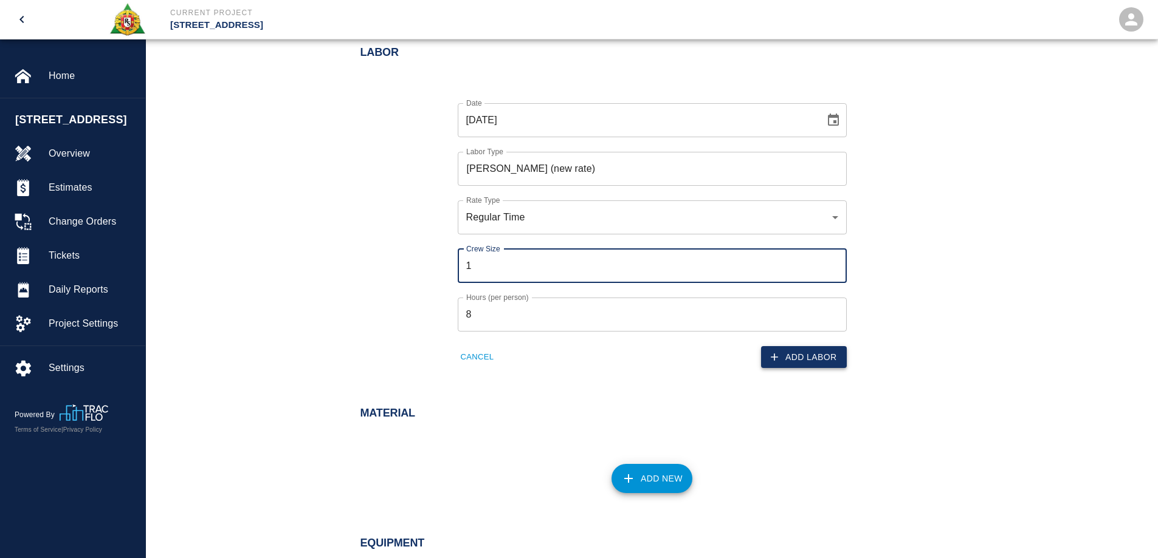
type input "1"
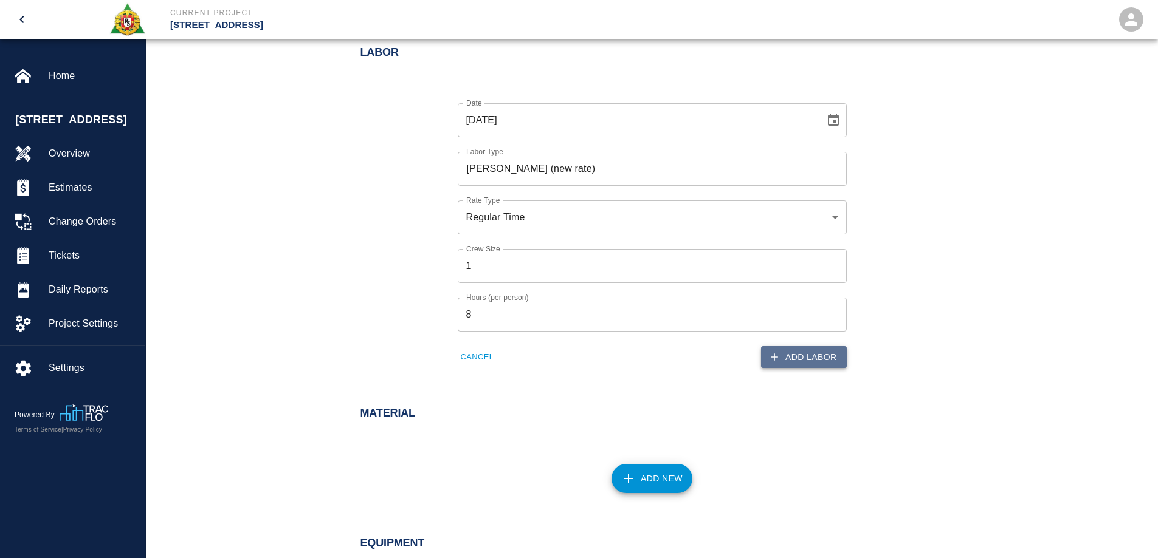
click at [794, 360] on button "Add Labor" at bounding box center [804, 357] width 86 height 22
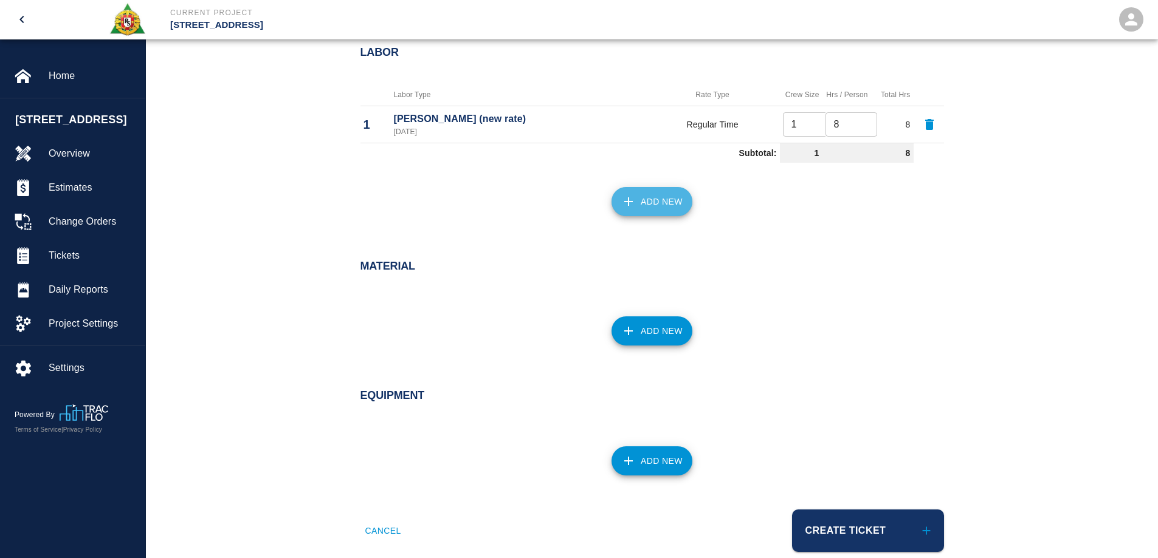
click at [662, 201] on button "Add New" at bounding box center [651, 201] width 81 height 29
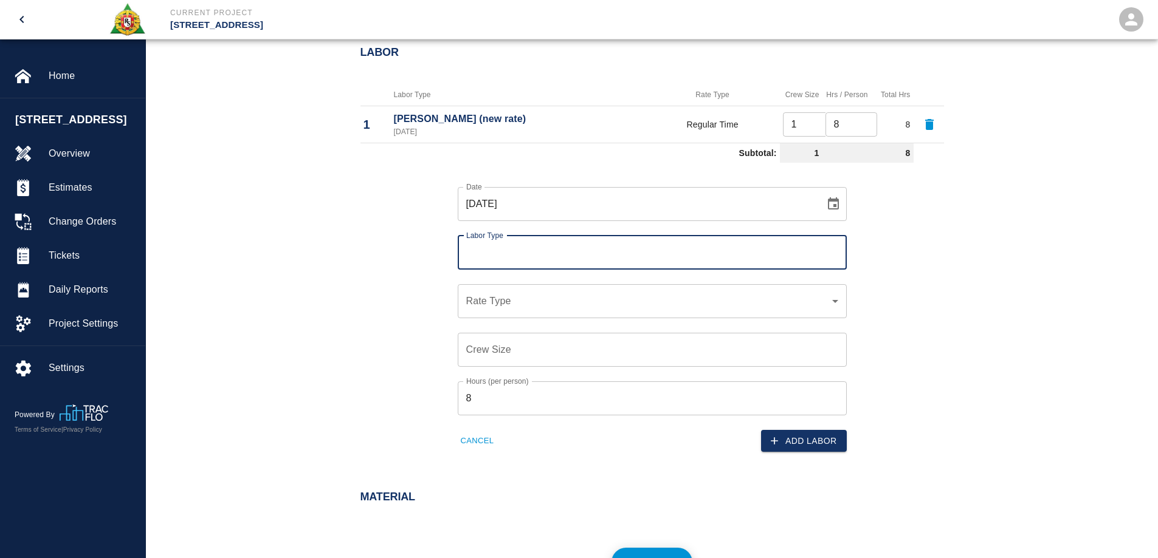
click at [832, 204] on icon "Choose date, selected date is Aug 28, 2025" at bounding box center [833, 204] width 15 height 15
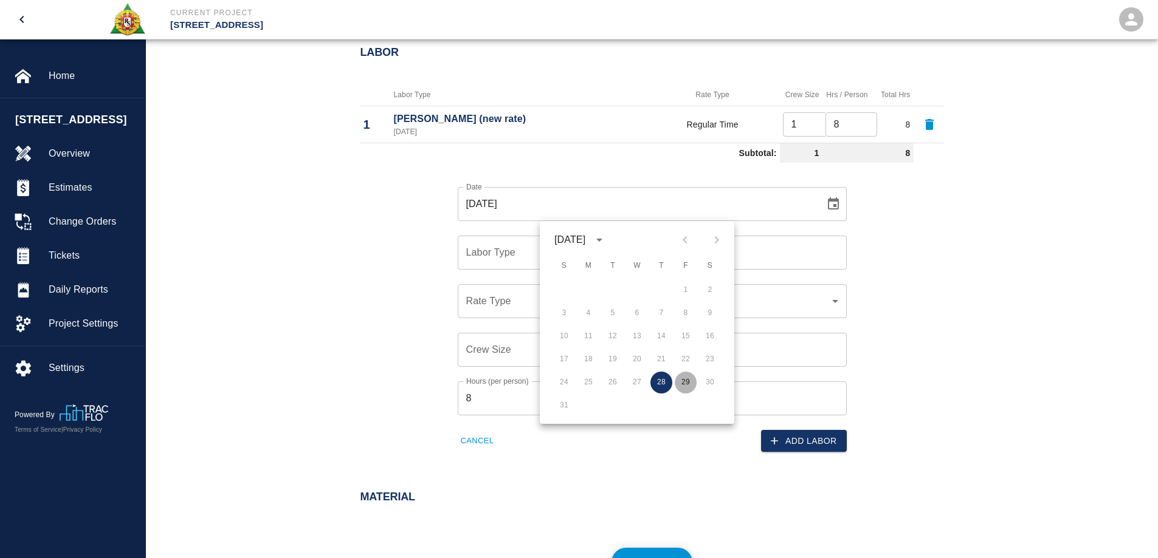
click at [679, 381] on button "29" at bounding box center [686, 383] width 22 height 22
type input "08/29/2025"
click at [551, 257] on input "Labor Type" at bounding box center [652, 252] width 378 height 23
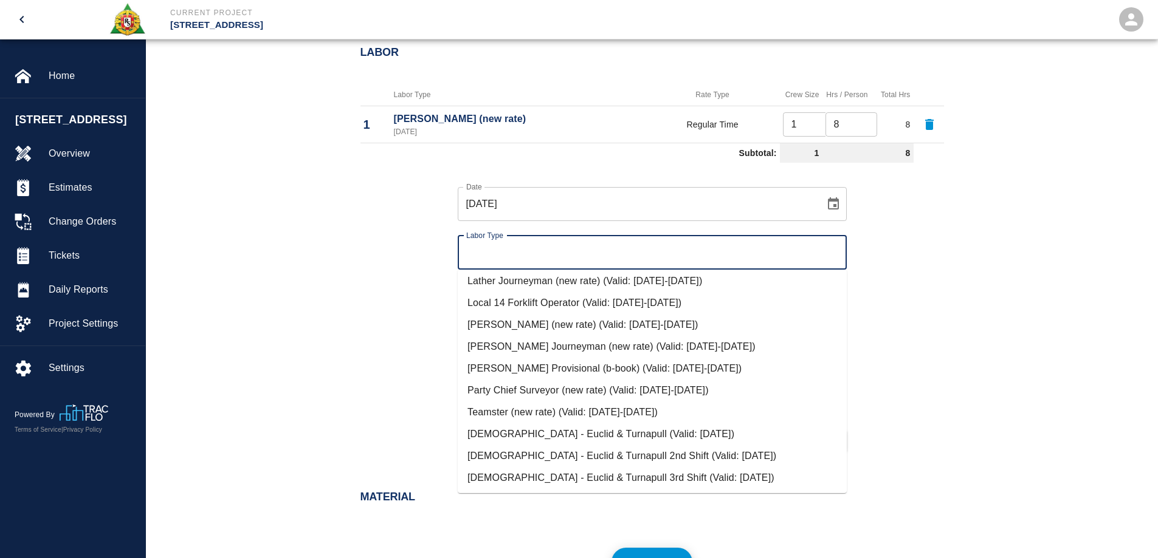
scroll to position [596, 0]
click at [561, 325] on li "Mason Foreman (new rate) (Valid: 07/01/2024-09/30/2025)" at bounding box center [652, 325] width 389 height 22
type input "Mason Foreman (new rate)"
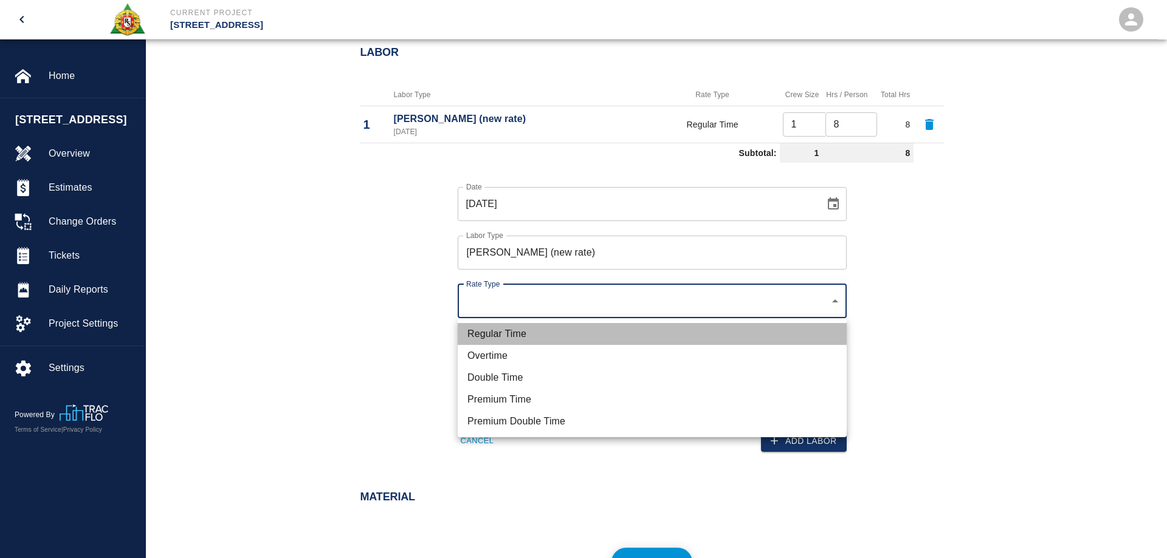
click at [491, 332] on li "Regular Time" at bounding box center [652, 334] width 389 height 22
type input "rate_rt"
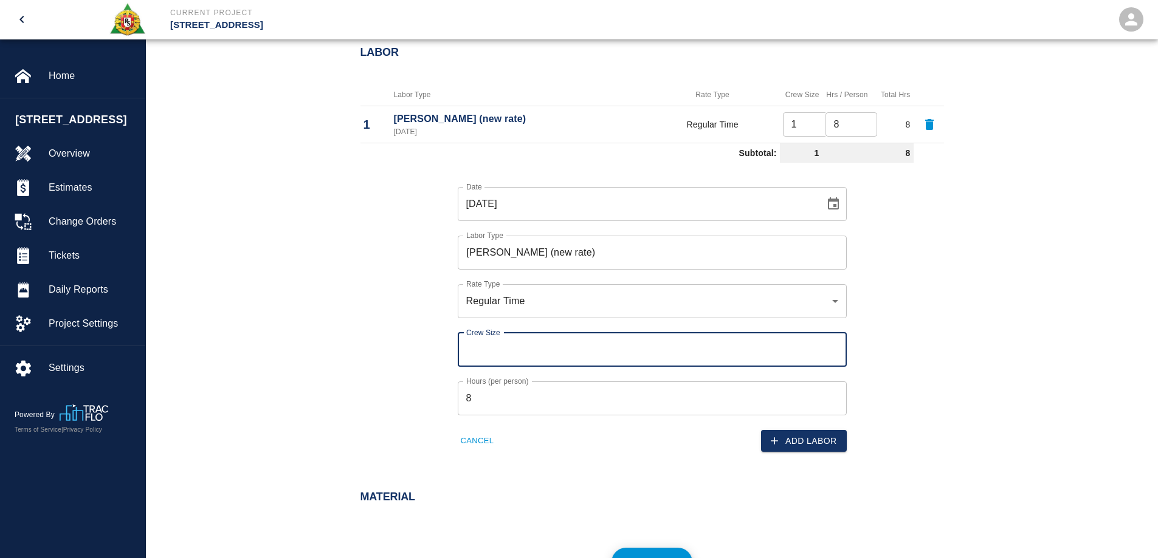
click at [499, 349] on input "Crew Size" at bounding box center [652, 350] width 389 height 34
type input "1"
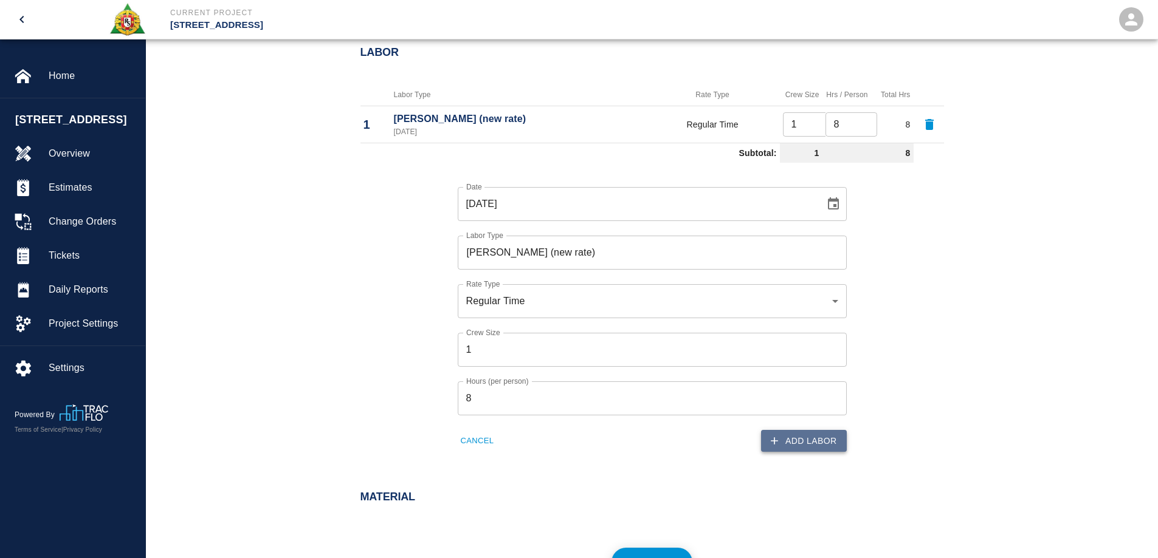
click at [775, 440] on icon "button" at bounding box center [774, 441] width 12 height 12
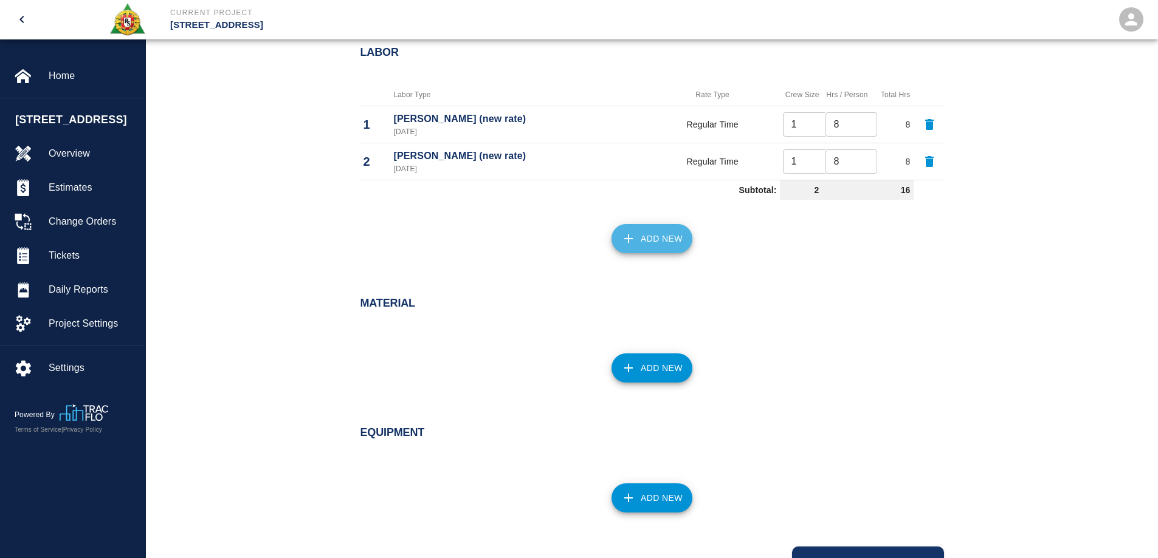
click at [622, 244] on icon "button" at bounding box center [628, 239] width 15 height 15
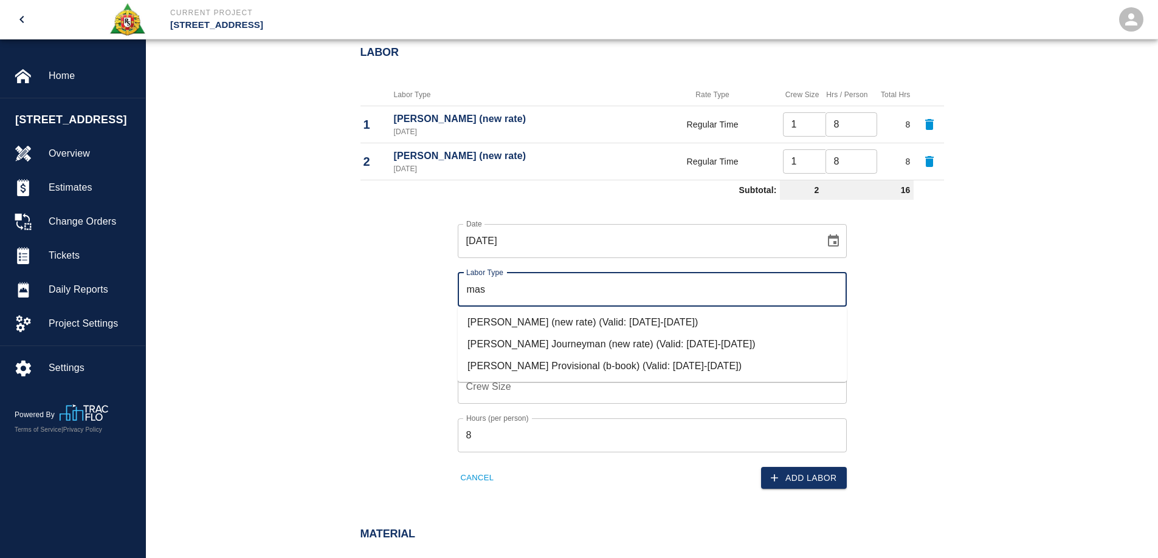
click at [532, 345] on li "Mason Journeyman (new rate) (Valid: 07/01/2024-09/30/2025)" at bounding box center [652, 345] width 389 height 22
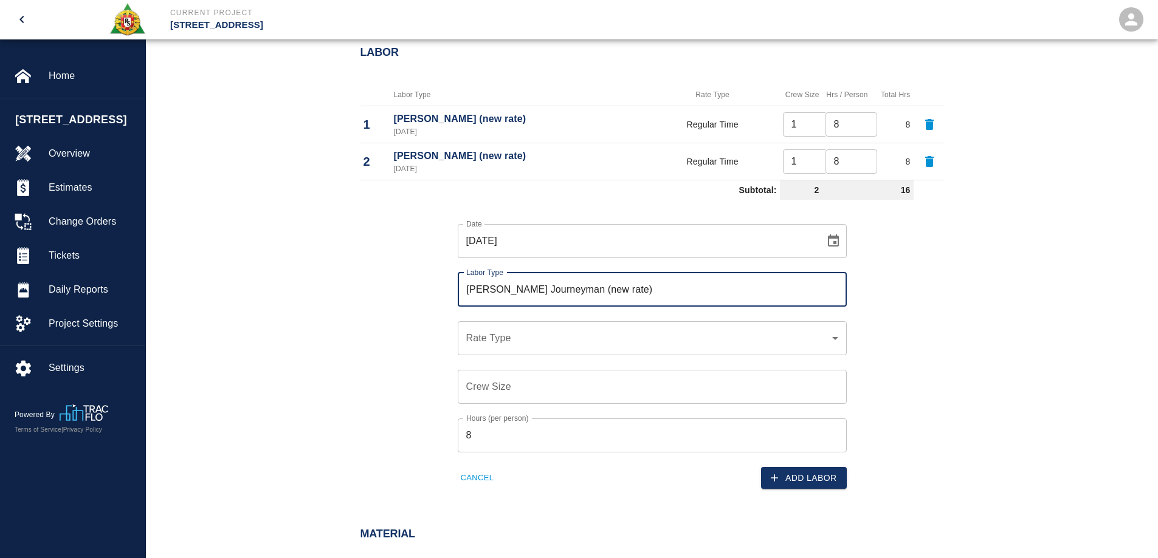
type input "Mason Journeyman (new rate)"
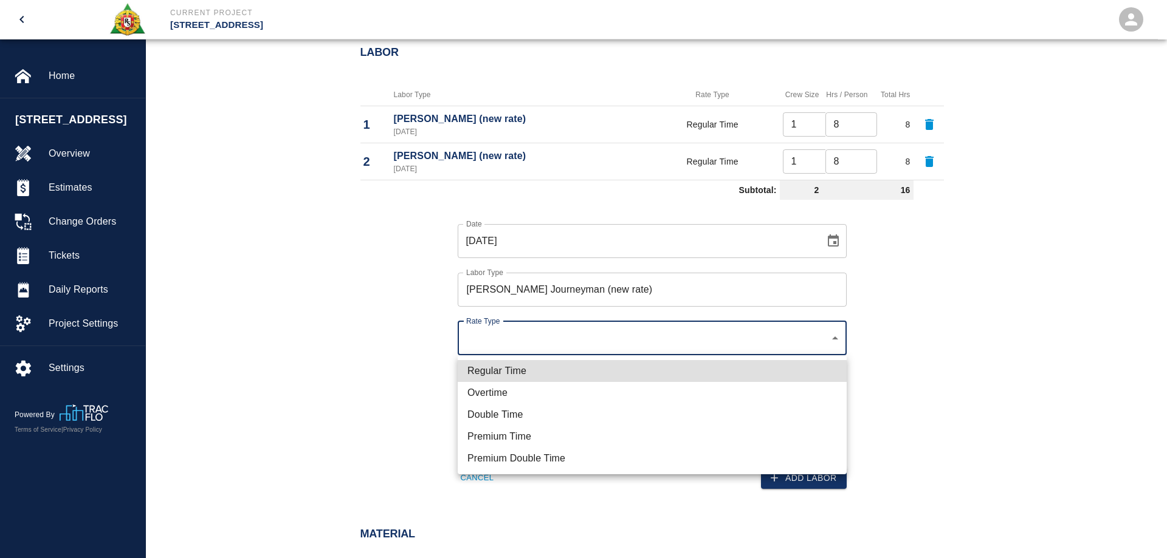
click at [494, 371] on li "Regular Time" at bounding box center [652, 371] width 389 height 22
type input "rate_rt"
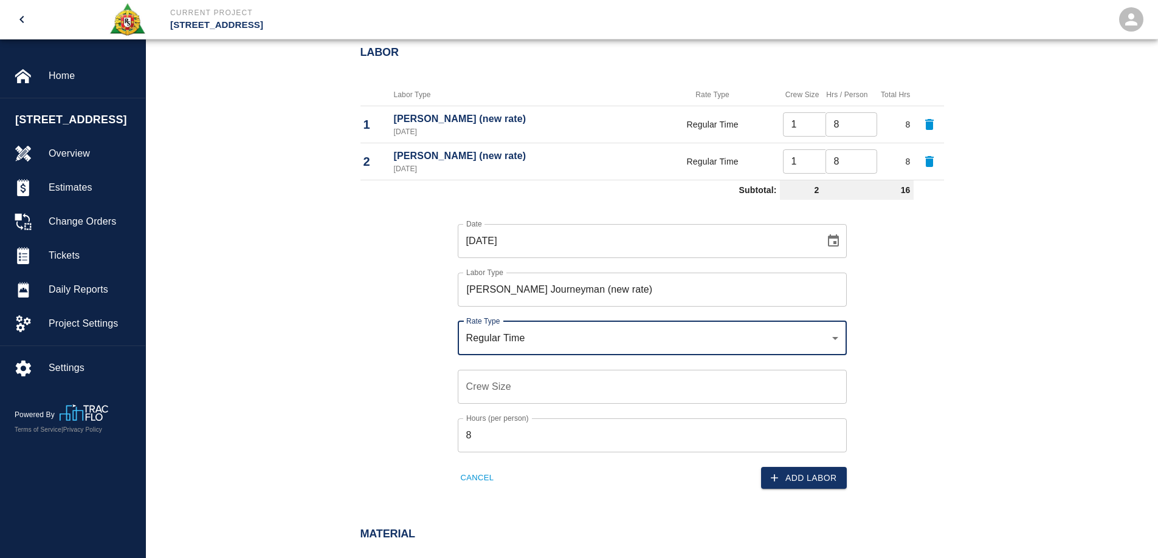
click at [496, 387] on input "Crew Size" at bounding box center [652, 387] width 389 height 34
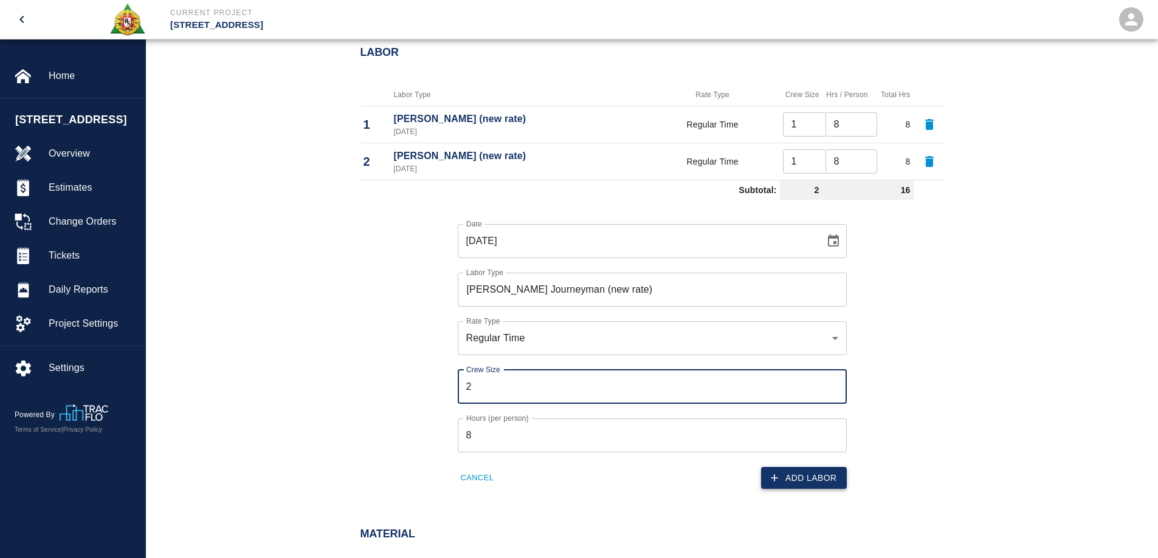
type input "2"
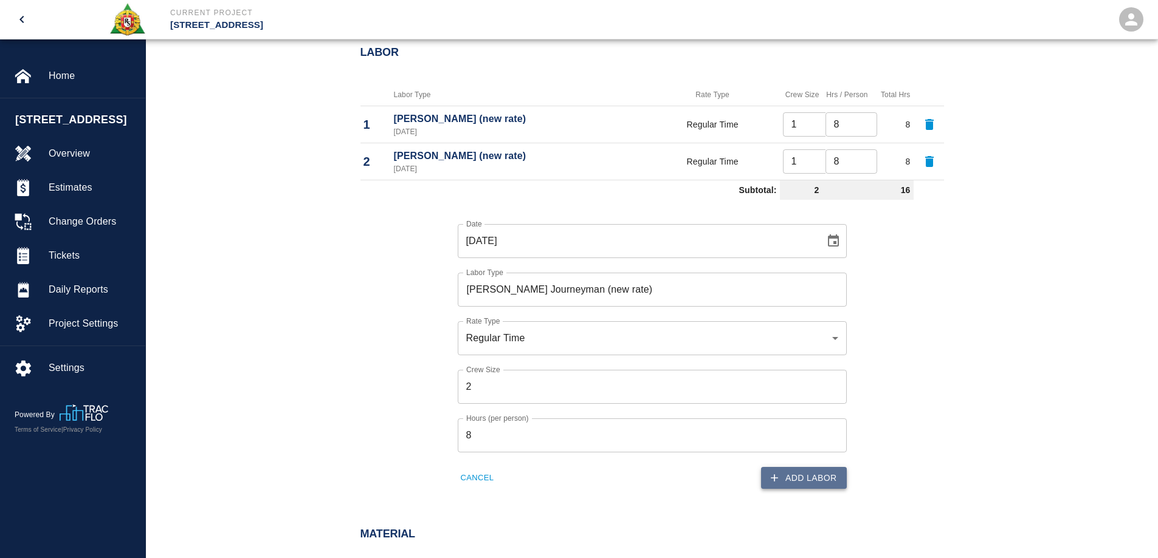
click at [804, 478] on button "Add Labor" at bounding box center [804, 478] width 86 height 22
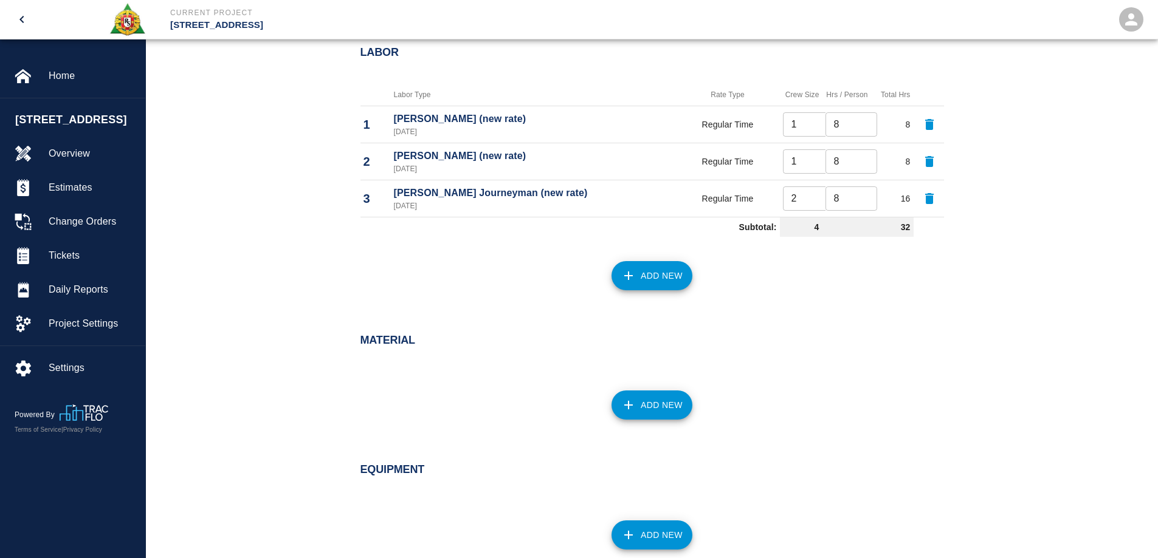
click at [632, 284] on button "Add New" at bounding box center [651, 275] width 81 height 29
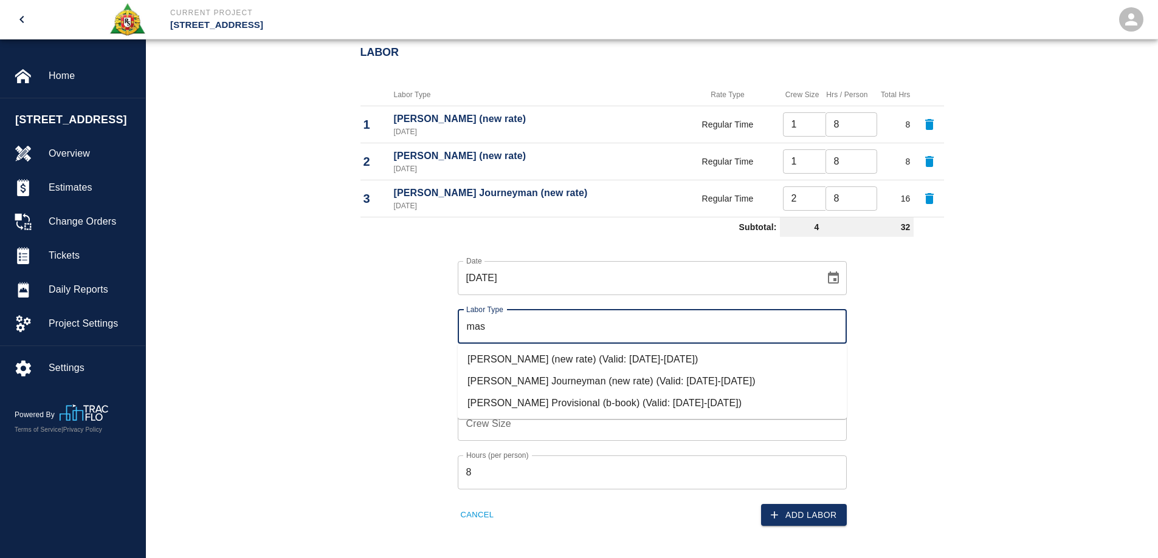
click at [532, 377] on li "Mason Journeyman (new rate) (Valid: 07/01/2024-09/30/2025)" at bounding box center [652, 382] width 389 height 22
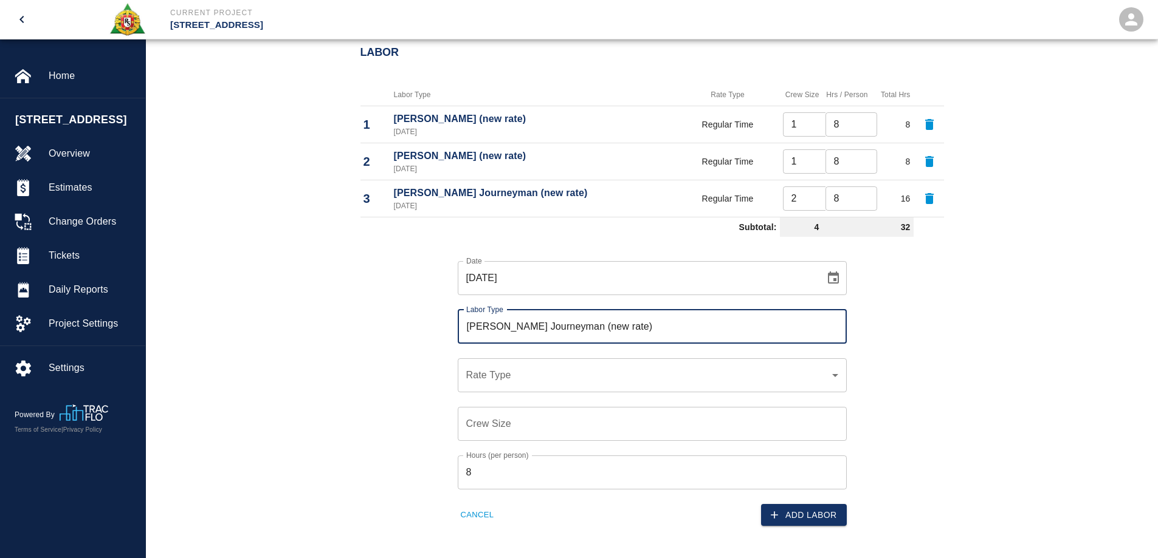
type input "Mason Journeyman (new rate)"
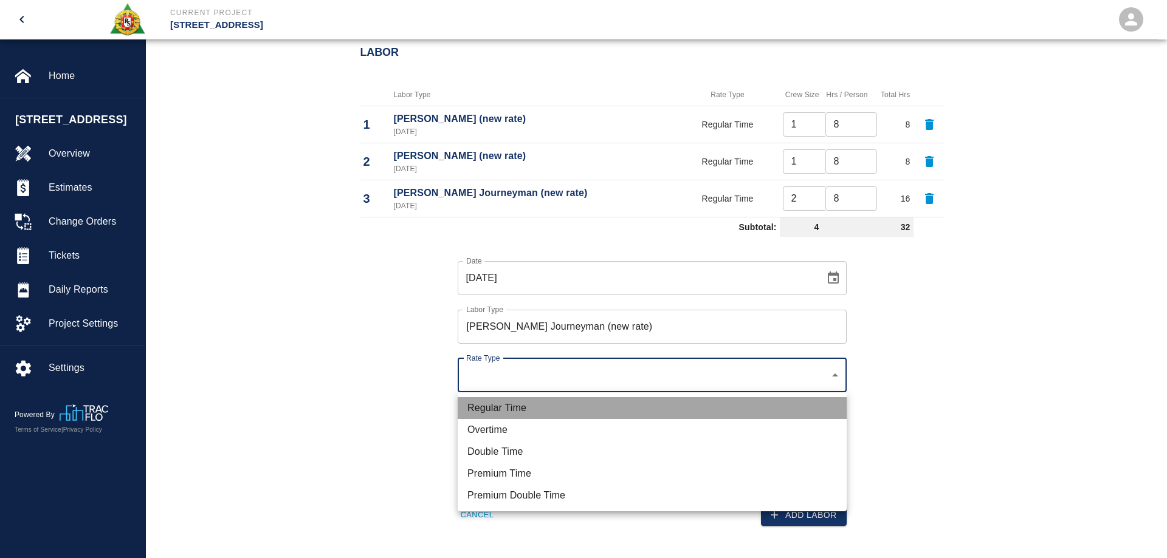
click at [531, 411] on li "Regular Time" at bounding box center [652, 408] width 389 height 22
type input "rate_rt"
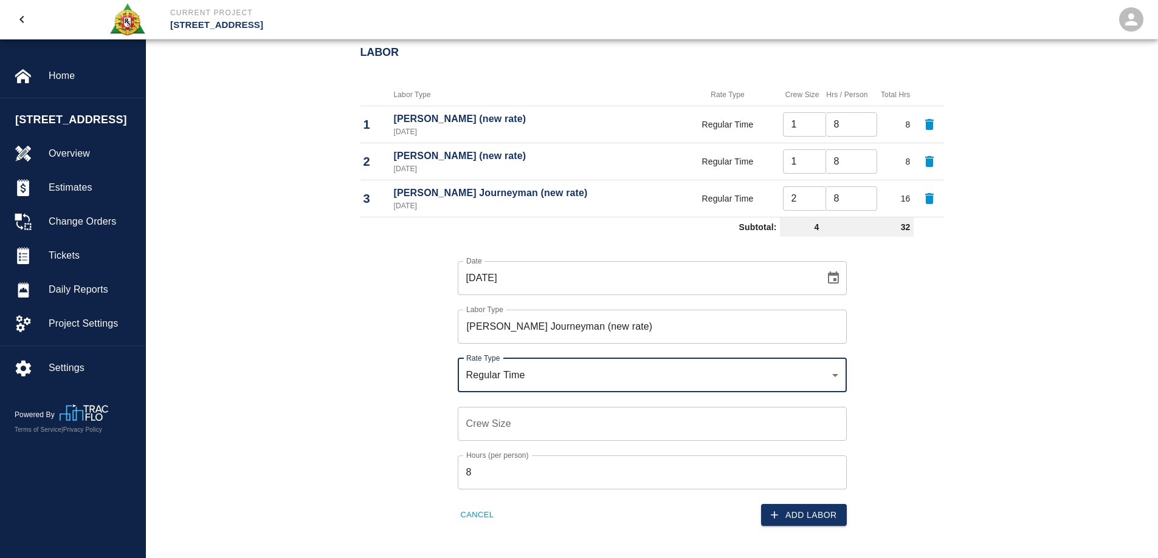
click at [497, 434] on input "Crew Size" at bounding box center [652, 424] width 389 height 34
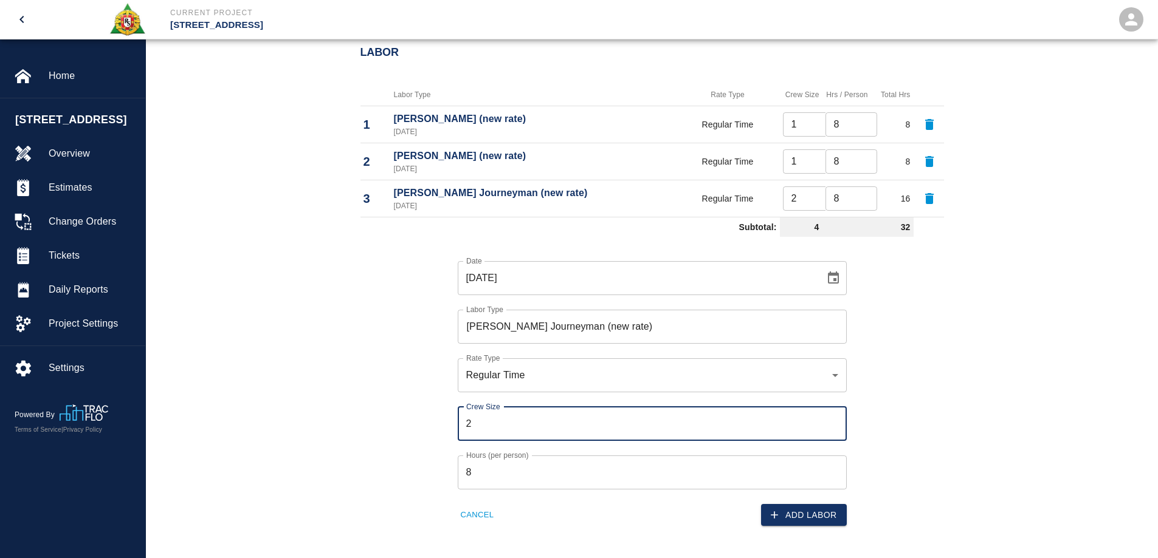
type input "2"
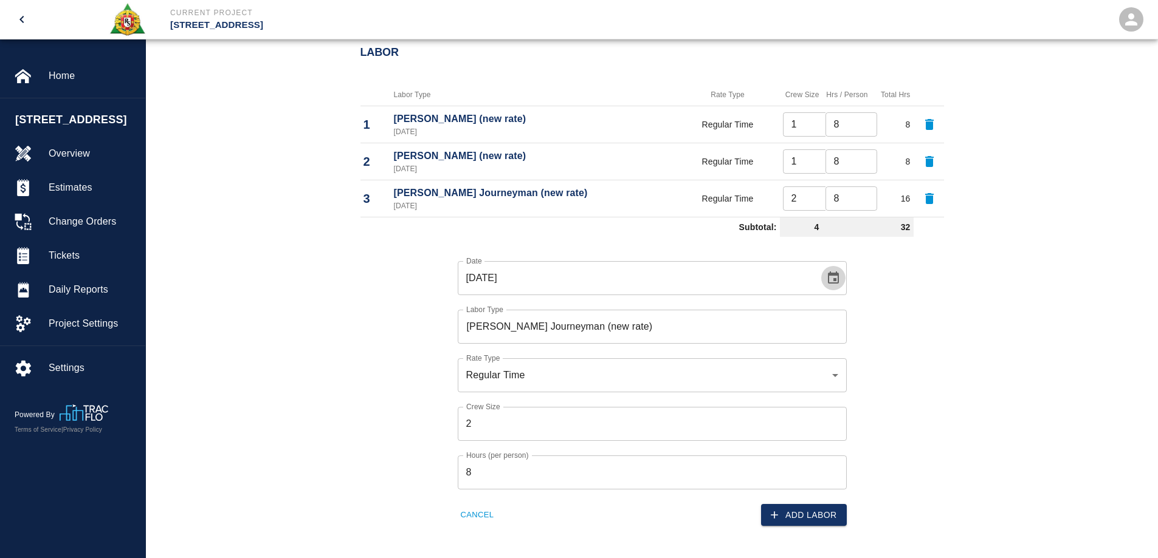
click at [834, 279] on icon "Choose date, selected date is Aug 28, 2025" at bounding box center [833, 278] width 11 height 12
click at [690, 450] on button "29" at bounding box center [686, 457] width 22 height 22
type input "08/29/2025"
click at [812, 512] on button "Add Labor" at bounding box center [804, 515] width 86 height 22
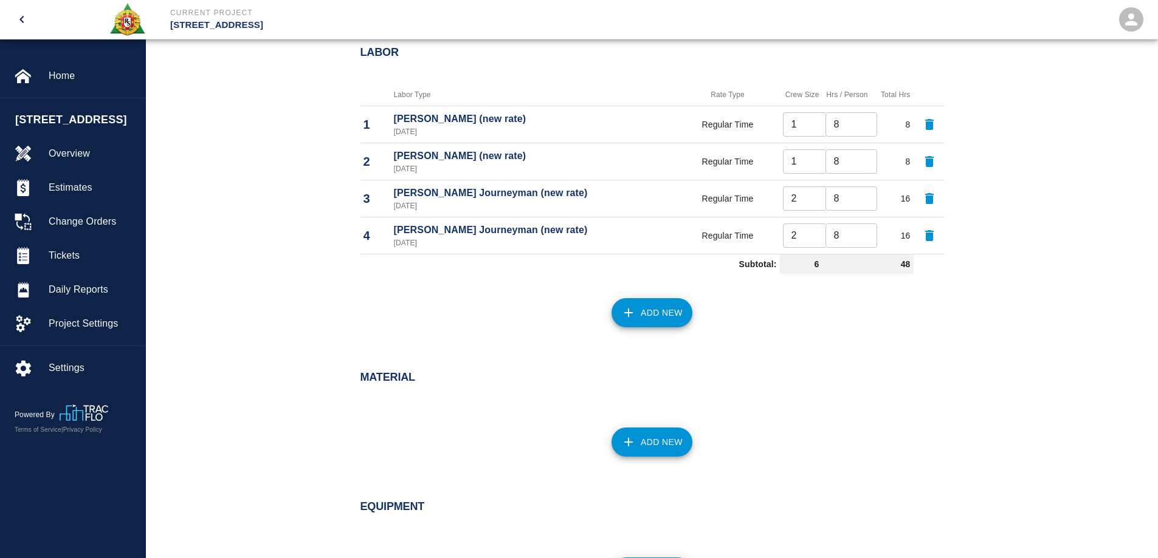
click at [648, 314] on button "Add New" at bounding box center [651, 312] width 81 height 29
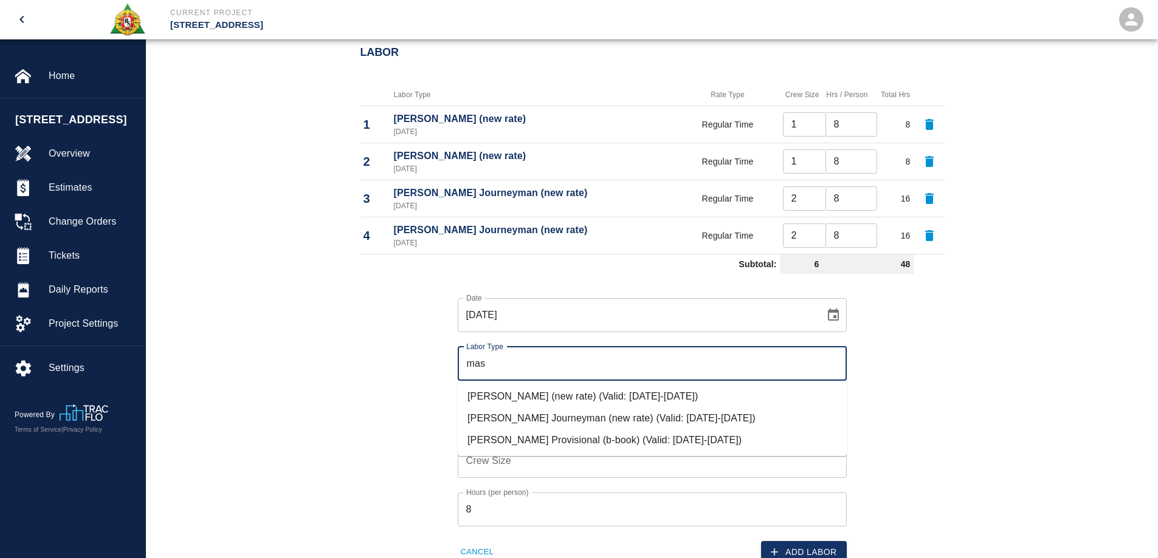
click at [541, 414] on li "Mason Journeyman (new rate) (Valid: 07/01/2024-09/30/2025)" at bounding box center [652, 419] width 389 height 22
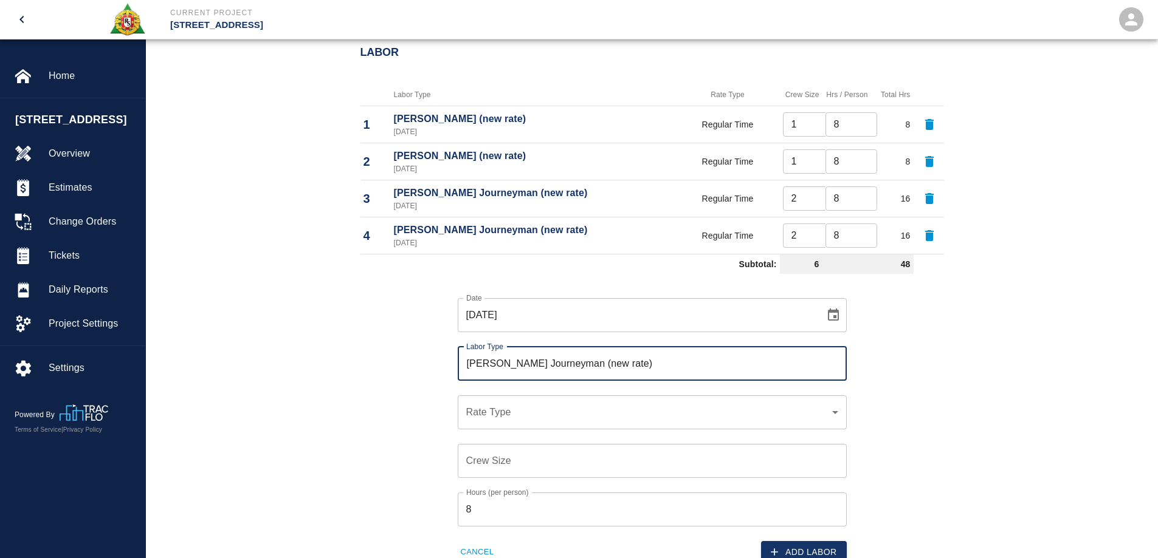
type input "Mason Journeyman (new rate)"
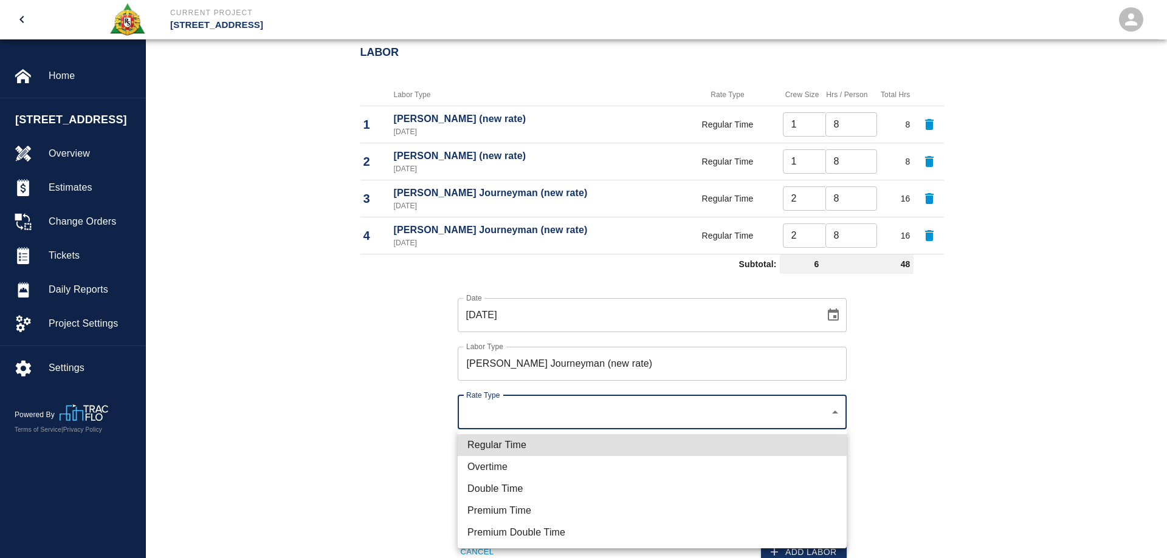
click at [524, 447] on li "Regular Time" at bounding box center [652, 445] width 389 height 22
type input "rate_rt"
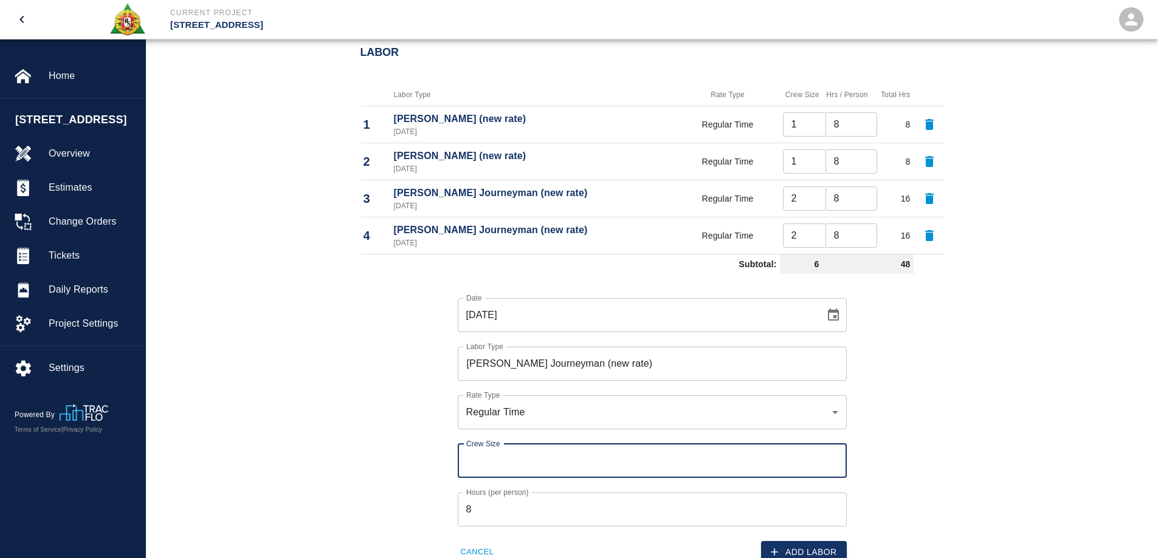
click at [520, 465] on input "Crew Size" at bounding box center [652, 461] width 389 height 34
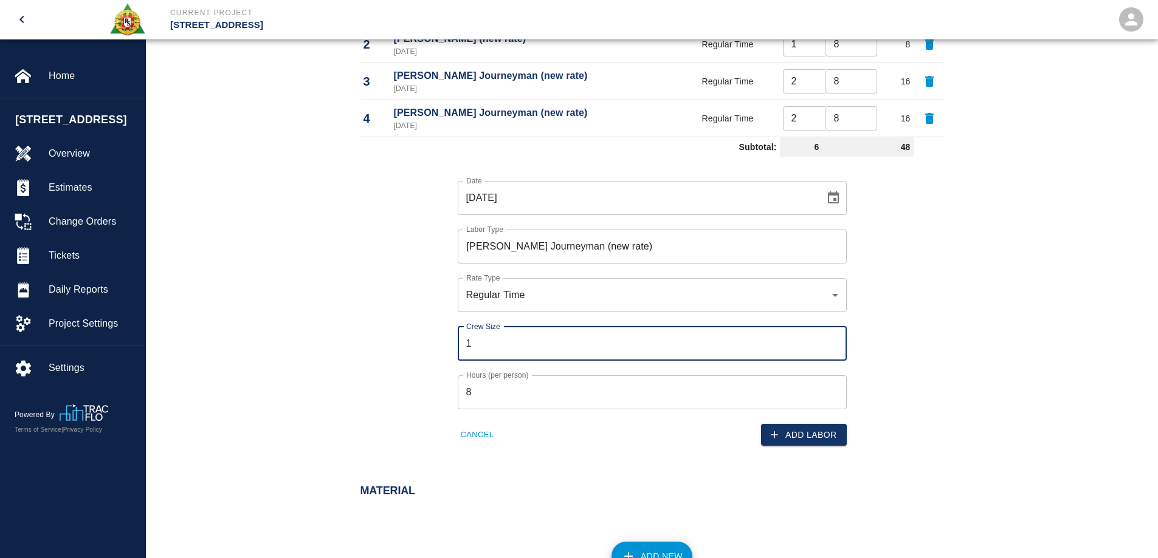
scroll to position [778, 0]
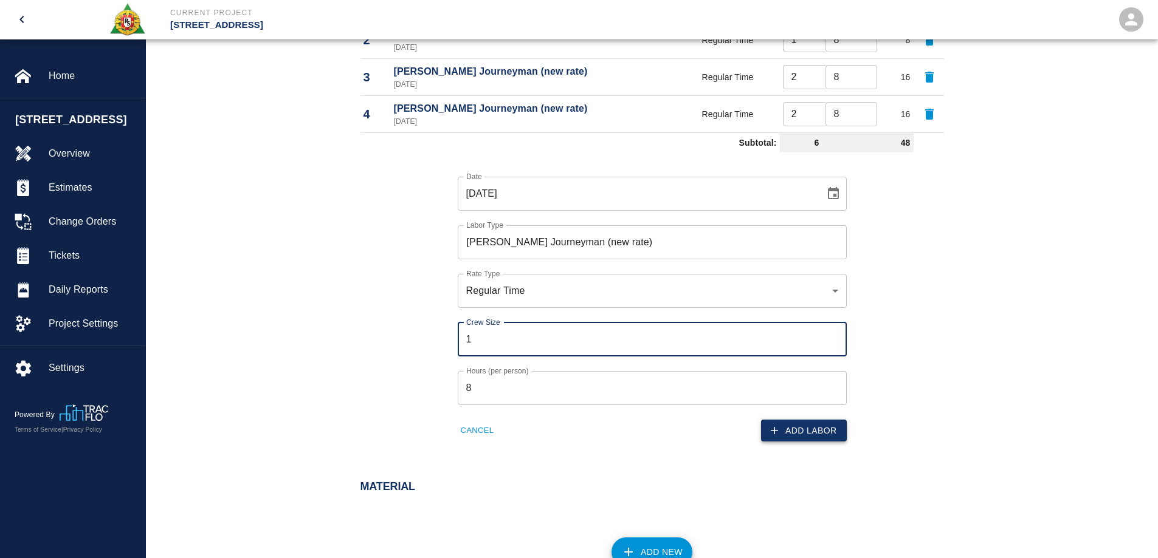
type input "1"
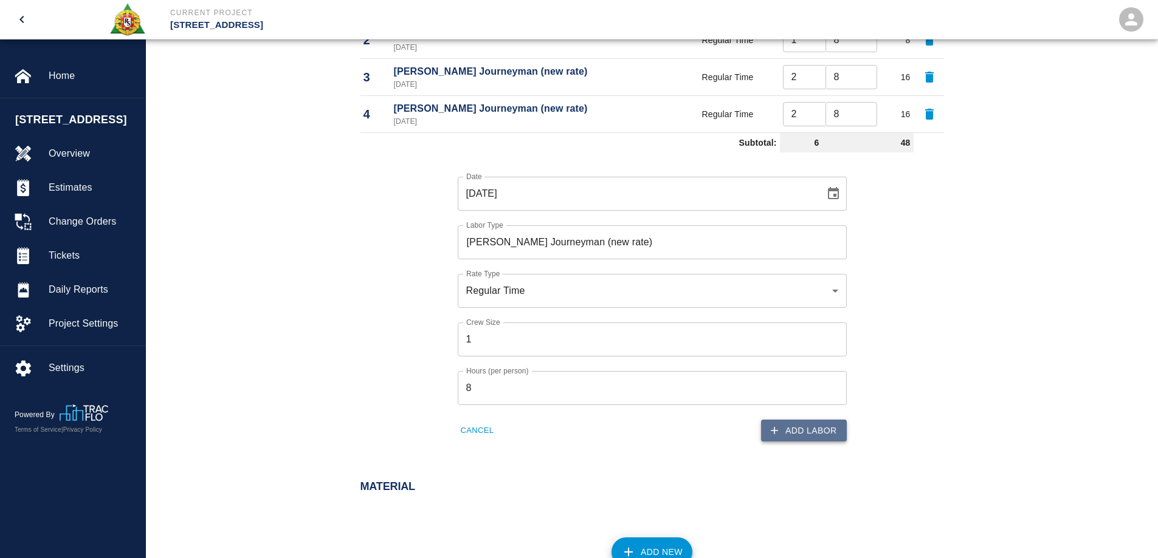
click at [802, 431] on button "Add Labor" at bounding box center [804, 431] width 86 height 22
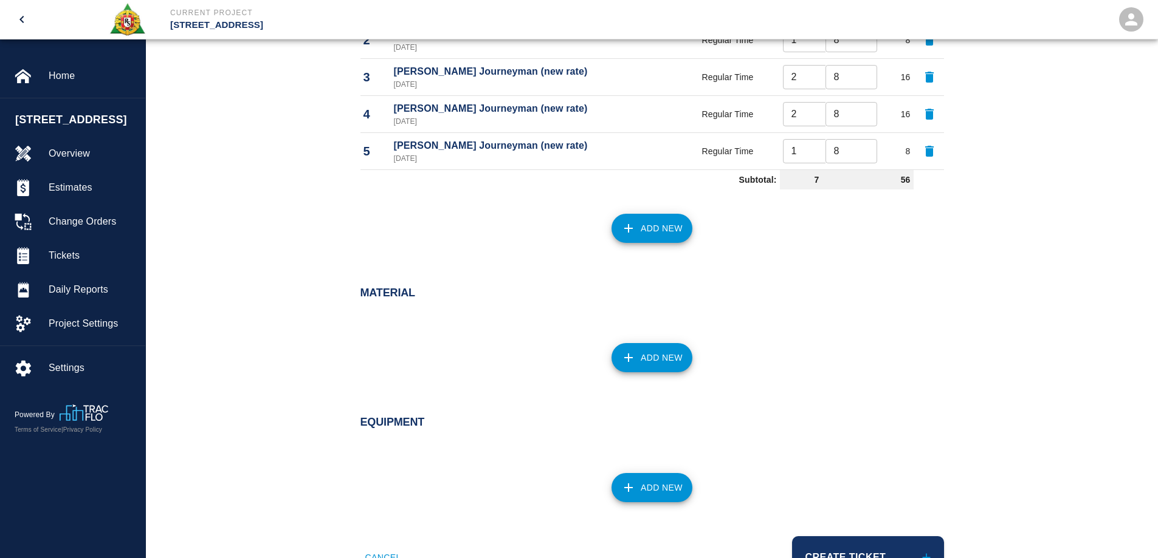
click at [681, 237] on button "Add New" at bounding box center [651, 228] width 81 height 29
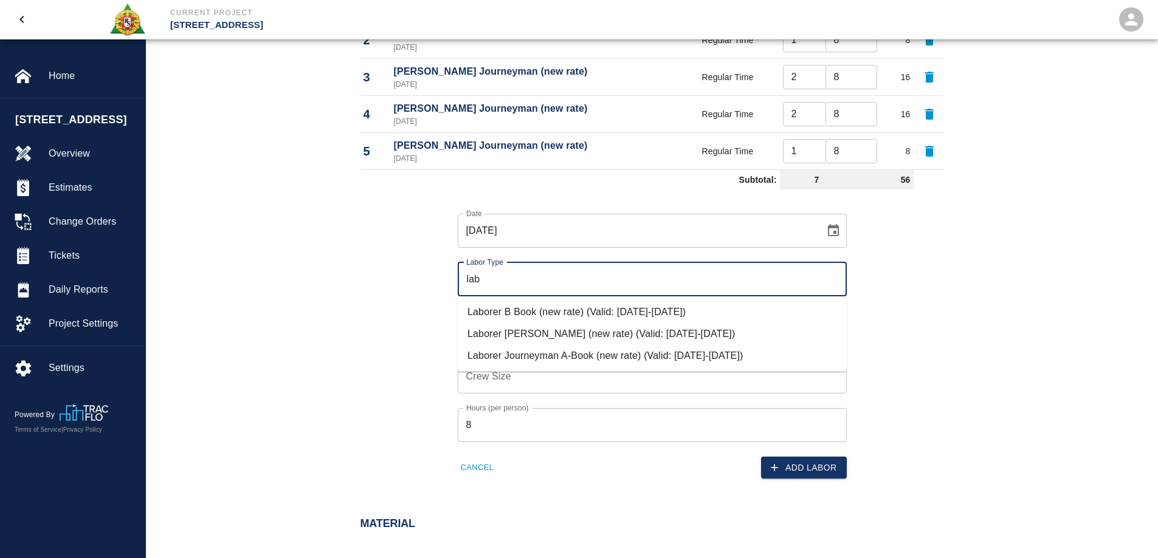
click at [562, 352] on li "Laborer Journeyman A-Book (new rate) (Valid: 07/01/2024-09/30/2025)" at bounding box center [652, 356] width 389 height 22
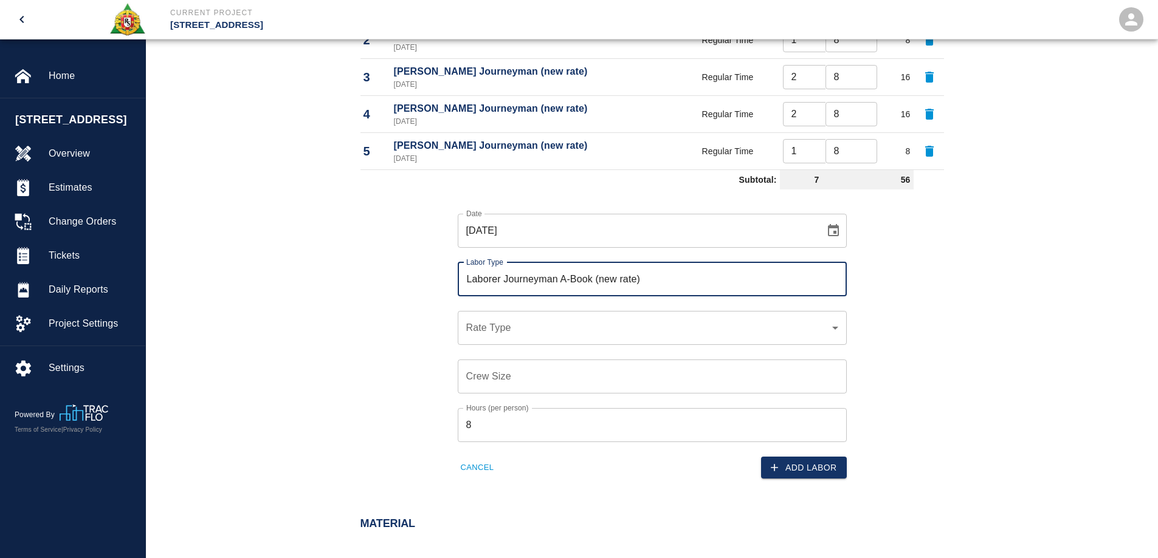
type input "Laborer Journeyman A-Book (new rate)"
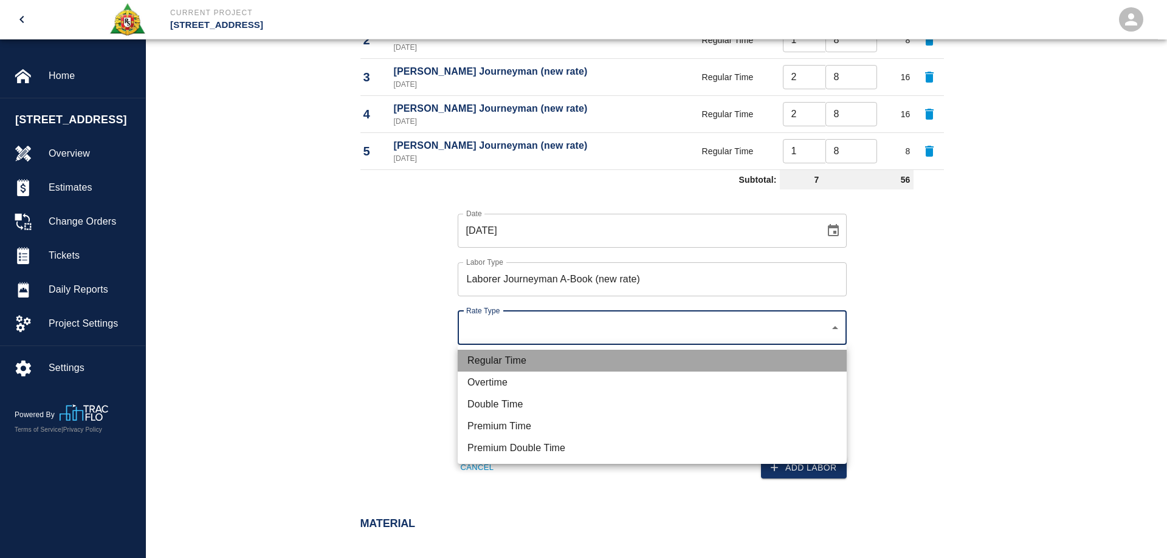
click at [535, 355] on li "Regular Time" at bounding box center [652, 361] width 389 height 22
type input "rate_rt"
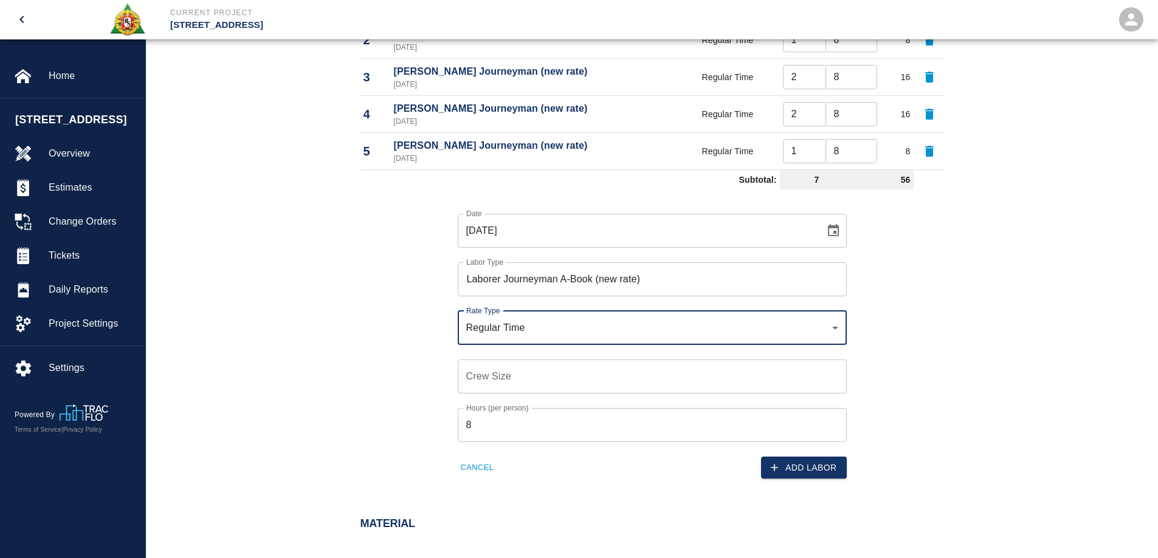
click at [527, 381] on input "Crew Size" at bounding box center [652, 377] width 389 height 34
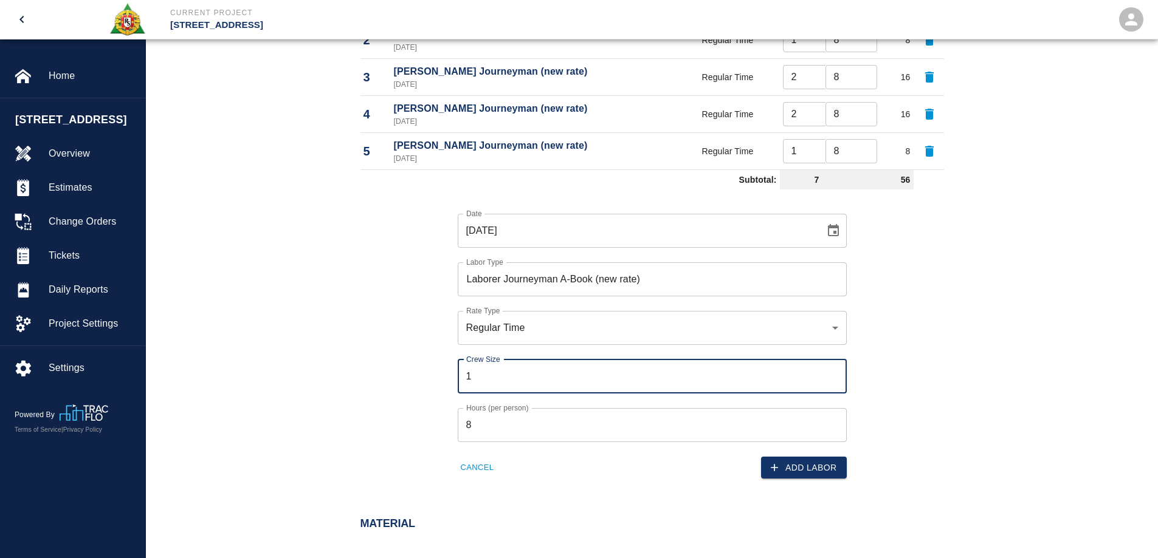
type input "1"
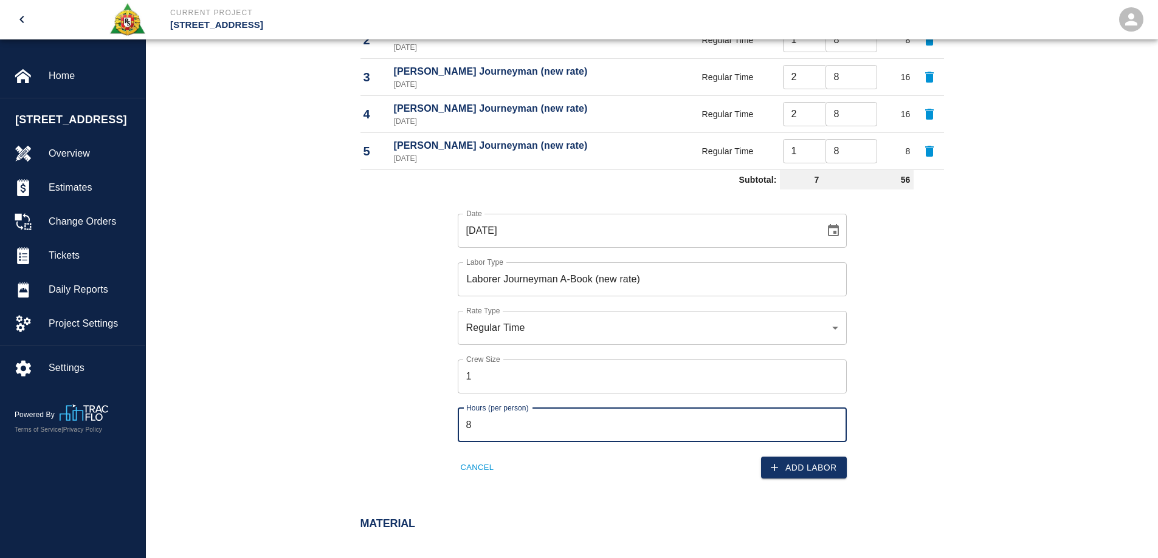
click at [508, 422] on input "8" at bounding box center [652, 425] width 389 height 34
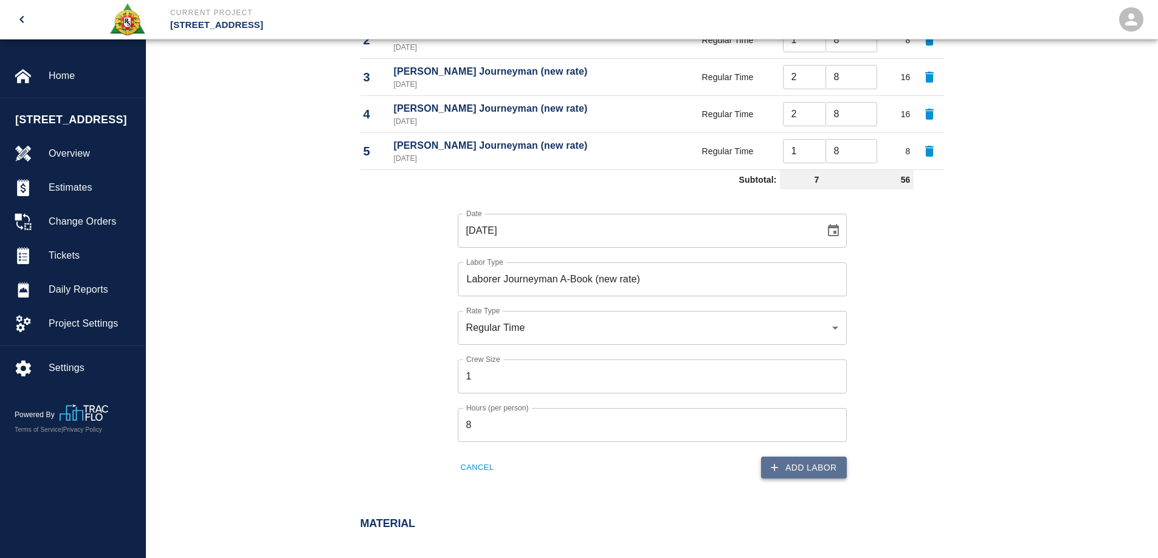
click at [806, 465] on button "Add Labor" at bounding box center [804, 468] width 86 height 22
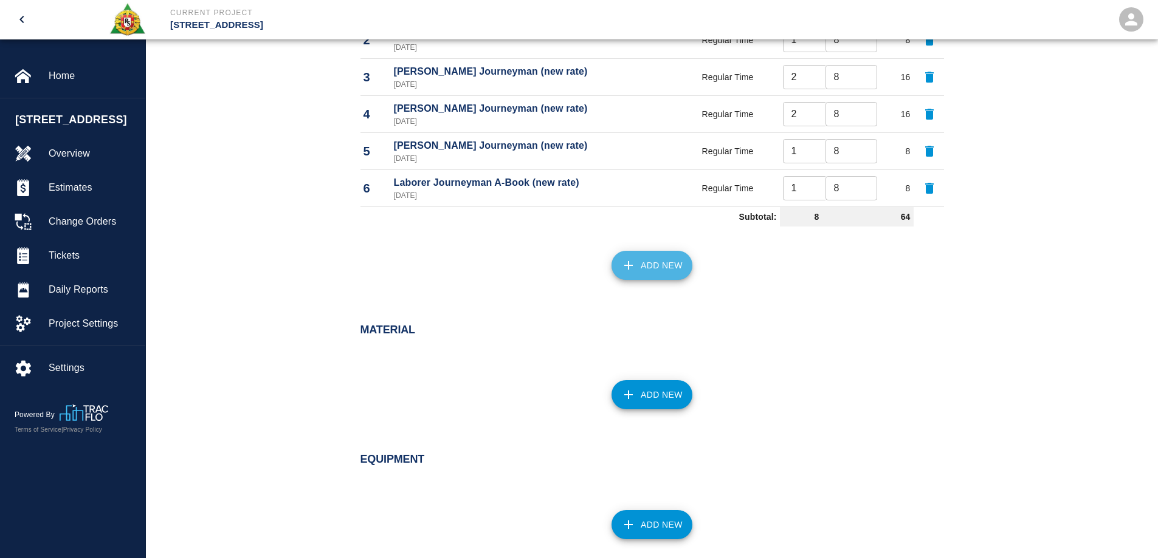
click at [644, 272] on button "Add New" at bounding box center [651, 265] width 81 height 29
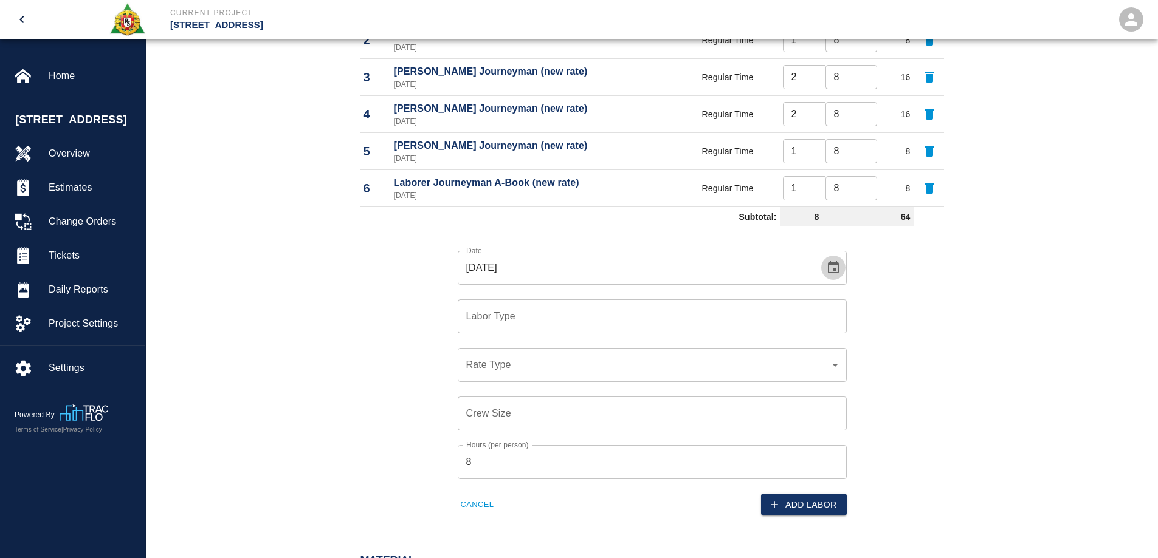
click at [841, 266] on button "Choose date, selected date is Aug 28, 2025" at bounding box center [833, 268] width 24 height 24
click at [685, 440] on button "29" at bounding box center [686, 447] width 22 height 22
type input "08/29/2025"
click at [534, 325] on input "Labor Type" at bounding box center [652, 316] width 378 height 23
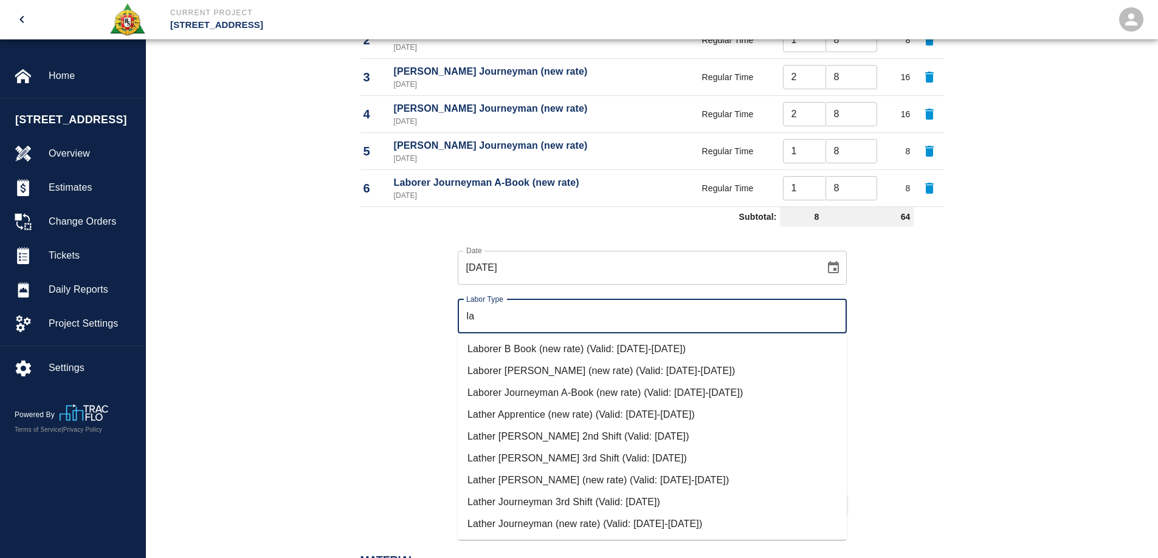
click at [548, 401] on li "Laborer Journeyman A-Book (new rate) (Valid: 07/01/2024-09/30/2025)" at bounding box center [652, 393] width 389 height 22
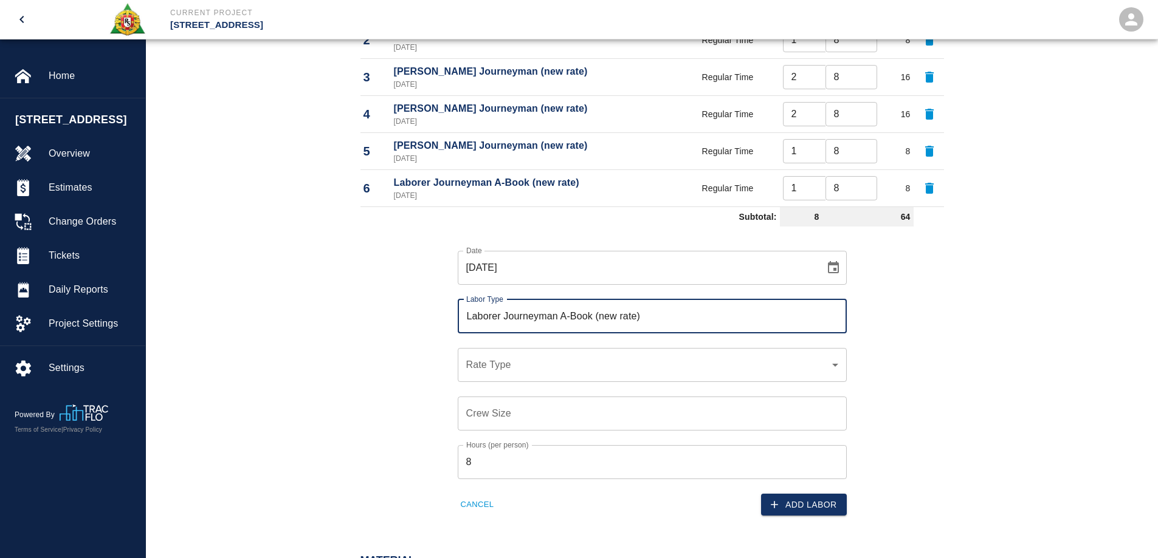
type input "Laborer Journeyman A-Book (new rate)"
click at [540, 357] on div "​ Rate Type" at bounding box center [652, 365] width 389 height 34
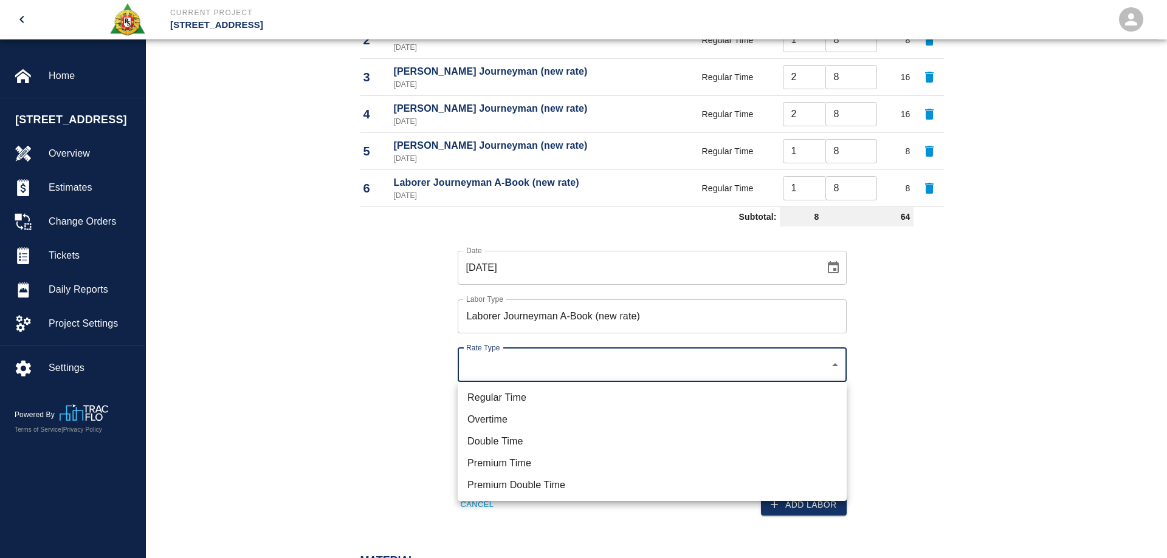
click at [515, 401] on li "Regular Time" at bounding box center [652, 398] width 389 height 22
type input "rate_rt"
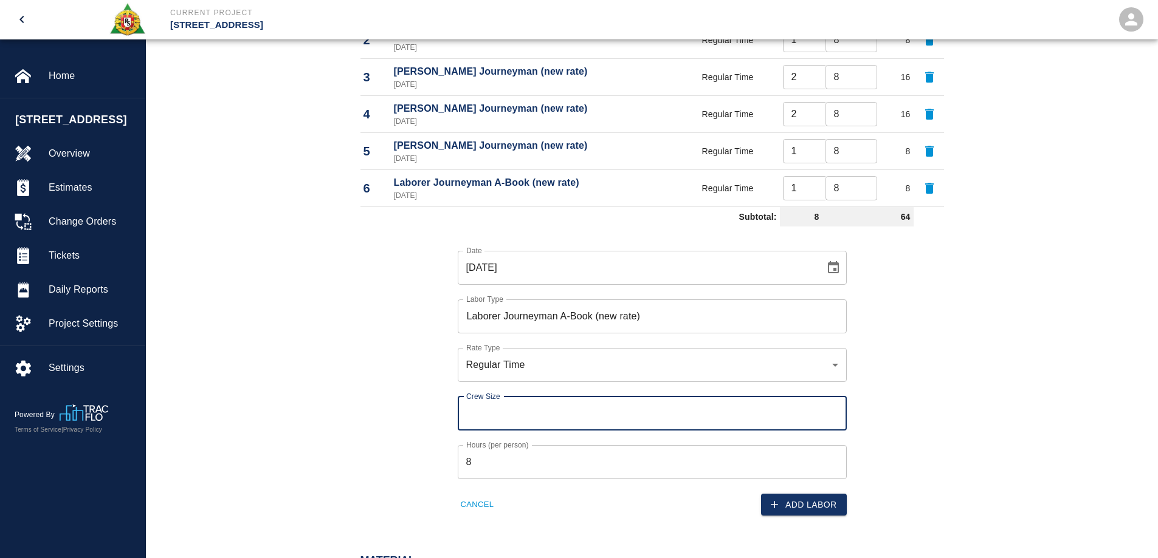
click at [591, 410] on input "Crew Size" at bounding box center [652, 414] width 389 height 34
type input "1"
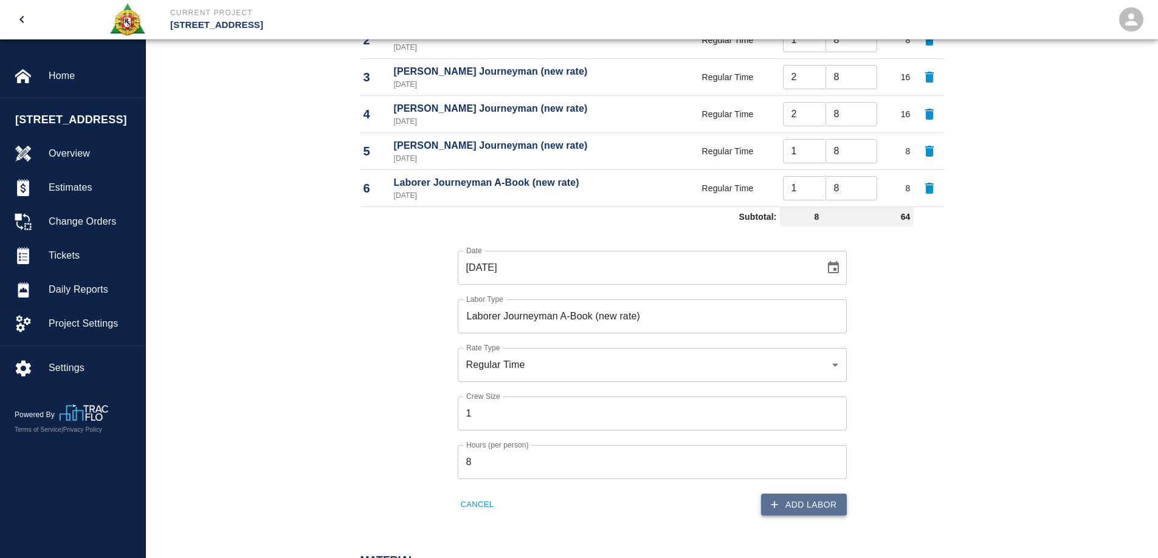
click at [786, 504] on button "Add Labor" at bounding box center [804, 505] width 86 height 22
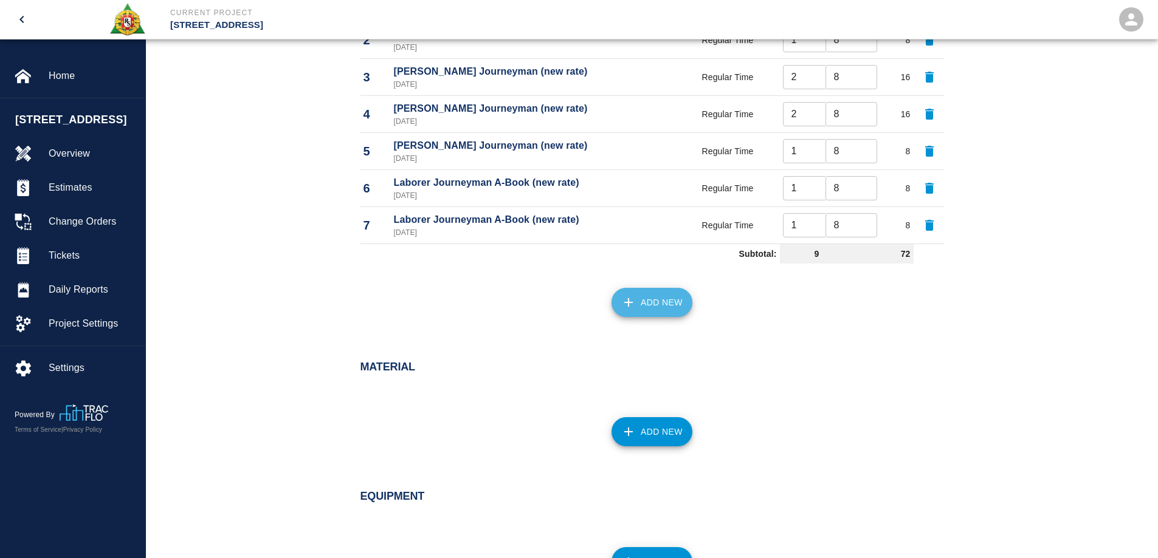
click at [640, 298] on button "Add New" at bounding box center [651, 302] width 81 height 29
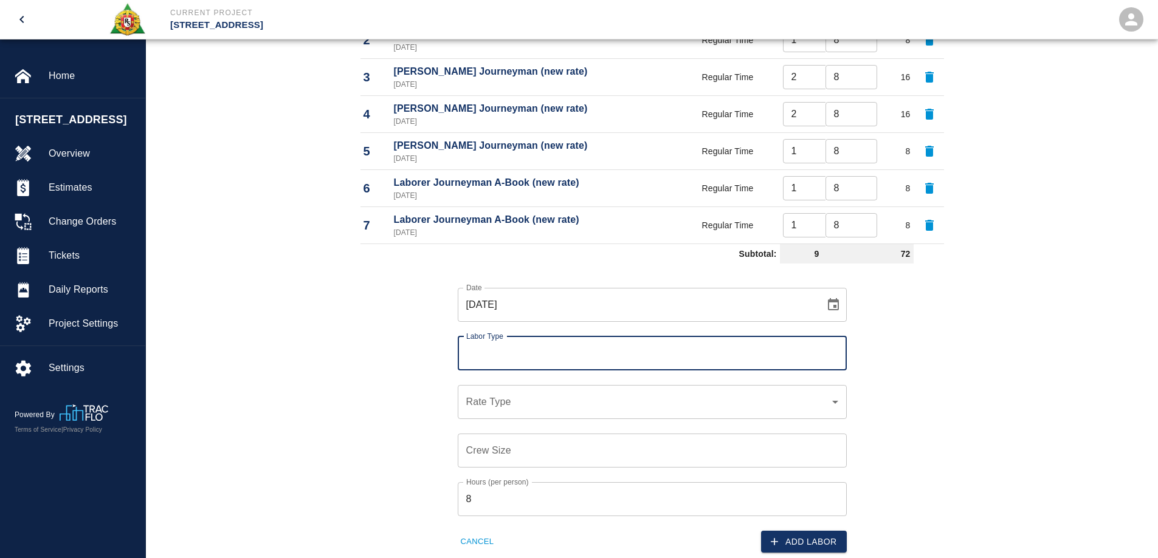
click at [802, 191] on input "1" at bounding box center [809, 188] width 52 height 24
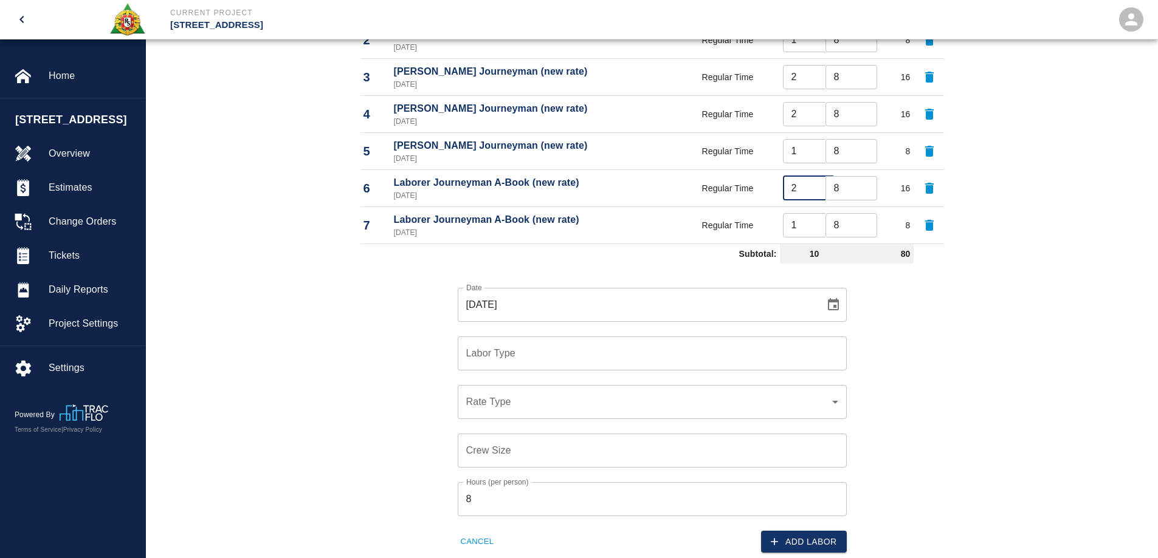
type input "2"
click at [801, 229] on input "1" at bounding box center [809, 225] width 52 height 24
type input "2"
click at [908, 282] on div "Date 08/28/2025 Date Labor Type Labor Type Rate Type ​ Rate Type Crew Size Crew…" at bounding box center [645, 411] width 598 height 285
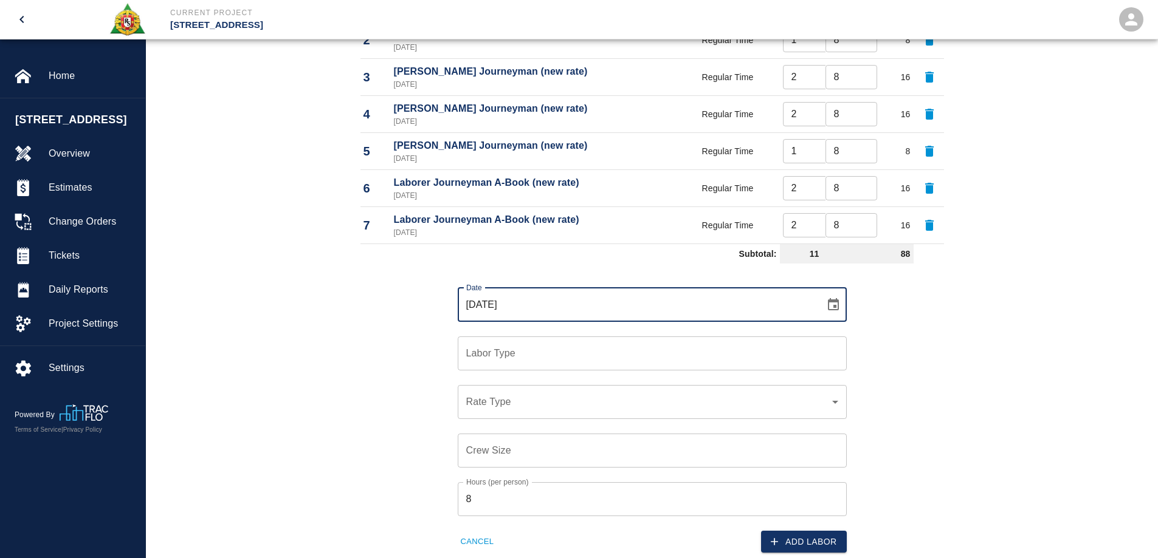
click at [643, 301] on input "08/28/2025" at bounding box center [637, 305] width 359 height 34
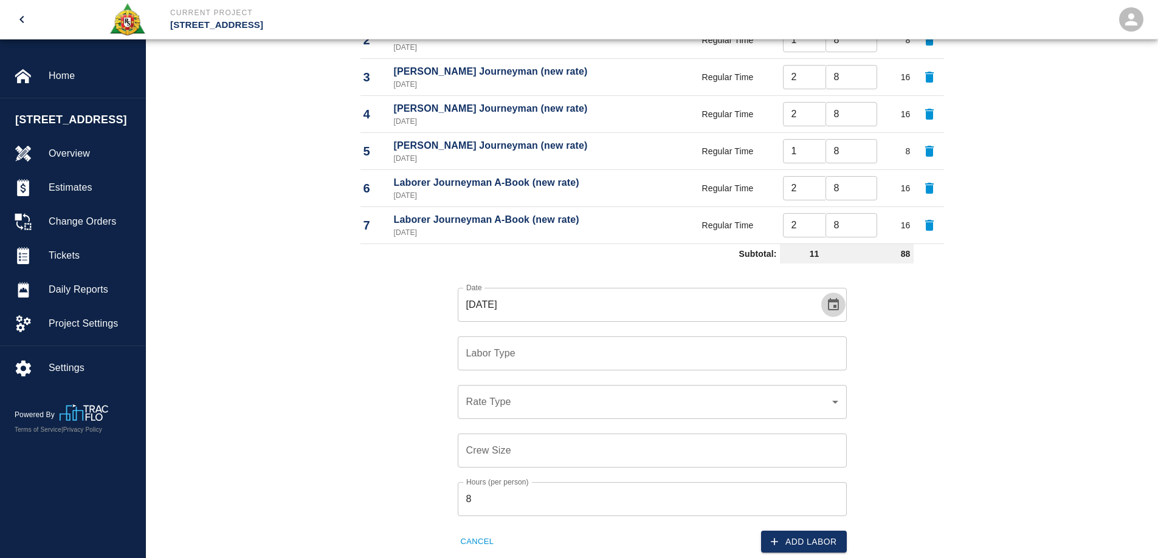
click at [831, 308] on icon "Choose date, selected date is Aug 28, 2025" at bounding box center [833, 305] width 15 height 15
click at [680, 471] on div "1 2 3 4 5 6 7 8 9 10 11 12 13 14 15 16 17 18 19 20 21 22 23 24 25 26 27 28 29 3…" at bounding box center [637, 449] width 194 height 140
click at [688, 486] on button "29" at bounding box center [686, 484] width 22 height 22
type input "08/29/2025"
click at [555, 353] on input "Labor Type" at bounding box center [652, 353] width 378 height 23
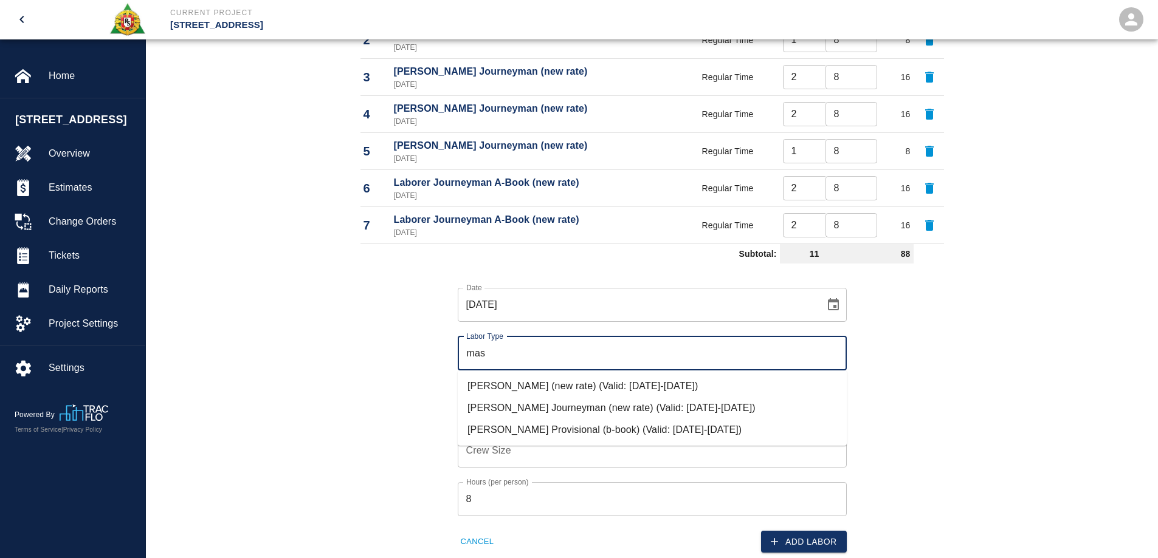
click at [563, 406] on li "Mason Journeyman (new rate) (Valid: 07/01/2024-09/30/2025)" at bounding box center [652, 408] width 389 height 22
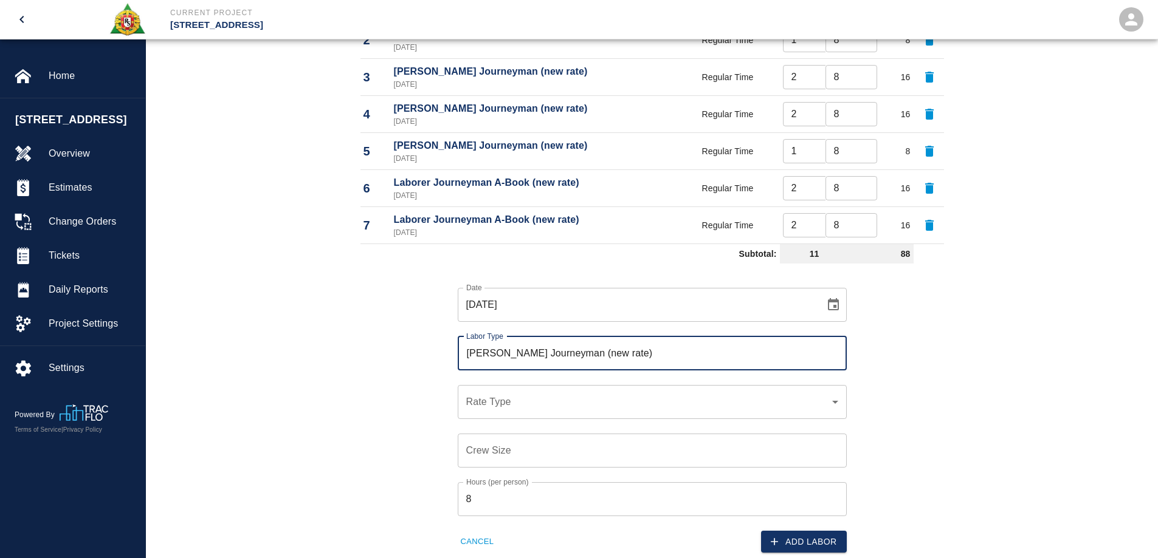
type input "Mason Journeyman (new rate)"
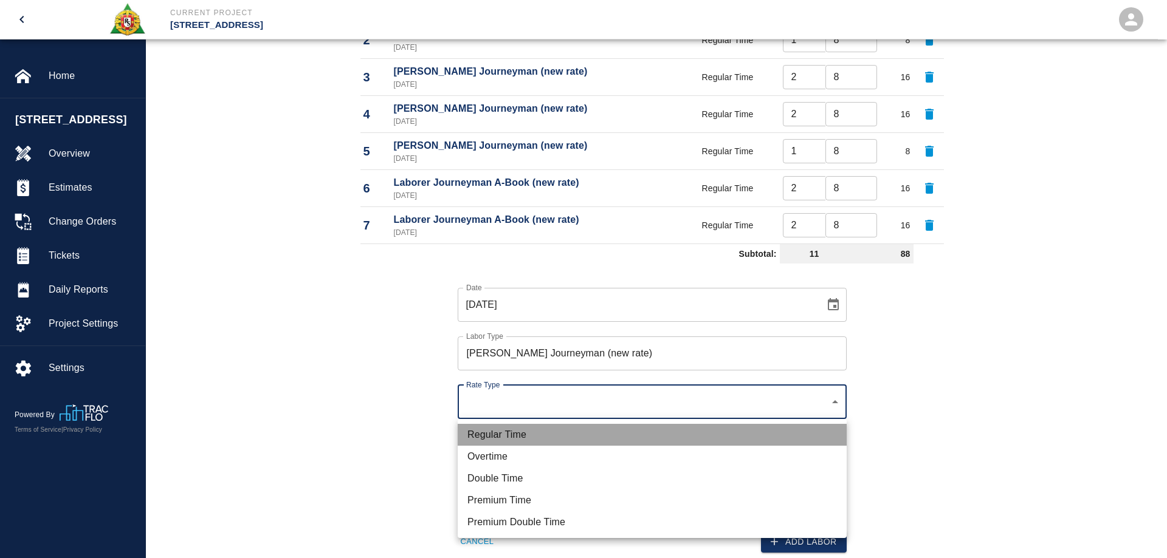
click at [503, 431] on li "Regular Time" at bounding box center [652, 435] width 389 height 22
type input "rate_rt"
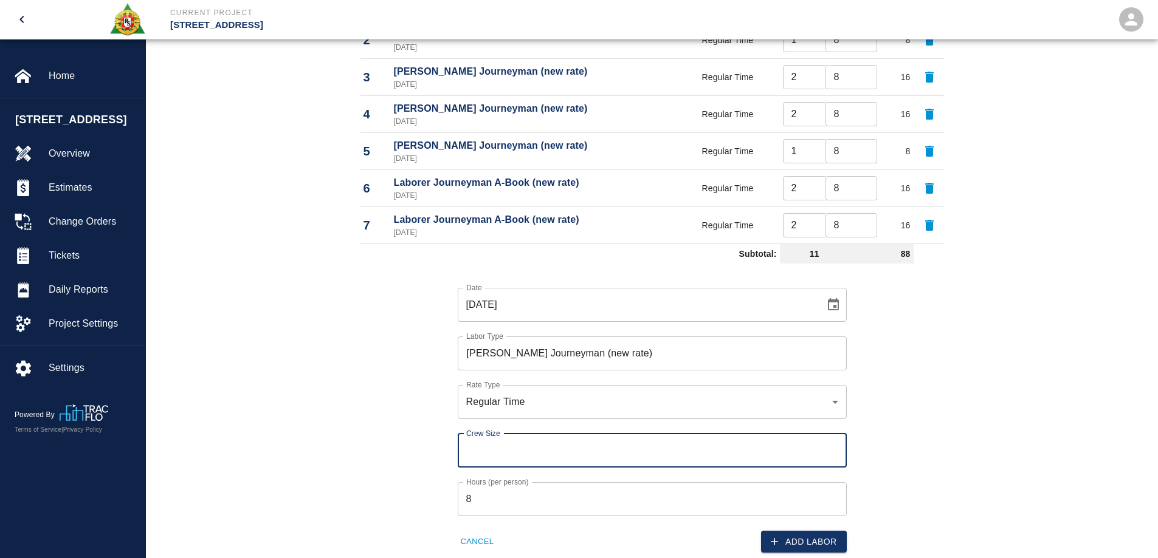
click at [515, 451] on input "Crew Size" at bounding box center [652, 451] width 389 height 34
type input "1"
click at [996, 398] on div "Labor Labor Type Rate Type Crew Size Hrs / Person Total Hrs 1 Mason Foreman (ne…" at bounding box center [652, 241] width 1012 height 682
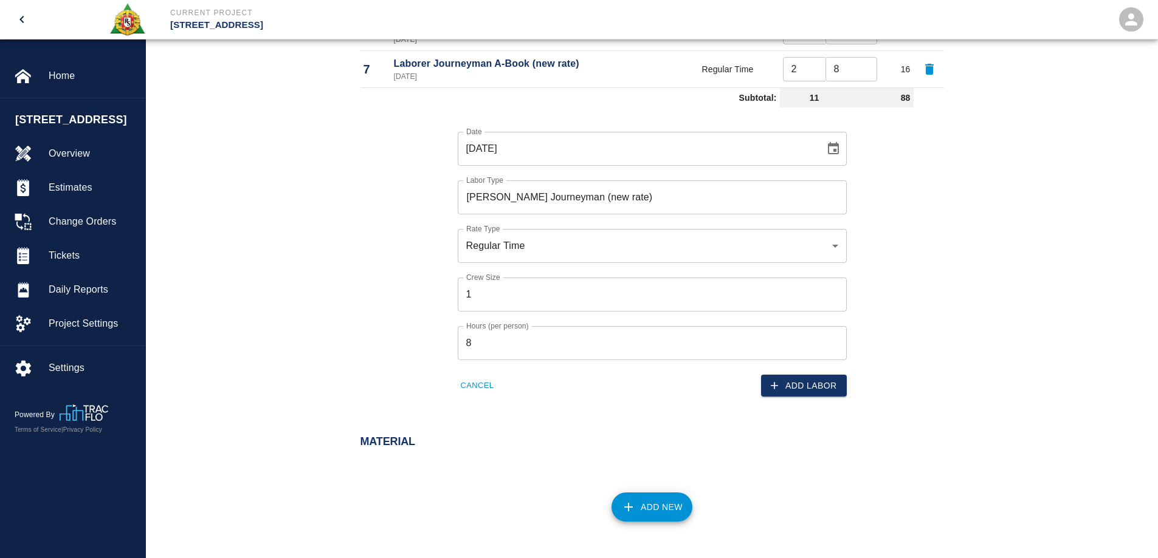
scroll to position [961, 0]
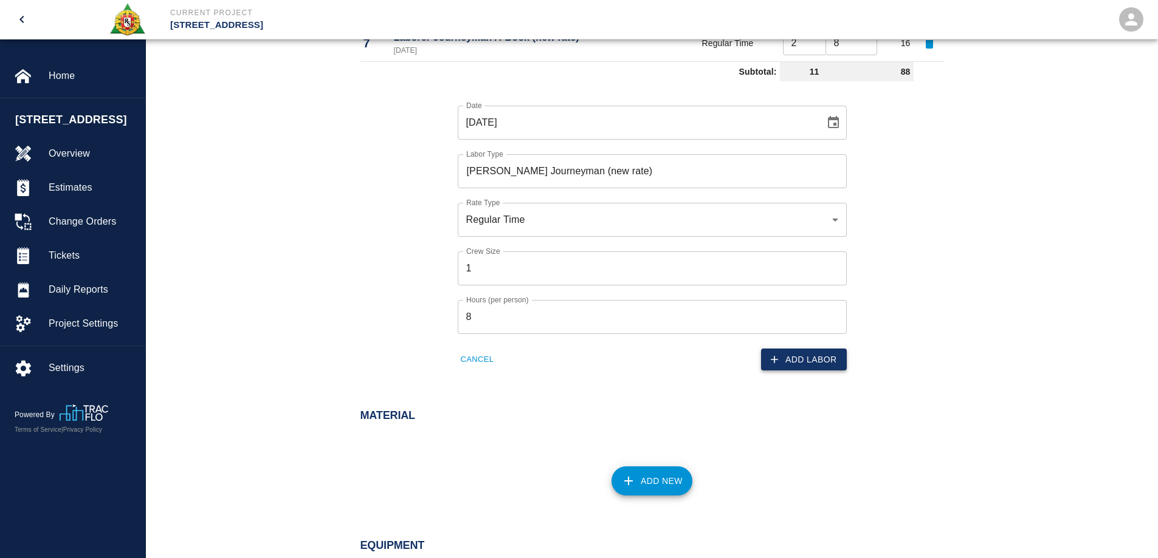
click at [787, 365] on button "Add Labor" at bounding box center [804, 360] width 86 height 22
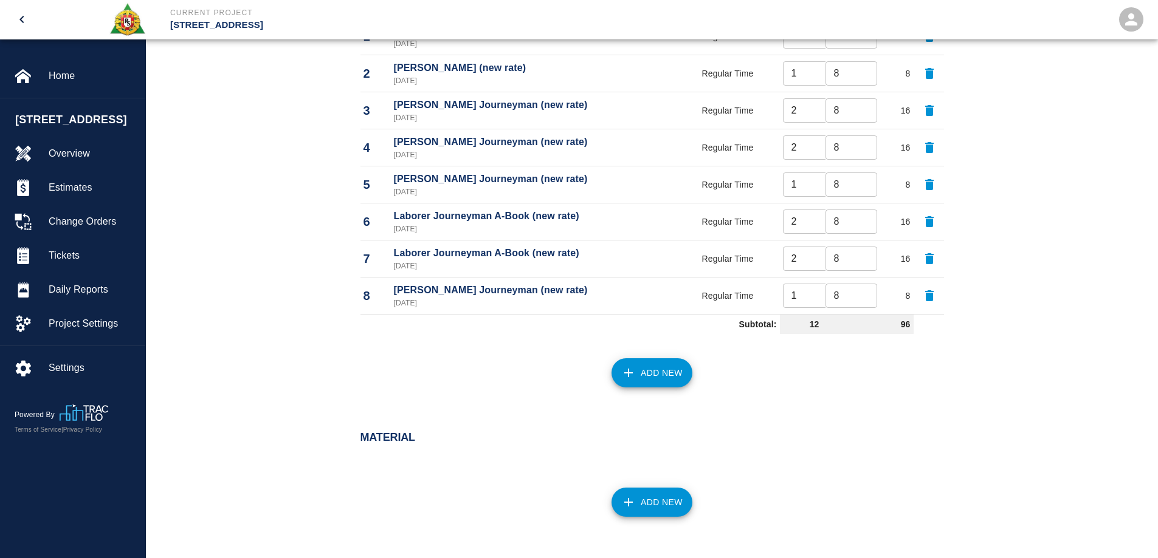
scroll to position [668, 0]
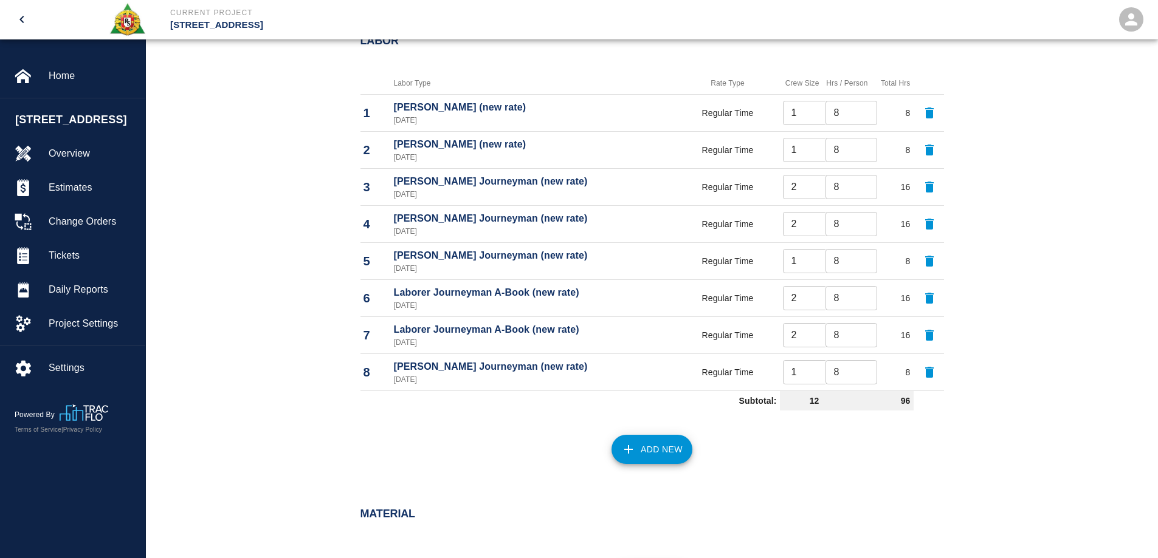
click at [800, 190] on input "2" at bounding box center [809, 187] width 52 height 24
type input "0"
type input "1"
click at [1077, 219] on div "Labor Labor Type Rate Type Crew Size Hrs / Person Total Hrs 1 Mason Foreman (ne…" at bounding box center [652, 254] width 1012 height 488
click at [801, 188] on input "1" at bounding box center [809, 187] width 52 height 24
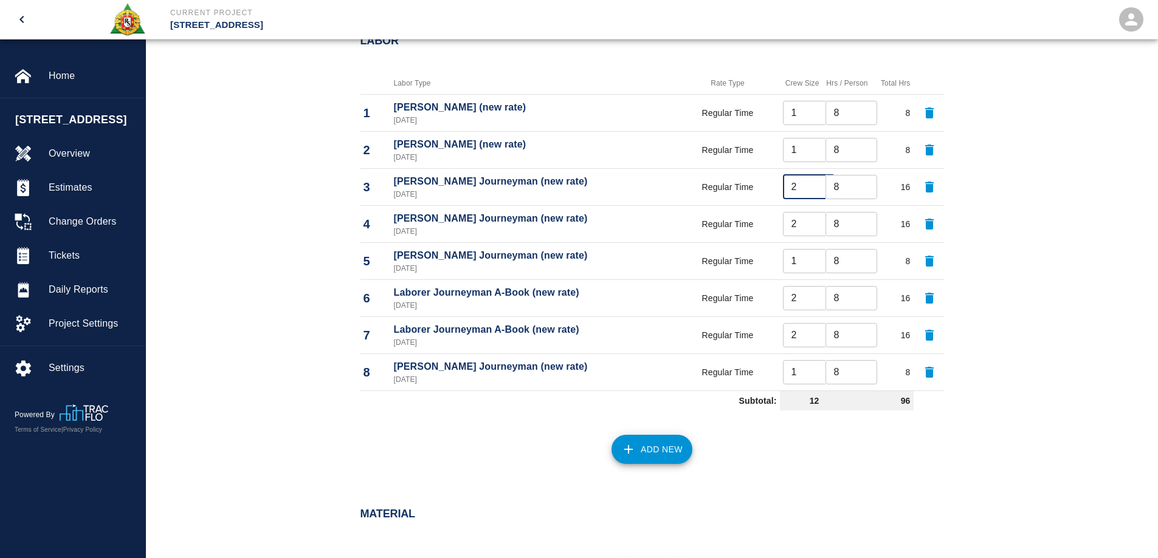
type input "2"
click at [1032, 218] on div "Labor Labor Type Rate Type Crew Size Hrs / Person Total Hrs 1 Mason Foreman (ne…" at bounding box center [652, 254] width 1012 height 488
click at [928, 261] on icon "button" at bounding box center [929, 261] width 9 height 11
type input "2"
type input "1"
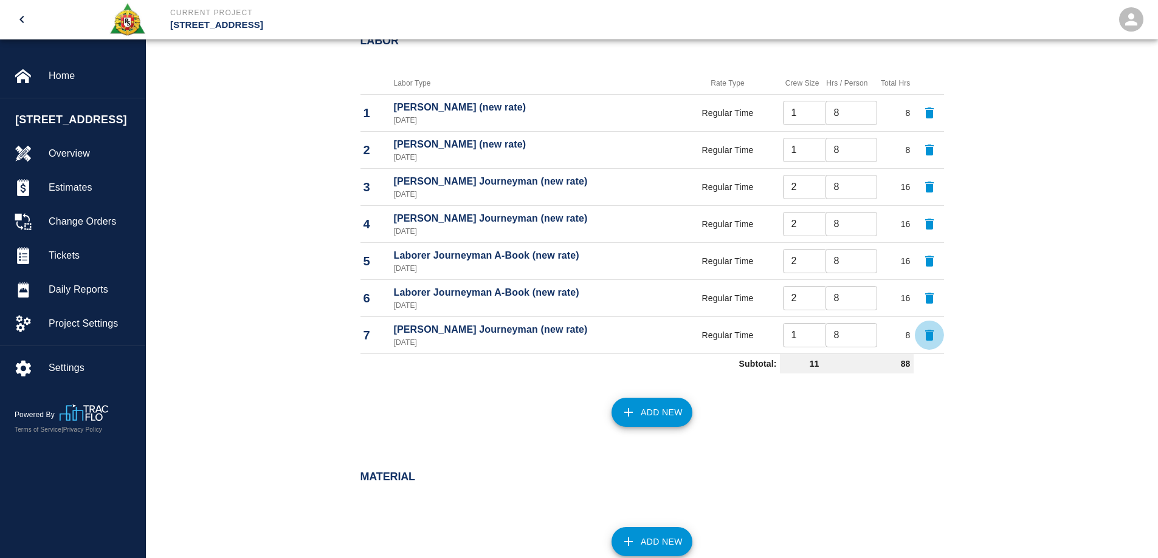
click at [933, 337] on icon "button" at bounding box center [929, 335] width 15 height 15
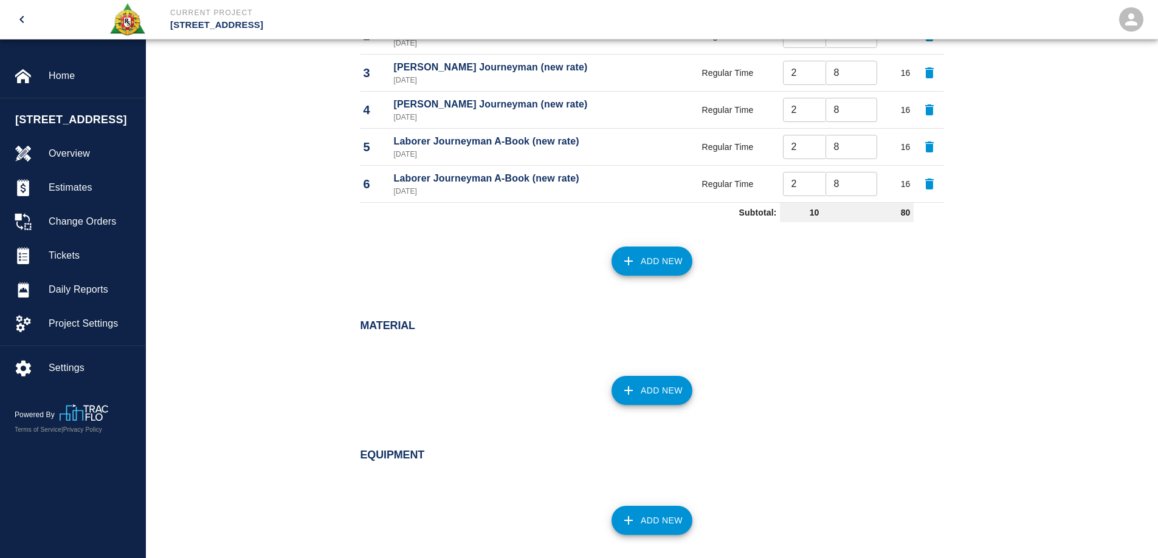
scroll to position [790, 0]
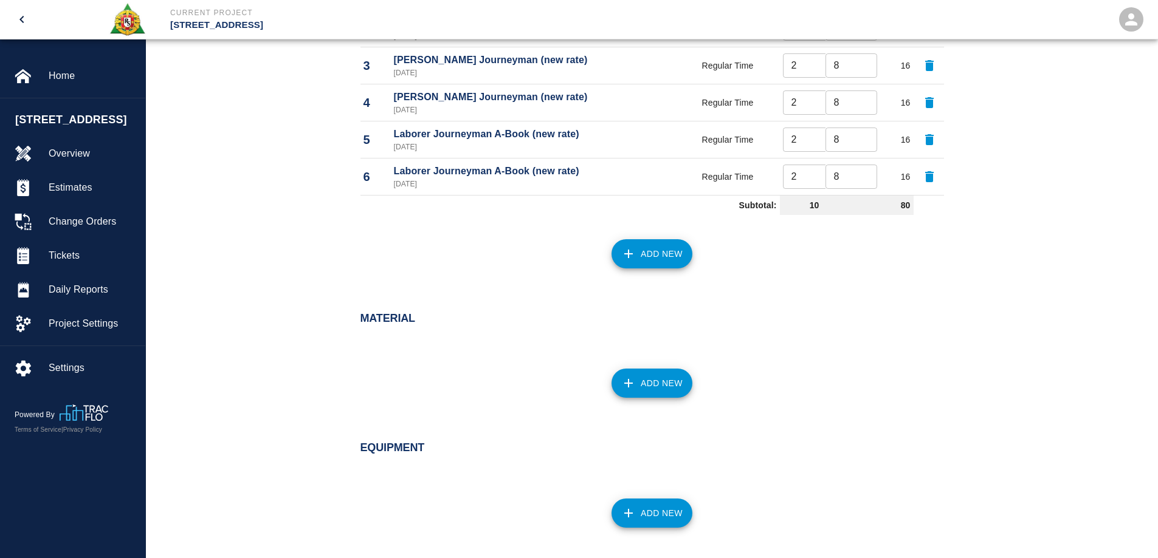
drag, startPoint x: 642, startPoint y: 256, endPoint x: 625, endPoint y: 386, distance: 131.2
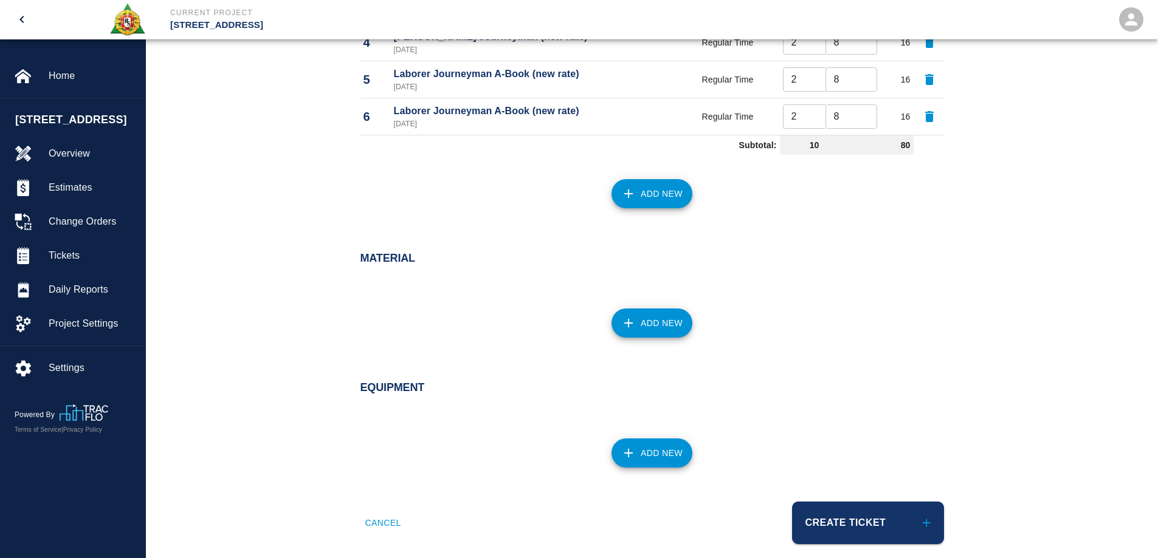
scroll to position [851, 0]
click at [642, 325] on button "Add New" at bounding box center [651, 322] width 81 height 29
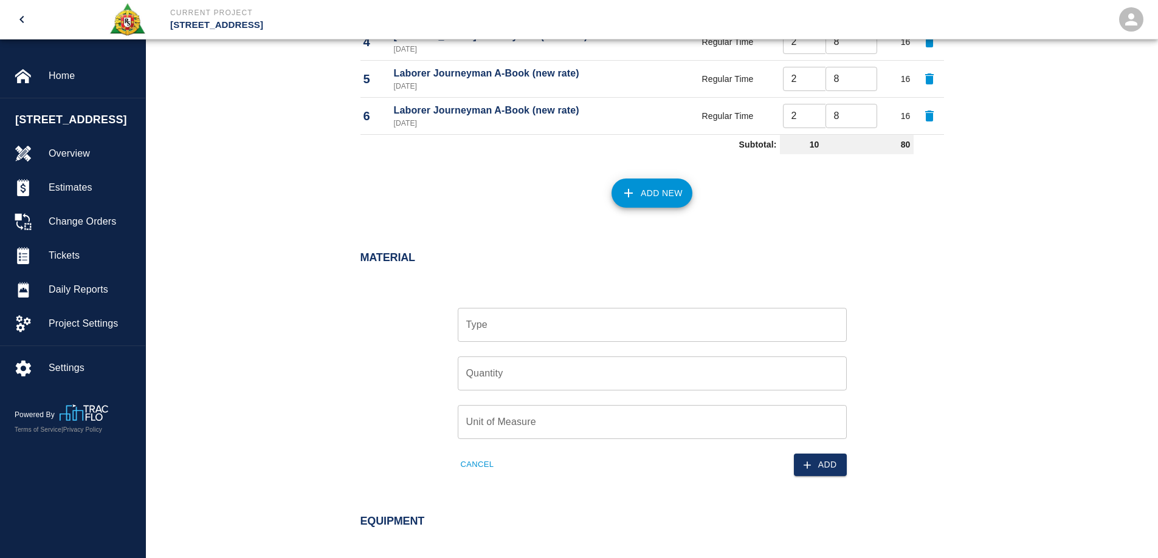
click at [603, 327] on input "Type" at bounding box center [652, 325] width 378 height 23
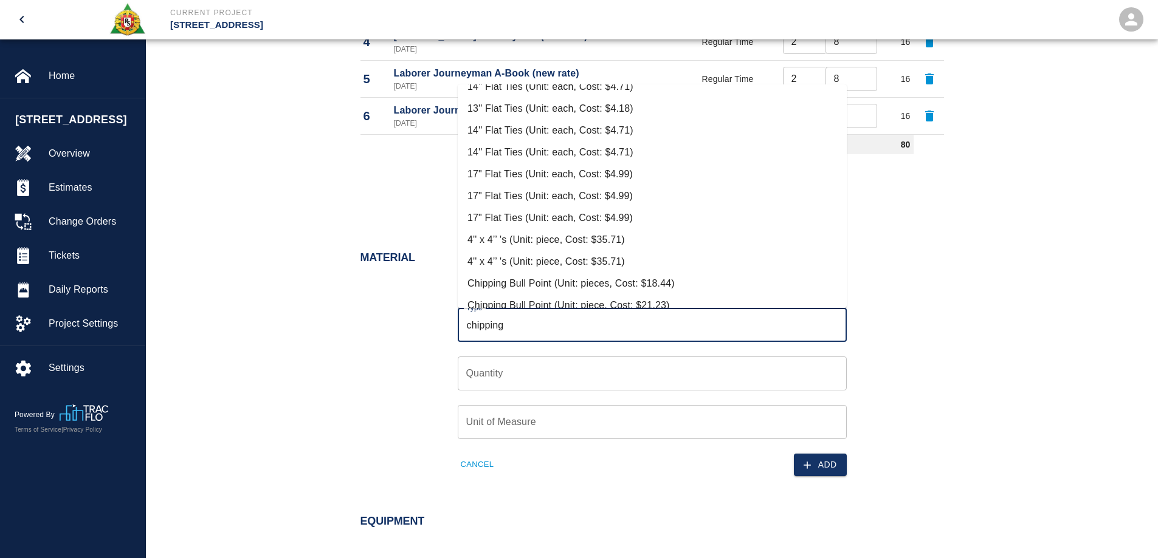
scroll to position [92, 0]
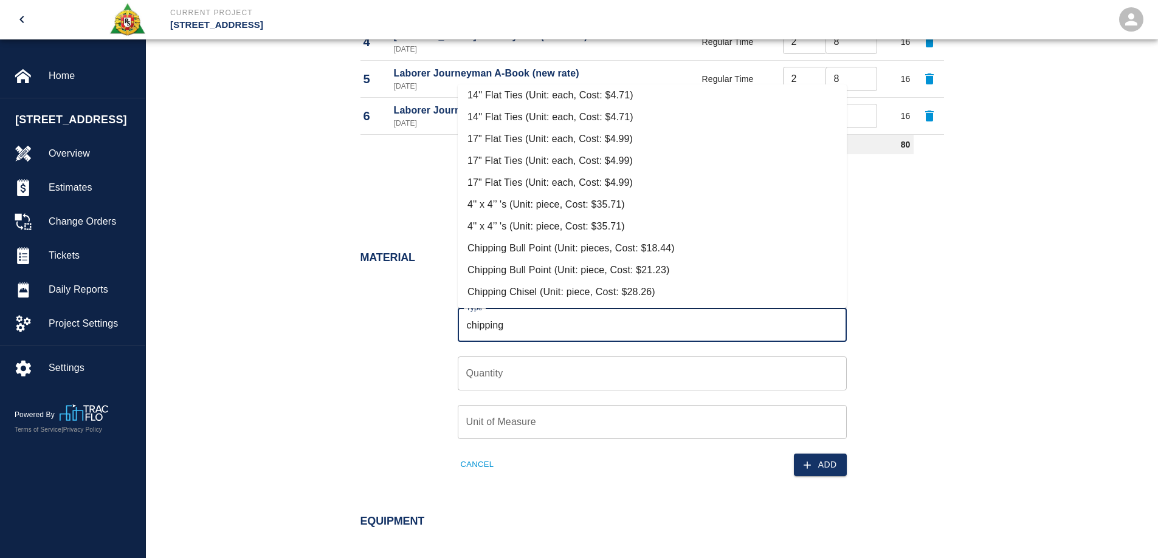
click at [605, 272] on li "Chipping Bull Point (Unit: piece, Cost: $21.23)" at bounding box center [652, 270] width 389 height 22
type input "Chipping Bull Point (Unit: piece, Cost: $21.23)"
type input "piece"
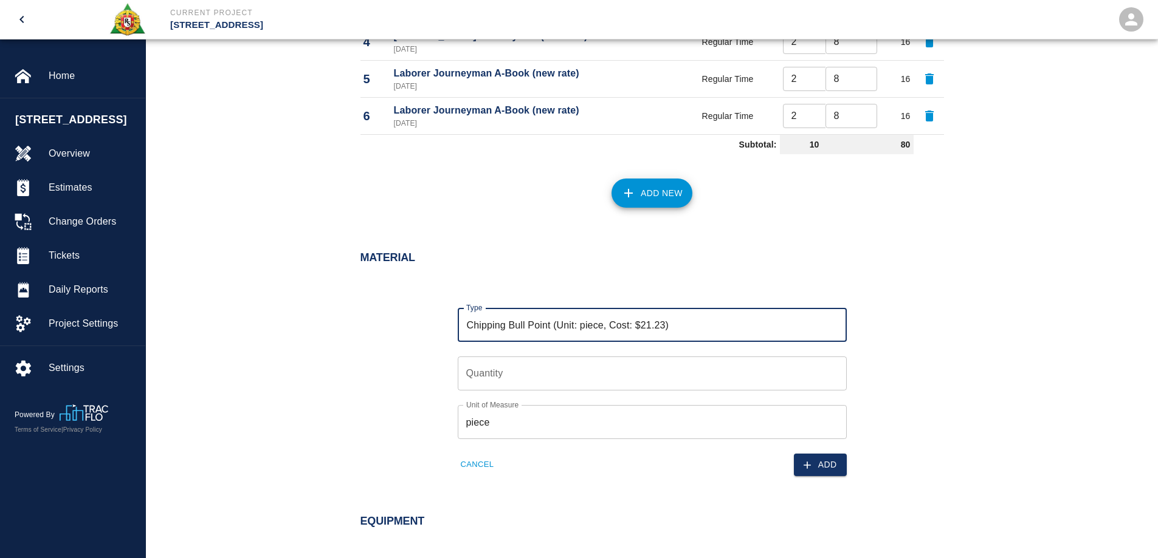
type input "Chipping Bull Point (Unit: piece, Cost: $21.23)"
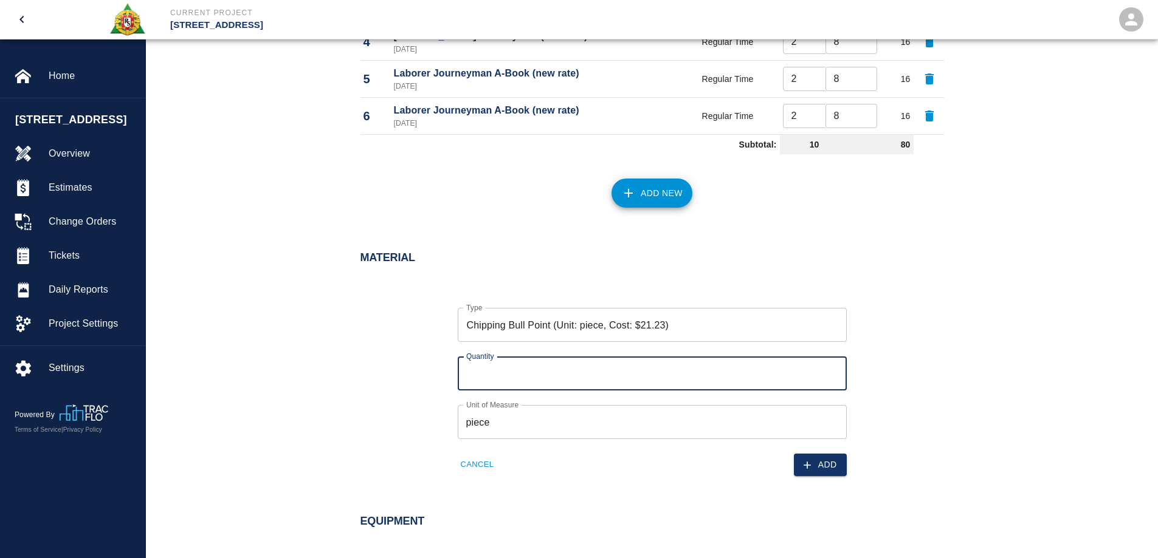
click at [544, 372] on input "Quantity" at bounding box center [652, 374] width 389 height 34
type input "1"
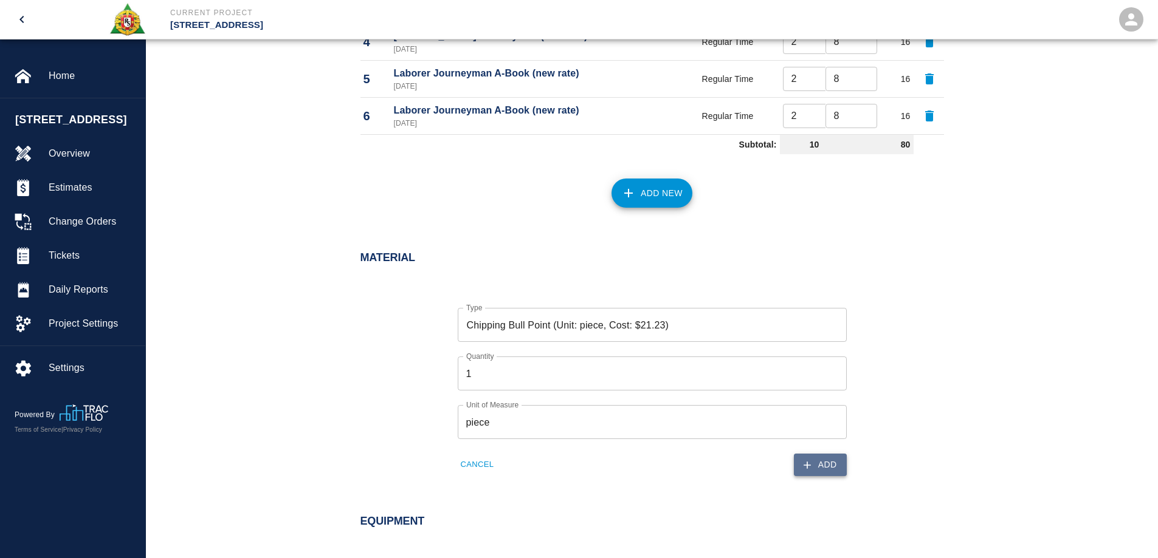
click at [833, 465] on button "Add" at bounding box center [820, 465] width 53 height 22
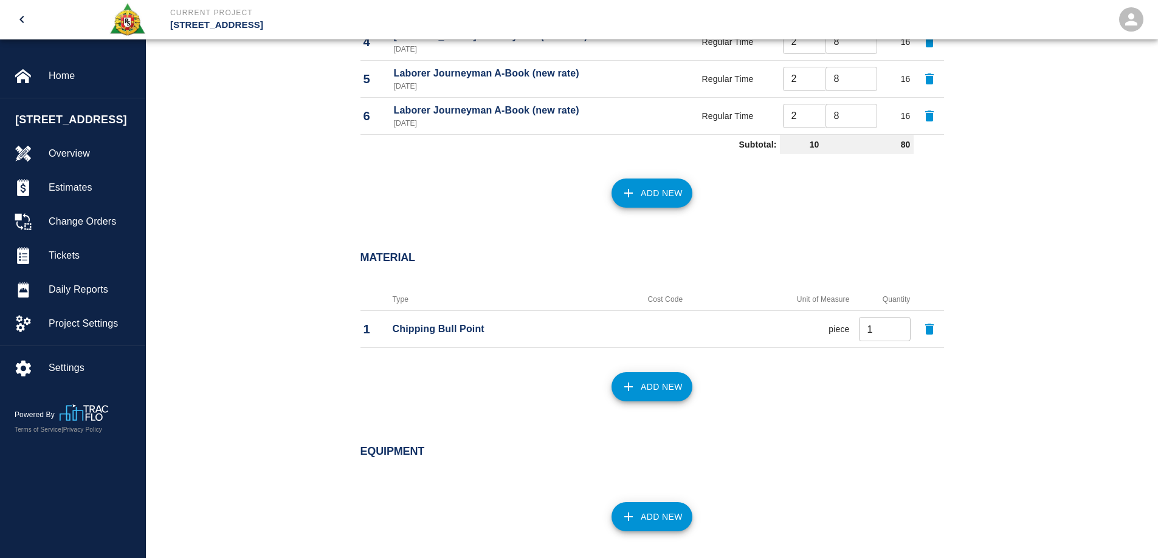
click at [633, 387] on icon "button" at bounding box center [628, 387] width 15 height 15
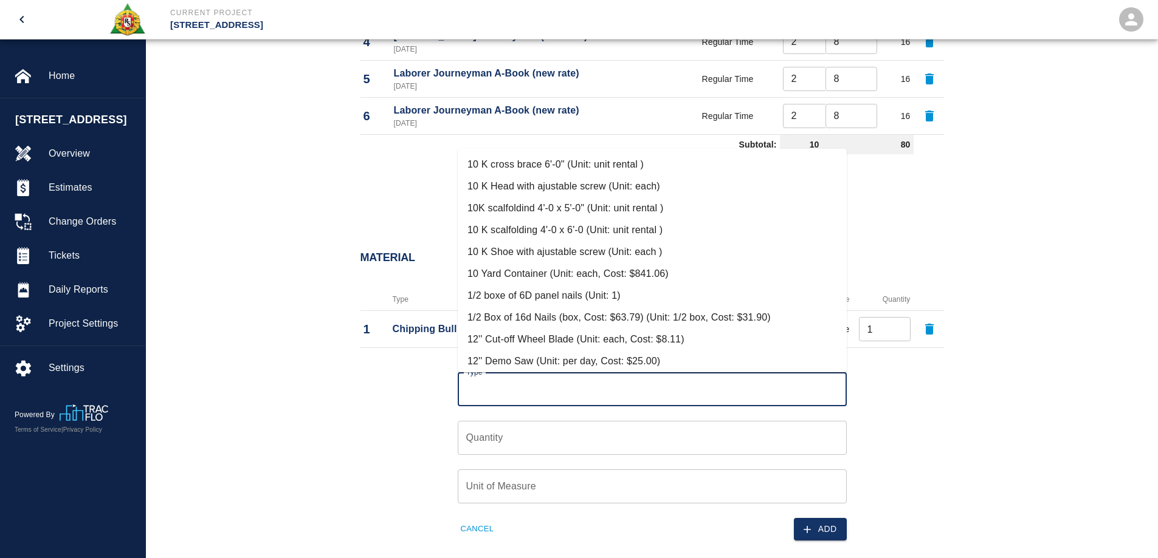
click at [633, 387] on input "Type" at bounding box center [652, 389] width 378 height 23
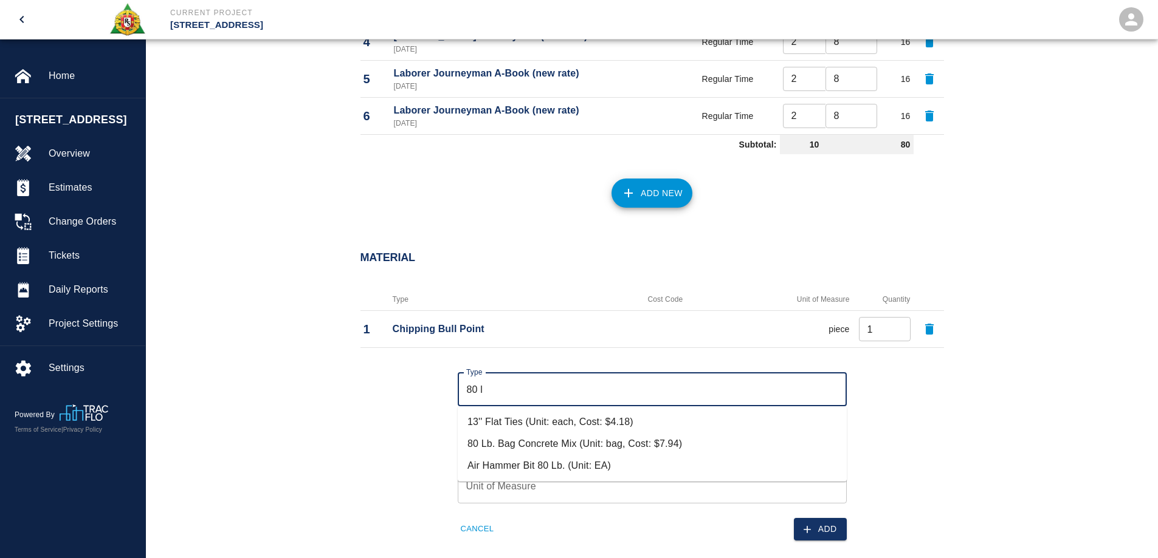
click at [597, 444] on li "80 Lb. Bag Concrete Mix (Unit: bag, Cost: $7.94)" at bounding box center [652, 444] width 389 height 22
type input "80 Lb. Bag Concrete Mix (Unit: bag, Cost: $7.94)"
type input "bag"
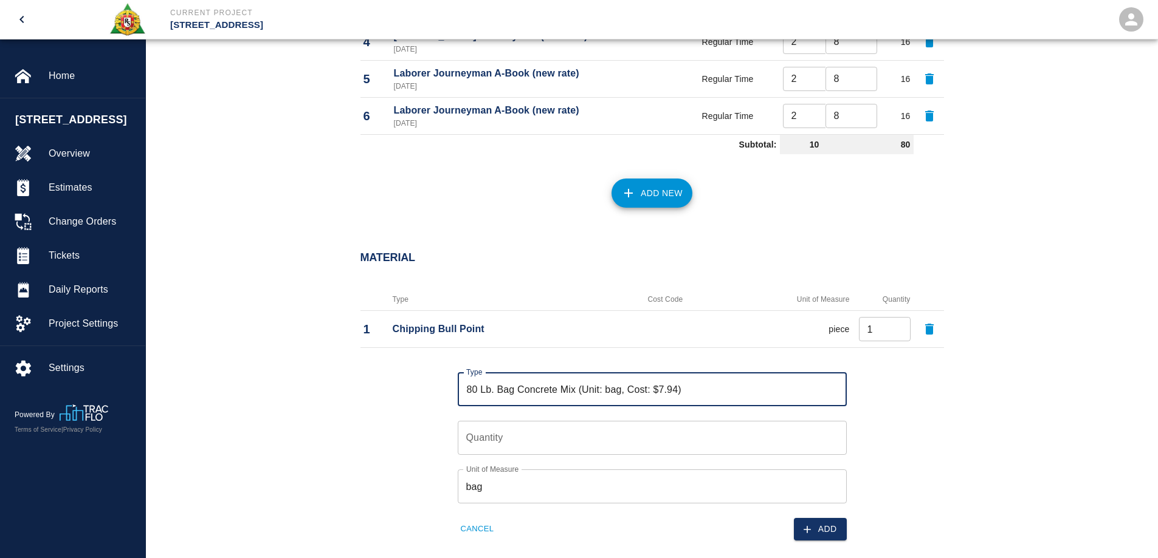
type input "80 Lb. Bag Concrete Mix (Unit: bag, Cost: $7.94)"
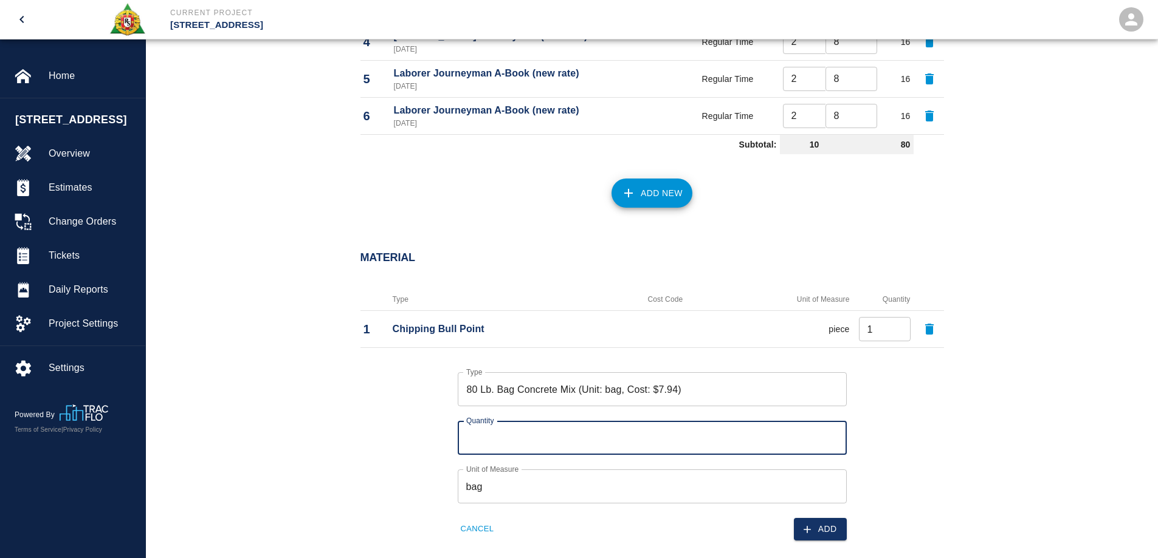
click at [575, 435] on input "Quantity" at bounding box center [652, 438] width 389 height 34
type input "25"
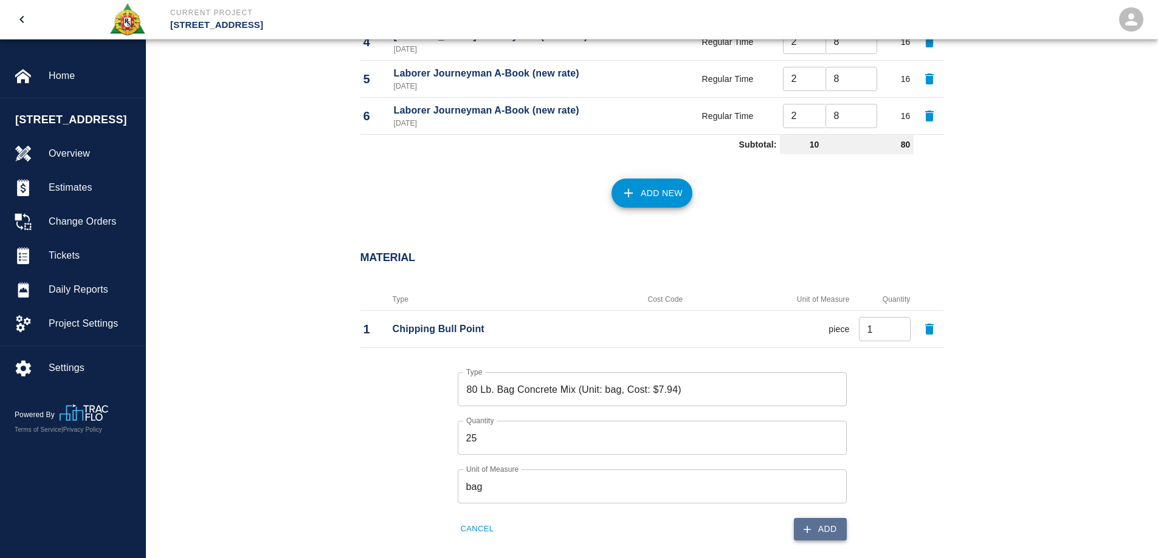
click at [826, 534] on button "Add" at bounding box center [820, 529] width 53 height 22
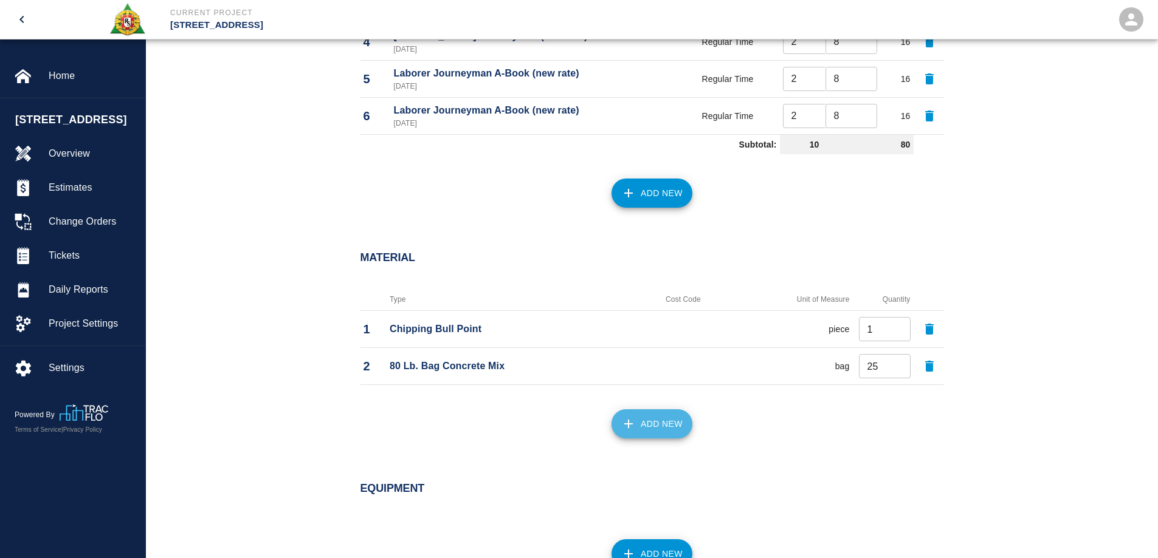
click at [639, 422] on button "Add New" at bounding box center [651, 424] width 81 height 29
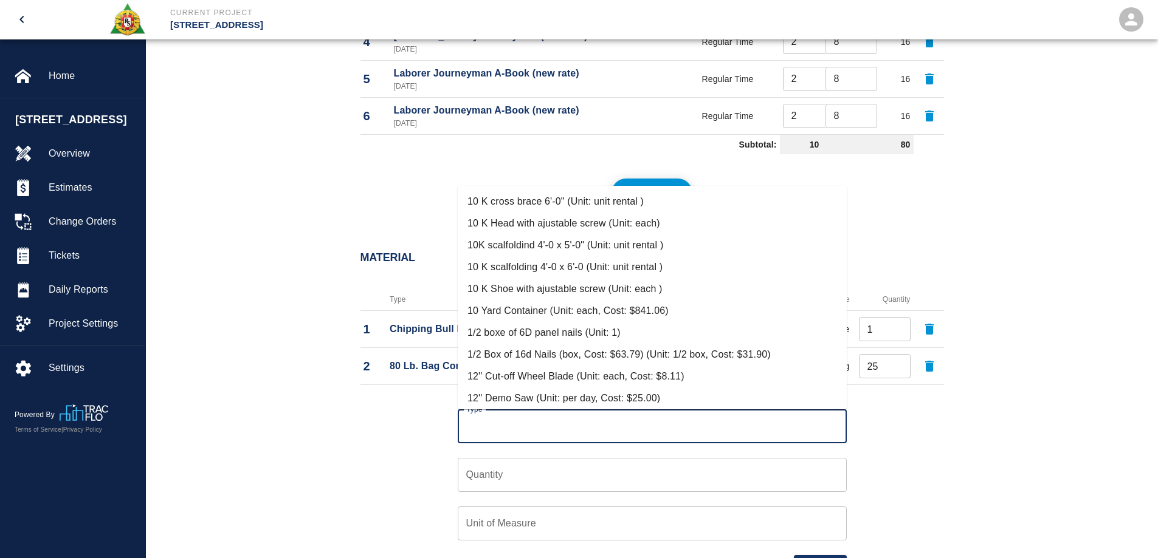
click at [551, 434] on input "Type" at bounding box center [652, 426] width 378 height 23
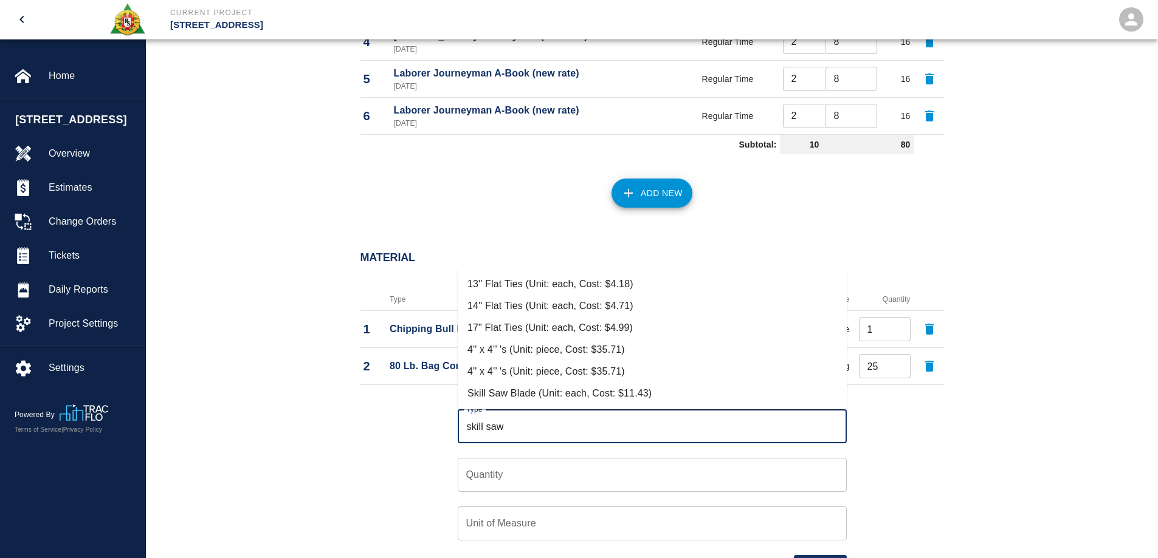
click at [551, 390] on li "Skill Saw Blade (Unit: each, Cost: $11.43)" at bounding box center [652, 394] width 389 height 22
type input "Skill Saw Blade (Unit: each, Cost: $11.43)"
type input "each"
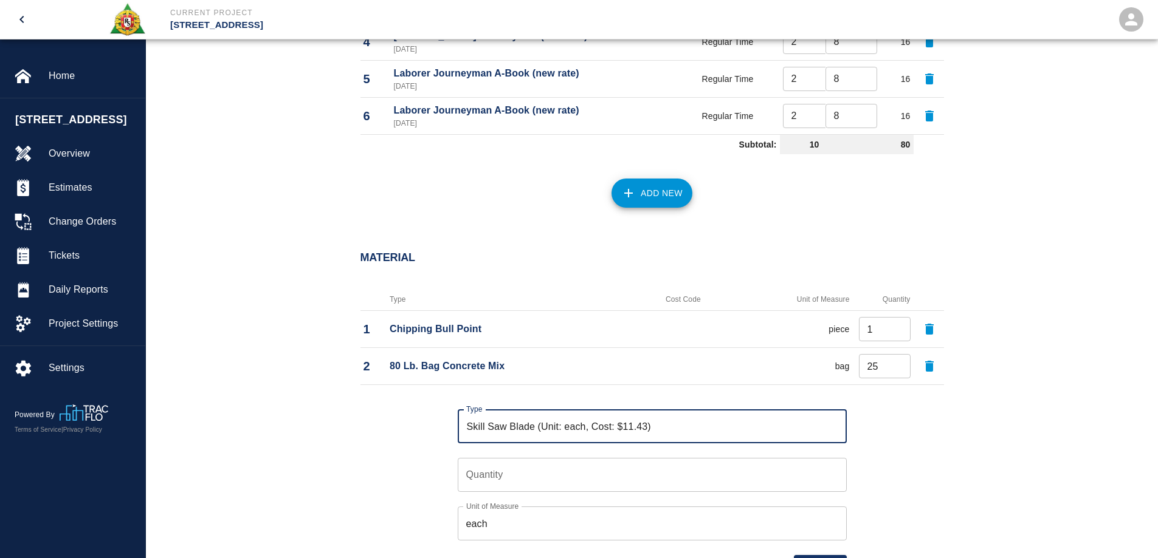
type input "Skill Saw Blade (Unit: each, Cost: $11.43)"
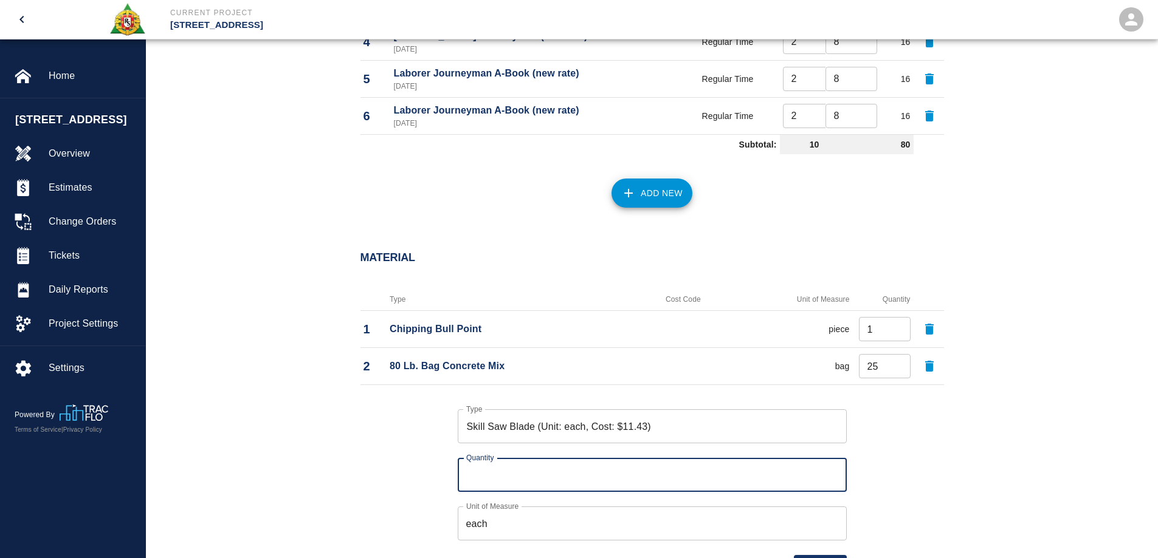
click at [543, 470] on input "Quantity" at bounding box center [652, 475] width 389 height 34
type input "1"
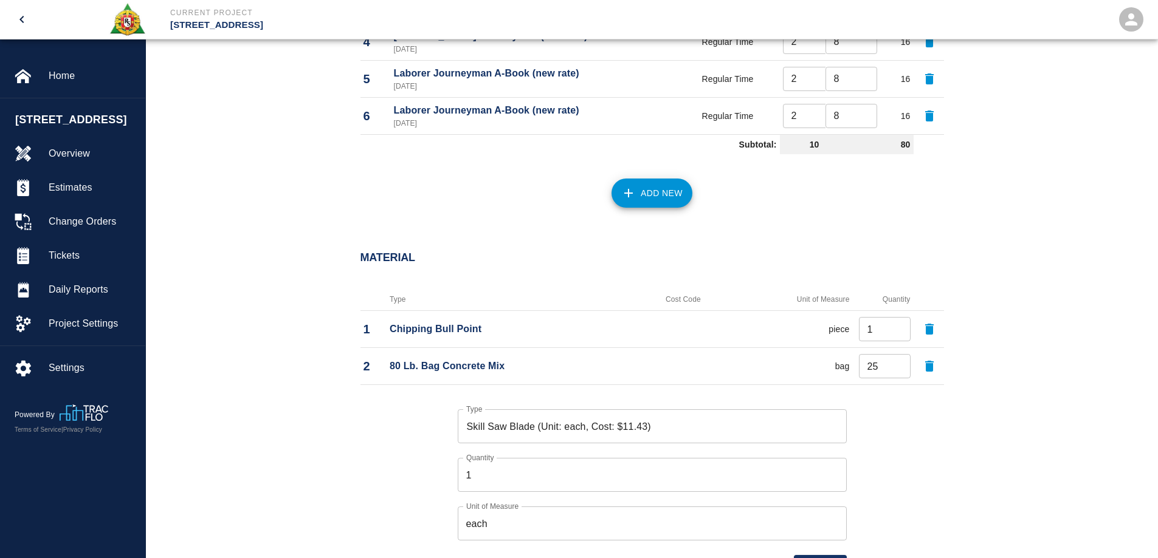
click at [936, 448] on div "Type Skill Saw Blade (Unit: each, Cost: $11.43) Type Quantity 1 Quantity Unit o…" at bounding box center [645, 484] width 598 height 188
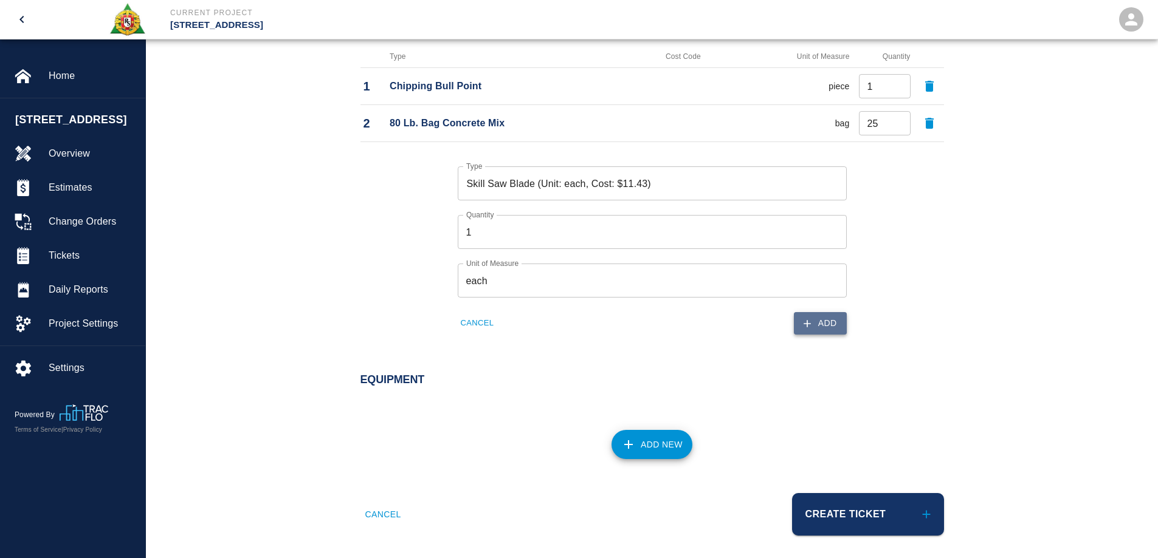
click at [825, 328] on button "Add" at bounding box center [820, 323] width 53 height 22
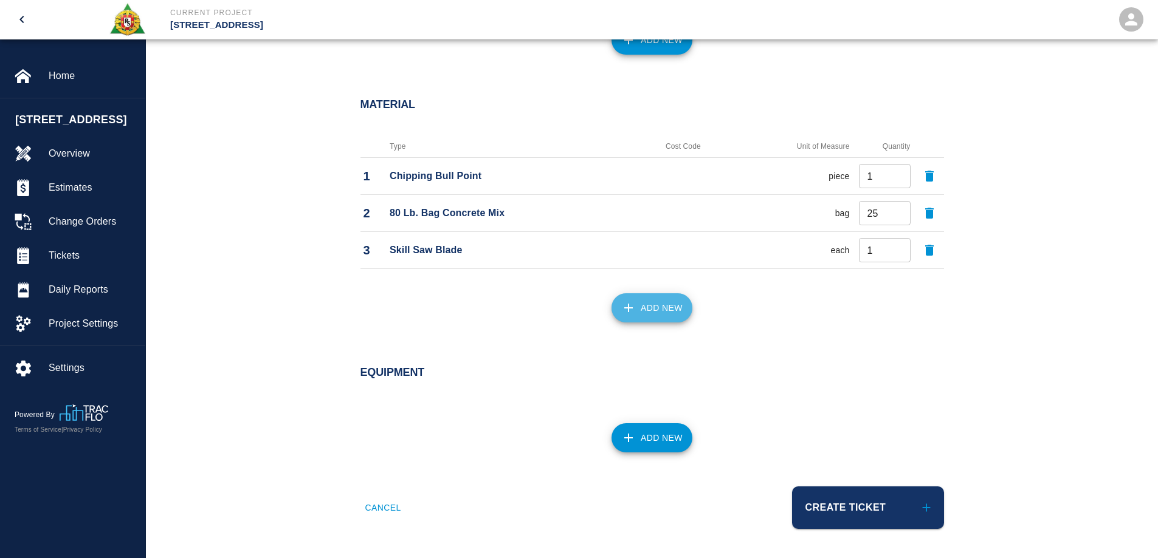
click at [653, 305] on button "Add New" at bounding box center [651, 307] width 81 height 29
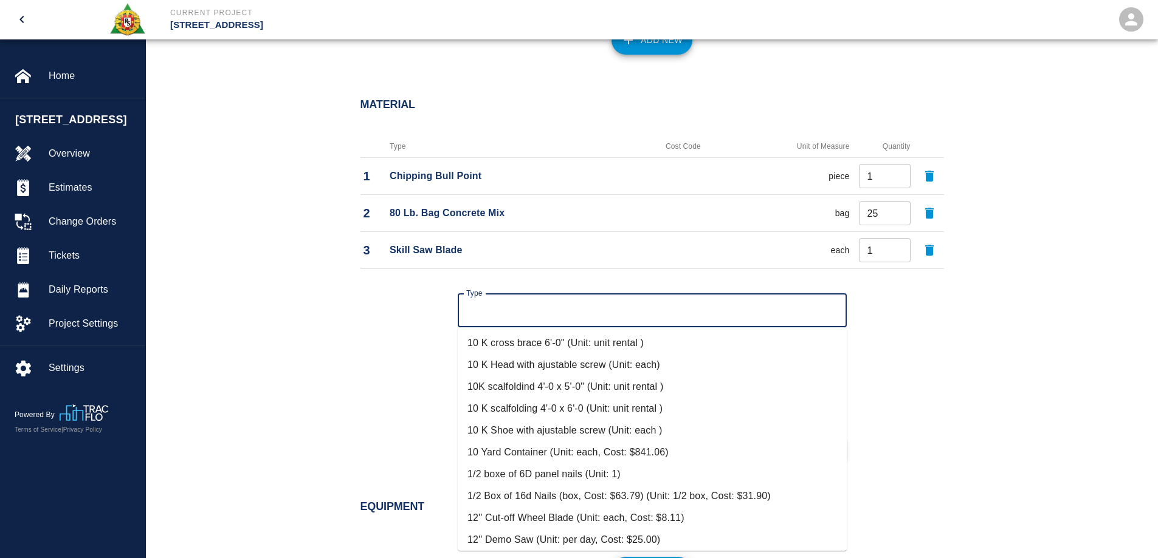
click at [556, 318] on input "Type" at bounding box center [652, 310] width 378 height 23
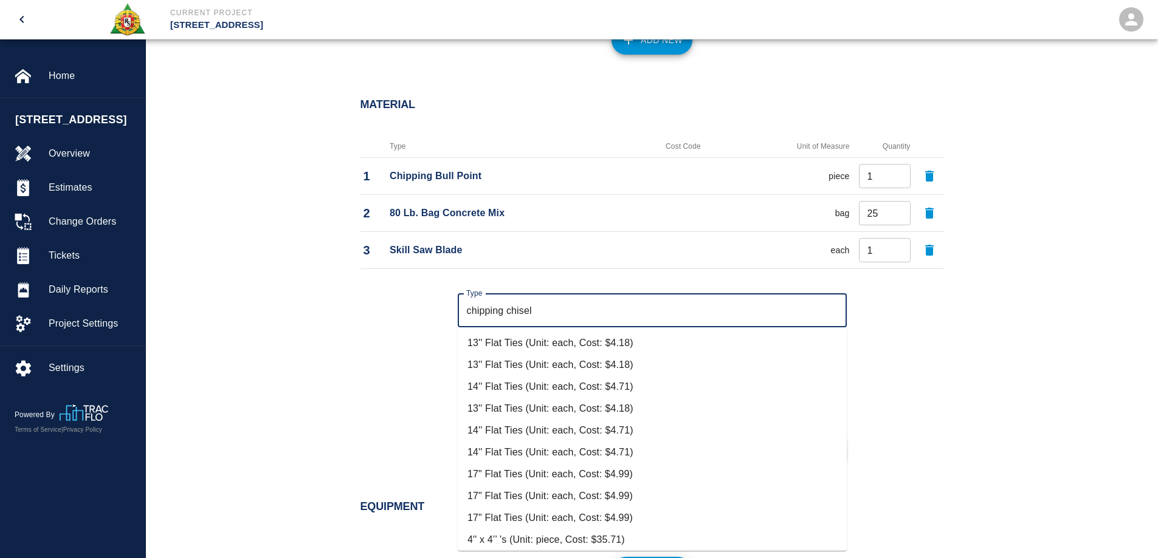
scroll to position [49, 0]
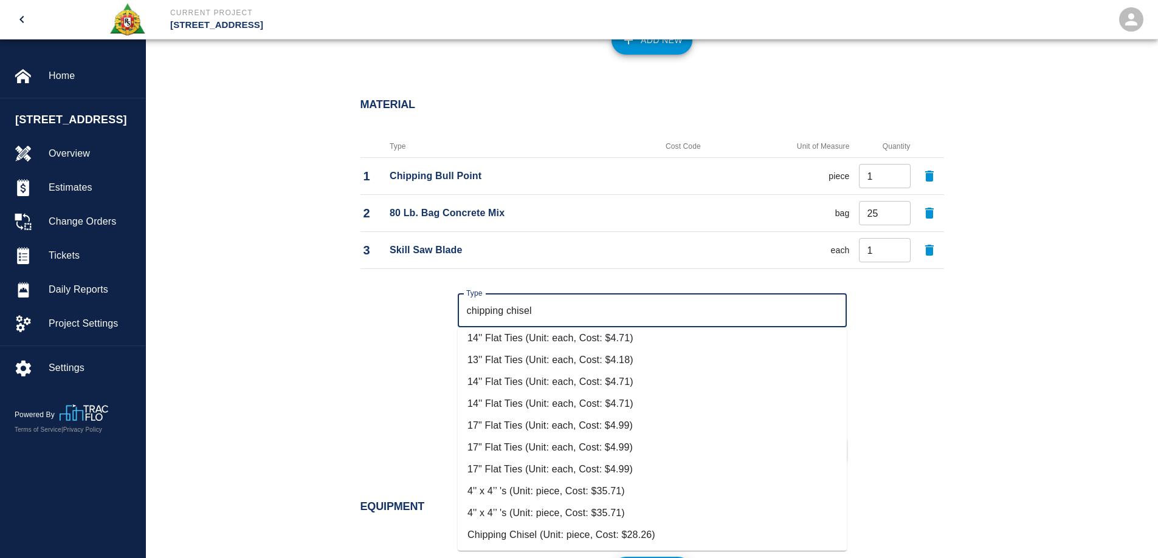
click at [565, 537] on li "Chipping Chisel (Unit: piece, Cost: $28.26)" at bounding box center [652, 535] width 389 height 22
type input "Chipping Chisel (Unit: piece, Cost: $28.26)"
type input "piece"
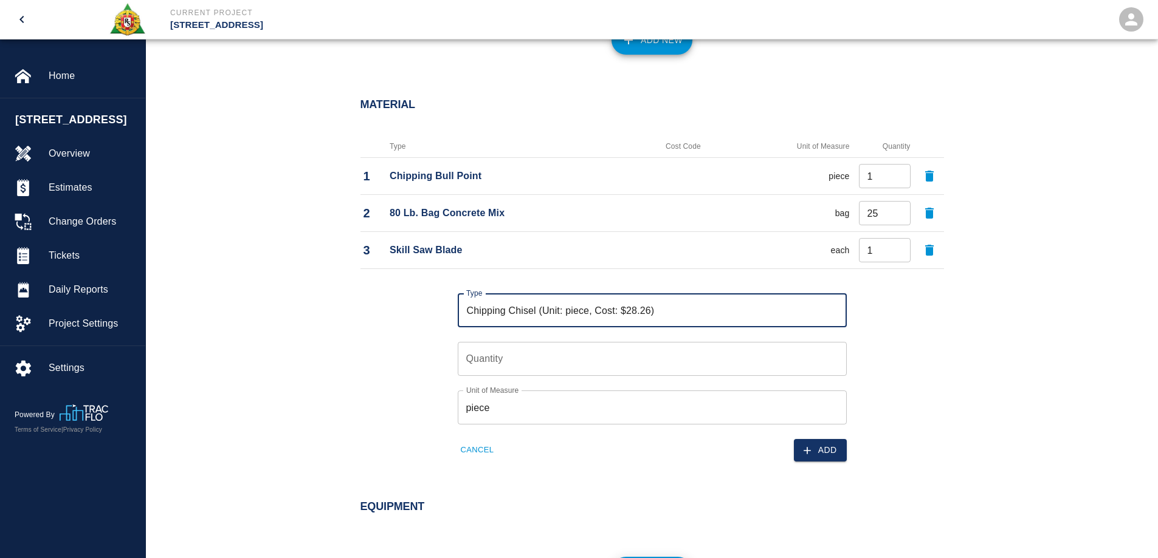
type input "Chipping Chisel (Unit: piece, Cost: $28.26)"
click at [555, 360] on input "Quantity" at bounding box center [652, 359] width 389 height 34
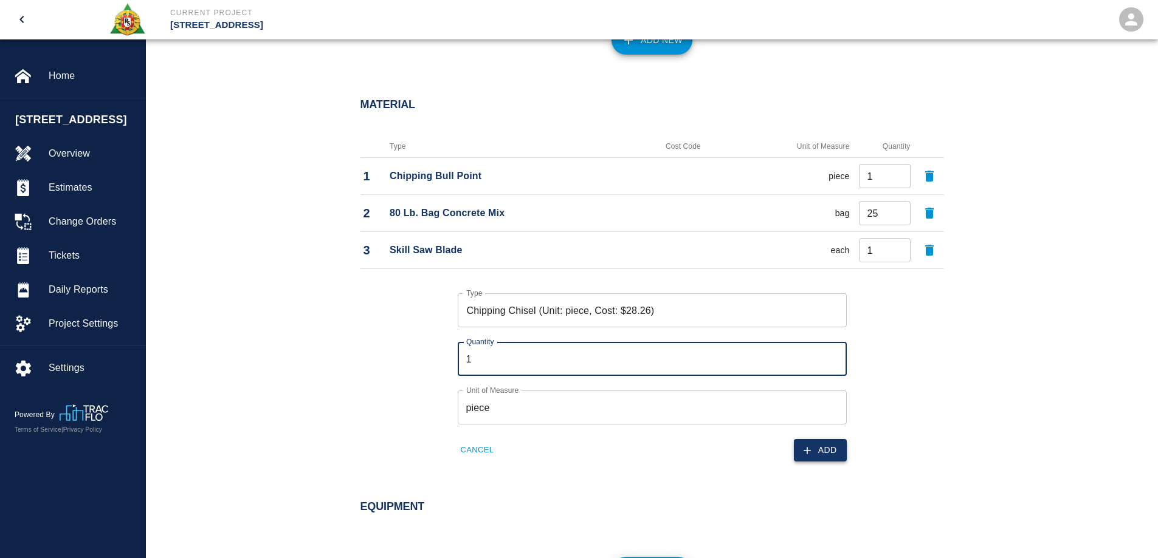
type input "1"
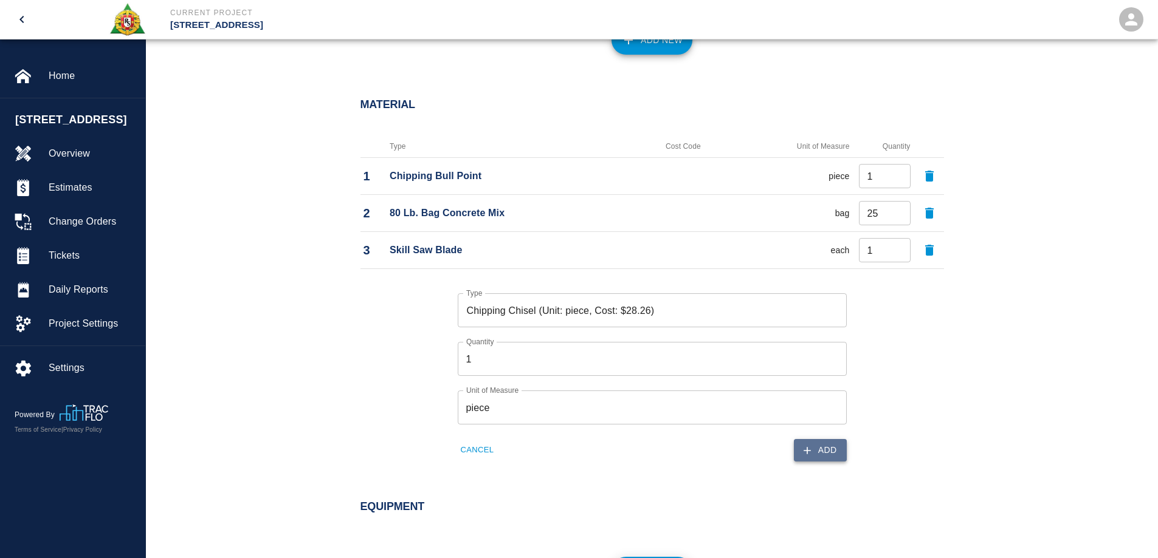
click at [827, 460] on button "Add" at bounding box center [820, 450] width 53 height 22
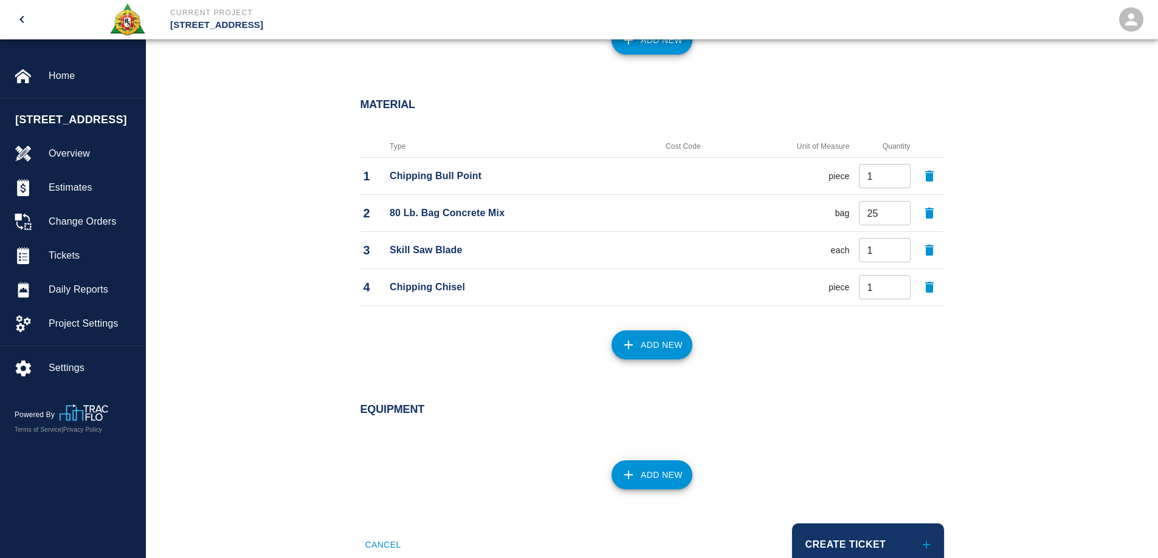
click at [637, 348] on button "Add New" at bounding box center [651, 345] width 81 height 29
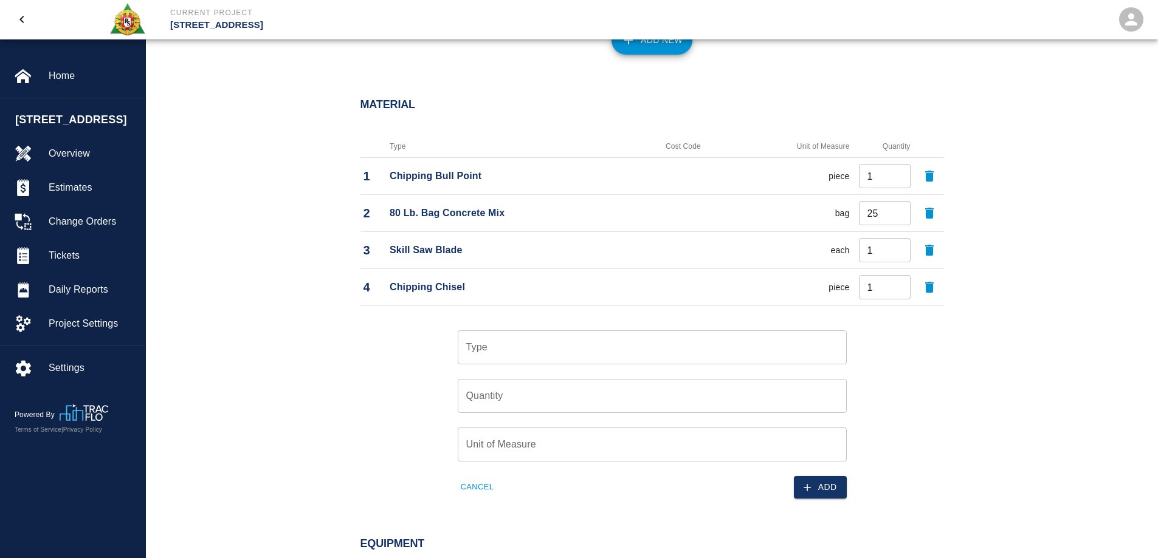
click at [1048, 381] on div "Material Type Cost Code Unit of Measure Quantity 1 Chipping Bull Point piece 1 …" at bounding box center [652, 301] width 1012 height 454
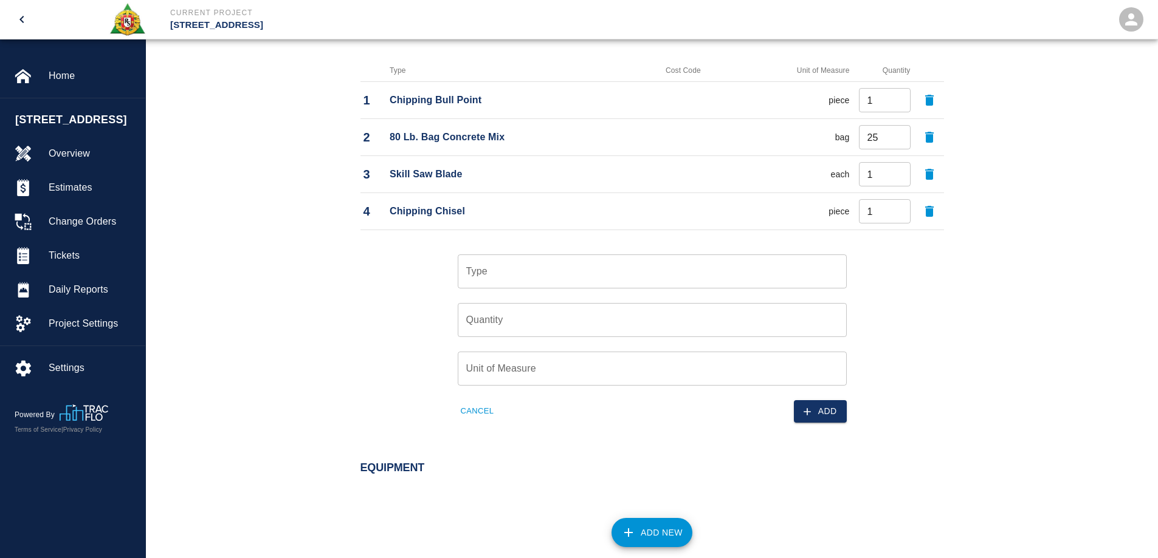
scroll to position [1175, 0]
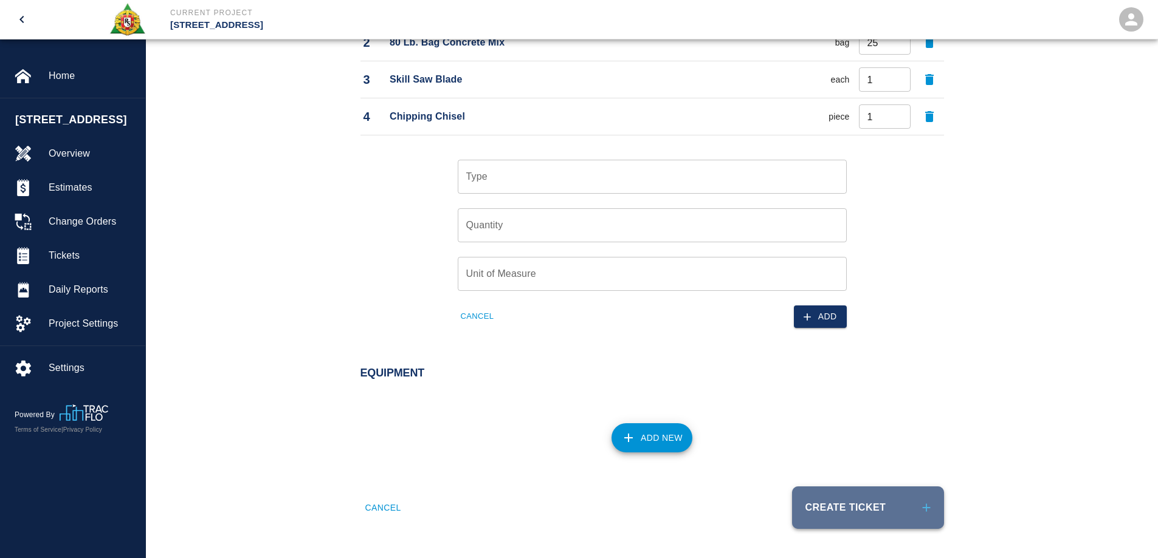
click at [887, 510] on button "Create Ticket" at bounding box center [868, 508] width 152 height 43
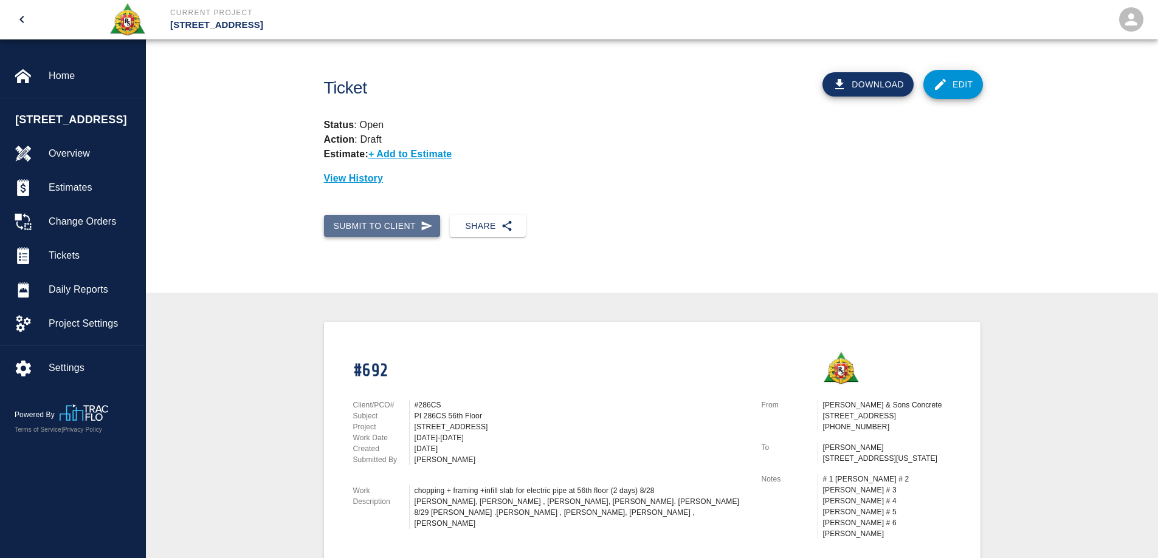
click at [398, 230] on button "Submit to Client" at bounding box center [382, 226] width 117 height 22
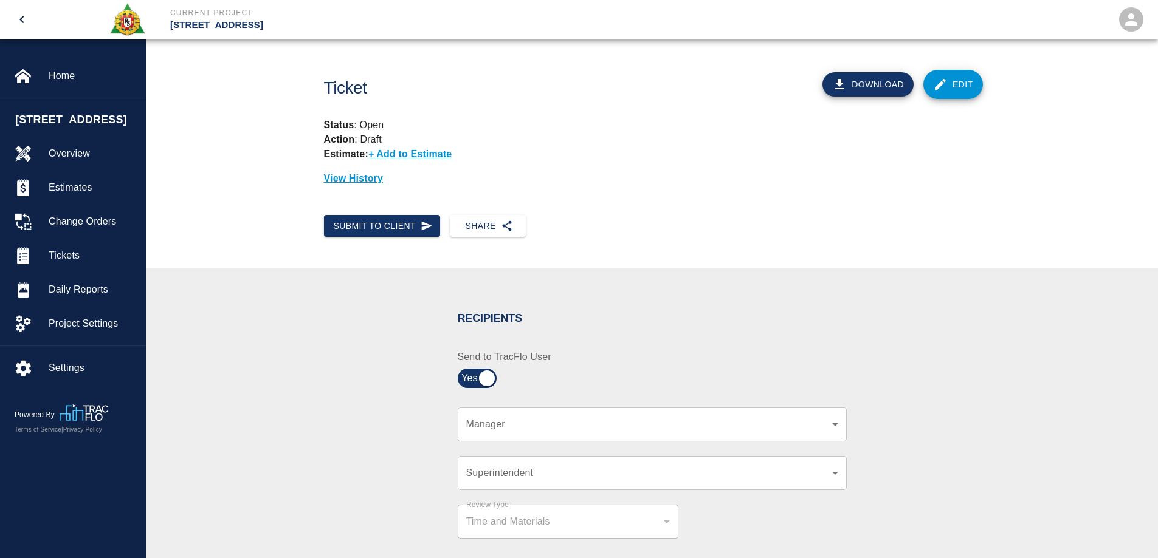
click at [528, 416] on div "​ Manager" at bounding box center [652, 425] width 389 height 34
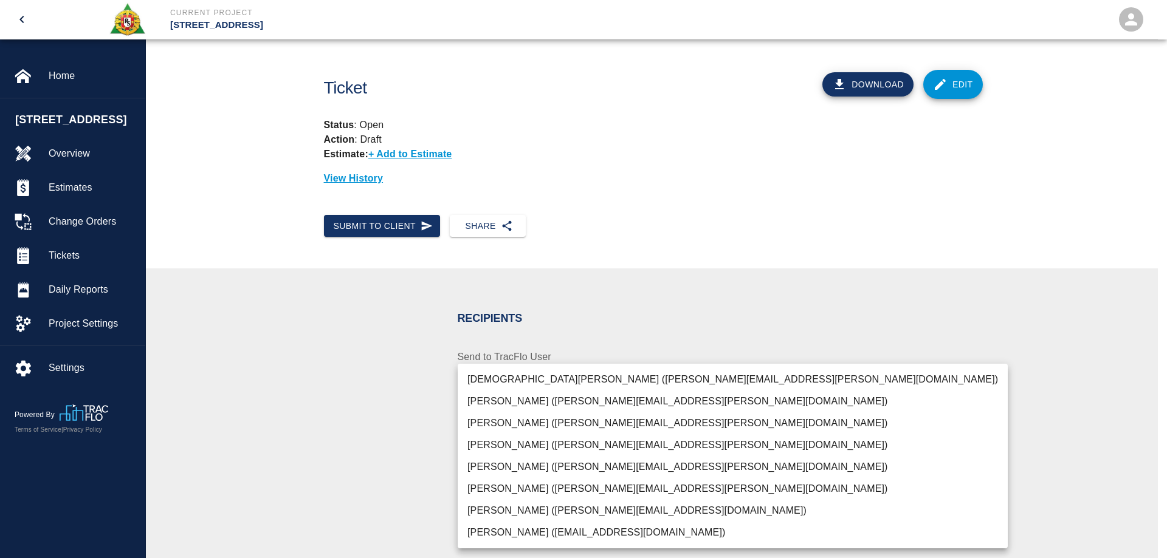
click at [530, 428] on body "Current Project 270 Park Ave Home 270 Park Ave Overview Estimates Change Orders…" at bounding box center [583, 279] width 1167 height 558
click at [541, 461] on li "Pablo Molina (pablo.molina@aecom.com)" at bounding box center [733, 467] width 550 height 22
type input "15ee5819-a12b-4d49-b208-872c21abcab9"
click at [385, 466] on div at bounding box center [583, 279] width 1167 height 558
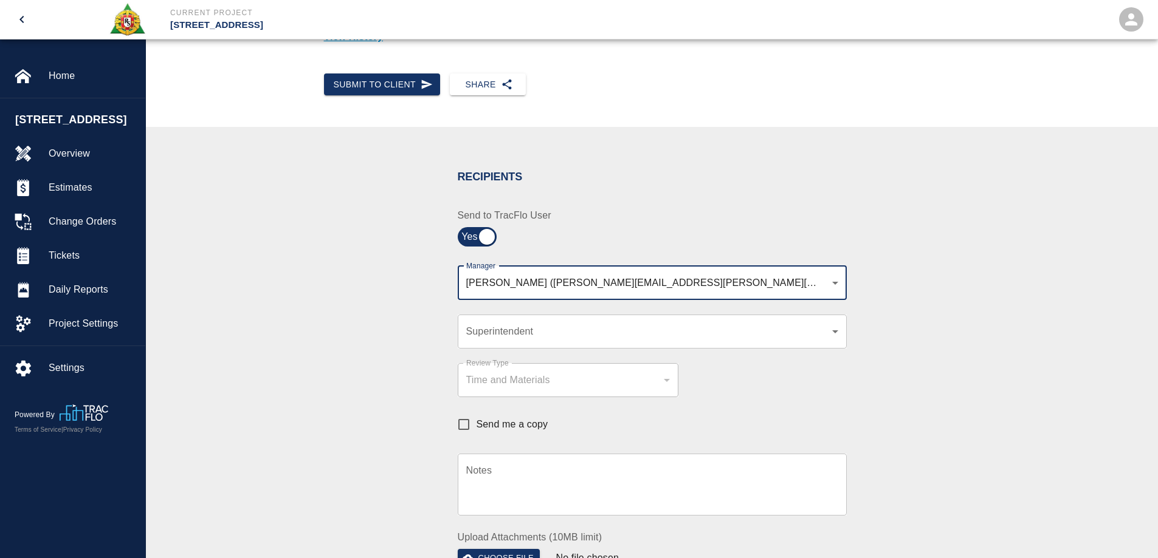
scroll to position [182, 0]
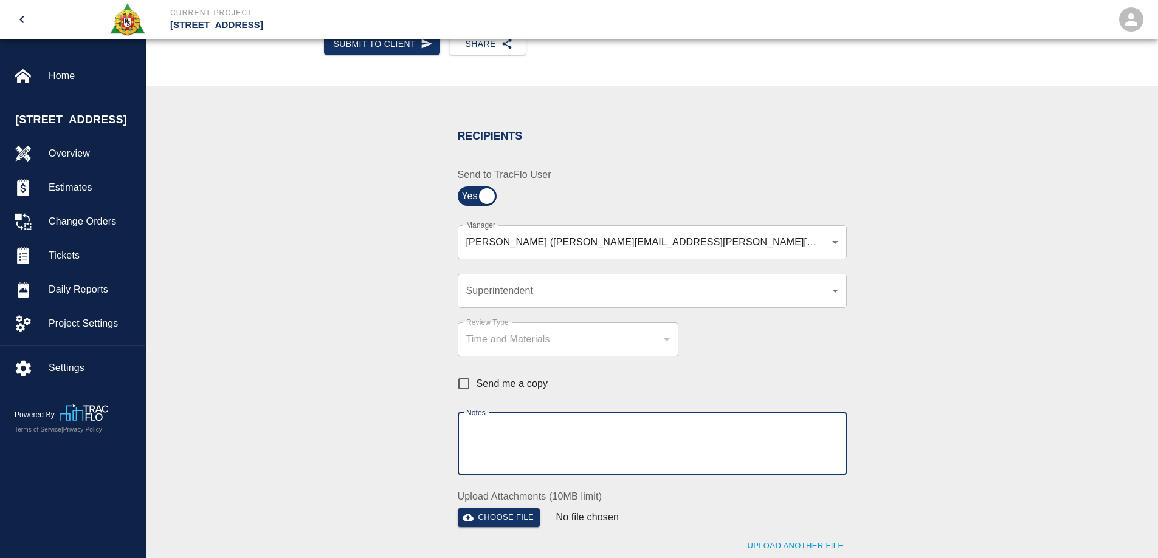
click at [538, 447] on textarea "Notes" at bounding box center [652, 444] width 372 height 42
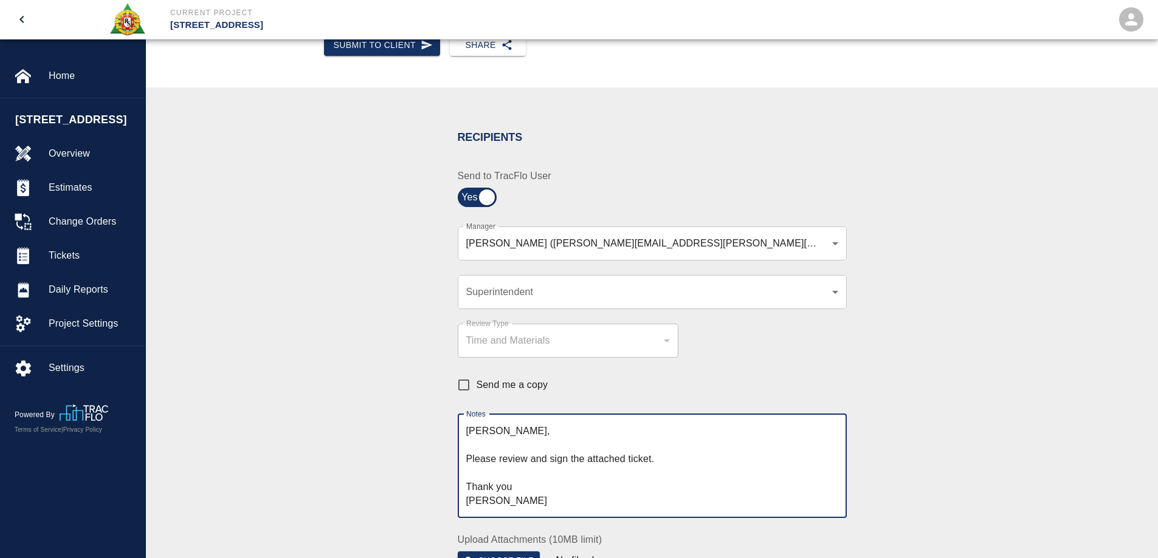
scroll to position [425, 0]
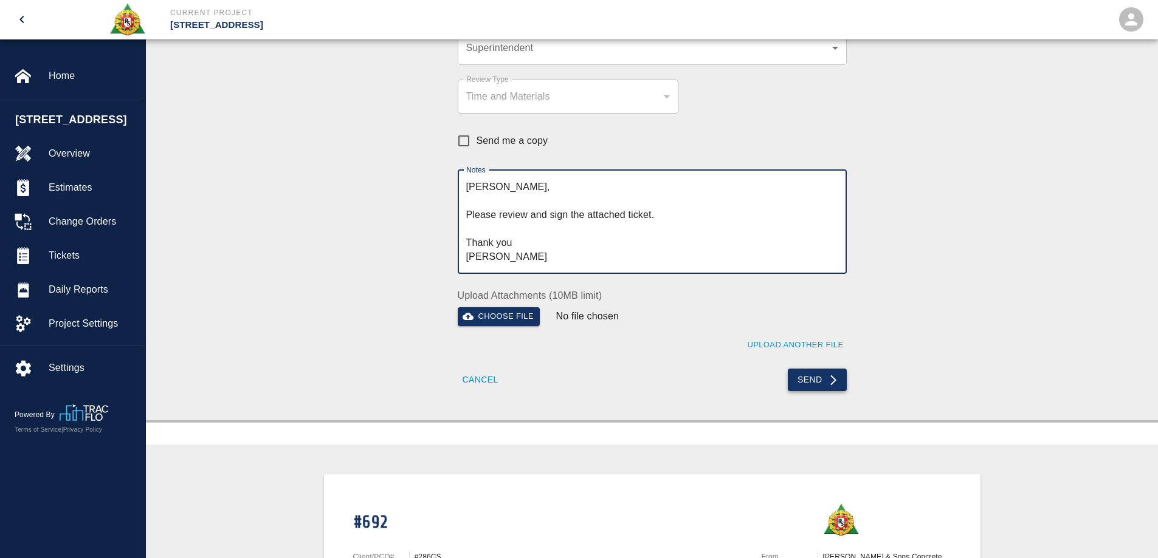
type textarea "Pablo, Please review and sign the attached ticket. Thank you Mark"
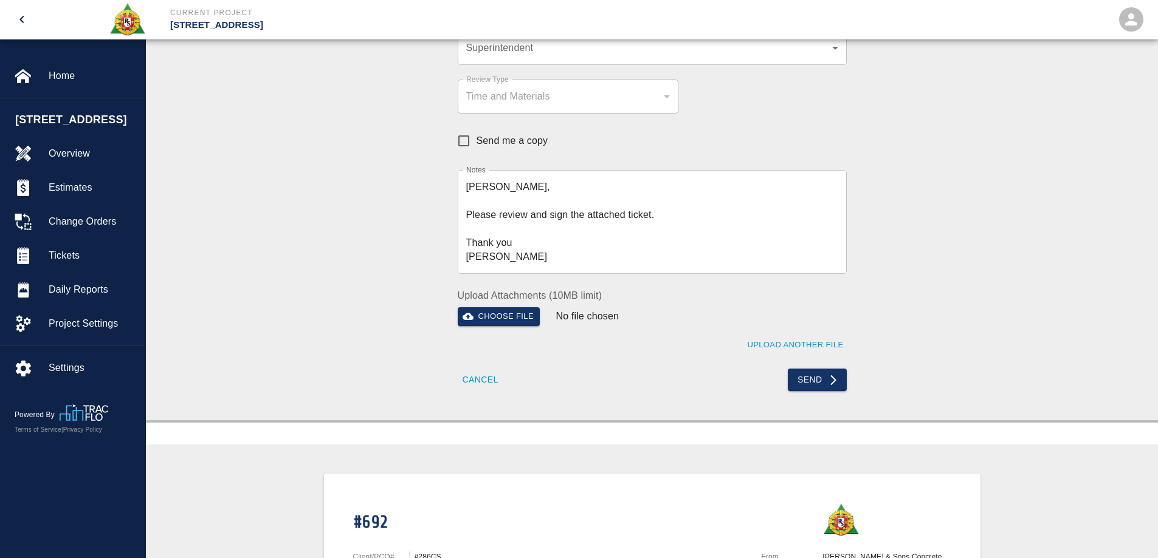
drag, startPoint x: 803, startPoint y: 380, endPoint x: 582, endPoint y: 454, distance: 233.3
click at [582, 454] on div "Ticket Download Edit Status : Open Action : Draft Estimate: + Add to Estimate V…" at bounding box center [652, 501] width 1012 height 1774
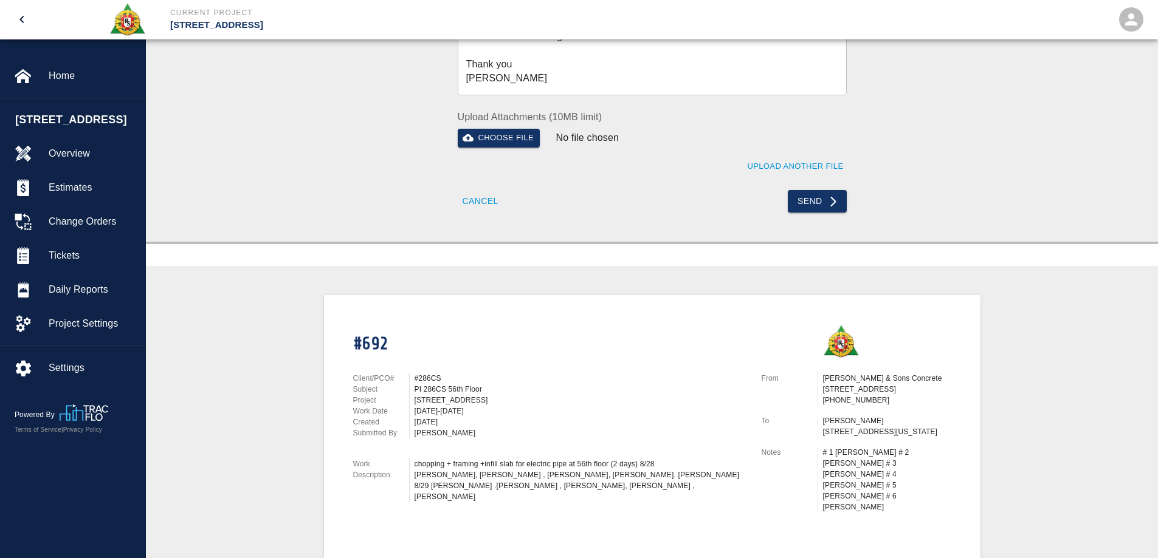
scroll to position [608, 0]
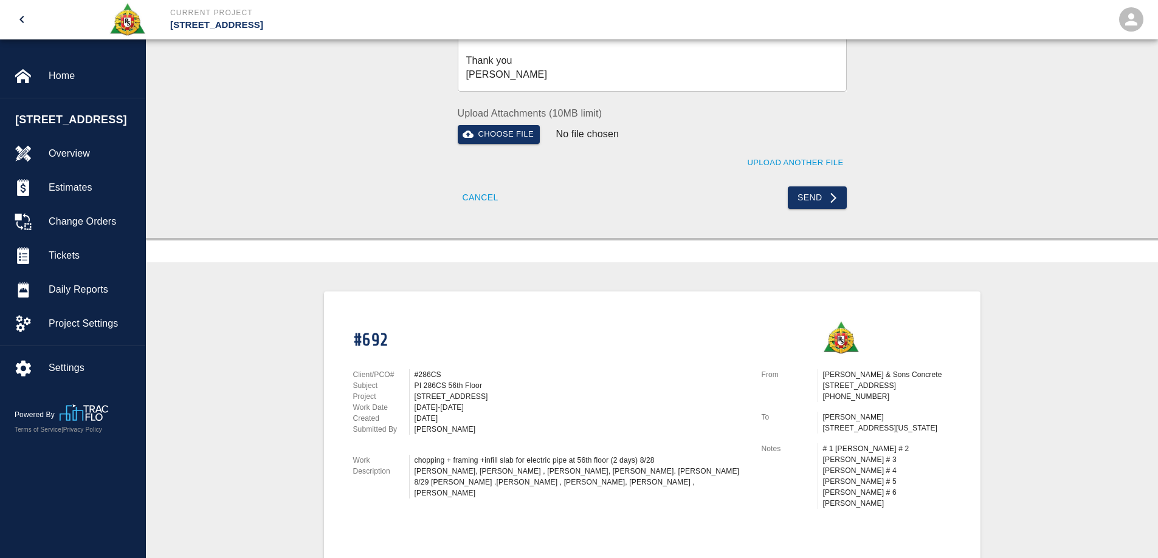
click at [811, 198] on button "Send" at bounding box center [817, 198] width 59 height 22
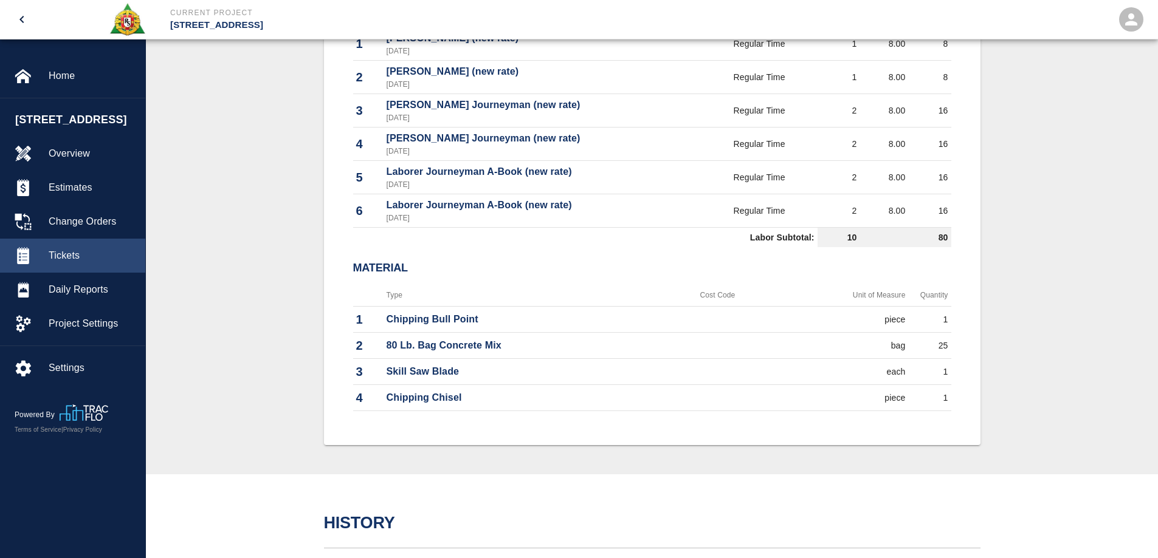
click at [63, 250] on span "Tickets" at bounding box center [92, 256] width 87 height 15
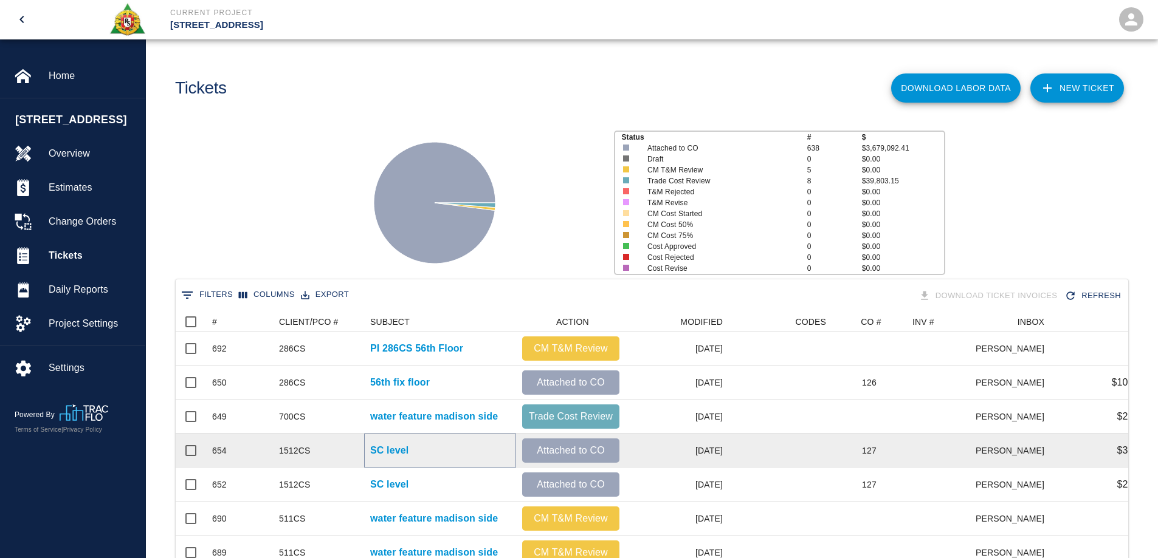
click at [396, 448] on p "SC level" at bounding box center [389, 451] width 38 height 15
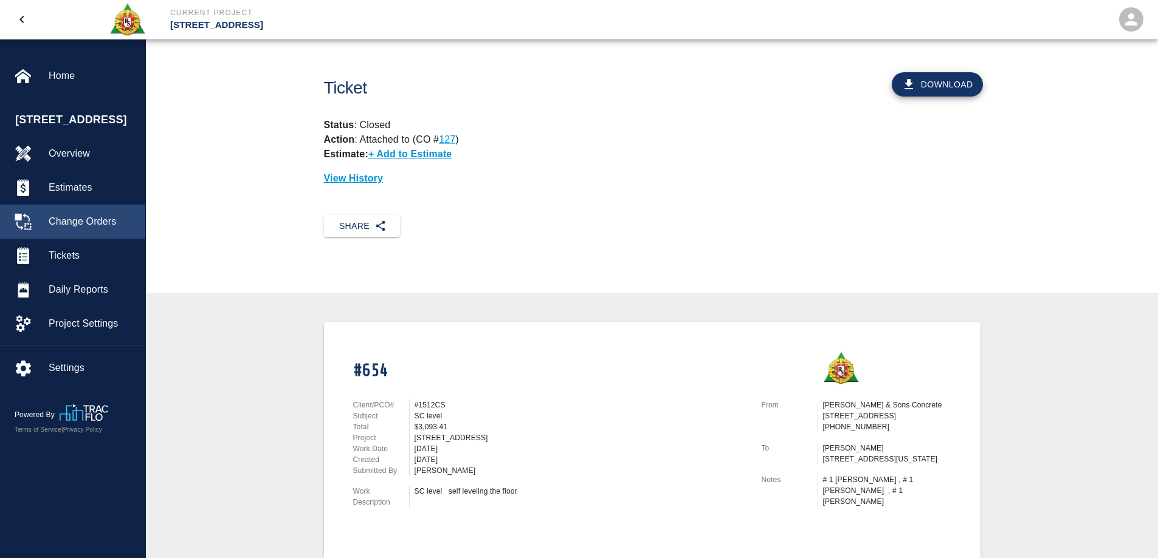
click at [100, 224] on span "Change Orders" at bounding box center [92, 222] width 87 height 15
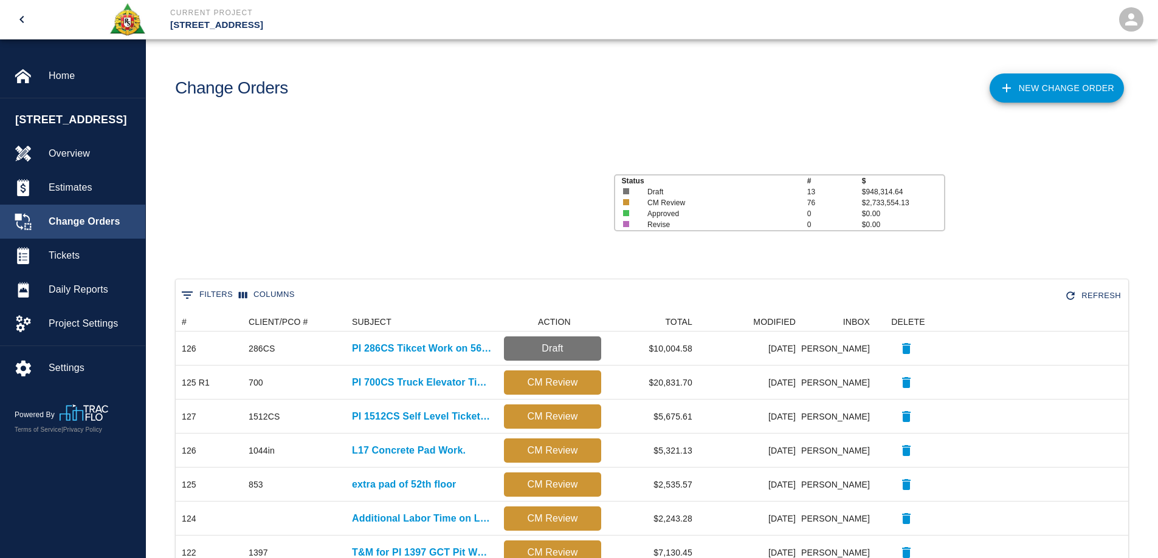
scroll to position [691, 943]
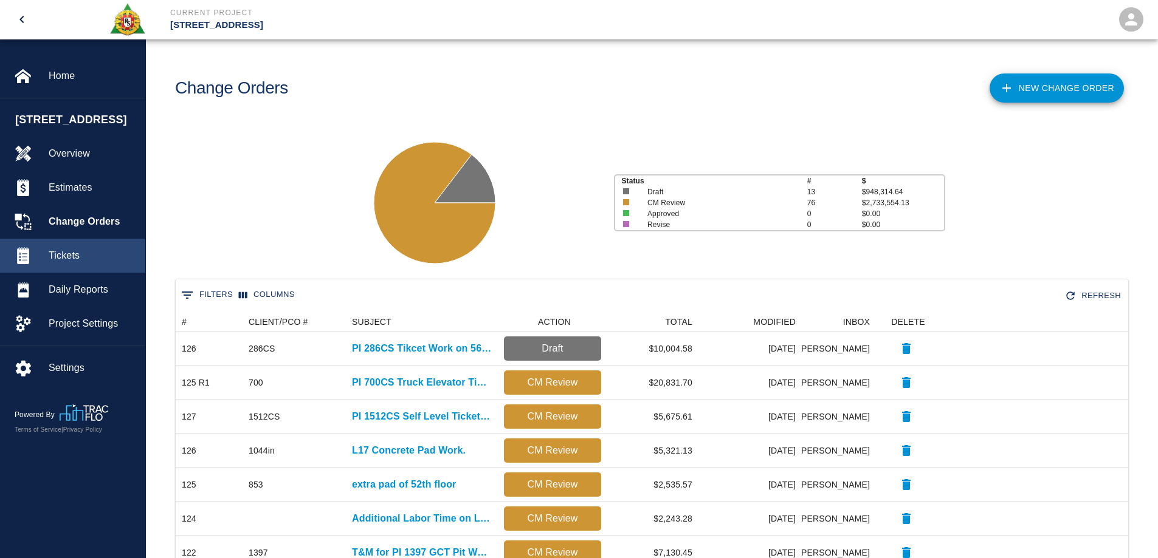
click at [84, 253] on span "Tickets" at bounding box center [92, 256] width 87 height 15
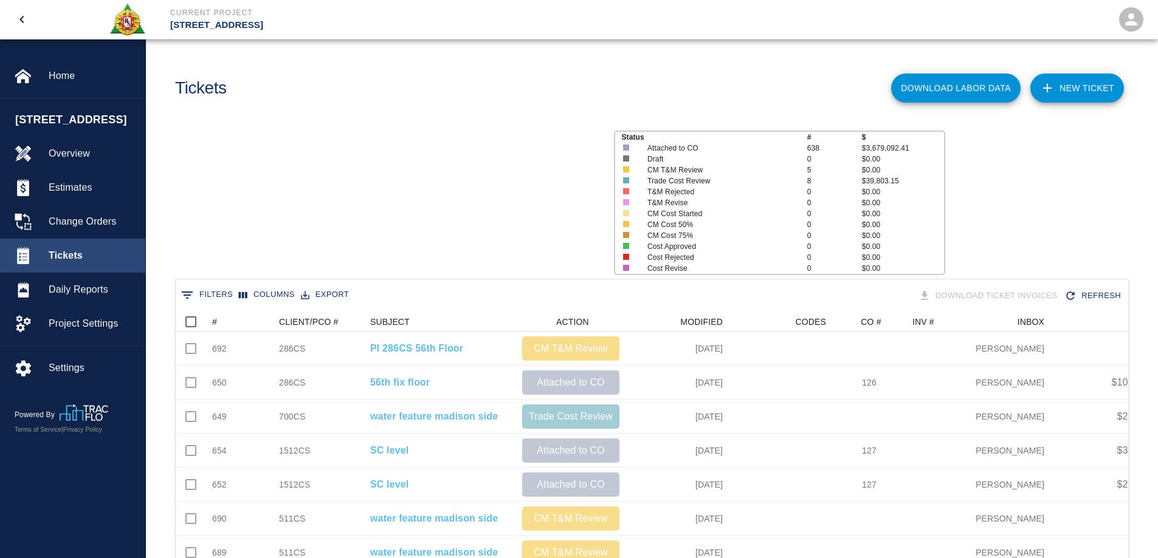
scroll to position [700, 943]
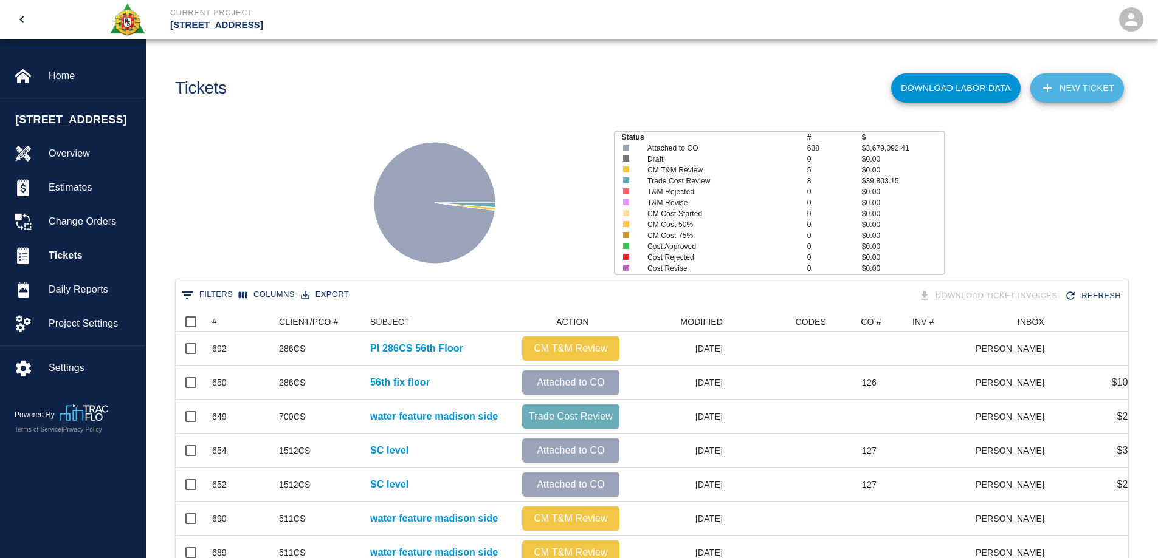
click at [1066, 92] on link "NEW TICKET" at bounding box center [1077, 88] width 94 height 29
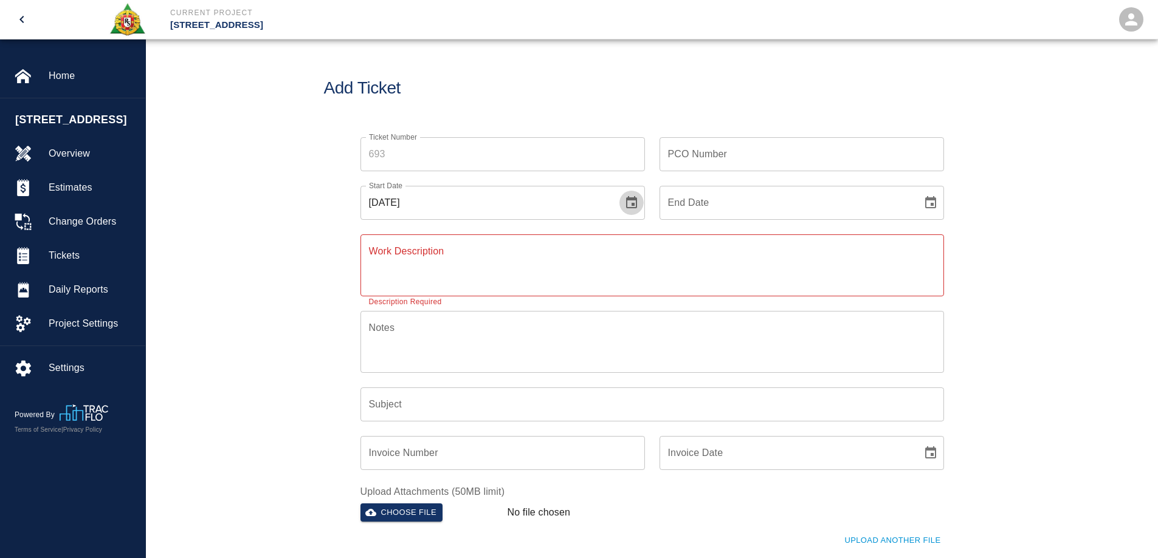
click at [625, 208] on icon "Choose date, selected date is Sep 29, 2025" at bounding box center [631, 203] width 15 height 15
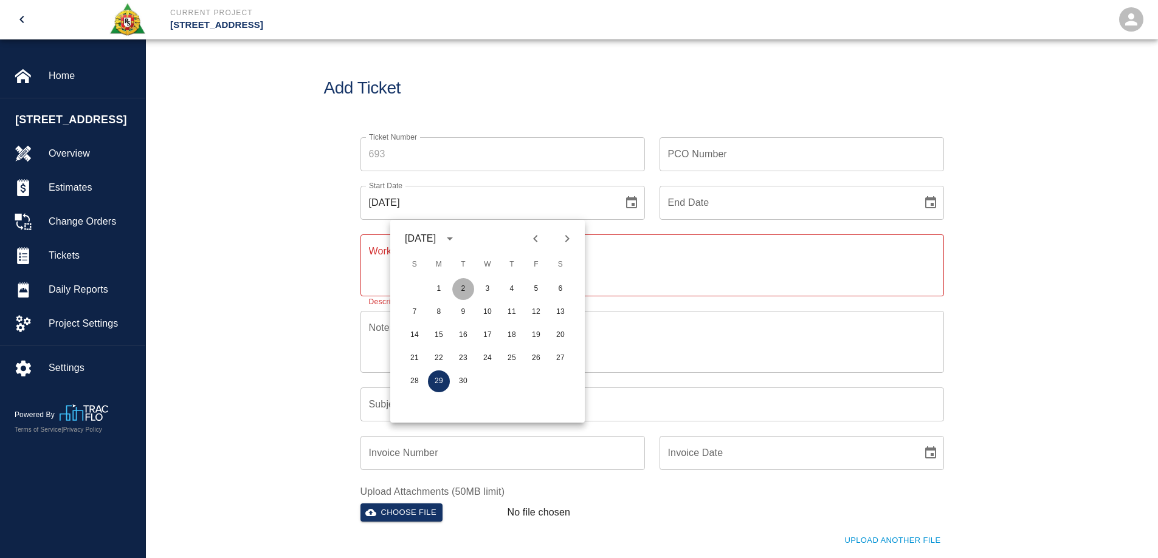
click at [467, 282] on button "2" at bounding box center [463, 289] width 22 height 22
type input "09/02/2025"
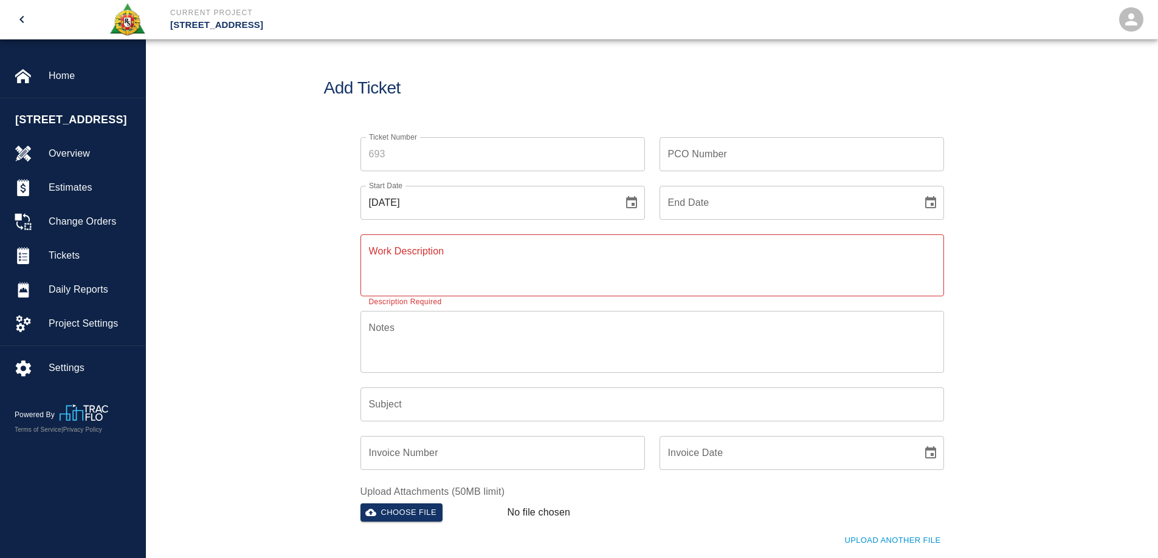
click at [934, 199] on icon "Choose date" at bounding box center [930, 202] width 11 height 12
drag, startPoint x: 760, startPoint y: 298, endPoint x: 760, endPoint y: 264, distance: 34.0
click at [760, 288] on button "2" at bounding box center [762, 289] width 22 height 22
type input "09/02/2025"
click at [752, 165] on input "PCO Number" at bounding box center [801, 154] width 284 height 34
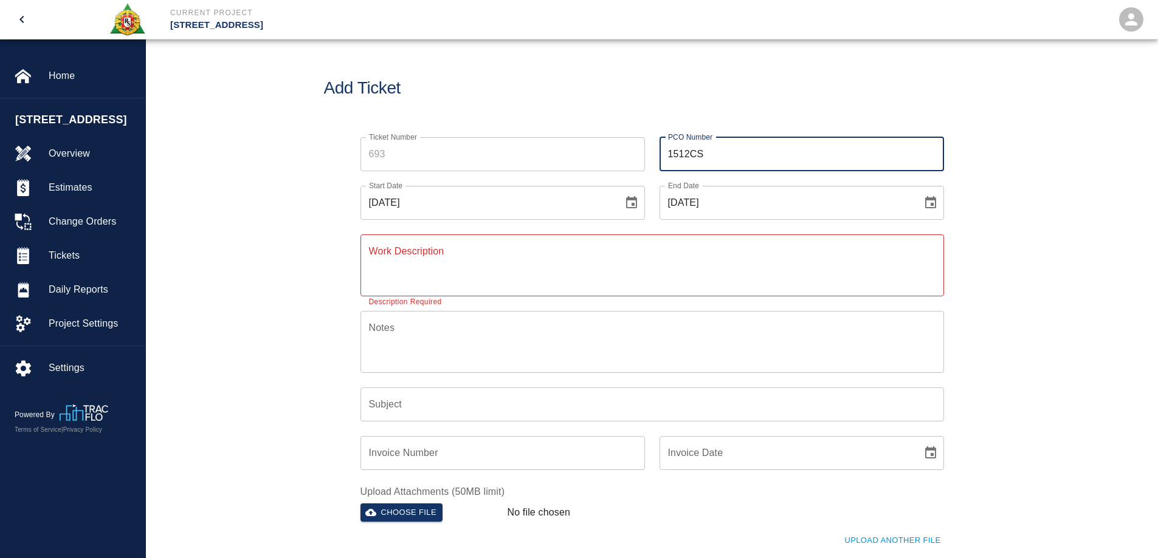
click at [688, 152] on input "1512CS" at bounding box center [801, 154] width 284 height 34
type input "1512 CS"
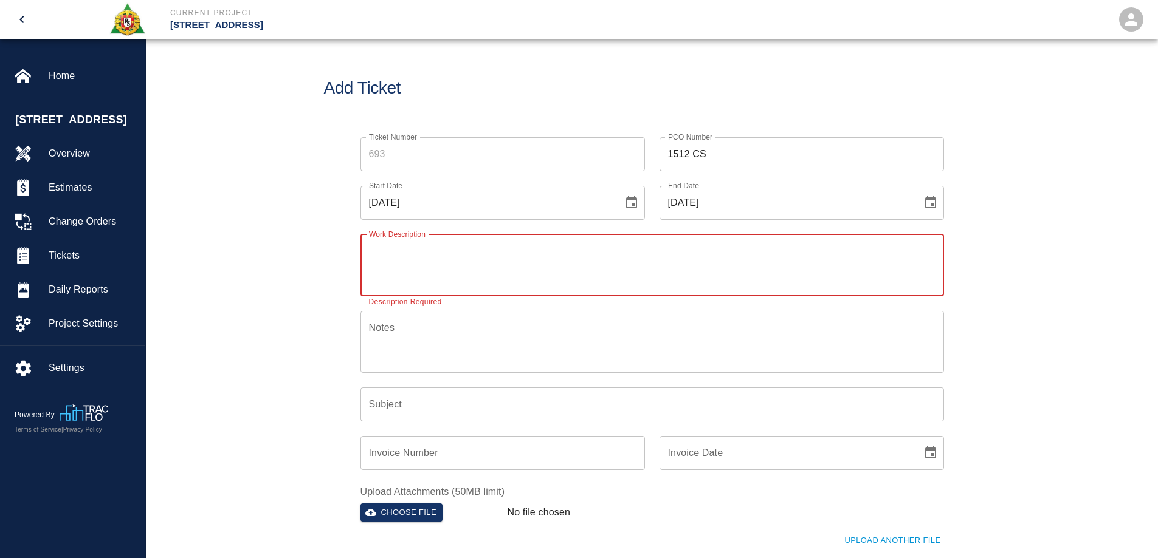
click at [388, 259] on textarea "Work Description" at bounding box center [652, 265] width 566 height 42
paste textarea "SC level chopping cleaning and preparing for self level at corridor floor"
type textarea "SC level chopping cleaning and preparing for self level at corridor floor"
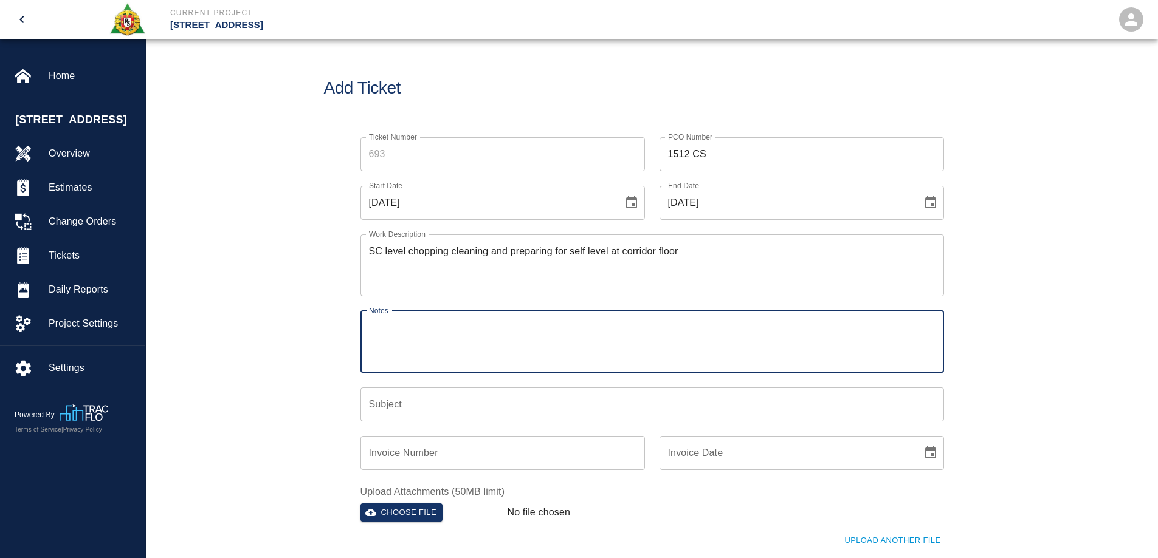
click at [410, 325] on textarea "Notes" at bounding box center [652, 342] width 566 height 42
paste textarea "# 1 William James # 2 Bryan Dinnen # 2 Antono Mancini Title"
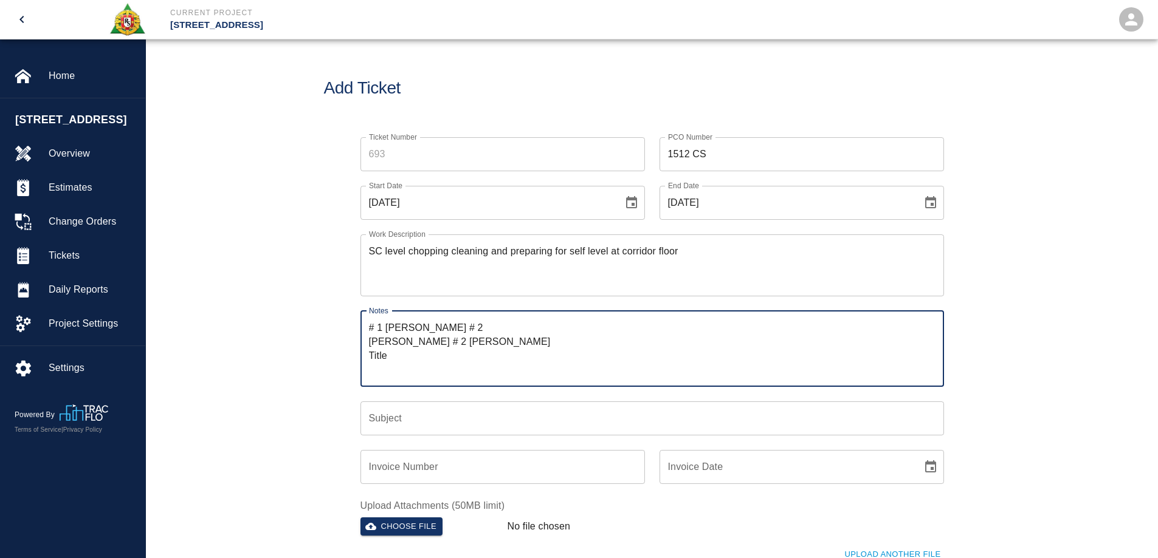
type textarea "# 1 William James # 2 Bryan Dinnen # 2 Antono Mancini Title"
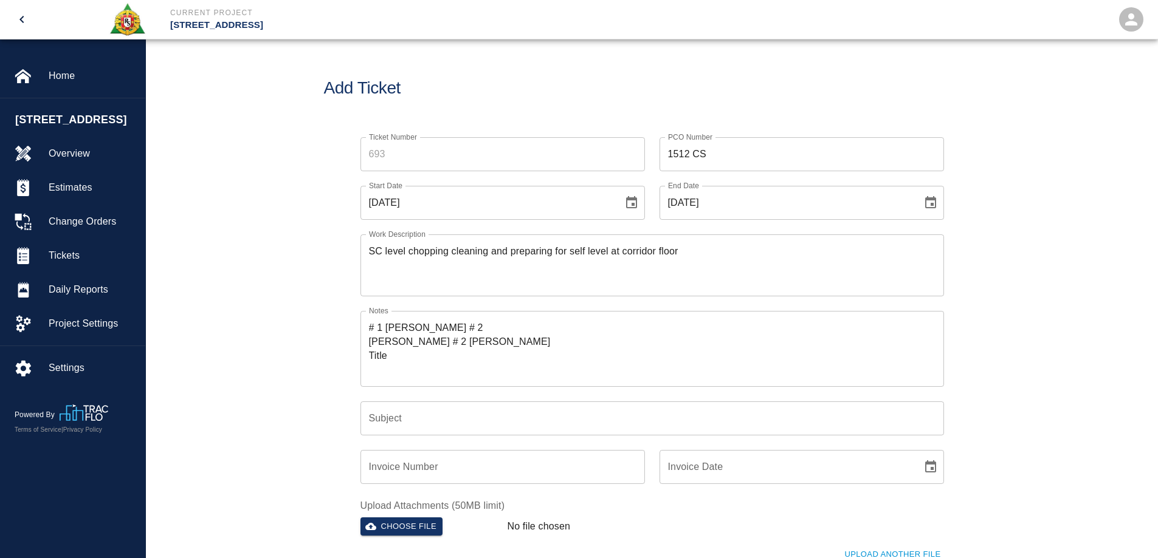
click at [430, 419] on input "Subject" at bounding box center [651, 419] width 583 height 34
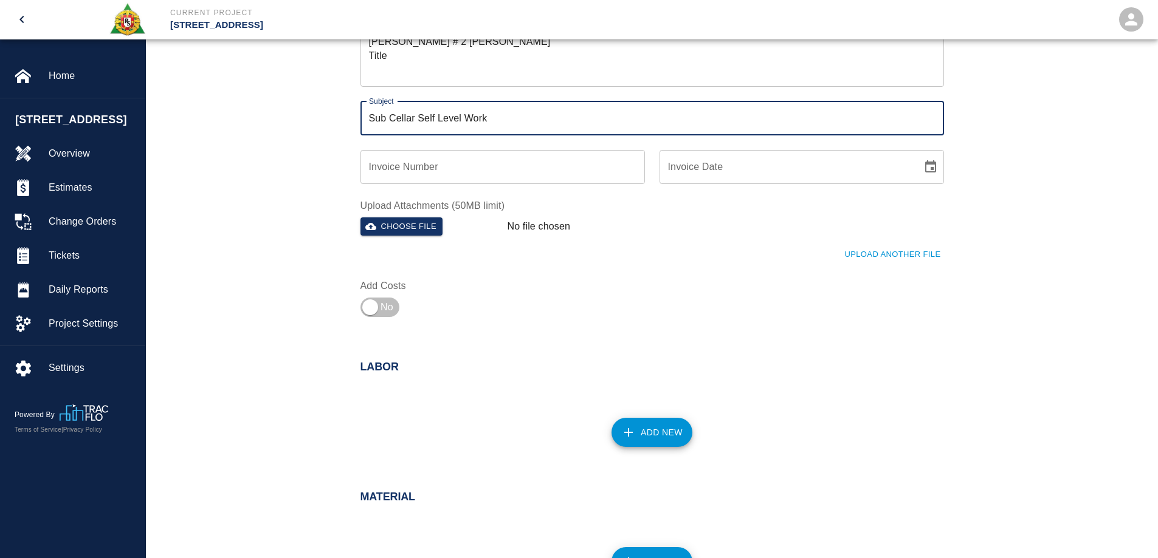
scroll to position [304, 0]
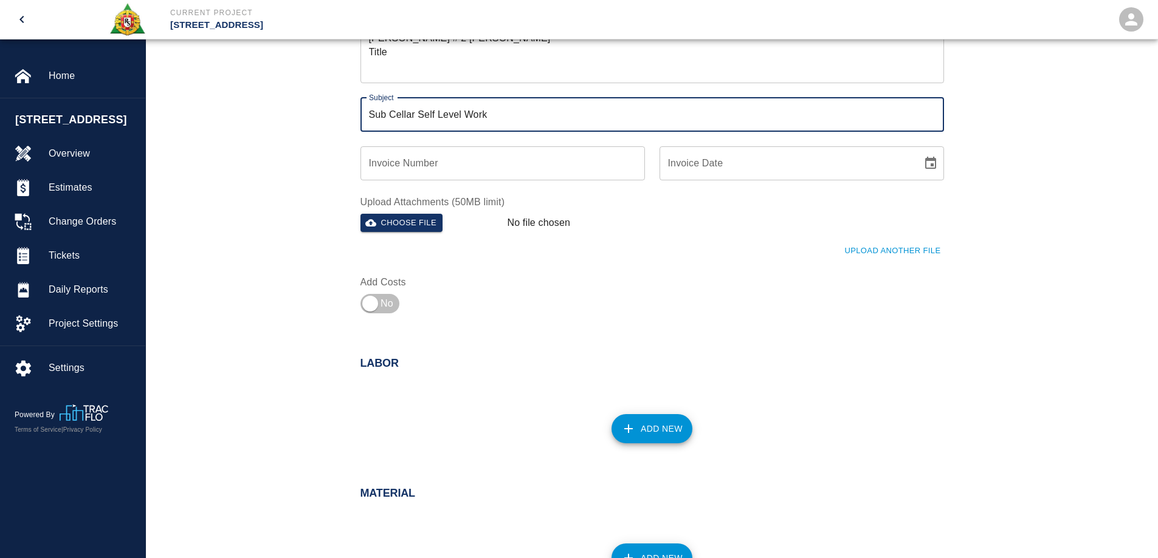
type input "Sub Cellar Self Level Work"
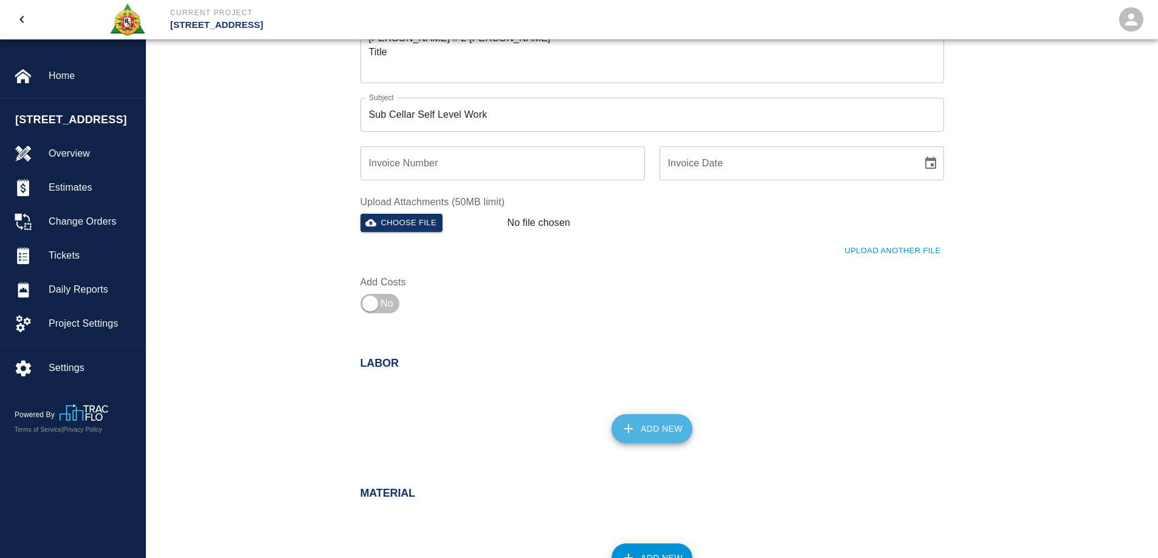
click at [645, 424] on button "Add New" at bounding box center [651, 428] width 81 height 29
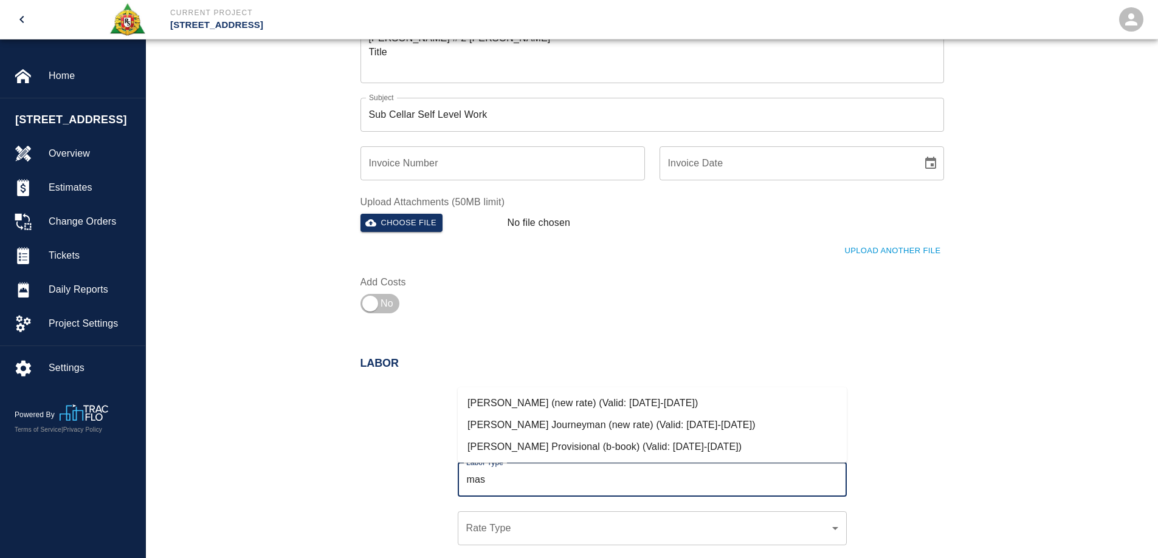
click at [584, 428] on li "Mason Journeyman (new rate) (Valid: 07/01/2024-09/30/2025)" at bounding box center [652, 425] width 389 height 22
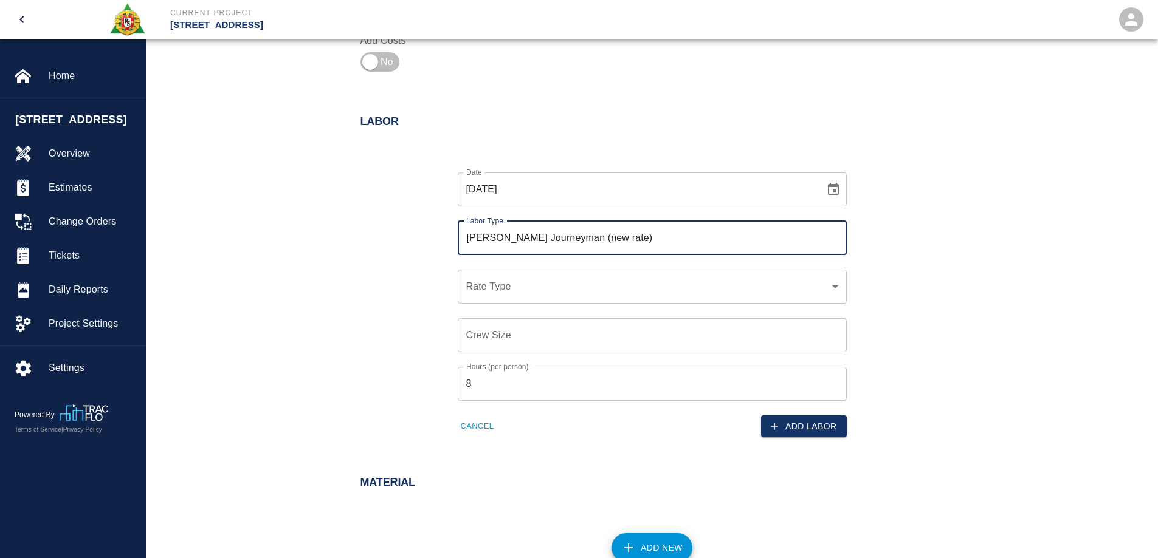
scroll to position [547, 0]
type input "Mason Journeyman (new rate)"
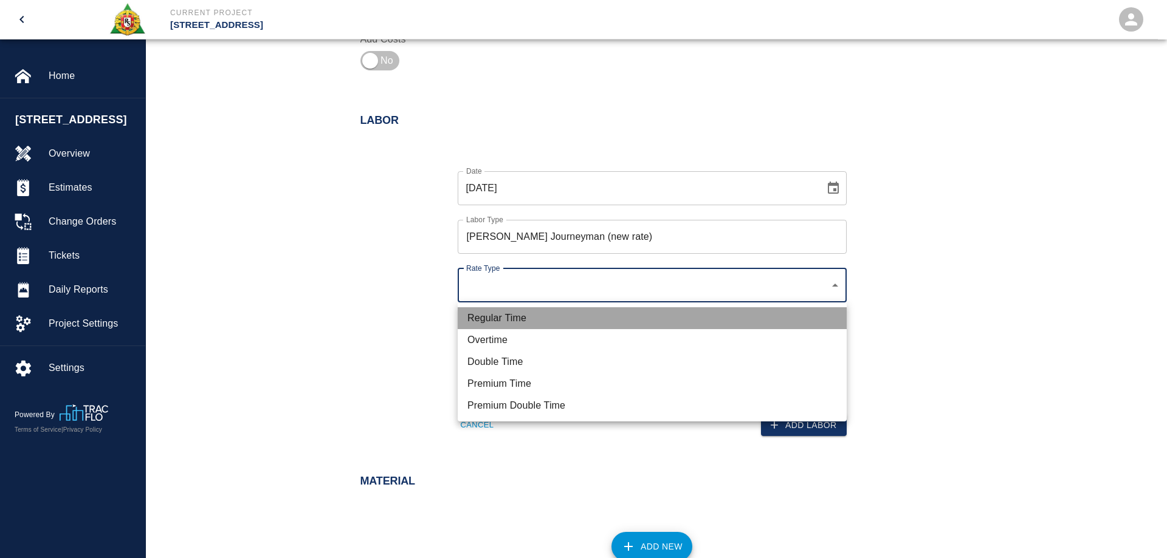
click at [521, 324] on li "Regular Time" at bounding box center [652, 318] width 389 height 22
type input "rate_rt"
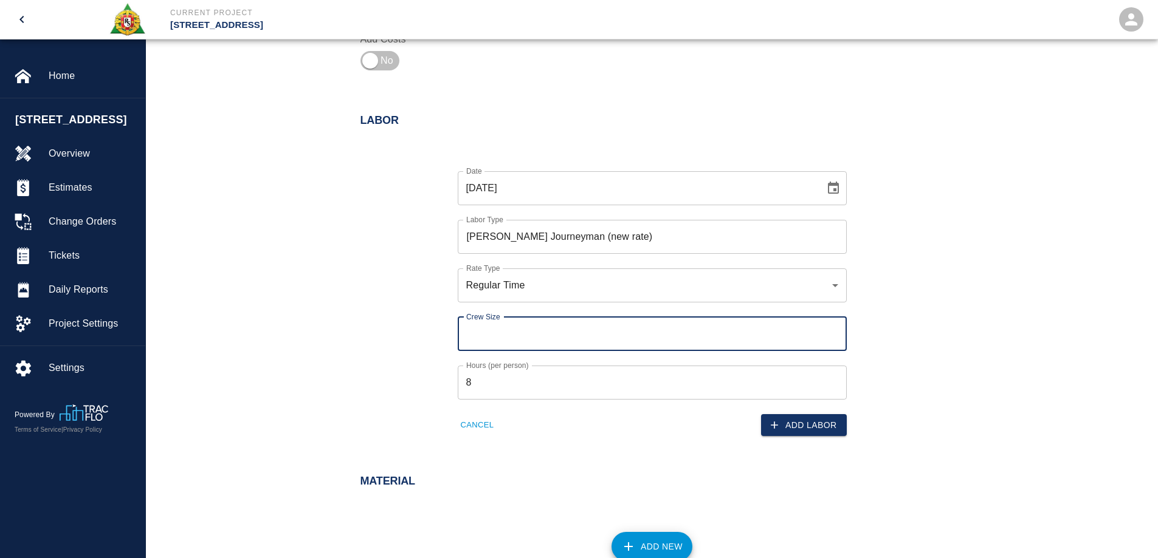
click at [517, 343] on input "Crew Size" at bounding box center [652, 334] width 389 height 34
type input "2"
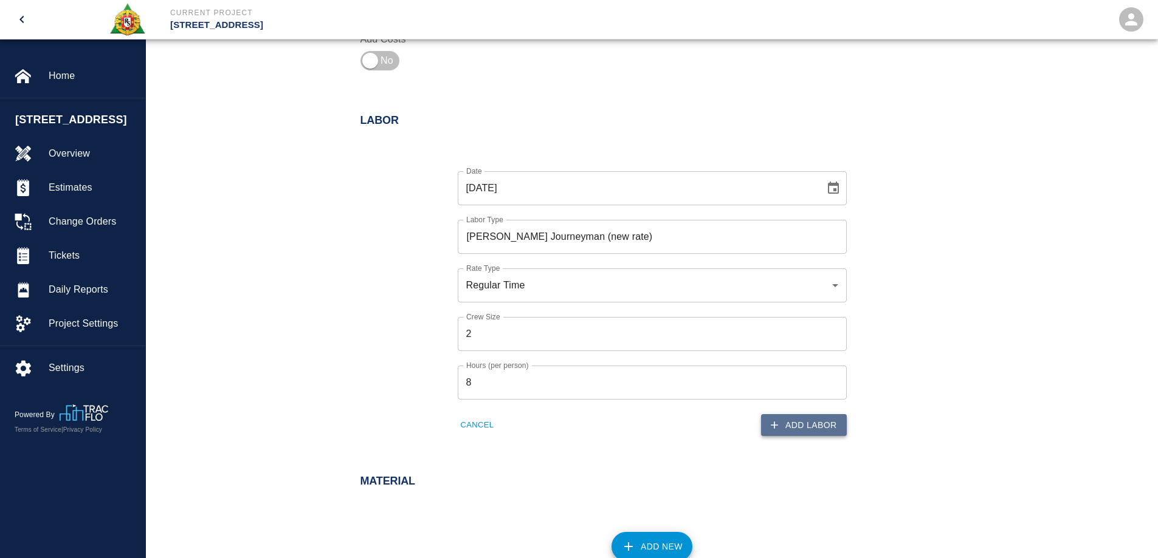
click at [809, 425] on button "Add Labor" at bounding box center [804, 425] width 86 height 22
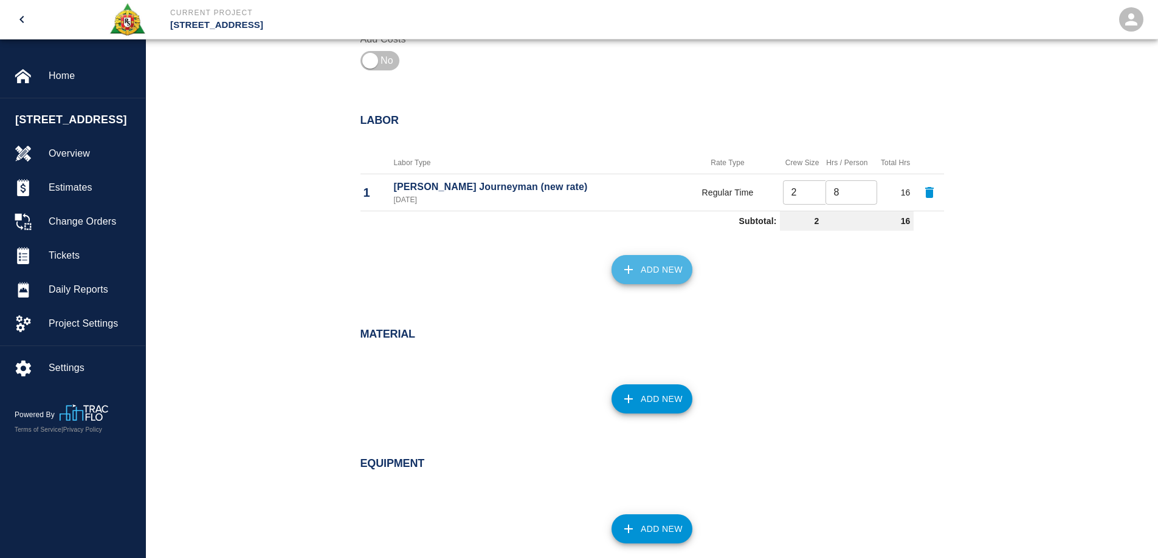
click at [644, 262] on button "Add New" at bounding box center [651, 269] width 81 height 29
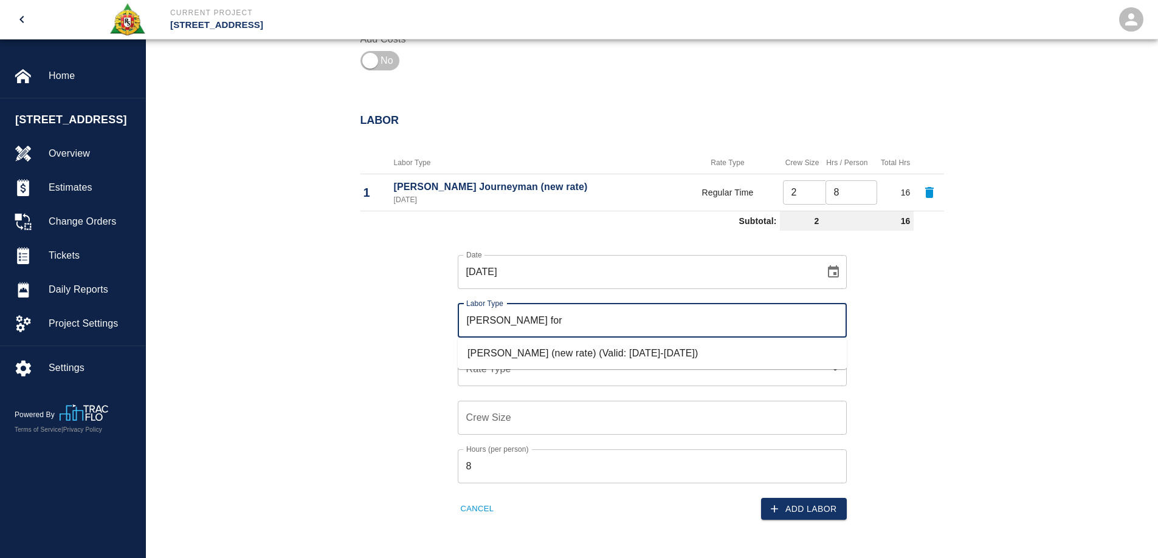
click at [542, 352] on li "Mason Foreman (new rate) (Valid: 07/01/2024-09/30/2025)" at bounding box center [652, 354] width 389 height 22
type input "Mason Foreman (new rate)"
click at [533, 379] on div "​ Rate Type" at bounding box center [652, 369] width 389 height 34
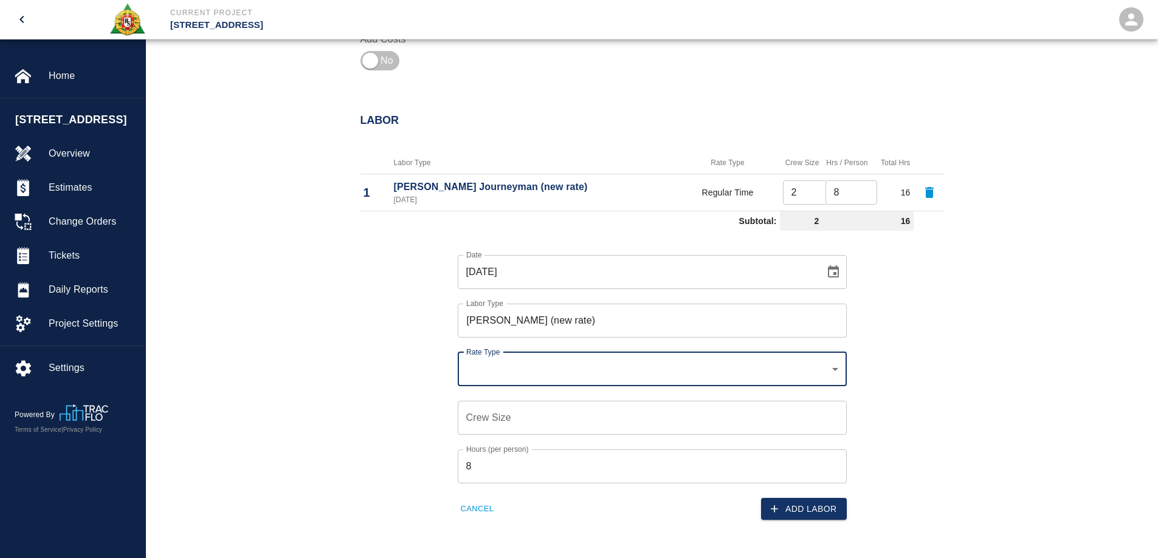
click at [533, 379] on div "​ Rate Type" at bounding box center [652, 369] width 389 height 34
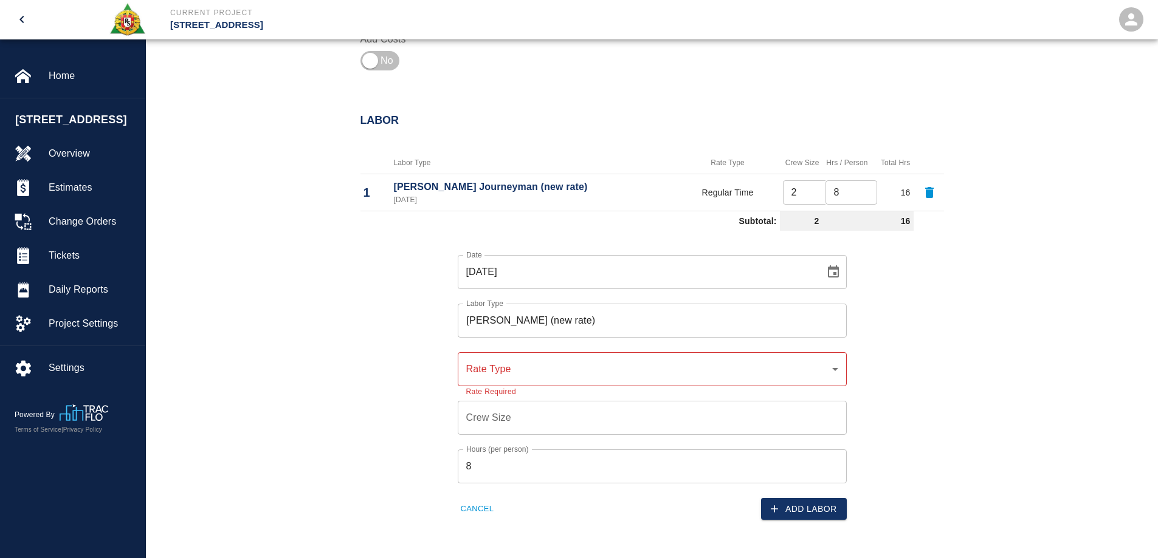
click at [533, 379] on div "​ Rate Type" at bounding box center [652, 369] width 389 height 34
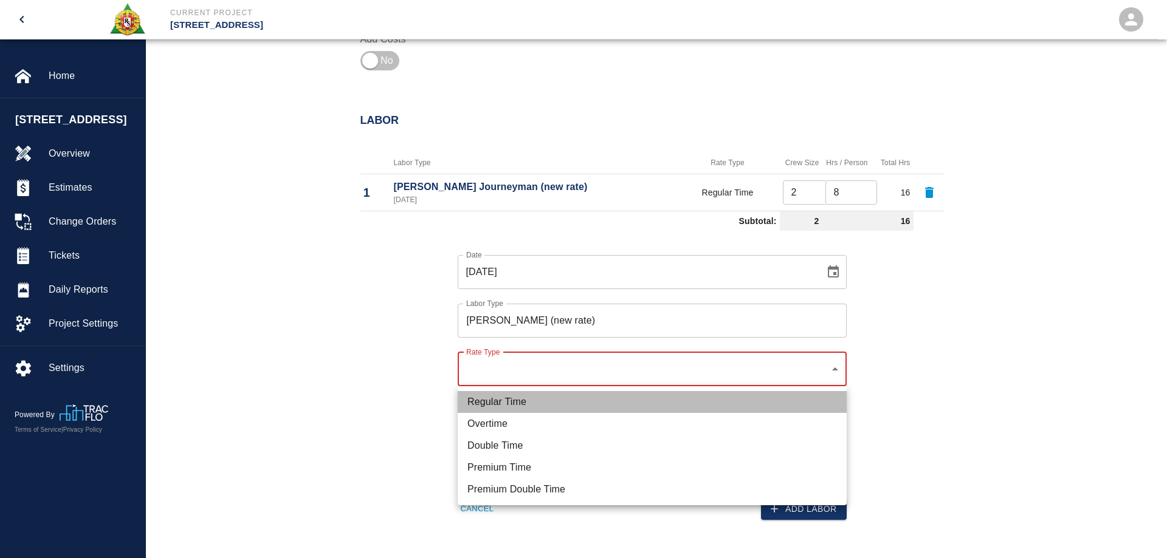
click at [519, 396] on li "Regular Time" at bounding box center [652, 402] width 389 height 22
type input "rate_rt"
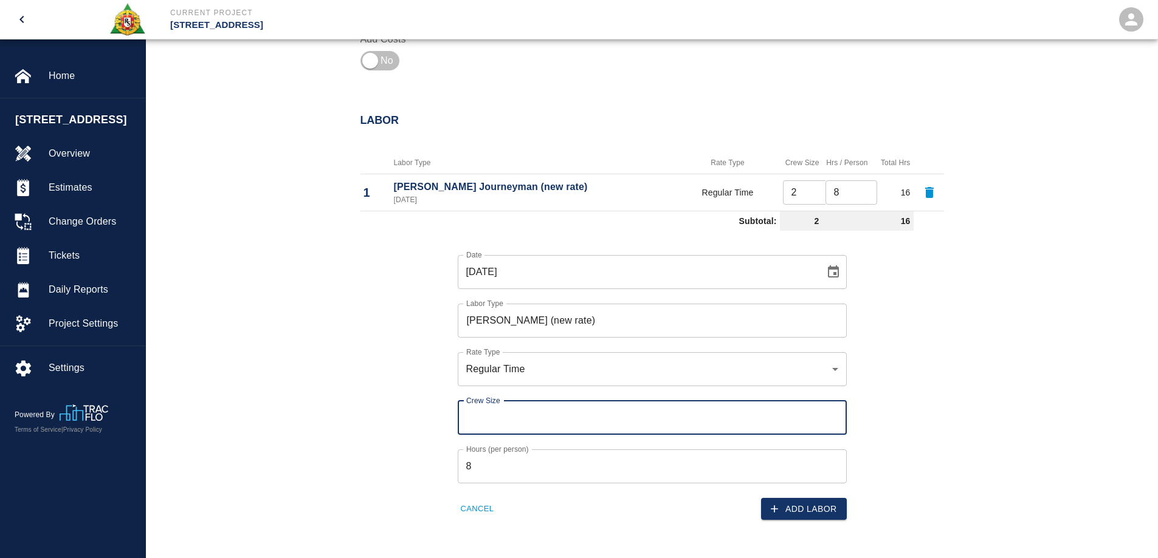
click at [523, 422] on input "Crew Size" at bounding box center [652, 418] width 389 height 34
type input "1"
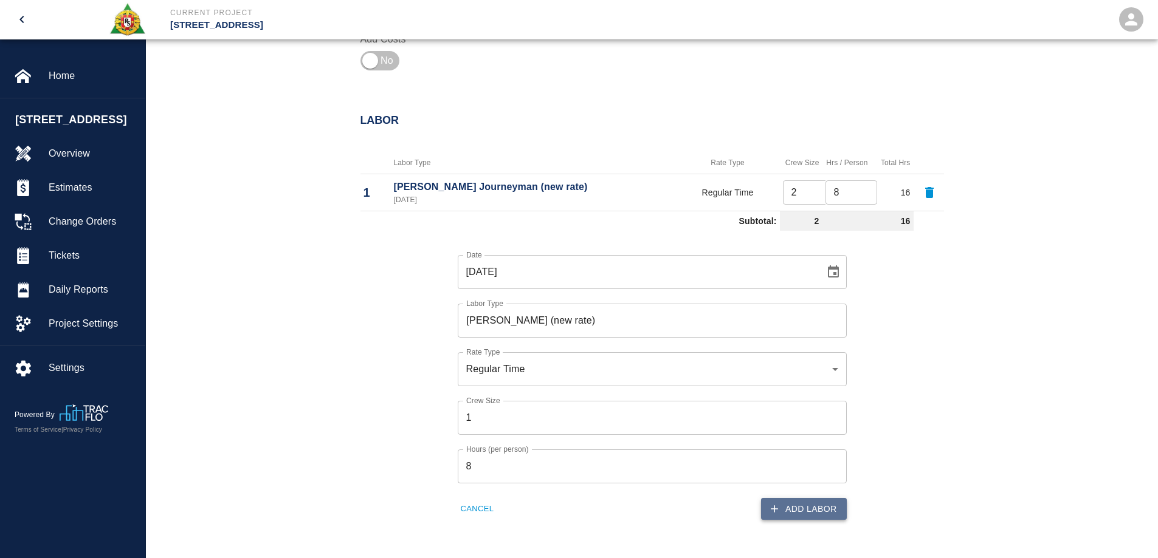
click at [794, 512] on button "Add Labor" at bounding box center [804, 509] width 86 height 22
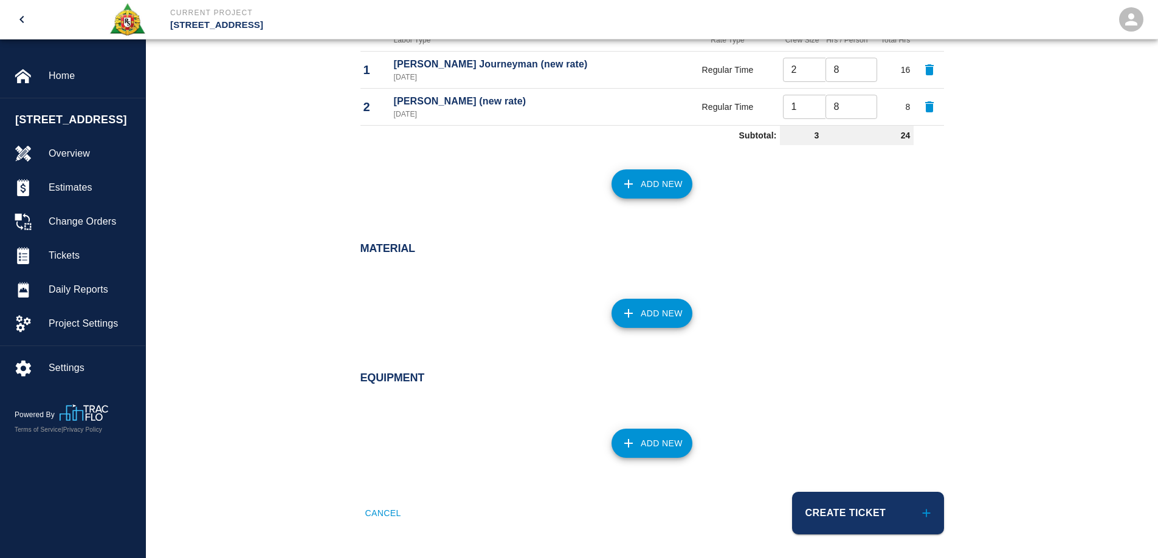
scroll to position [675, 0]
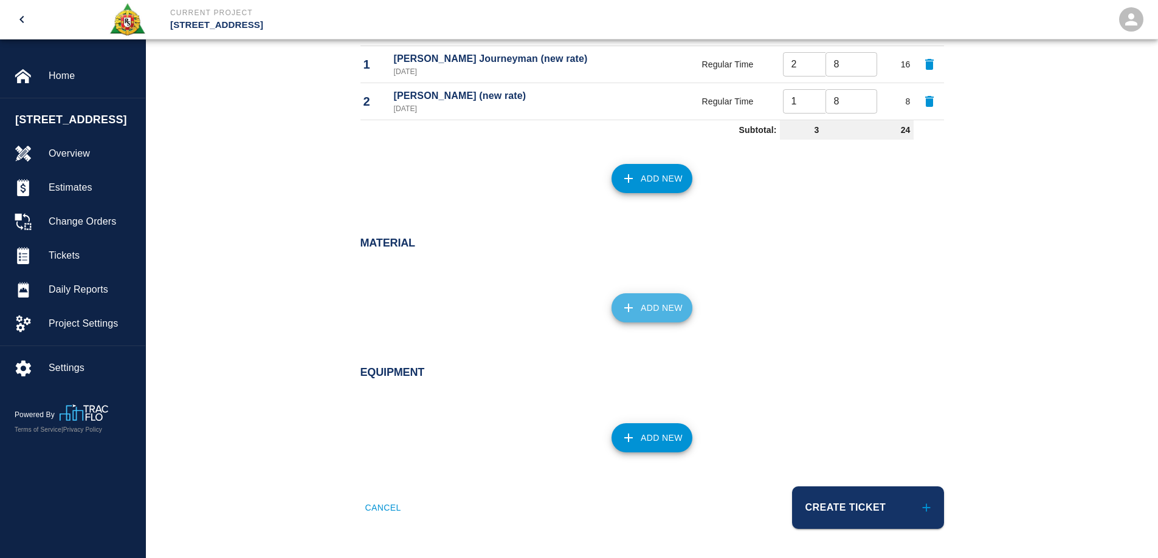
click at [633, 315] on icon "button" at bounding box center [628, 308] width 15 height 15
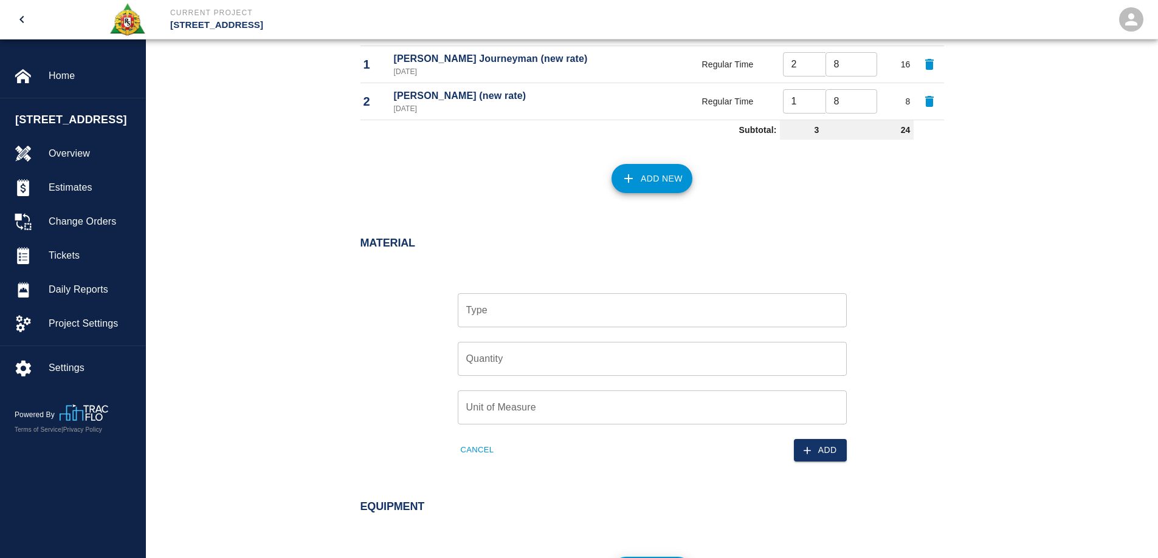
click at [610, 314] on input "Type" at bounding box center [652, 310] width 378 height 23
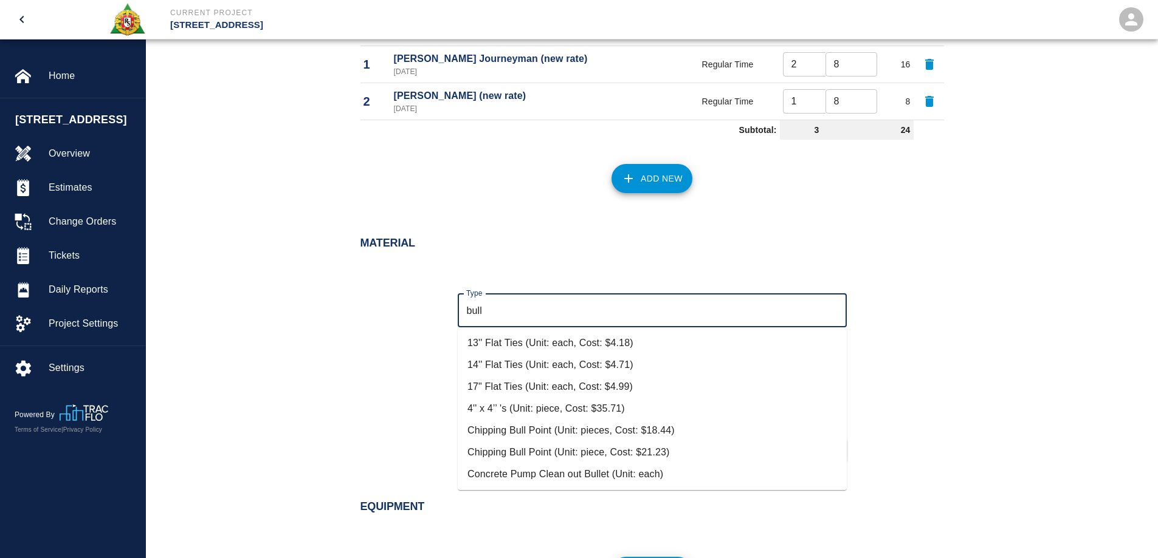
click at [591, 447] on li "Chipping Bull Point (Unit: piece, Cost: $21.23)" at bounding box center [652, 453] width 389 height 22
type input "Chipping Bull Point (Unit: piece, Cost: $21.23)"
type input "piece"
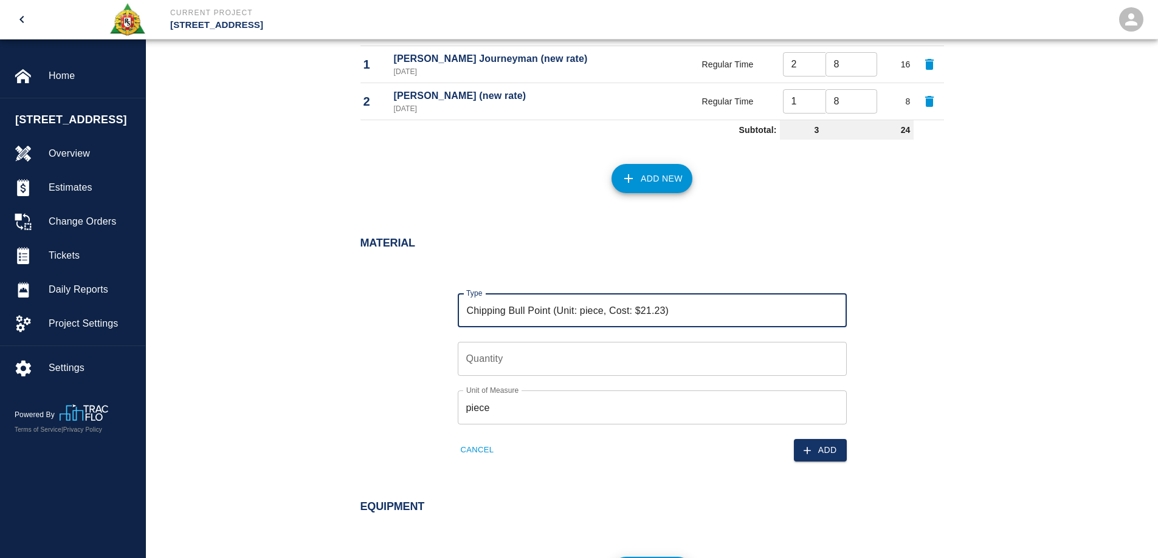
type input "Chipping Bull Point (Unit: piece, Cost: $21.23)"
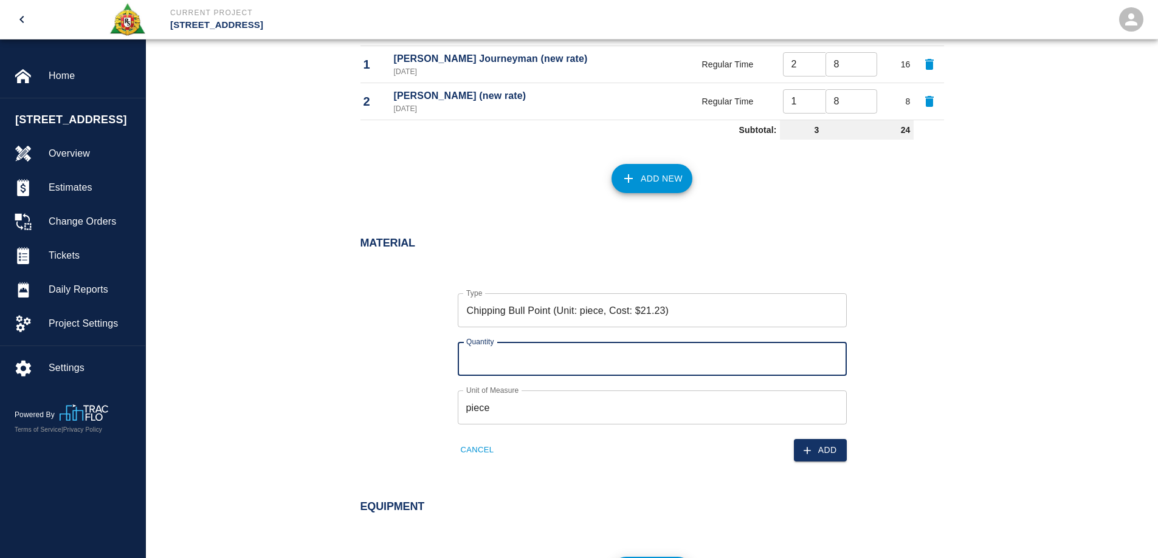
click at [558, 351] on input "Quantity" at bounding box center [652, 359] width 389 height 34
type input "1"
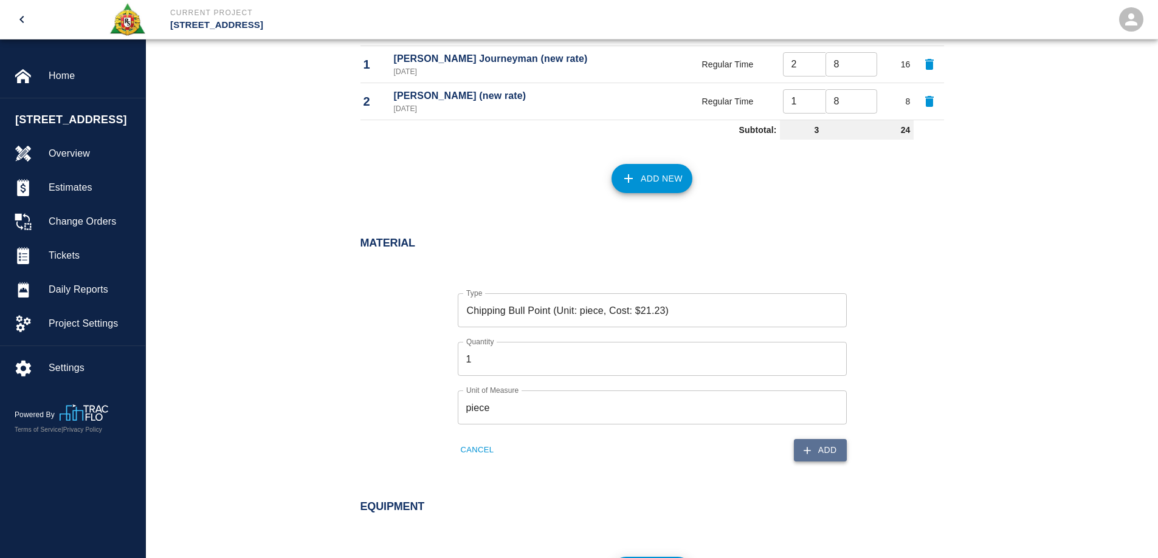
click at [809, 448] on icon "button" at bounding box center [807, 451] width 12 height 12
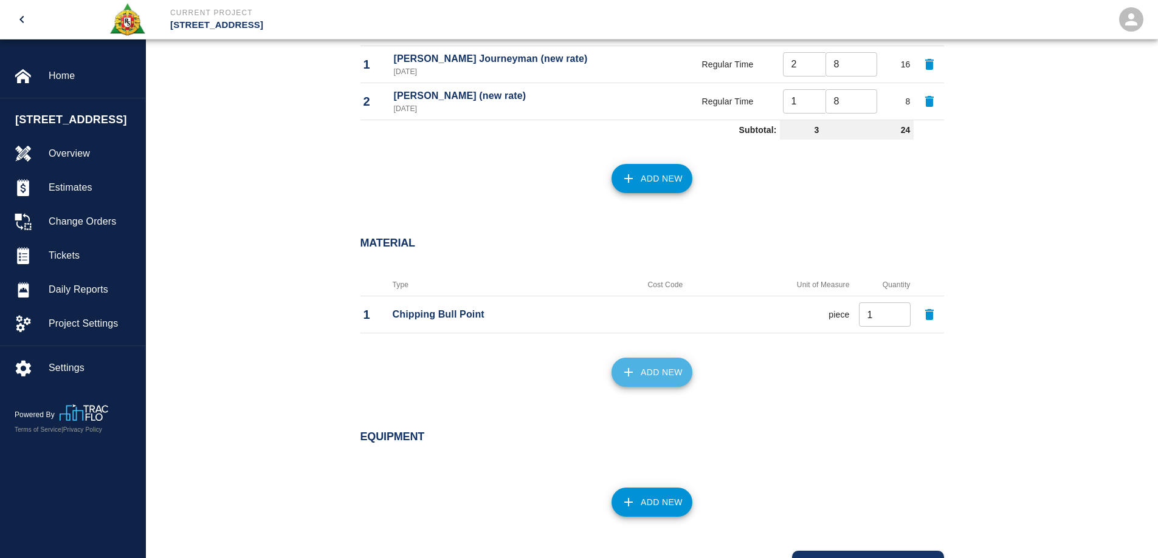
click at [664, 370] on button "Add New" at bounding box center [651, 372] width 81 height 29
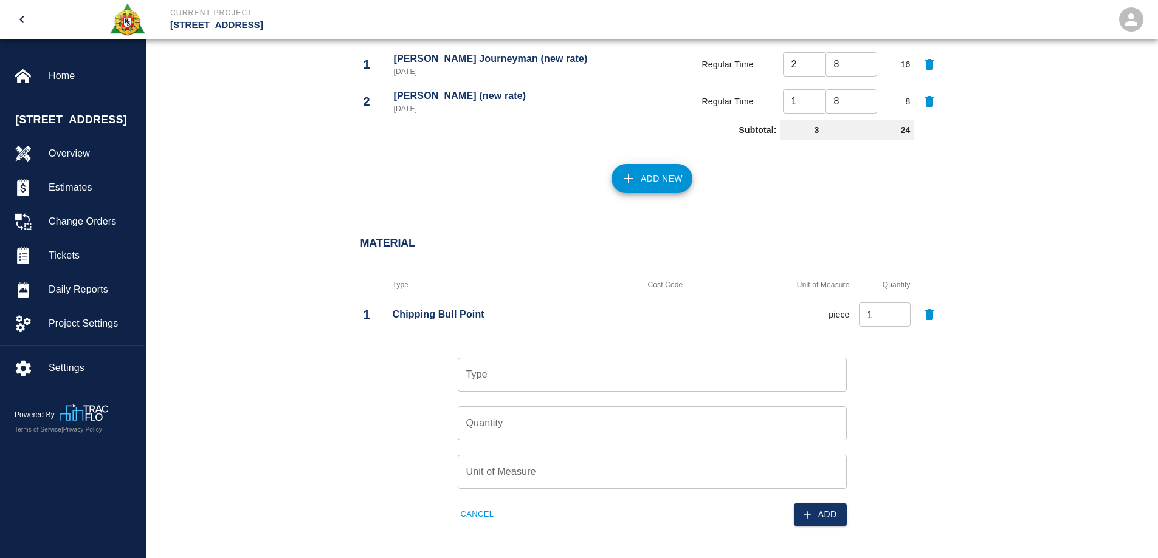
click at [622, 369] on input "Type" at bounding box center [652, 374] width 378 height 23
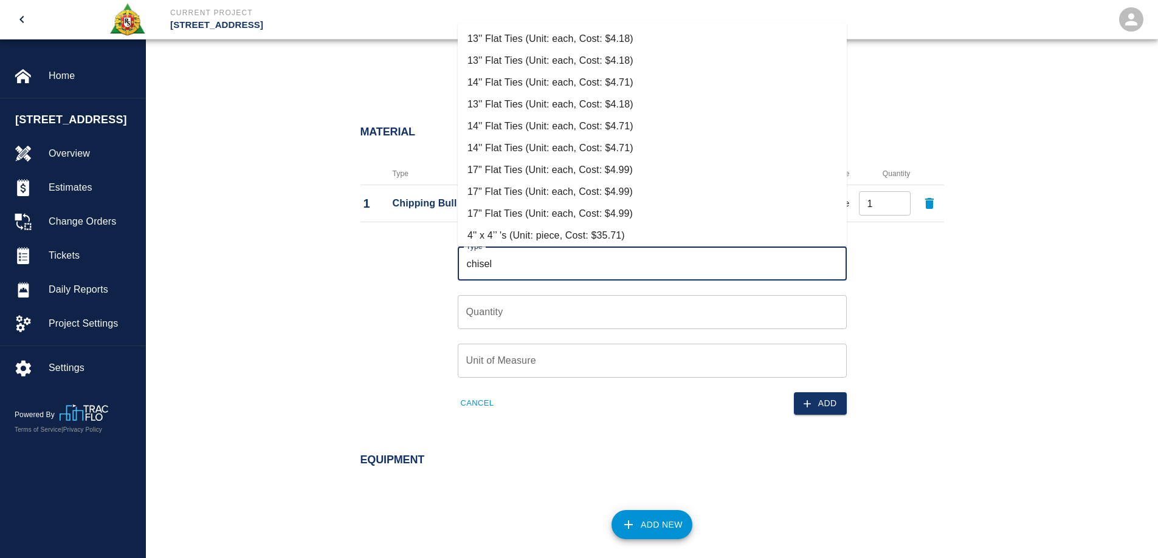
scroll to position [797, 0]
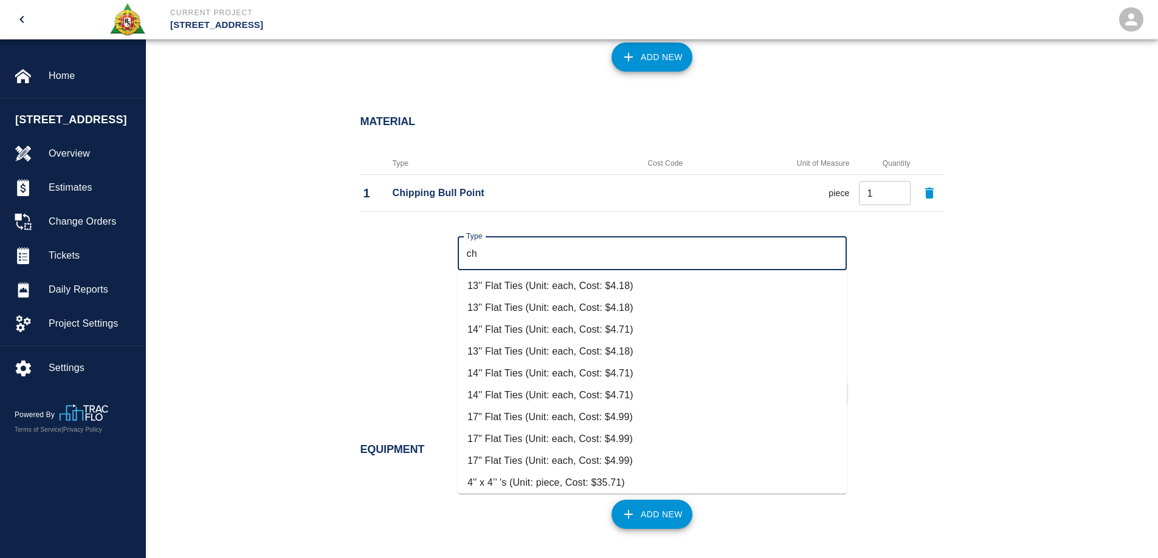
type input "c"
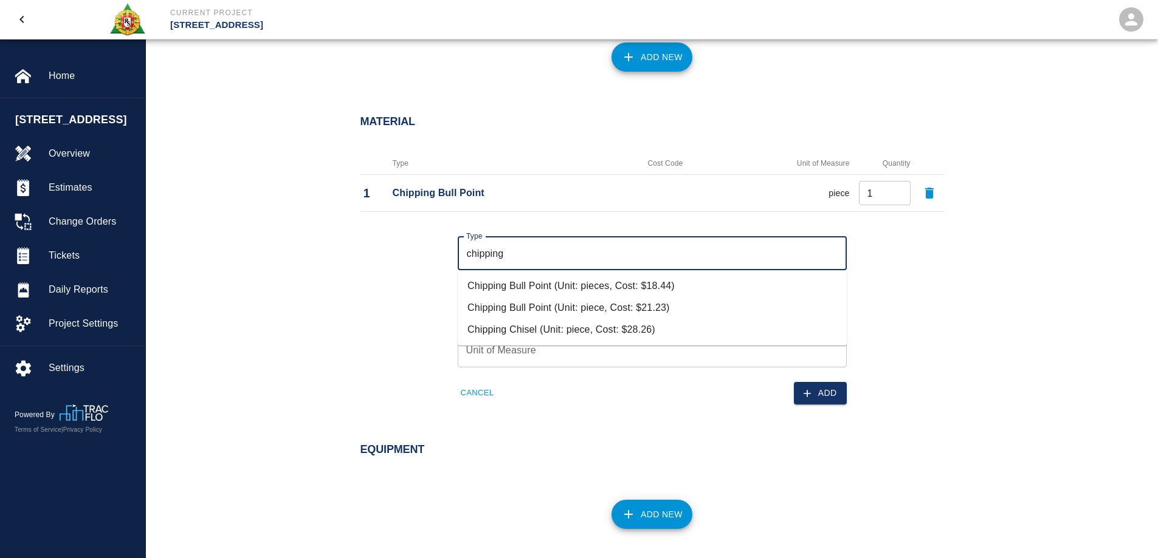
click at [598, 339] on li "Chipping Chisel (Unit: piece, Cost: $28.26)" at bounding box center [652, 330] width 389 height 22
type input "Chipping Chisel (Unit: piece, Cost: $28.26)"
type input "piece"
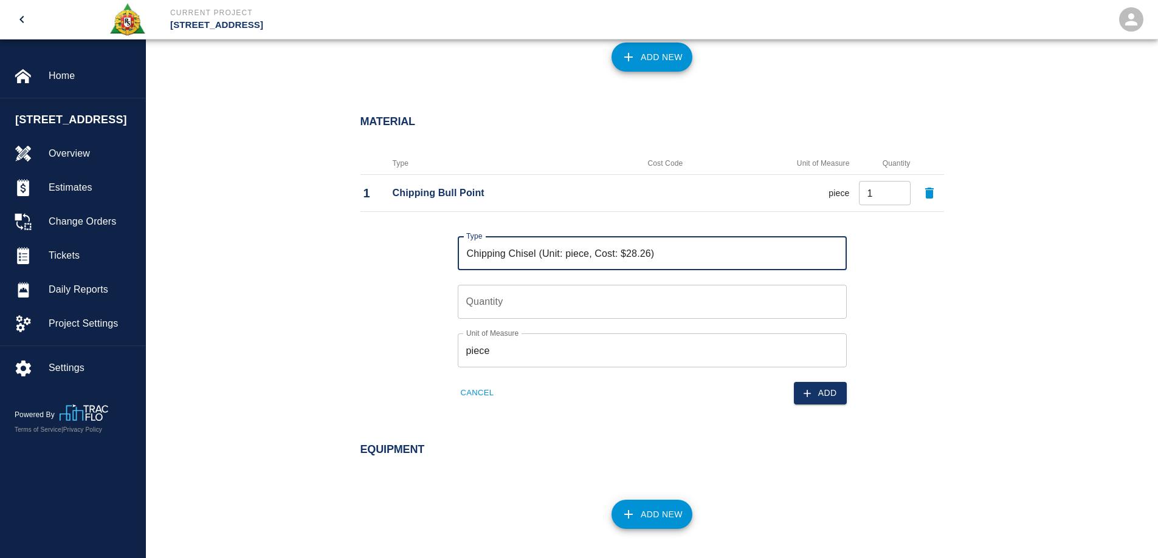
type input "Chipping Chisel (Unit: piece, Cost: $28.26)"
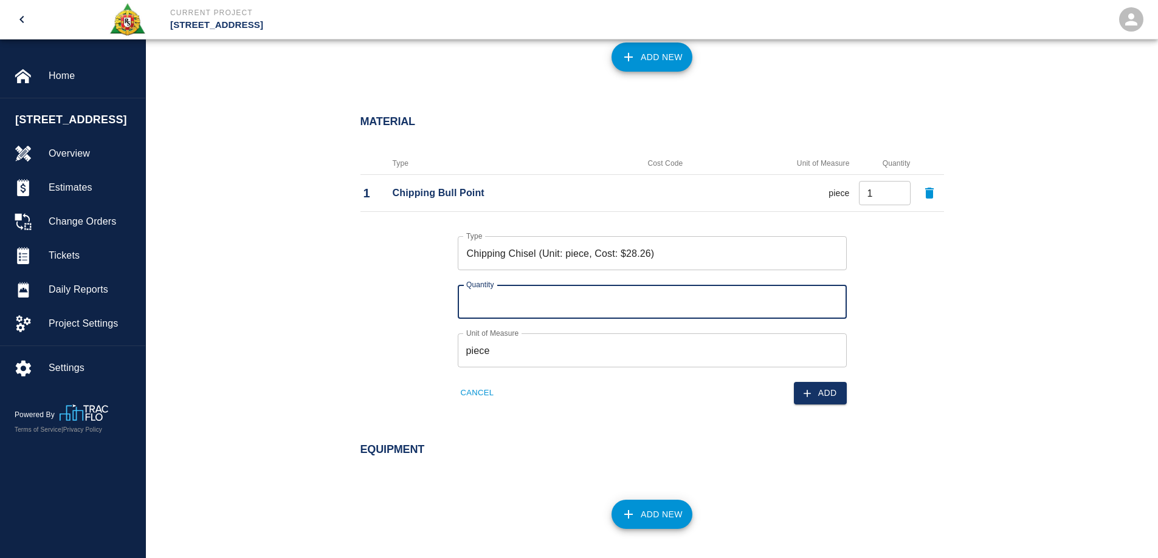
click at [533, 314] on input "Quantity" at bounding box center [652, 302] width 389 height 34
type input "1"
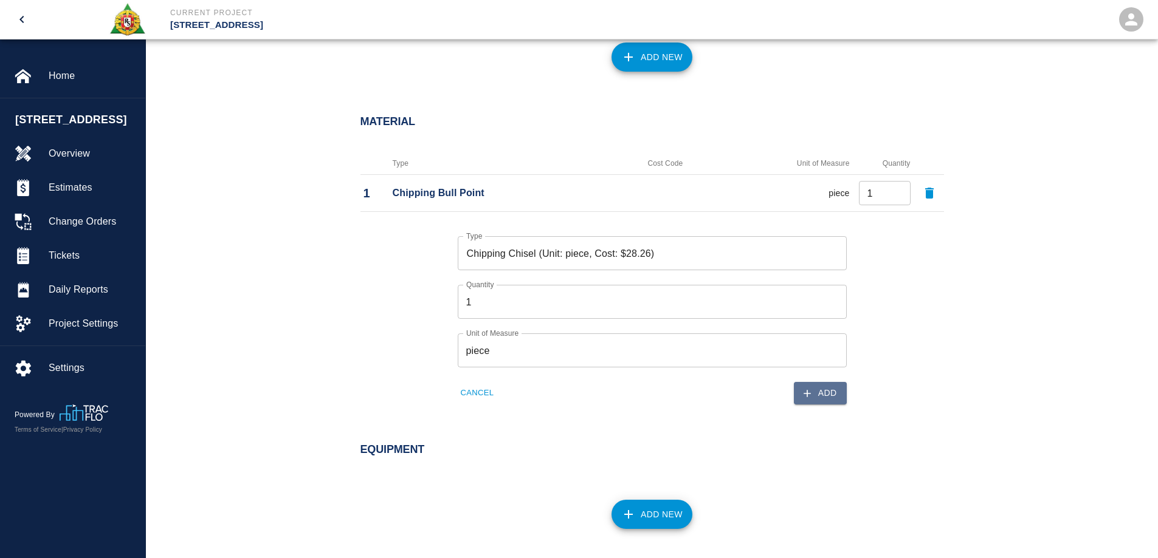
drag, startPoint x: 823, startPoint y: 392, endPoint x: 840, endPoint y: 389, distance: 16.7
click at [823, 391] on button "Add" at bounding box center [820, 393] width 53 height 22
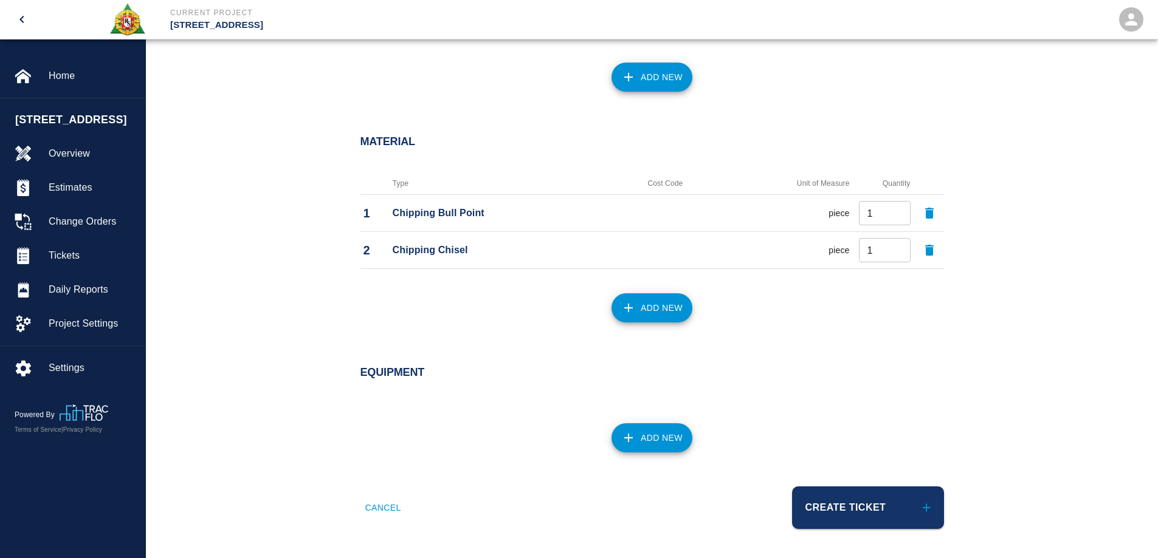
scroll to position [777, 0]
click at [867, 505] on button "Create Ticket" at bounding box center [868, 508] width 152 height 43
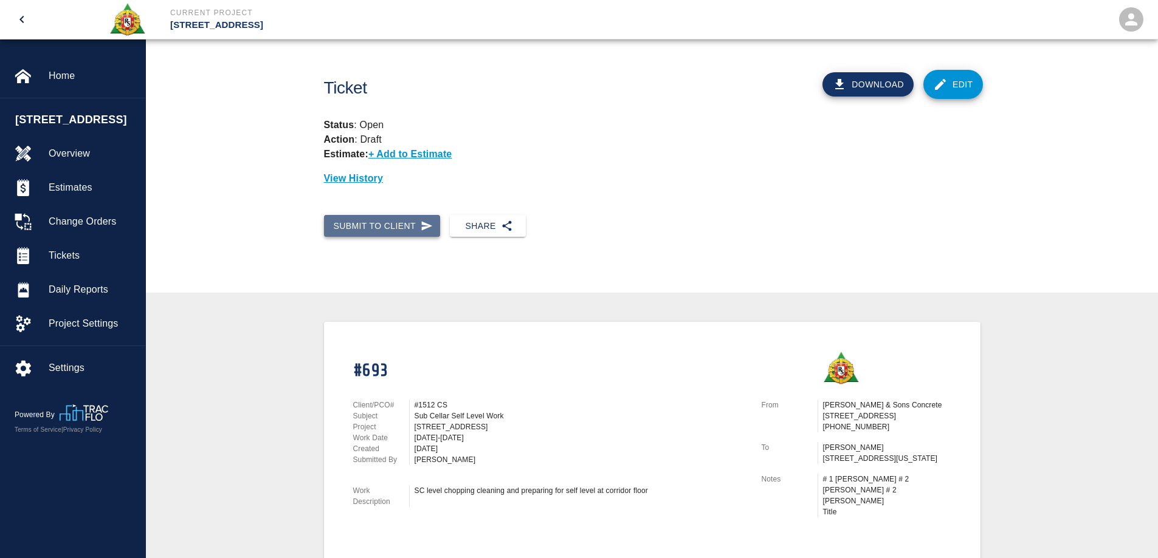
click at [368, 230] on button "Submit to Client" at bounding box center [382, 226] width 117 height 22
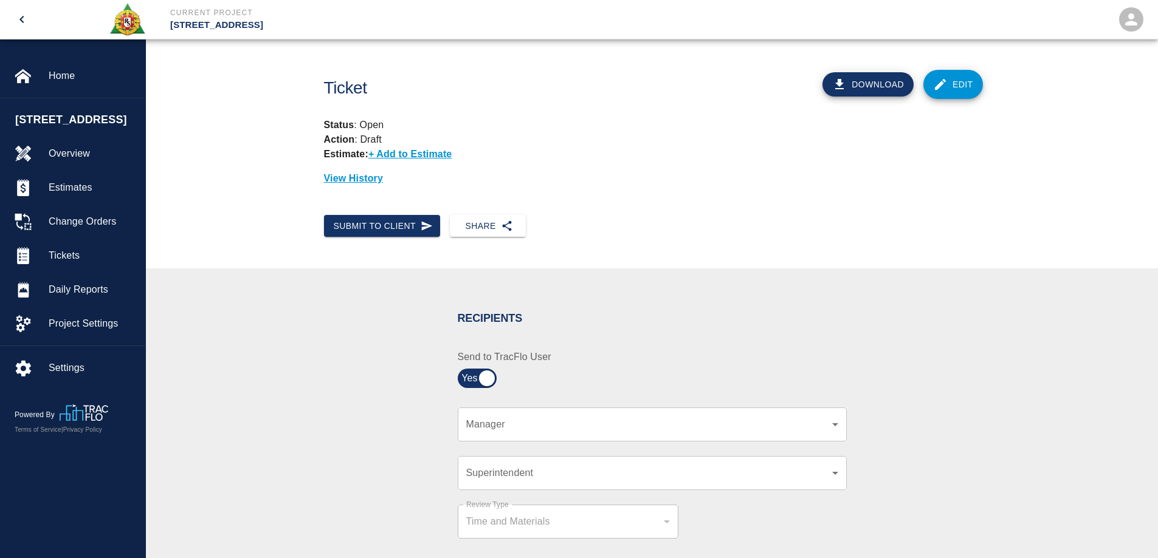
click at [547, 434] on div "​ Manager" at bounding box center [652, 425] width 389 height 34
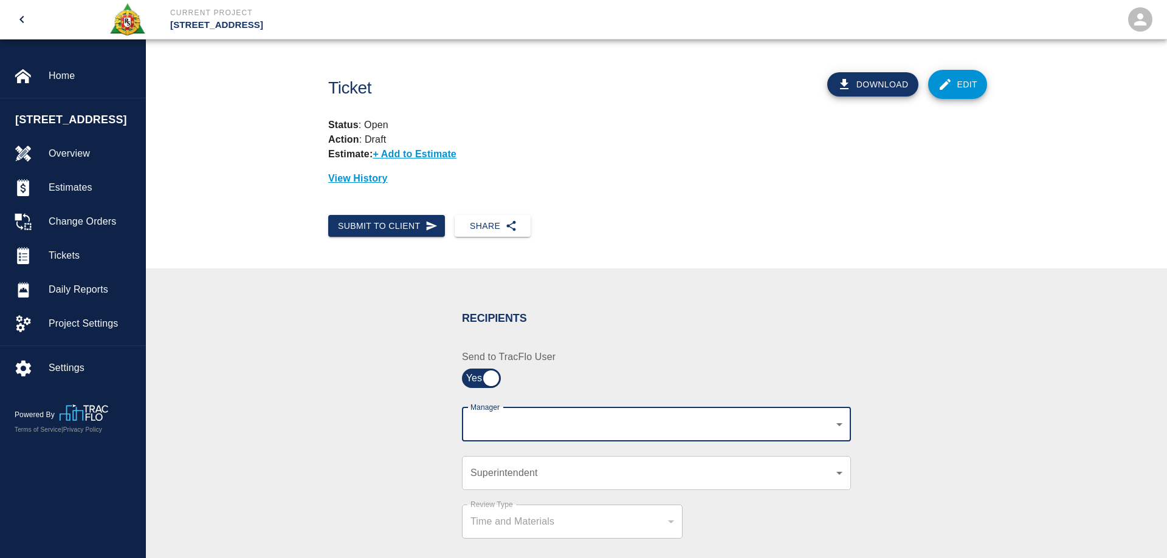
click at [547, 430] on body "Current Project 270 Park Ave Home 270 Park Ave Overview Estimates Change Orders…" at bounding box center [583, 279] width 1167 height 558
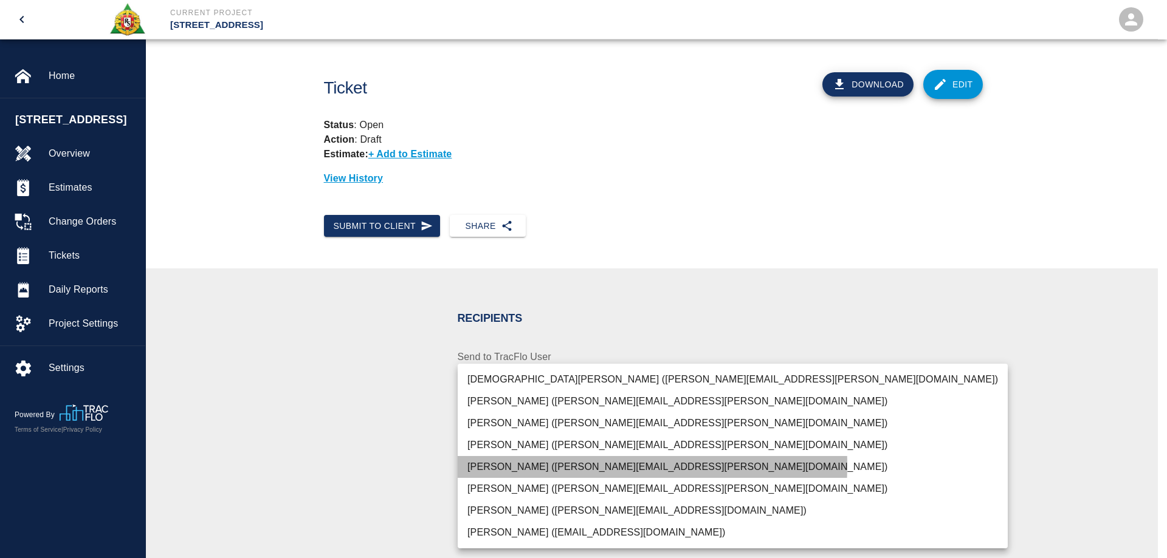
click at [531, 465] on li "Pablo Molina (pablo.molina@aecom.com)" at bounding box center [733, 467] width 550 height 22
type input "15ee5819-a12b-4d49-b208-872c21abcab9"
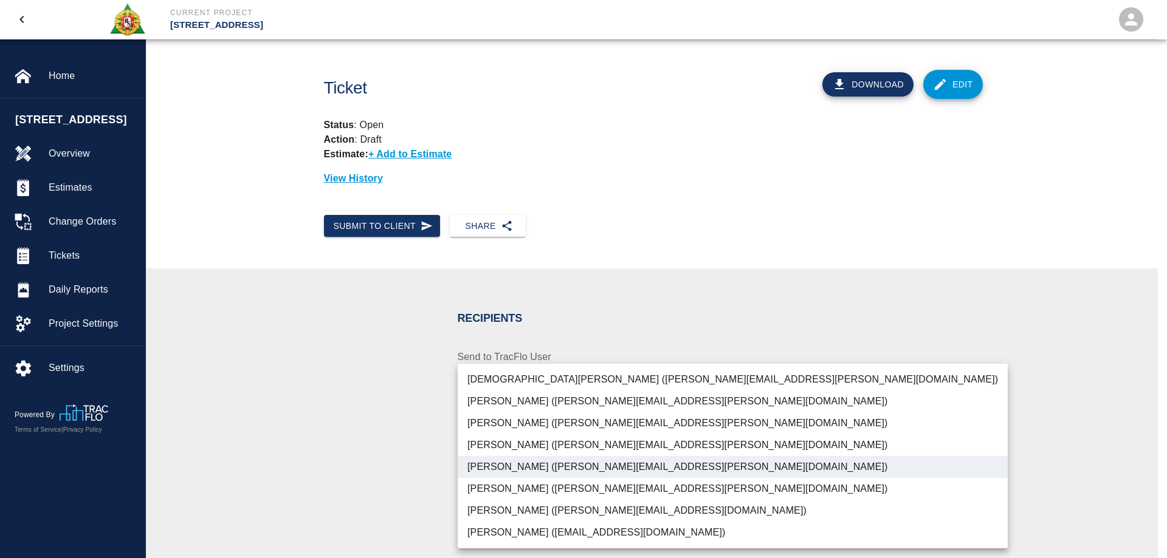
click at [384, 448] on div at bounding box center [583, 279] width 1167 height 558
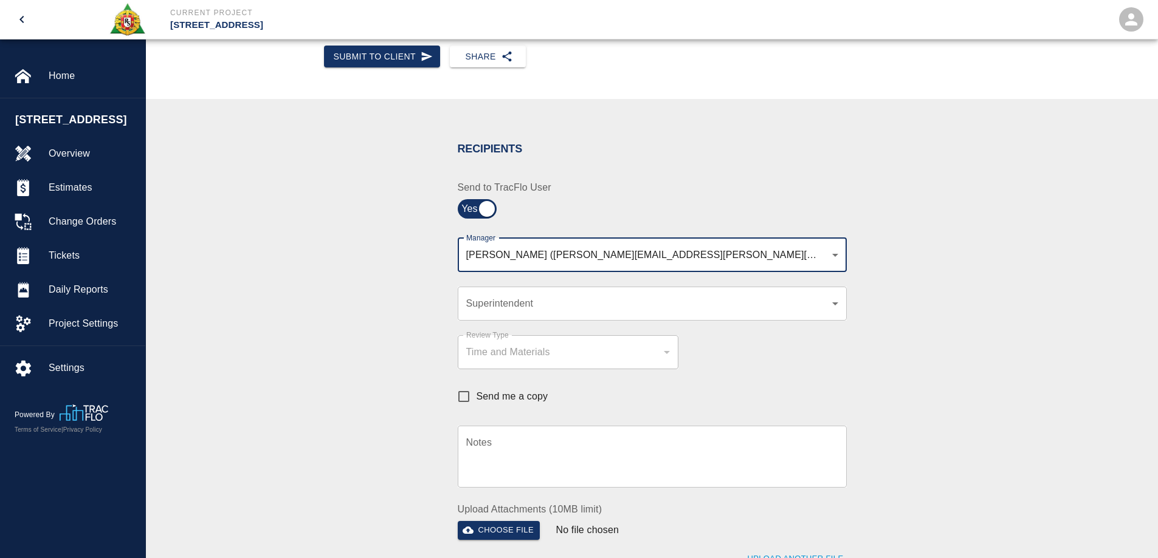
scroll to position [182, 0]
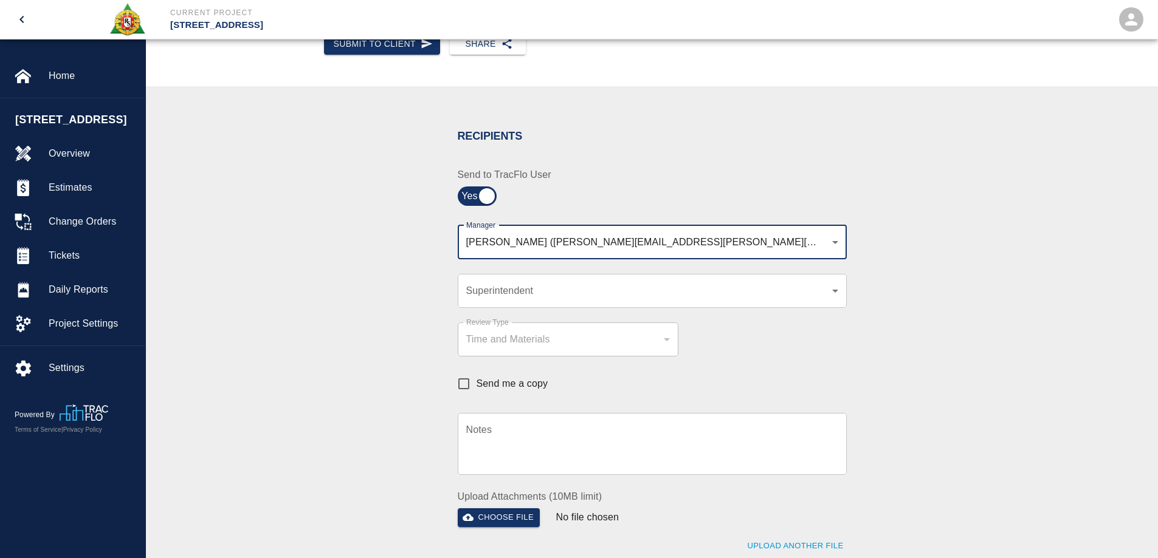
click at [498, 438] on textarea "Notes" at bounding box center [652, 444] width 372 height 42
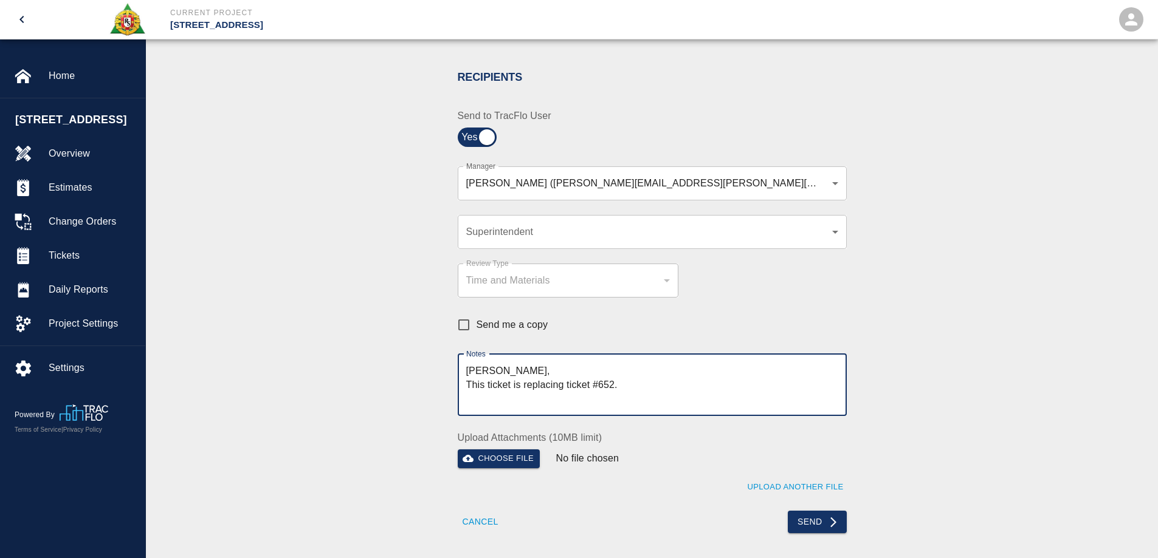
scroll to position [256, 0]
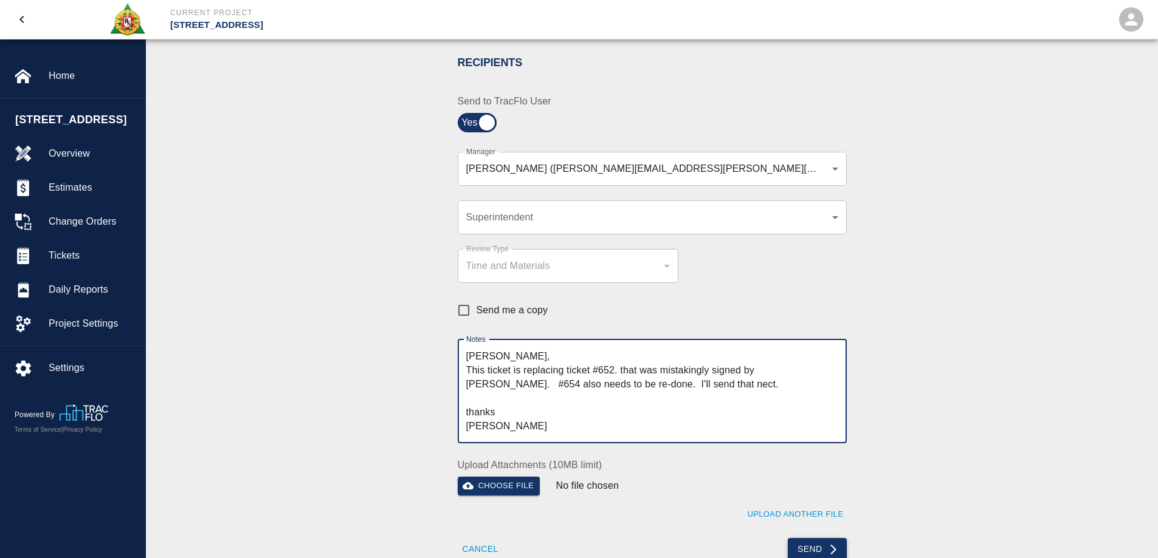
type textarea "Pablo, This ticket is replacing ticket #652. that was mistakingly signed by Nic…"
click at [815, 546] on button "Send" at bounding box center [817, 549] width 59 height 22
